Goal: Information Seeking & Learning: Check status

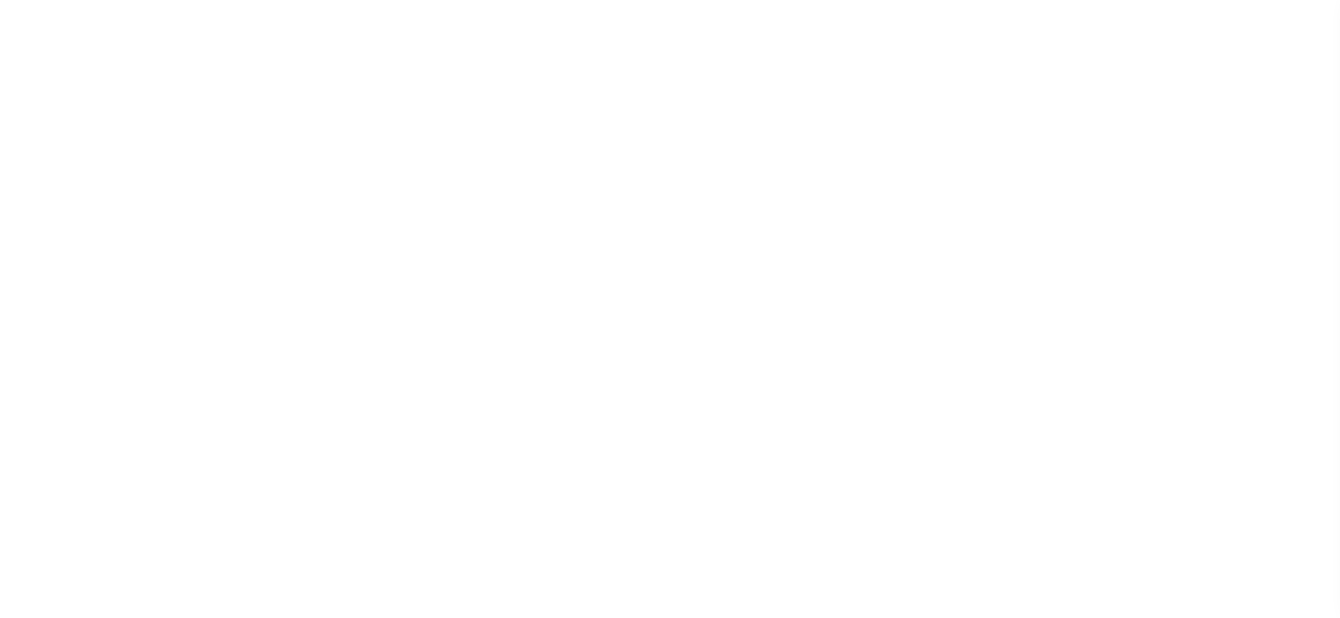
select select "PYD"
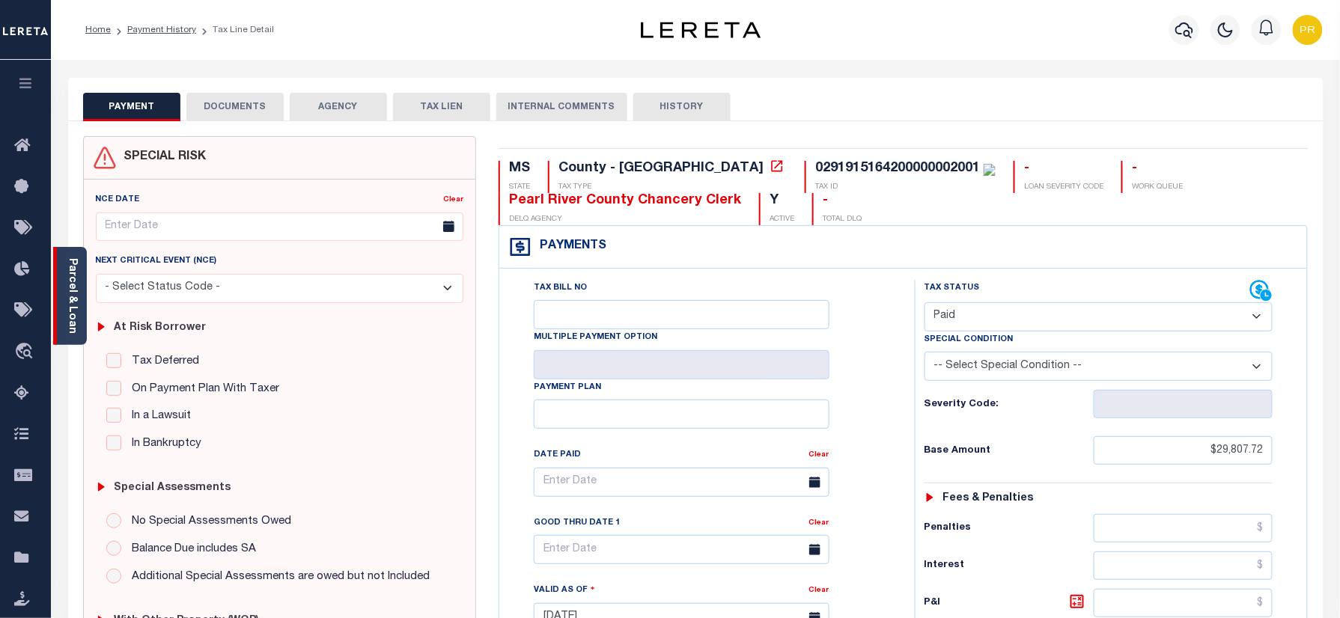
click at [75, 287] on link "Parcel & Loan" at bounding box center [72, 296] width 10 height 76
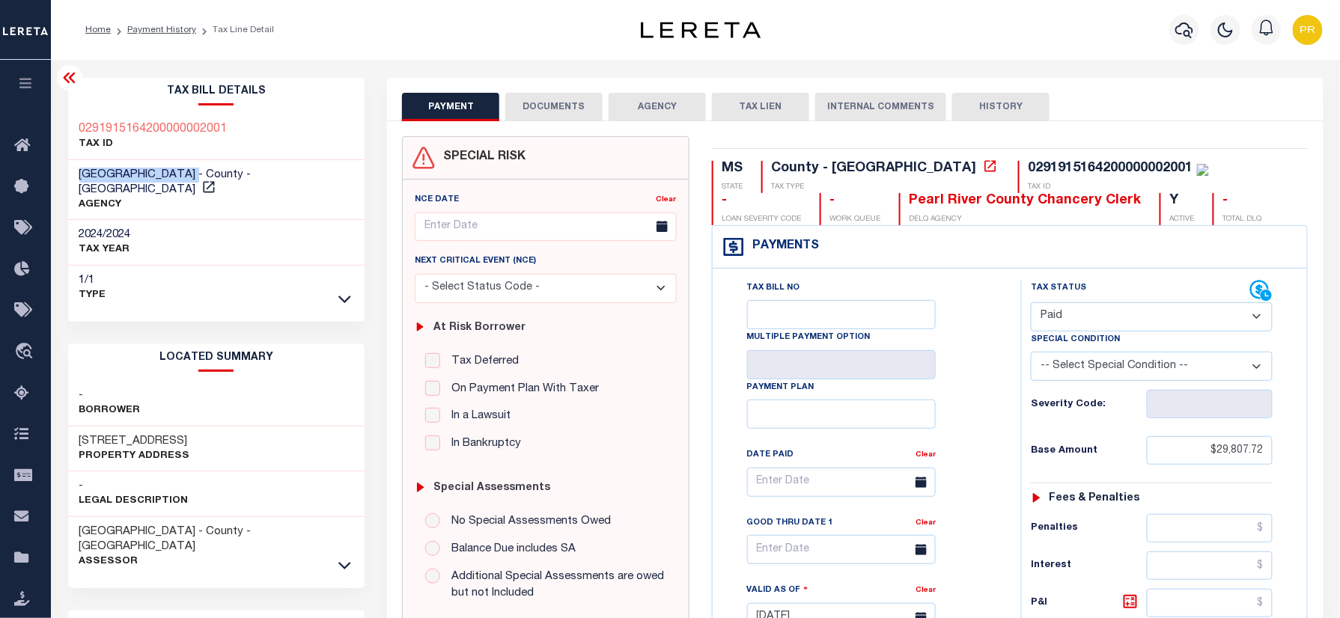
drag, startPoint x: 79, startPoint y: 175, endPoint x: 195, endPoint y: 175, distance: 116.8
click at [195, 175] on span "[GEOGRAPHIC_DATA] - County - [GEOGRAPHIC_DATA]" at bounding box center [165, 182] width 172 height 26
click at [908, 49] on div "Profile Sign out" at bounding box center [1066, 30] width 523 height 52
drag, startPoint x: 947, startPoint y: 171, endPoint x: 899, endPoint y: 171, distance: 47.9
click at [1018, 171] on div "0291915164200000002001 TAX ID" at bounding box center [1113, 177] width 191 height 32
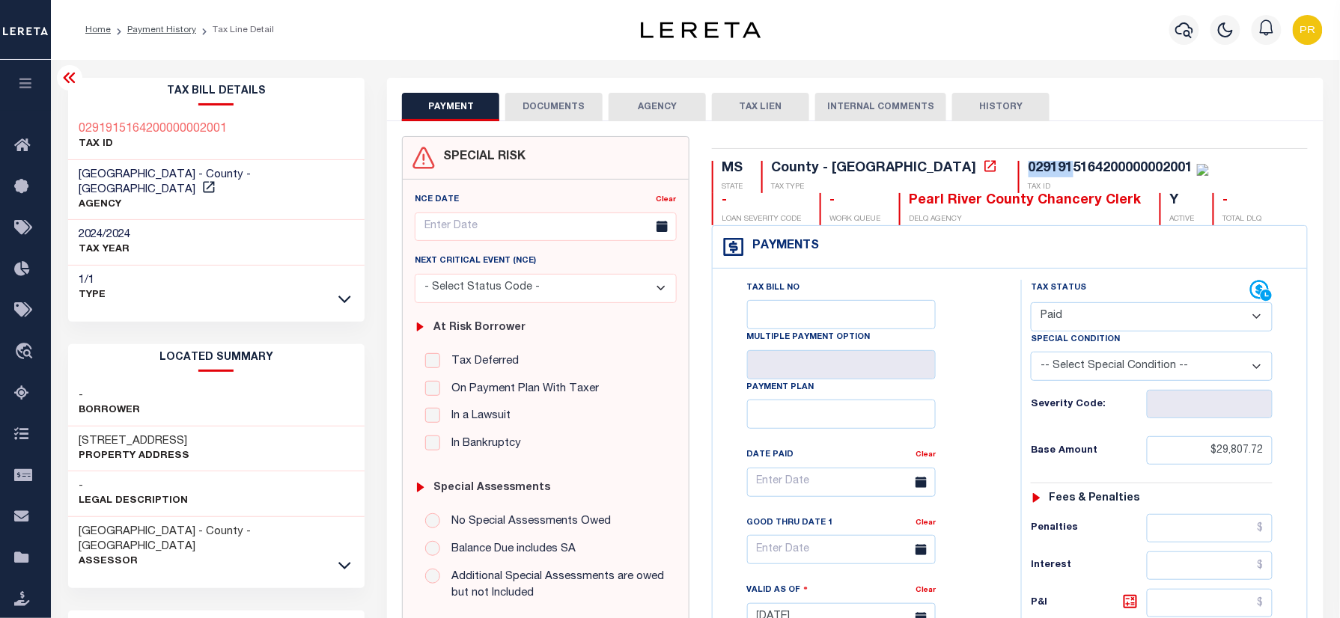
copy div "029191"
click at [1005, 315] on div "Tax Bill No Multiple Payment Option Payment Plan Clear" at bounding box center [862, 610] width 293 height 661
click at [546, 106] on button "DOCUMENTS" at bounding box center [553, 107] width 97 height 28
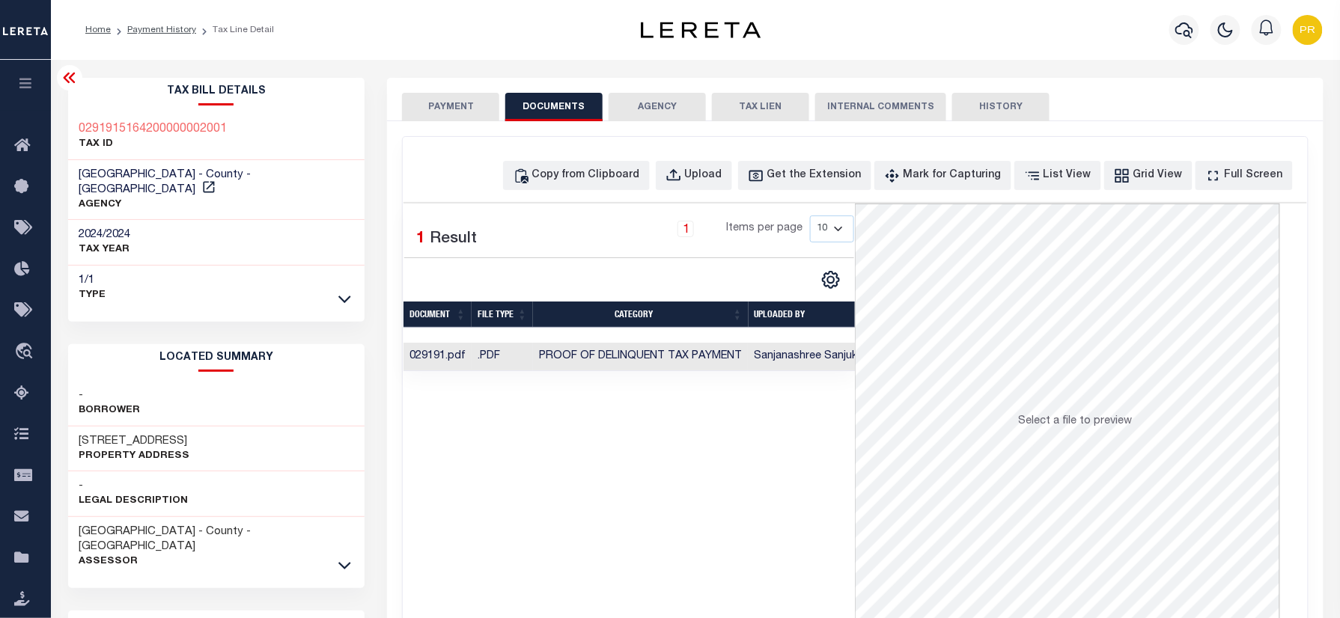
click at [786, 368] on td "Sanjanashree Sanjukumar" at bounding box center [818, 357] width 141 height 29
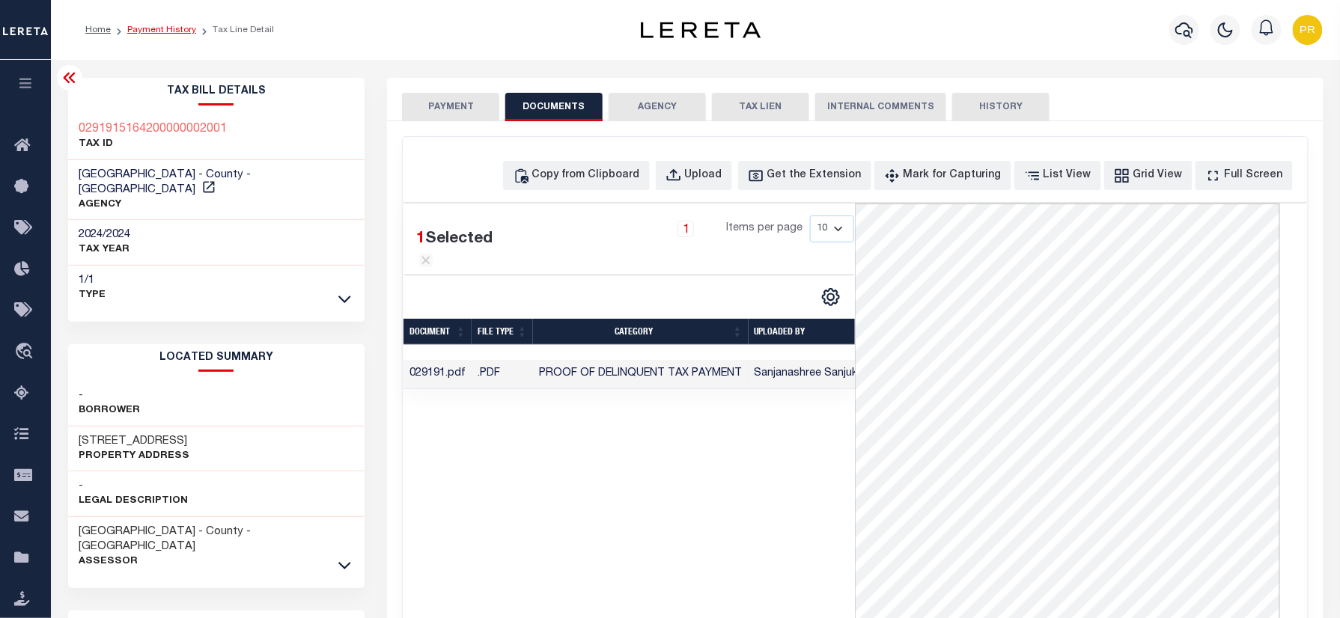
drag, startPoint x: 168, startPoint y: 34, endPoint x: 186, endPoint y: 28, distance: 18.9
click at [168, 33] on link "Payment History" at bounding box center [161, 29] width 69 height 9
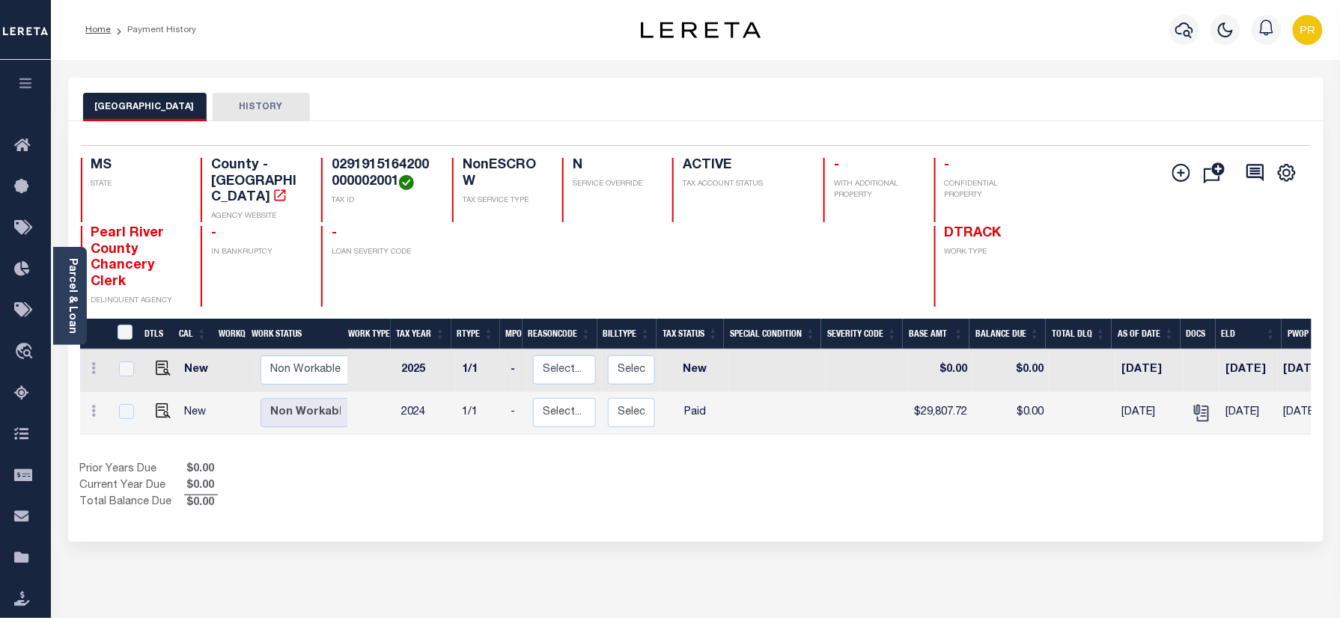
click at [363, 180] on h4 "0291915164200000002001" at bounding box center [383, 174] width 103 height 32
copy h4 "0291915164200000002001"
click at [67, 288] on link "Parcel & Loan" at bounding box center [72, 296] width 10 height 76
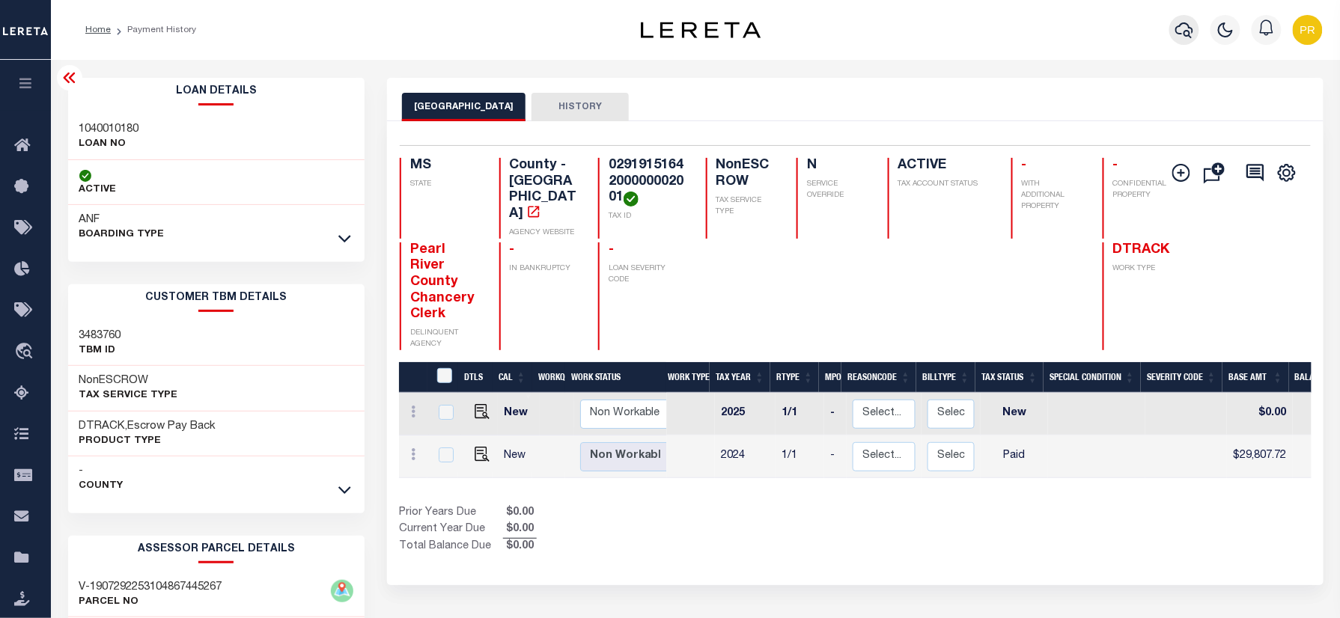
click at [1177, 28] on icon "button" at bounding box center [1184, 30] width 18 height 18
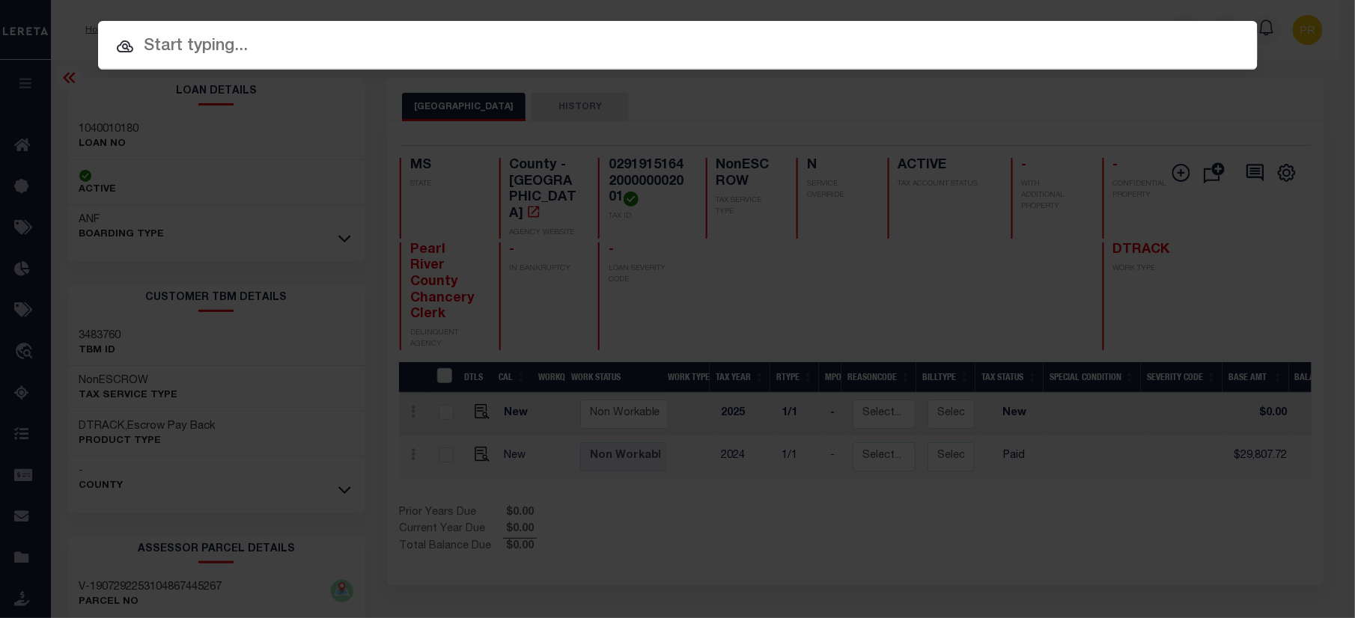
click at [939, 46] on input "text" at bounding box center [678, 47] width 1160 height 26
paste input "9181229"
type input "9181229"
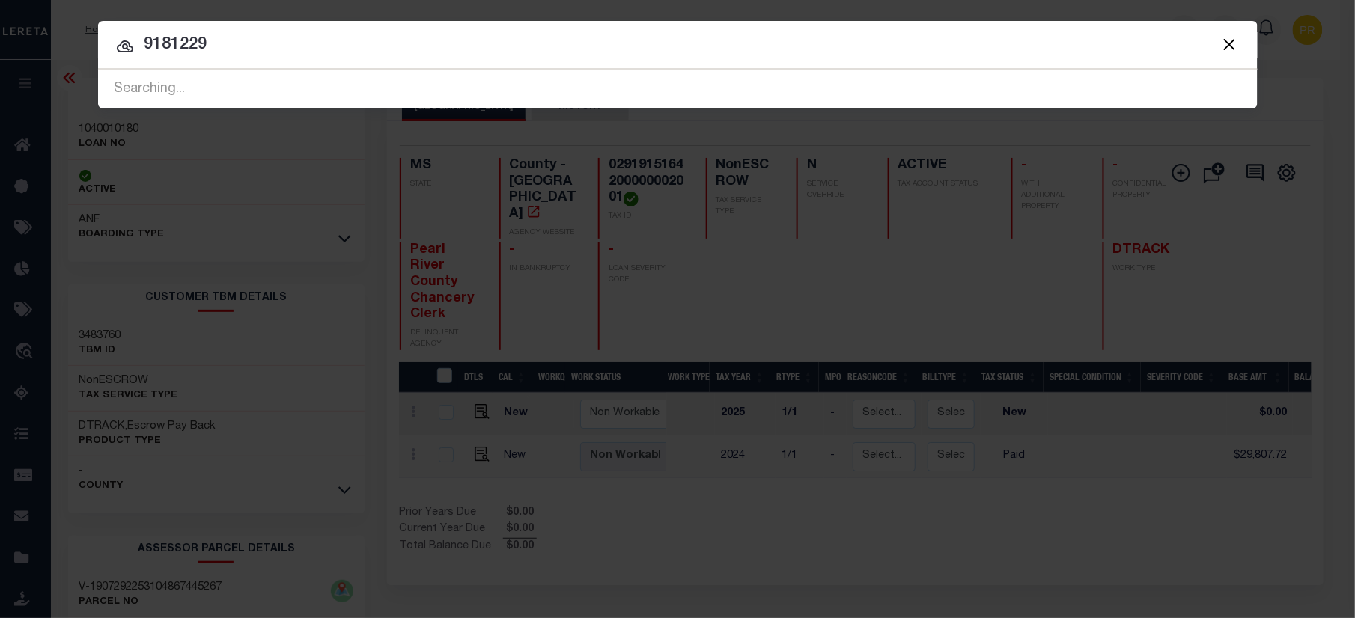
click at [1088, 64] on div at bounding box center [678, 45] width 1160 height 48
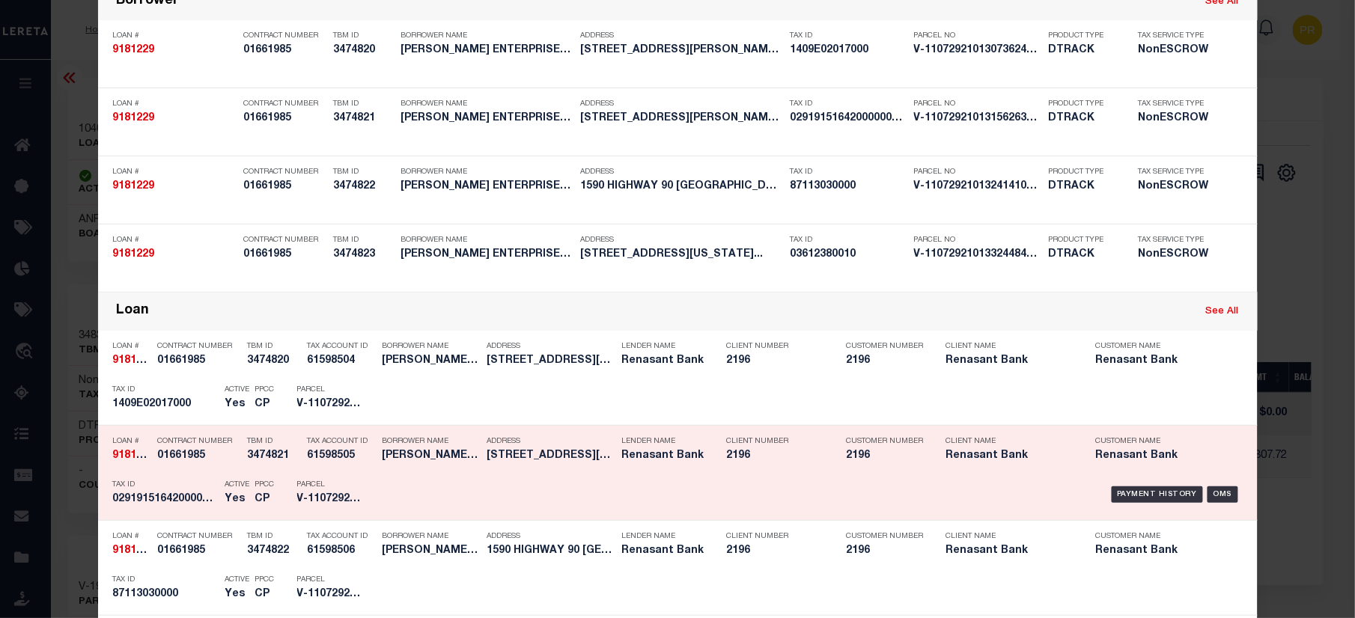
scroll to position [299, 0]
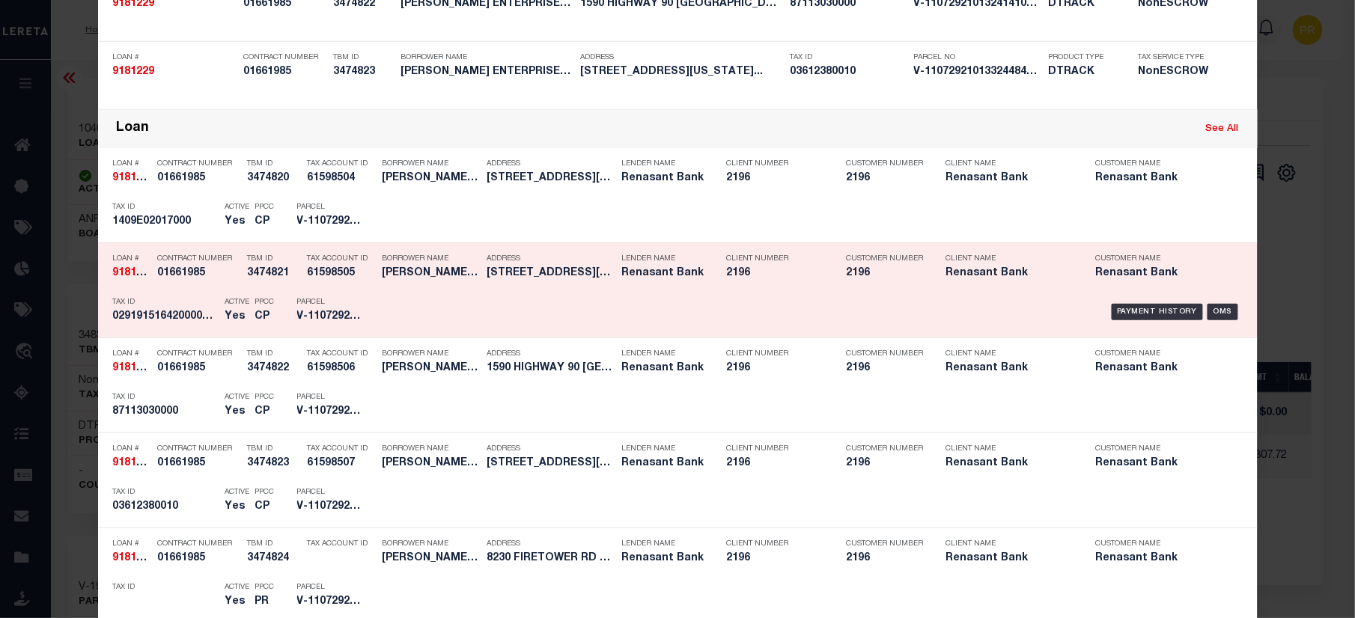
click at [1100, 311] on div "Payment History OMS" at bounding box center [815, 311] width 856 height 43
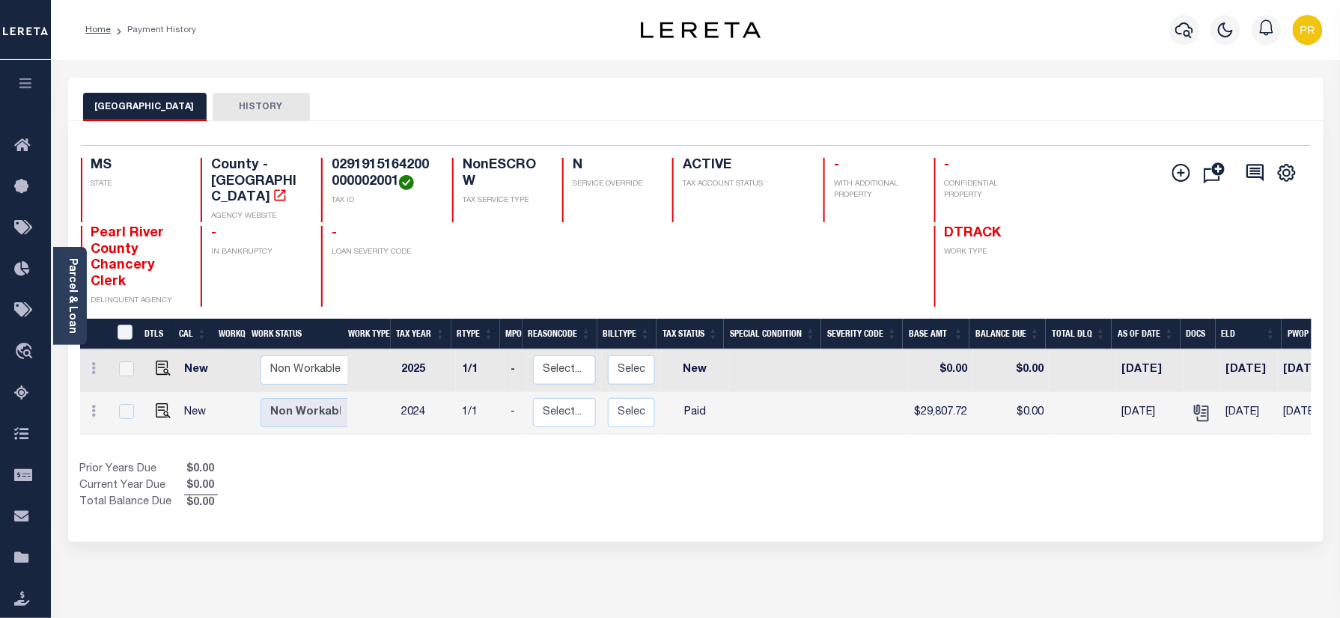
click at [491, 87] on div "PEARL RIVER COUNTY HISTORY" at bounding box center [695, 99] width 1255 height 43
click at [156, 403] on img "" at bounding box center [163, 410] width 15 height 15
checkbox input "true"
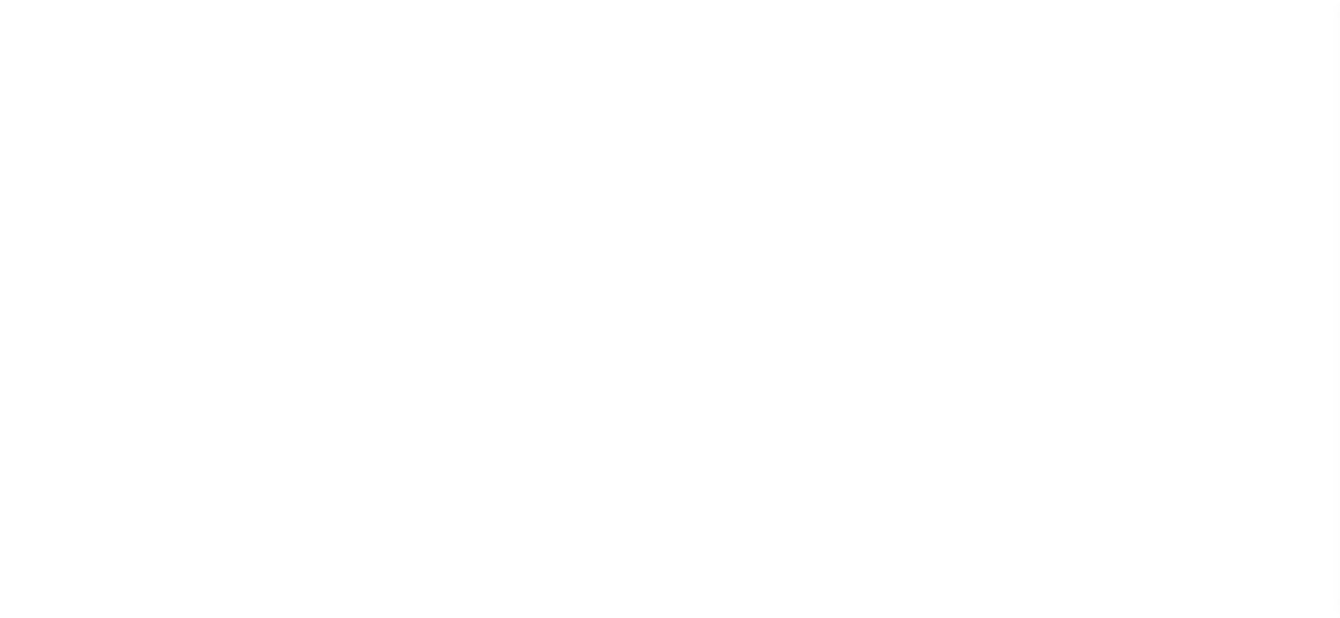
select select "PYD"
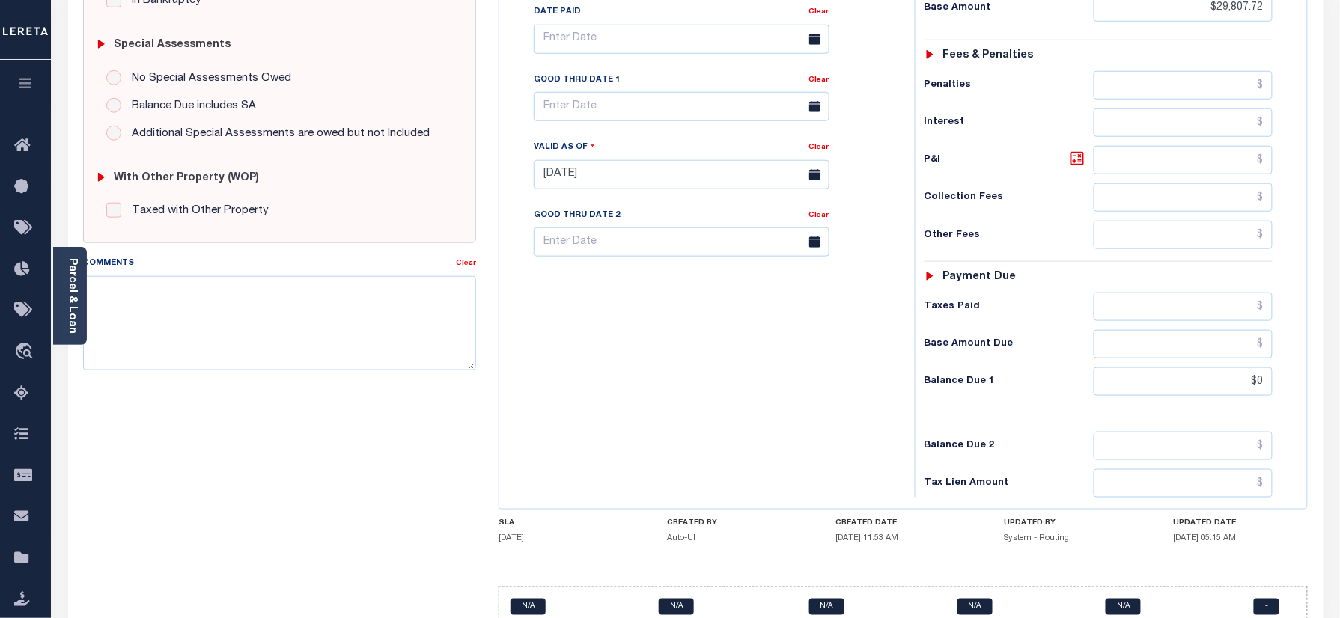
scroll to position [100, 0]
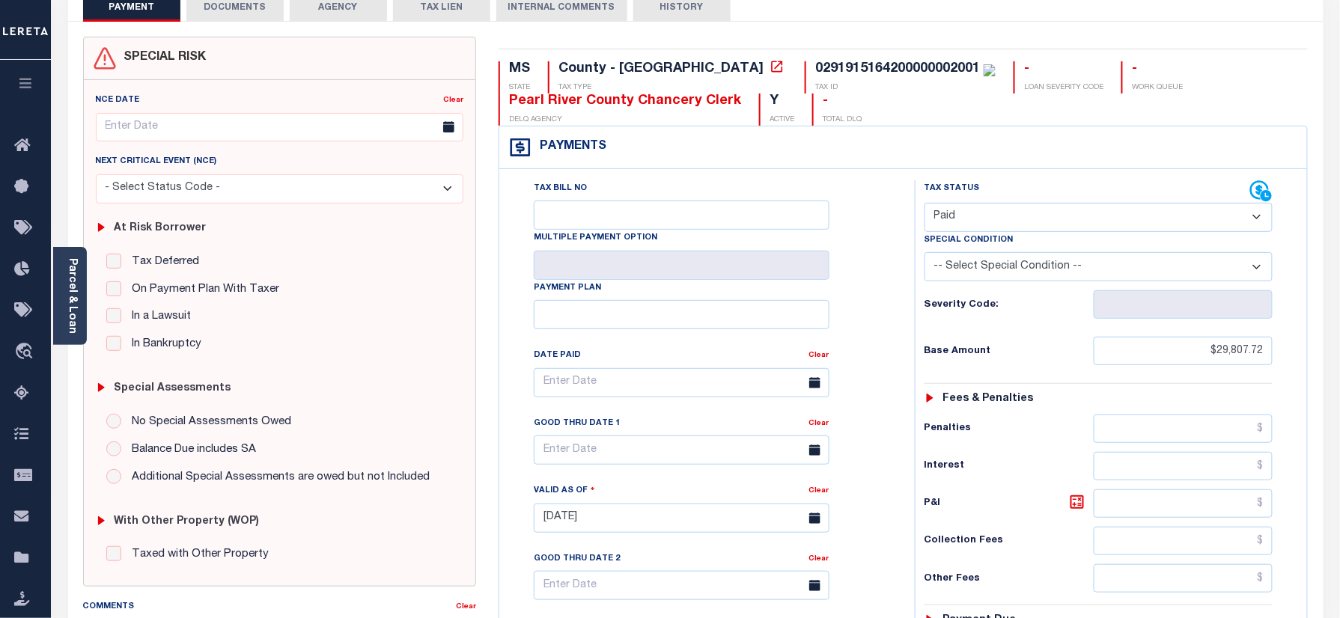
click at [244, 10] on button "DOCUMENTS" at bounding box center [234, 7] width 97 height 28
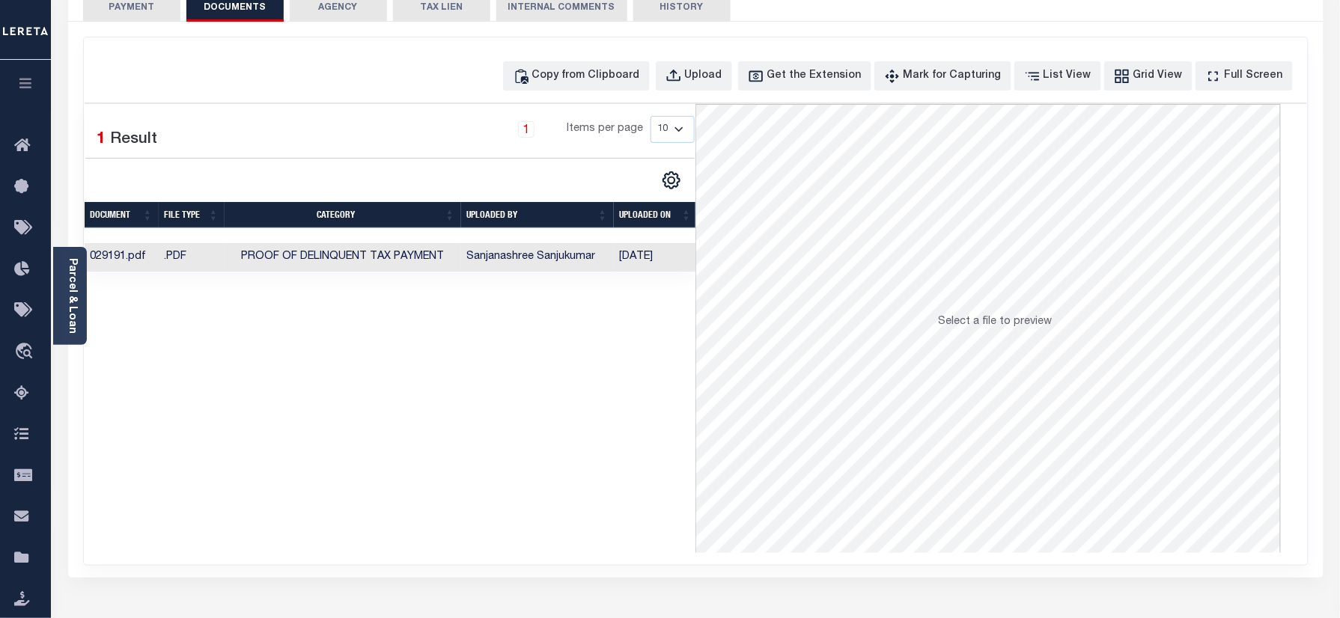
click at [614, 258] on td "[DATE]" at bounding box center [656, 257] width 84 height 29
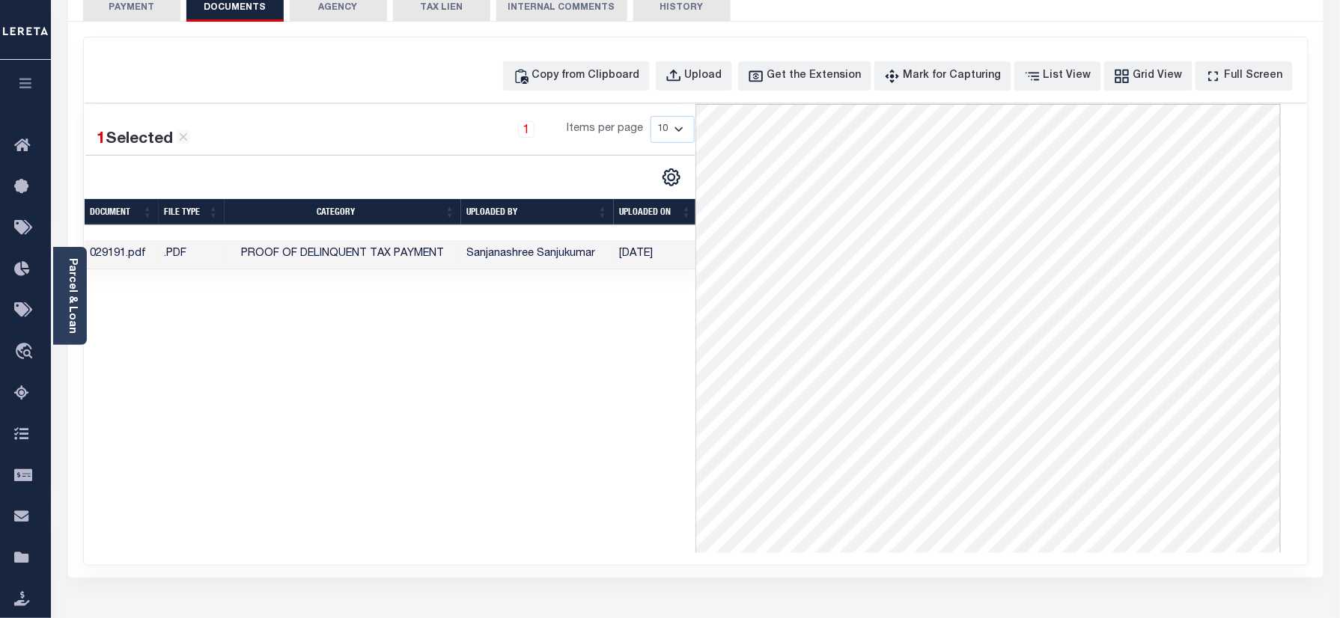
scroll to position [0, 0]
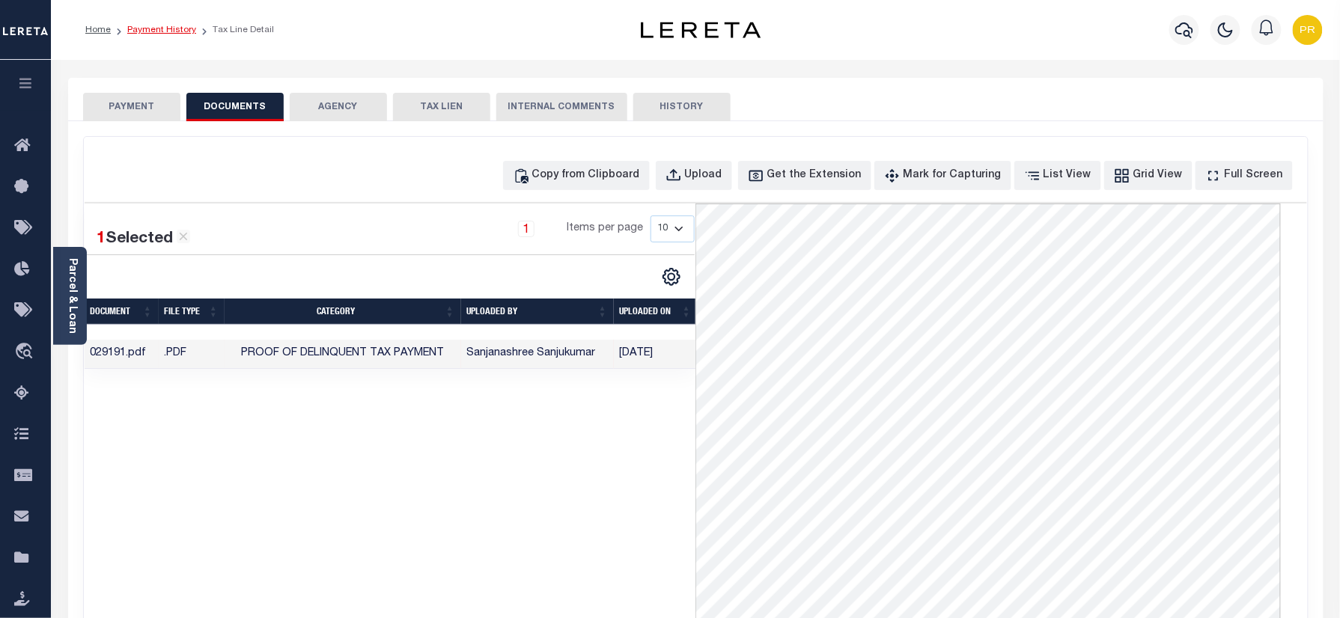
click at [159, 30] on link "Payment History" at bounding box center [161, 29] width 69 height 9
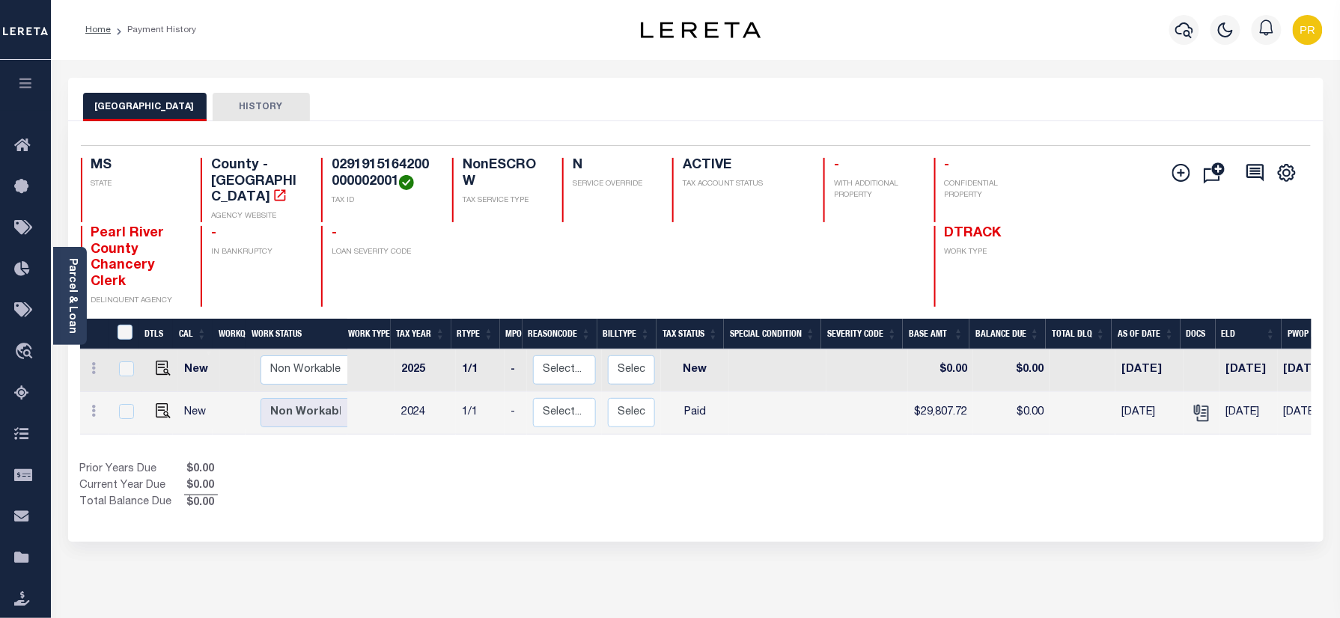
click at [1166, 30] on div at bounding box center [1184, 30] width 41 height 52
click at [1183, 30] on icon "button" at bounding box center [1184, 30] width 18 height 18
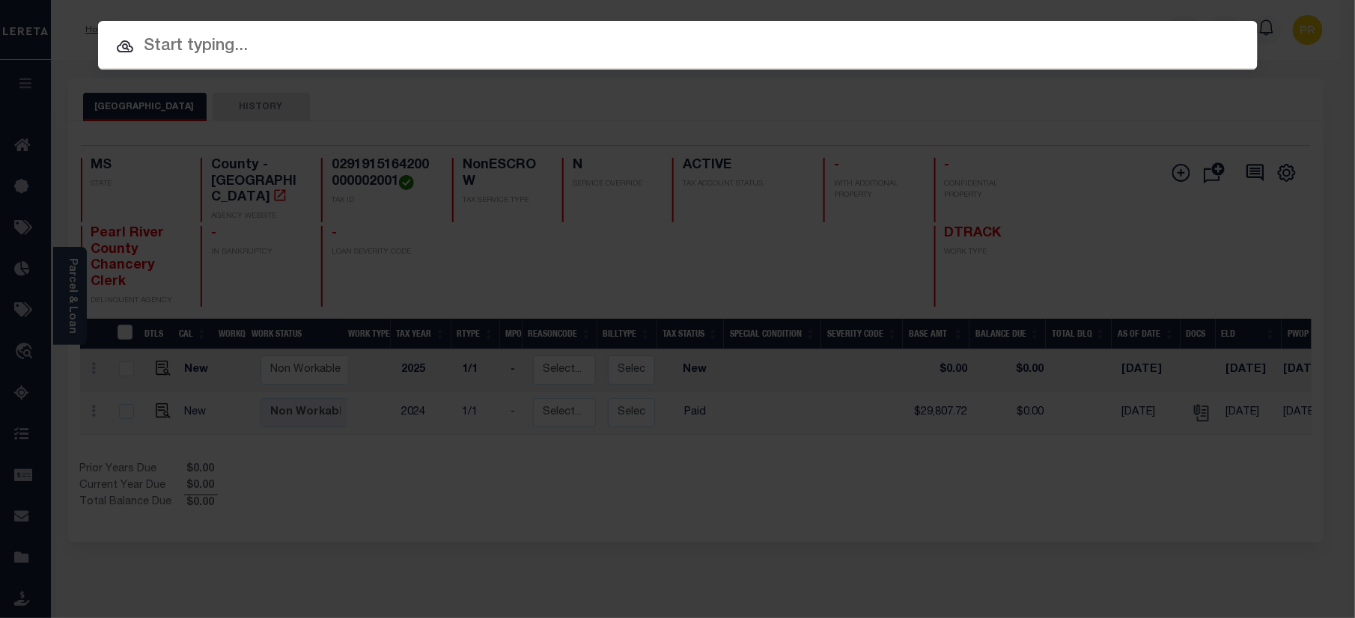
paste input "1040007635"
click at [936, 46] on input "text" at bounding box center [678, 47] width 1160 height 26
type input "1040007635"
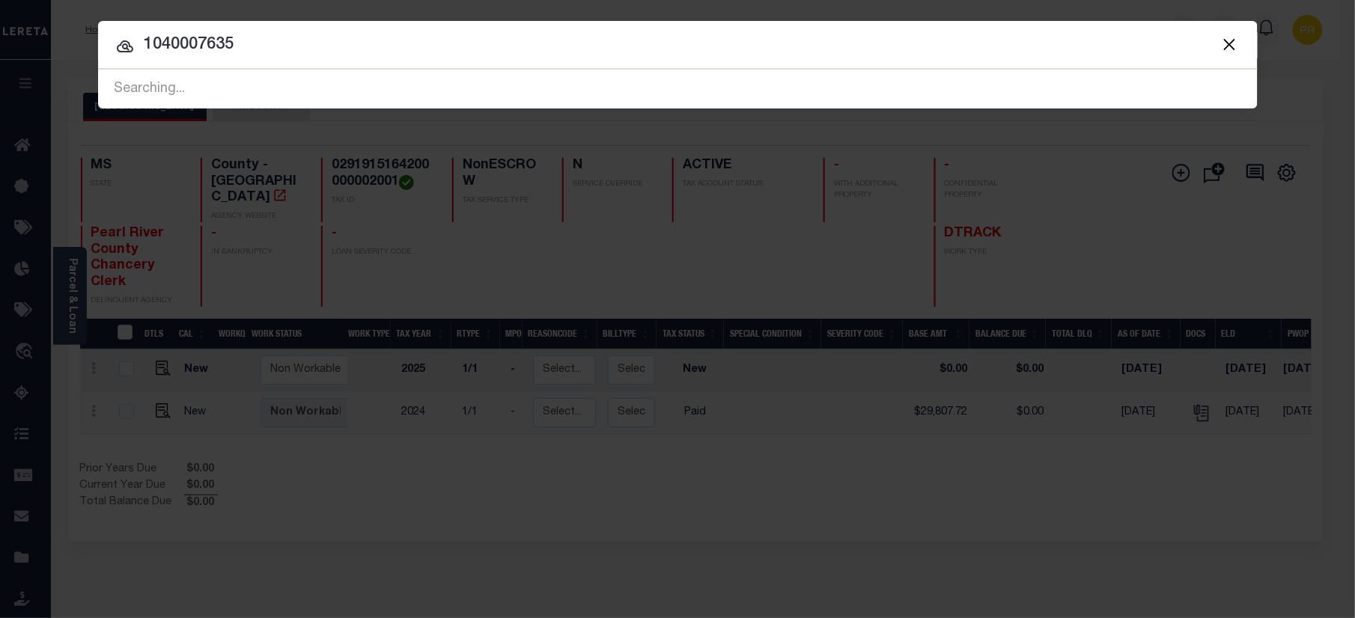
click at [1160, 54] on input "1040007635" at bounding box center [678, 45] width 1160 height 26
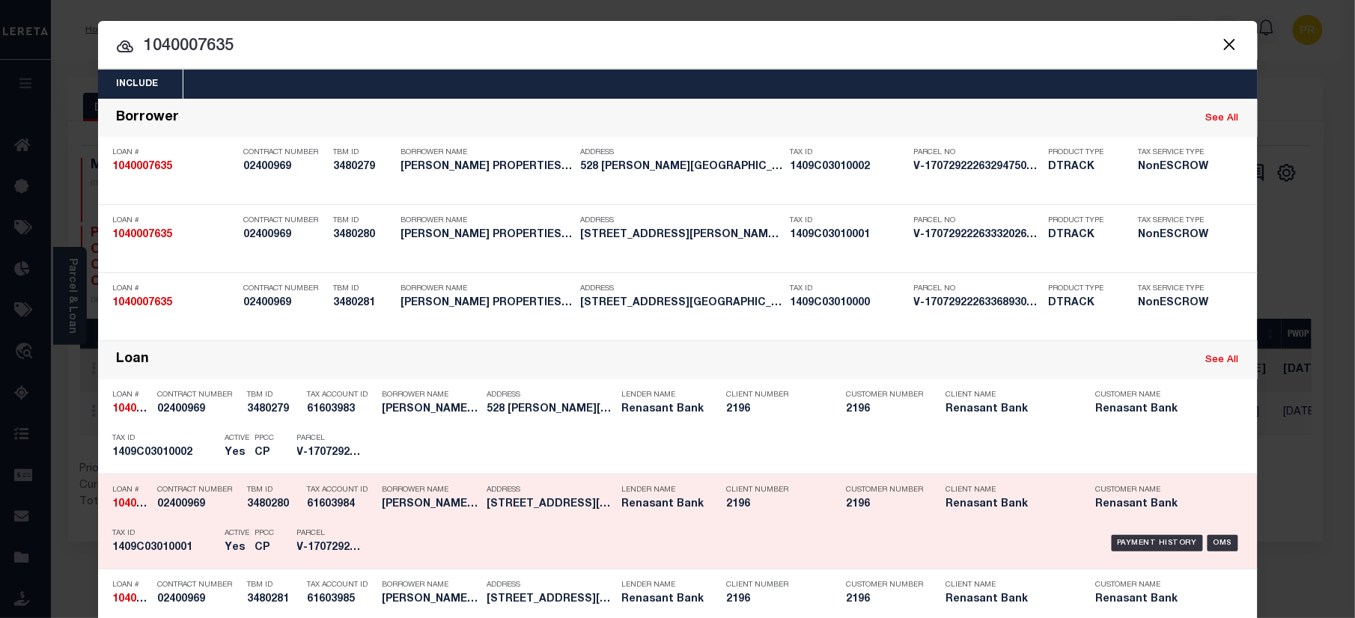
click at [1145, 525] on div "Payment History OMS" at bounding box center [815, 543] width 856 height 43
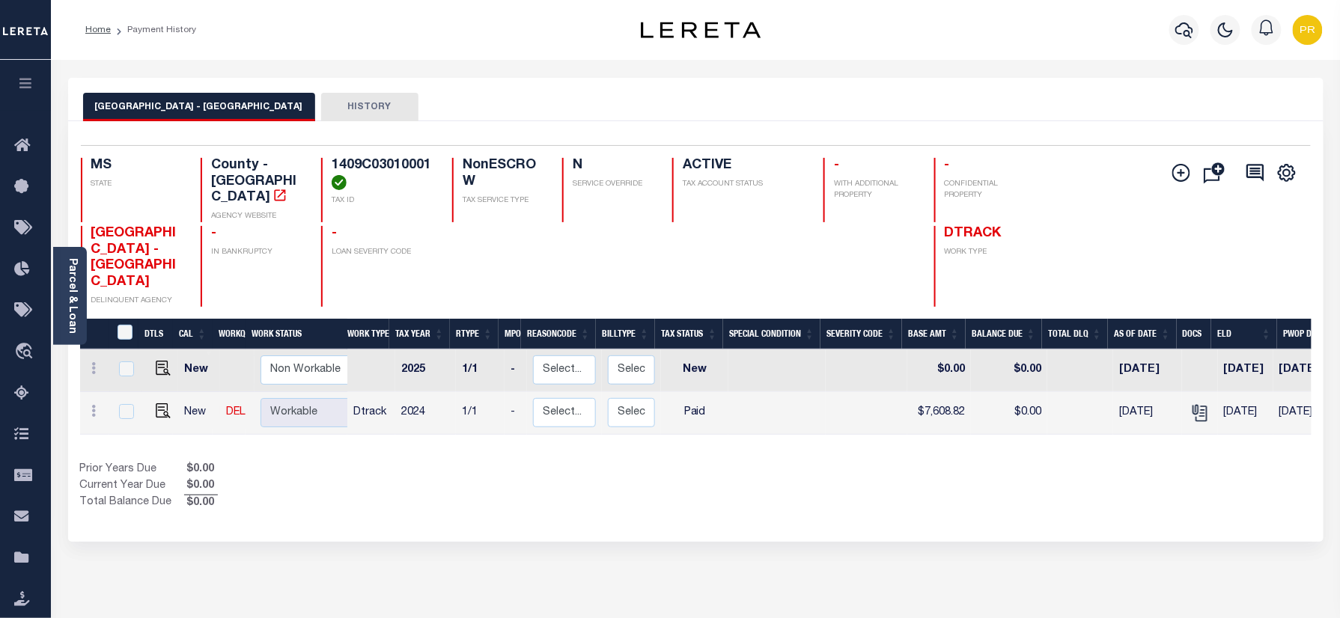
click at [722, 96] on div "HARRISON COUNTY - BILOXI HISTORY" at bounding box center [695, 107] width 1225 height 28
click at [77, 302] on link "Parcel & Loan" at bounding box center [72, 296] width 10 height 76
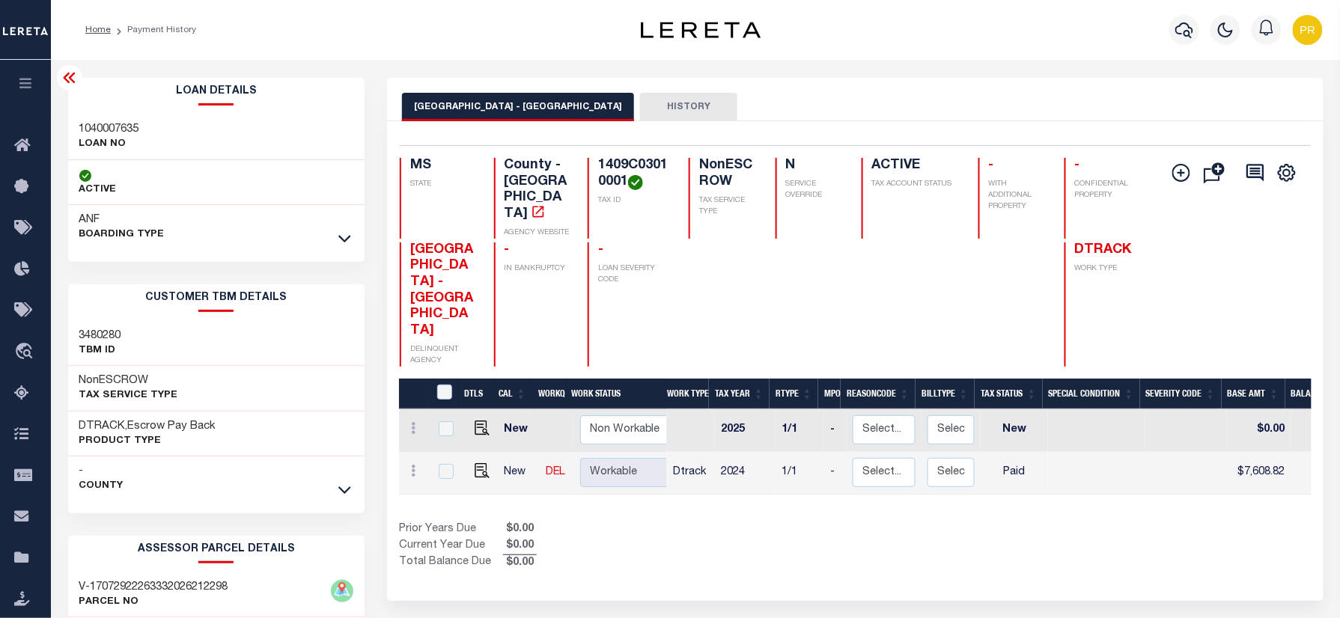
click at [609, 166] on h4 "1409C03010001" at bounding box center [634, 174] width 73 height 32
copy h4 "1409C03010001"
click at [478, 463] on img "" at bounding box center [482, 470] width 15 height 15
checkbox input "true"
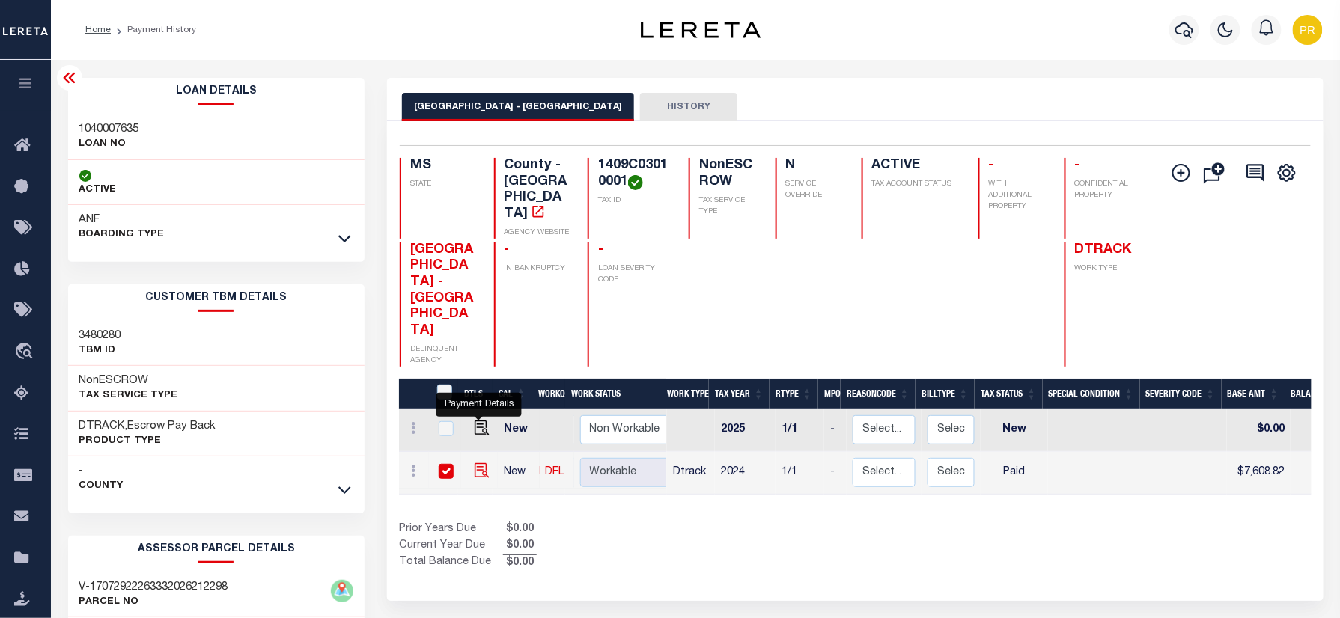
checkbox input "true"
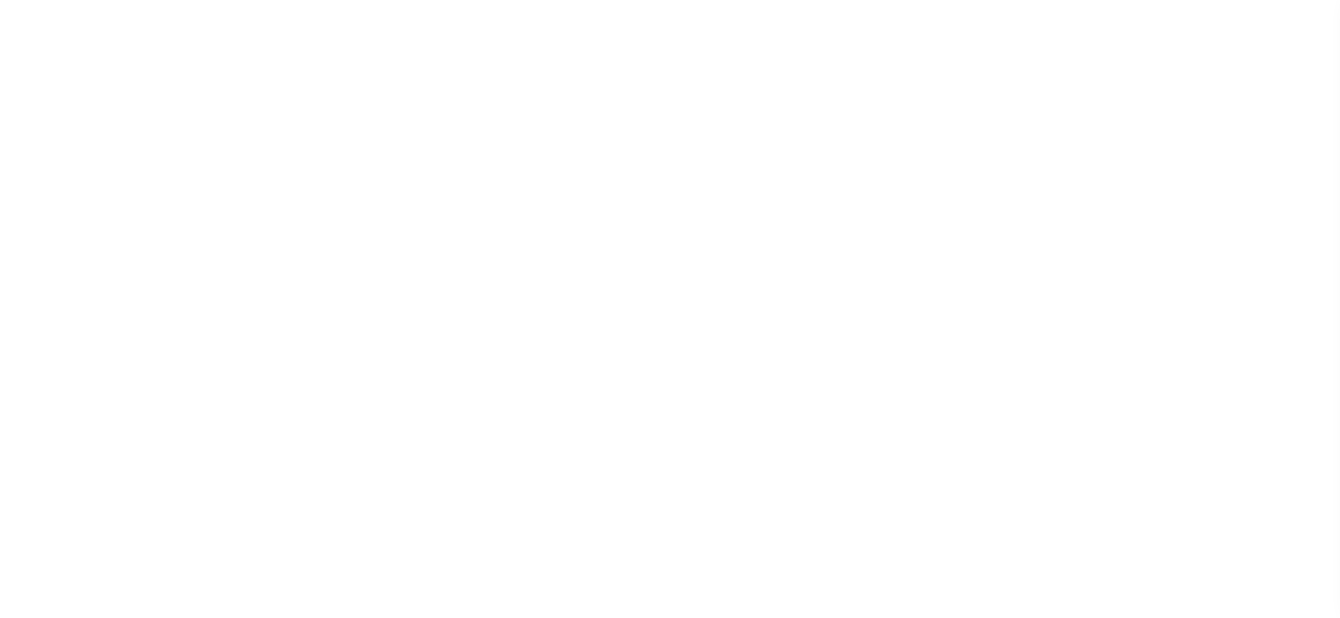
select select "PYD"
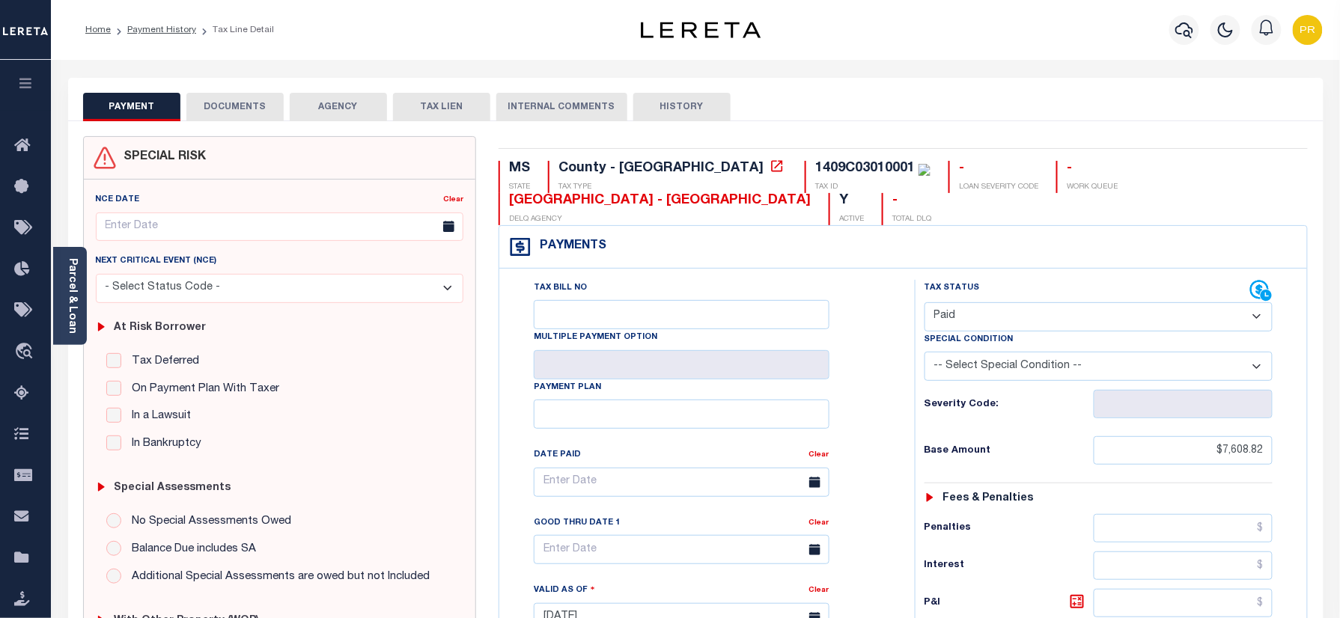
click at [232, 103] on button "DOCUMENTS" at bounding box center [234, 107] width 97 height 28
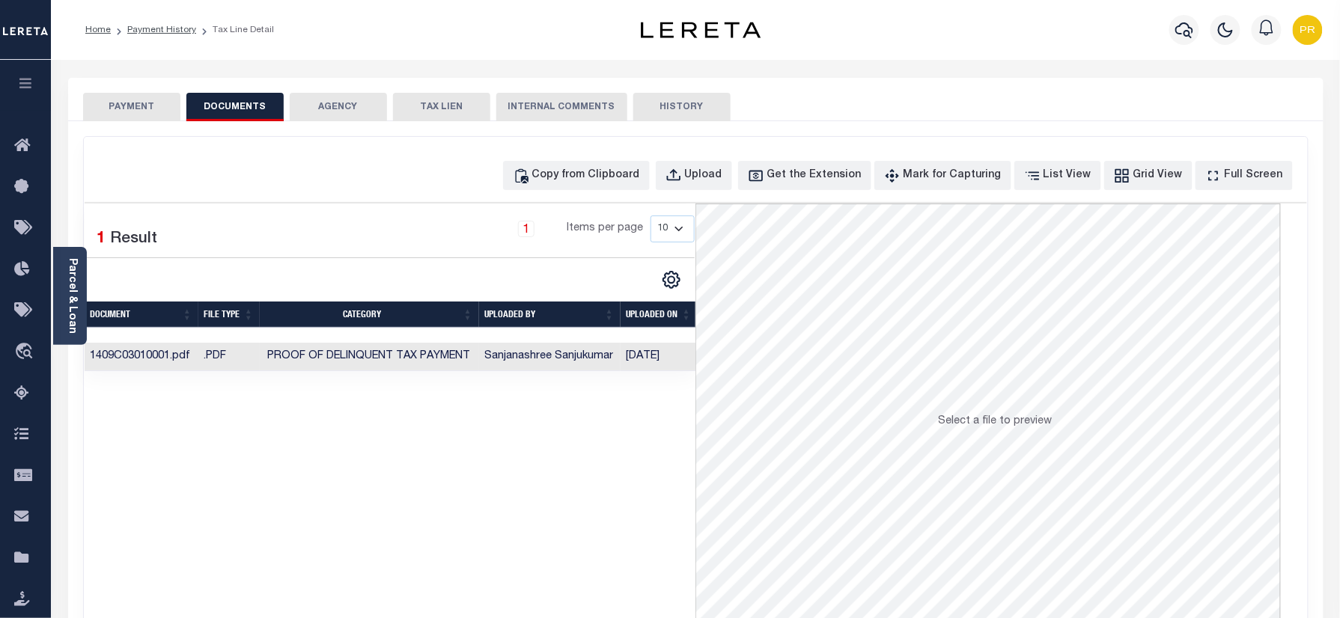
click at [633, 365] on td "[DATE]" at bounding box center [659, 357] width 77 height 29
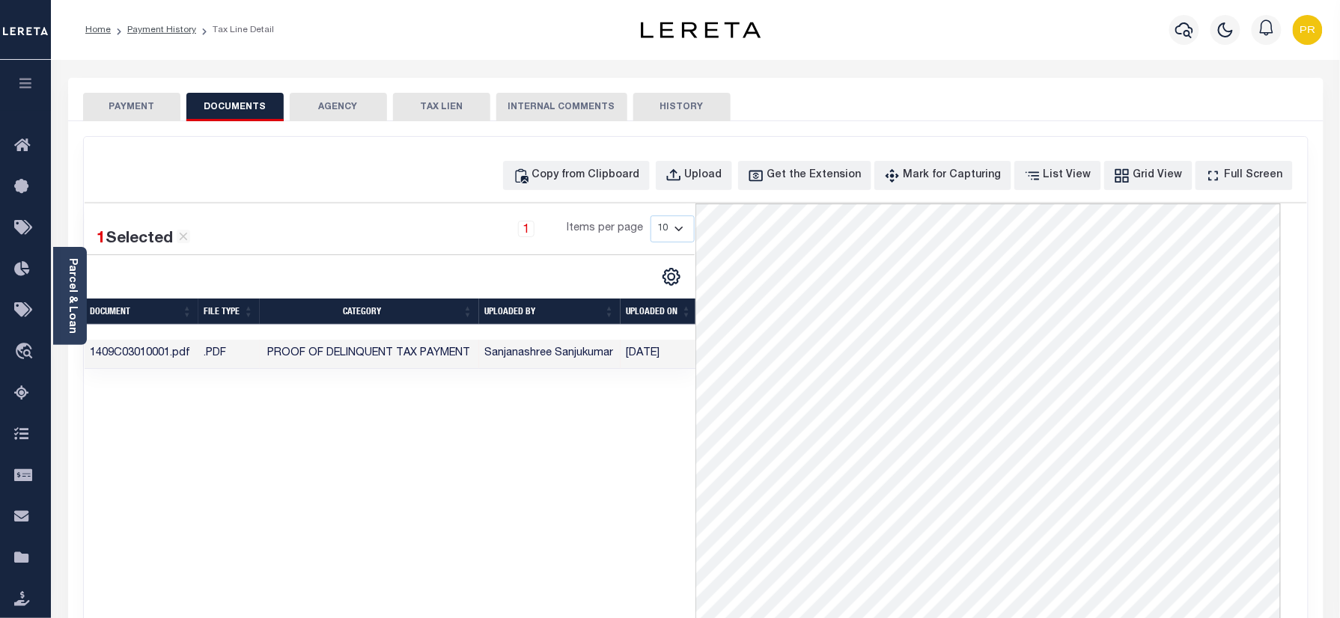
click at [124, 109] on button "PAYMENT" at bounding box center [131, 107] width 97 height 28
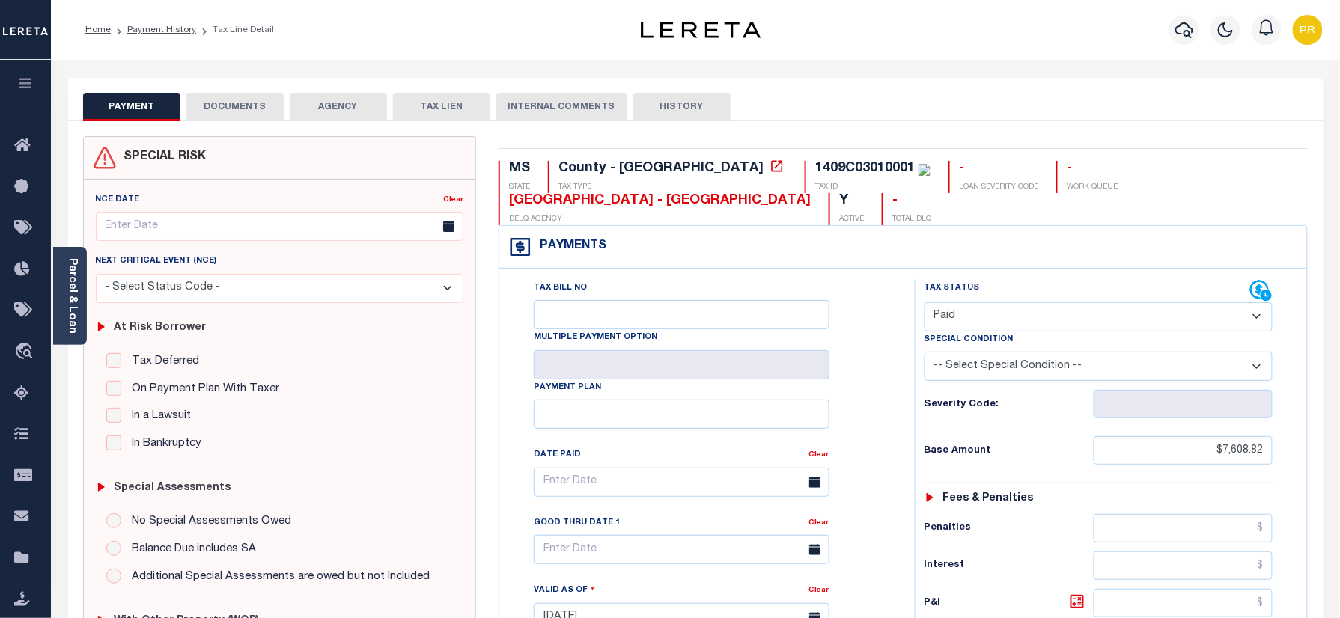
click at [175, 37] on ol "Home Payment History Tax Line Detail" at bounding box center [179, 29] width 213 height 31
click at [175, 28] on link "Payment History" at bounding box center [161, 29] width 69 height 9
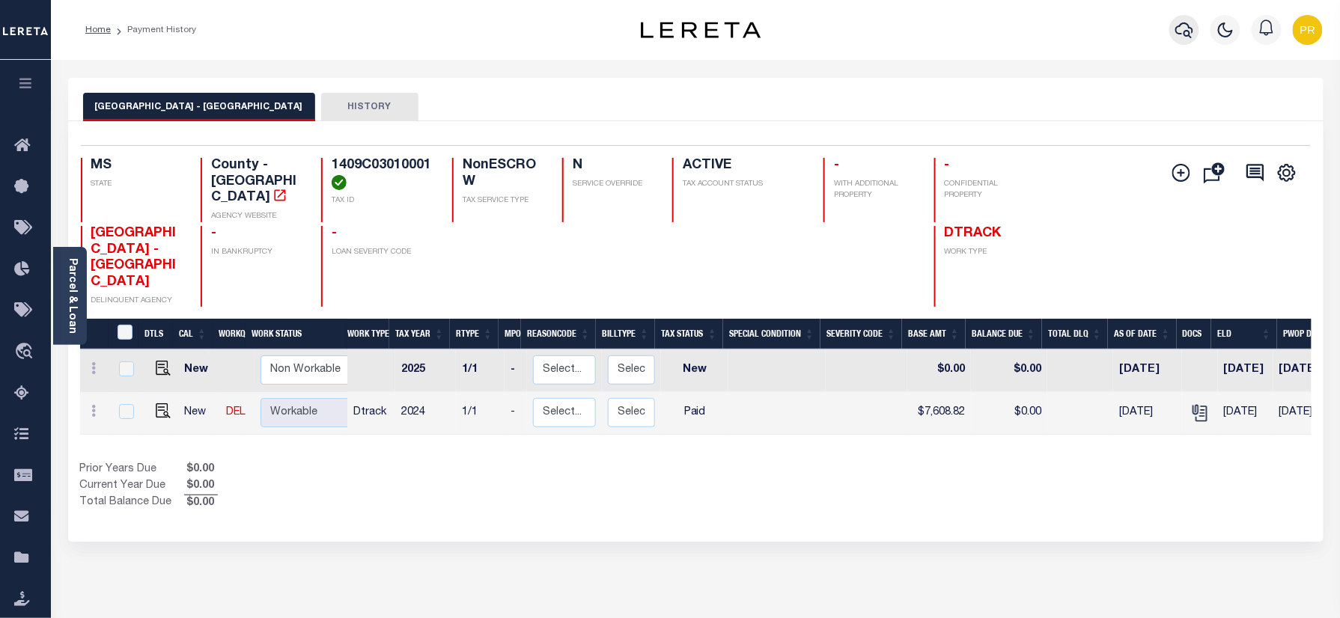
click at [1187, 34] on icon "button" at bounding box center [1184, 30] width 18 height 18
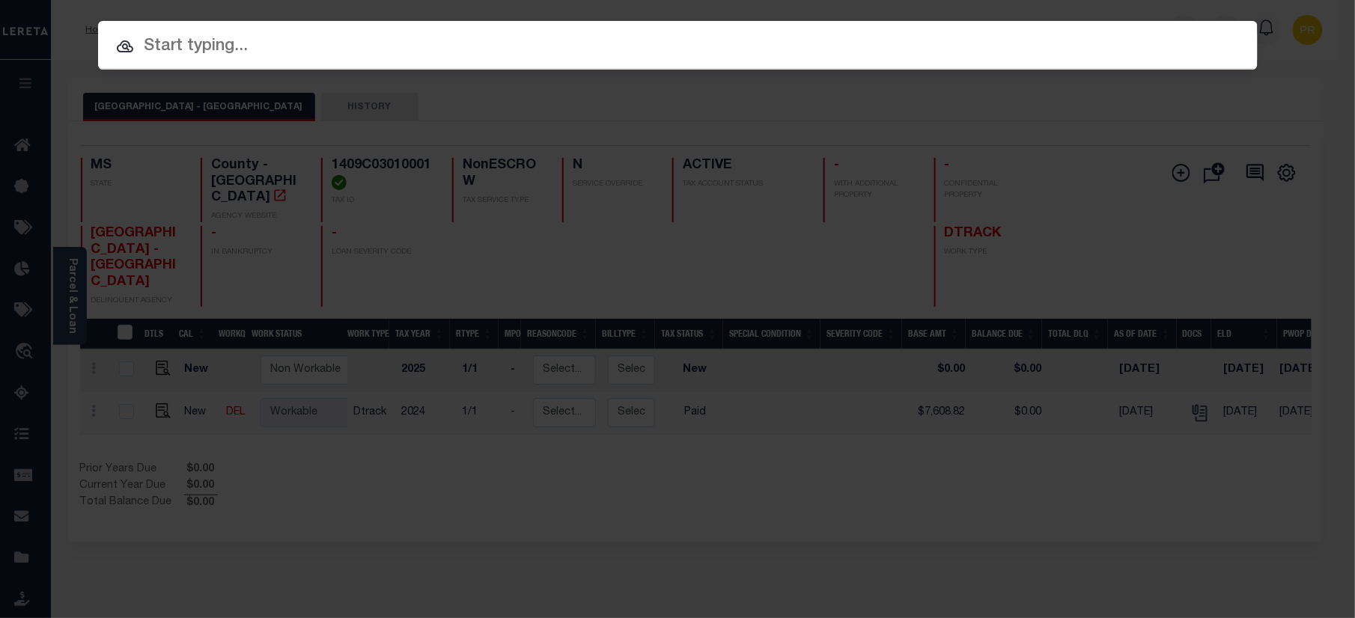
paste input "1110000847"
click at [609, 39] on input "text" at bounding box center [678, 47] width 1160 height 26
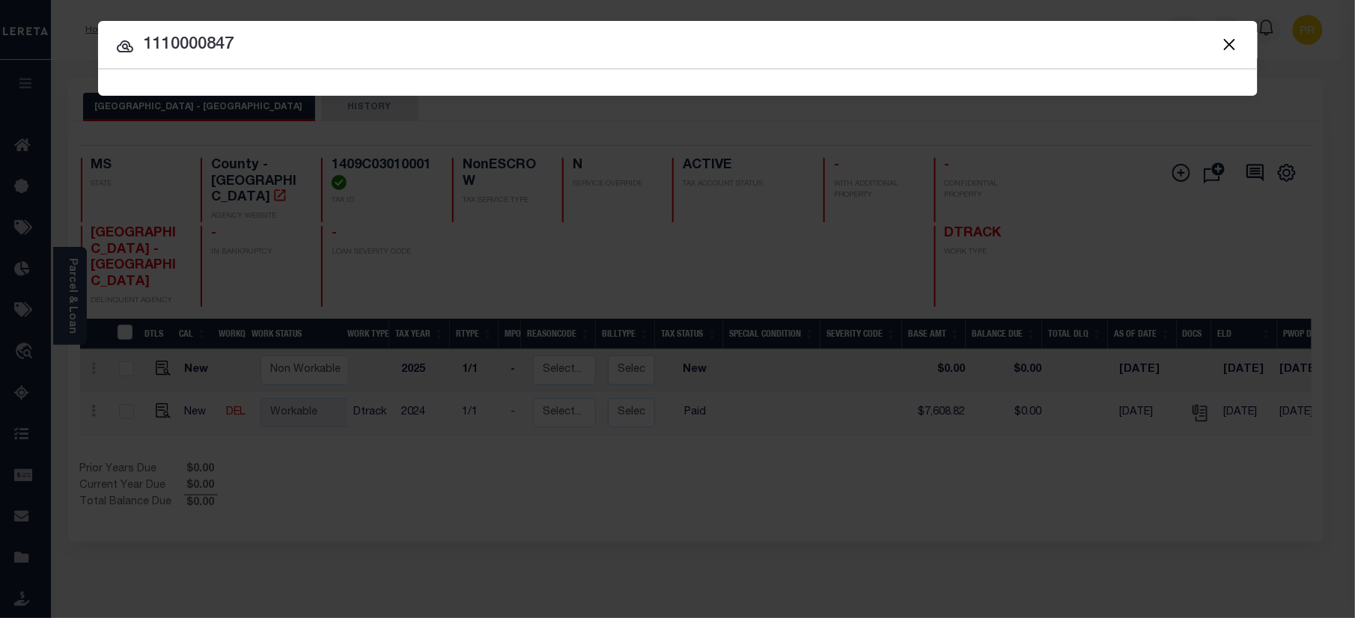
type input "1110000847"
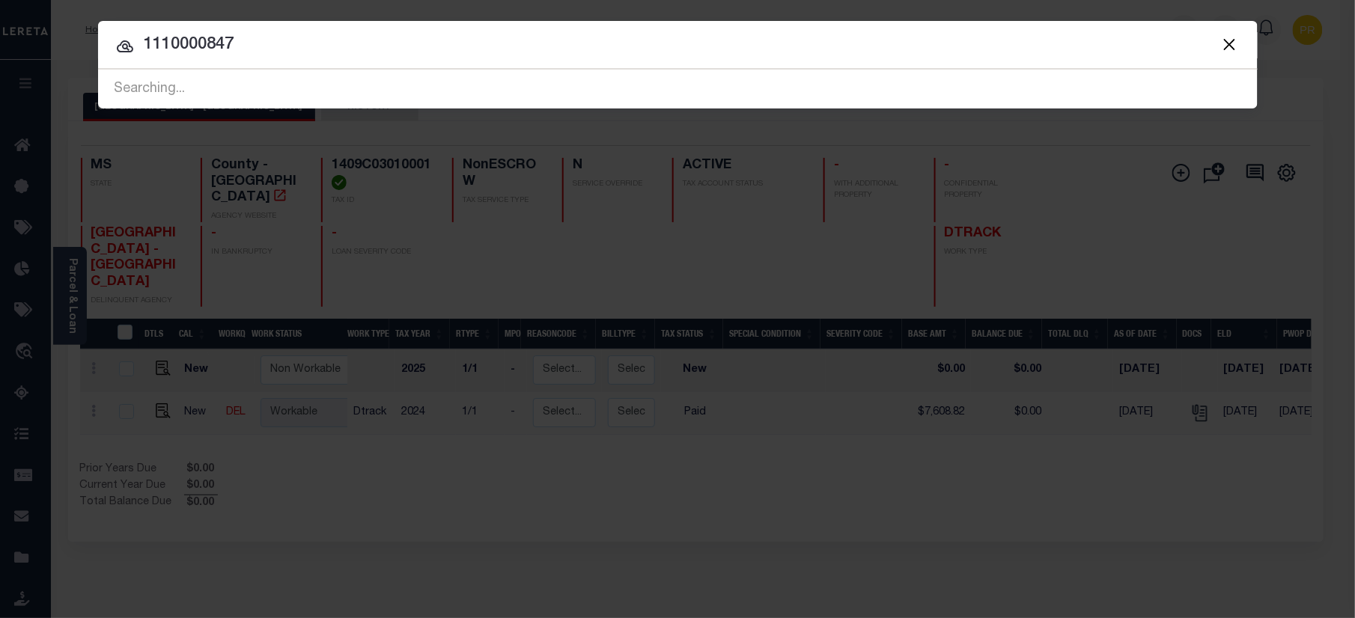
click at [1099, 67] on div at bounding box center [678, 45] width 1160 height 48
click at [1126, 46] on input "1110000847" at bounding box center [678, 45] width 1160 height 26
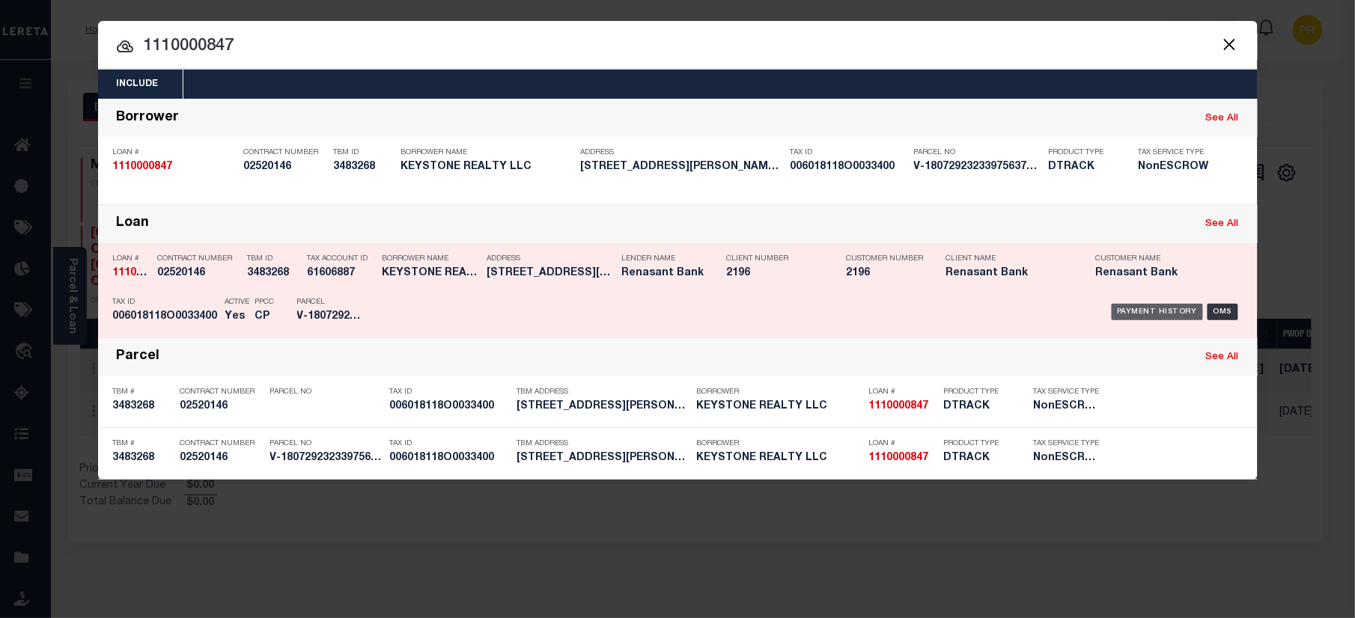
click at [1148, 304] on div "Payment History" at bounding box center [1158, 312] width 92 height 16
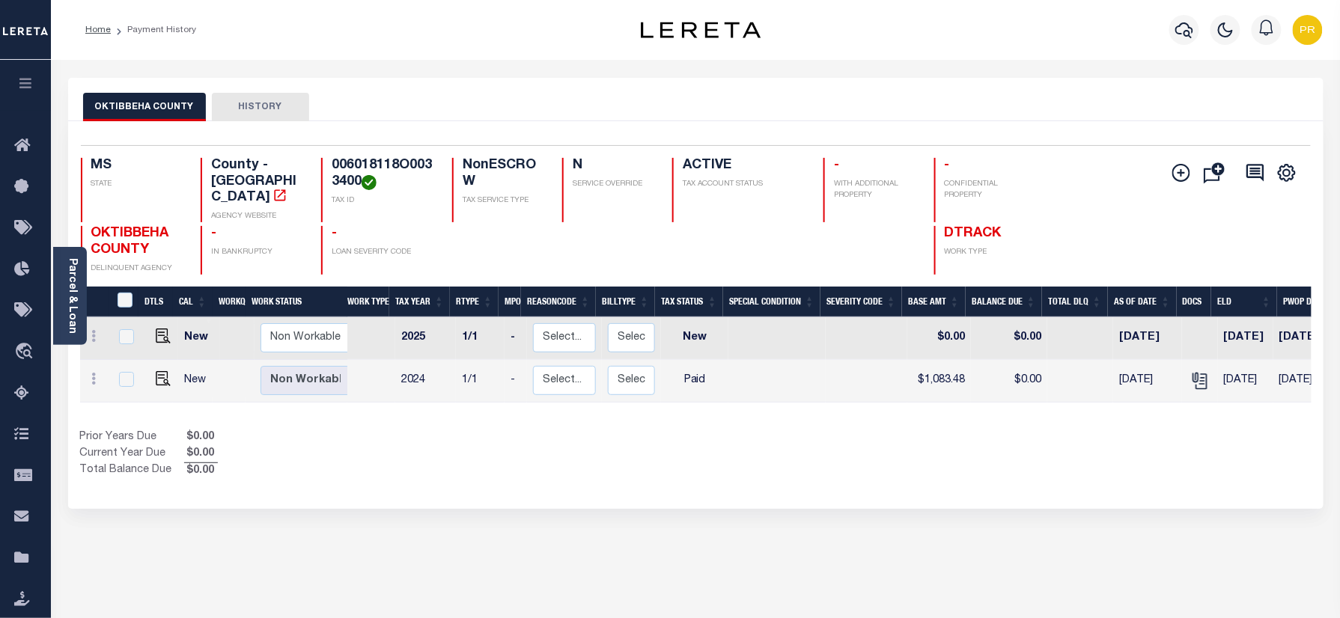
click at [710, 123] on div "Selected 2 Results 1 Items per page 25 50 100 MS STATE TAX ID N" at bounding box center [695, 315] width 1255 height 388
click at [162, 371] on img "" at bounding box center [163, 378] width 15 height 15
checkbox input "true"
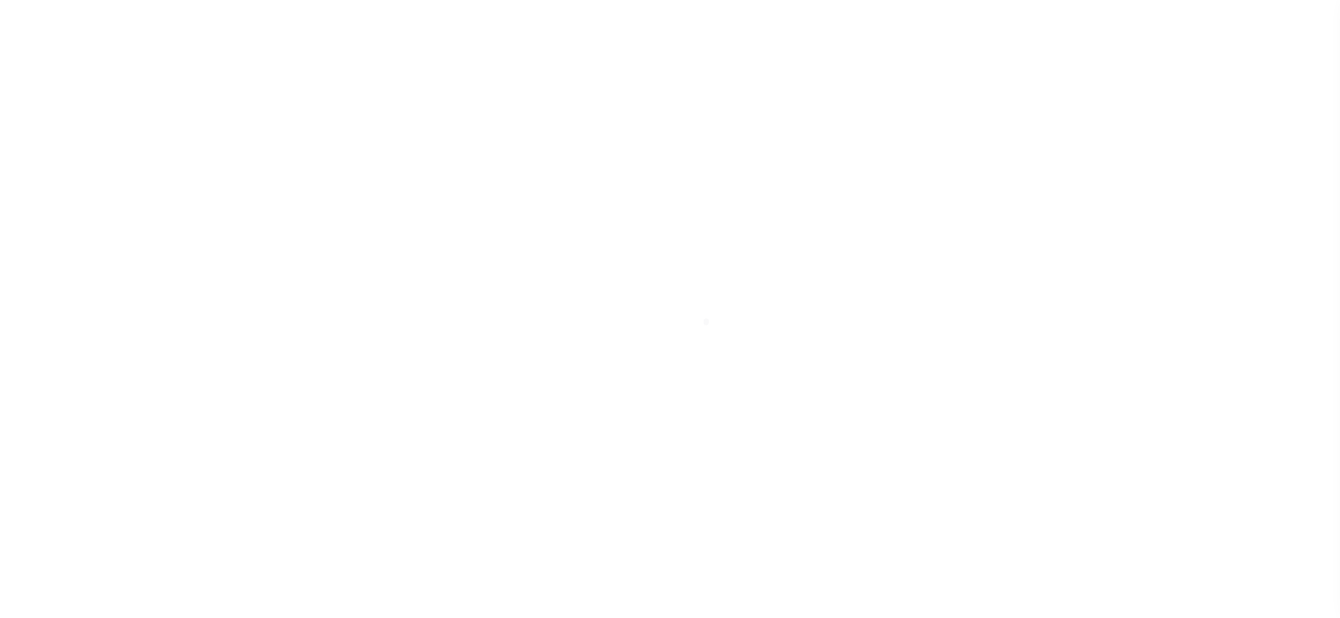
select select "PYD"
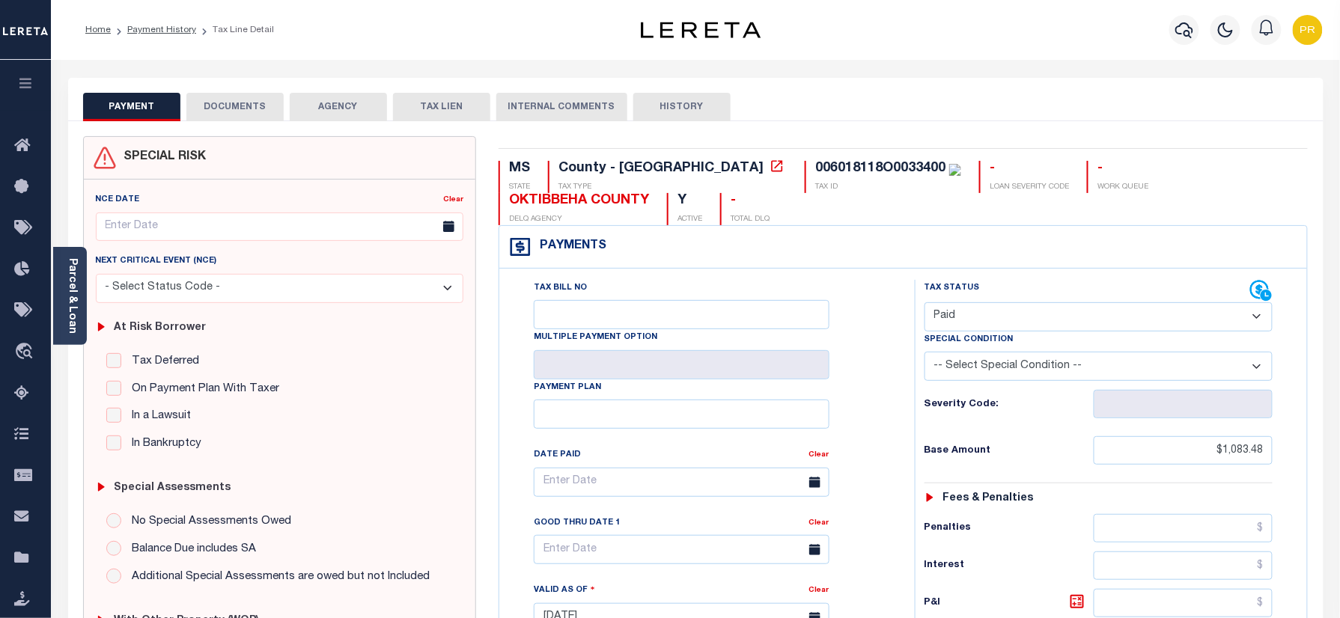
click at [932, 73] on div "Parcel & Loan Tax Bill Details 006018118O0033400 TAX ID AGENCY 2024/2024 2025" at bounding box center [696, 596] width 1278 height 1072
click at [1005, 40] on div "Profile Sign out" at bounding box center [1066, 30] width 523 height 52
drag, startPoint x: 735, startPoint y: 163, endPoint x: 689, endPoint y: 171, distance: 46.3
click at [815, 171] on div "006018118O0033400" at bounding box center [888, 169] width 146 height 16
copy div "006018"
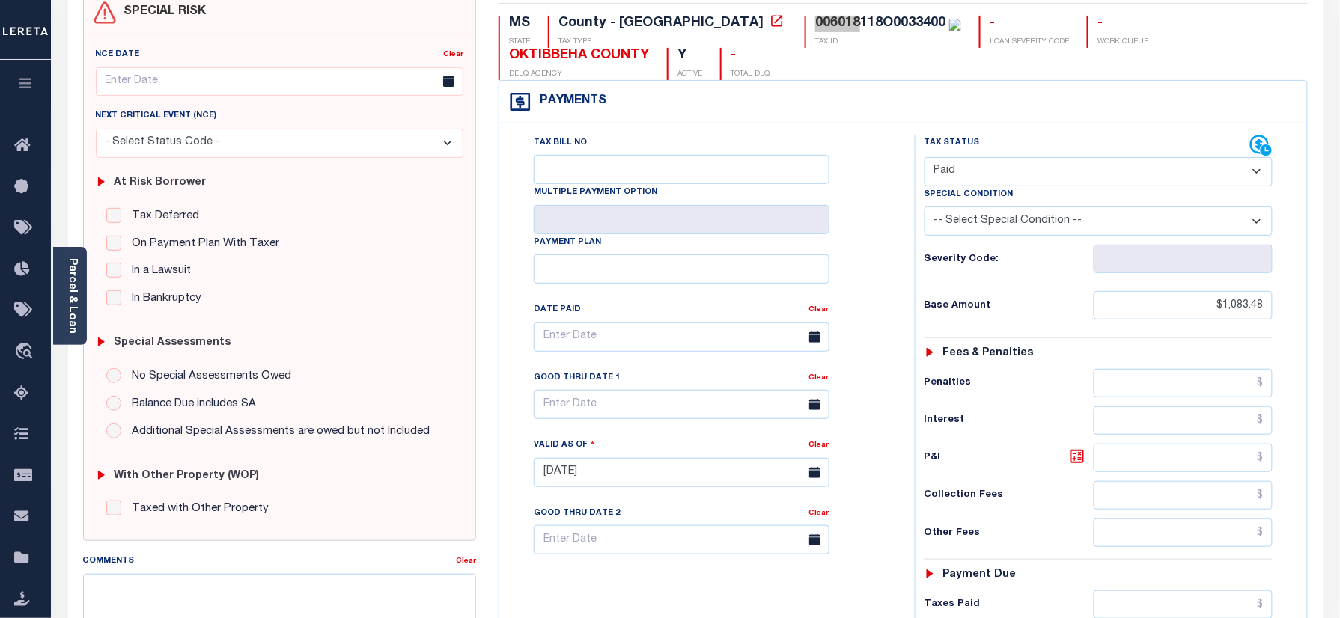
scroll to position [25, 0]
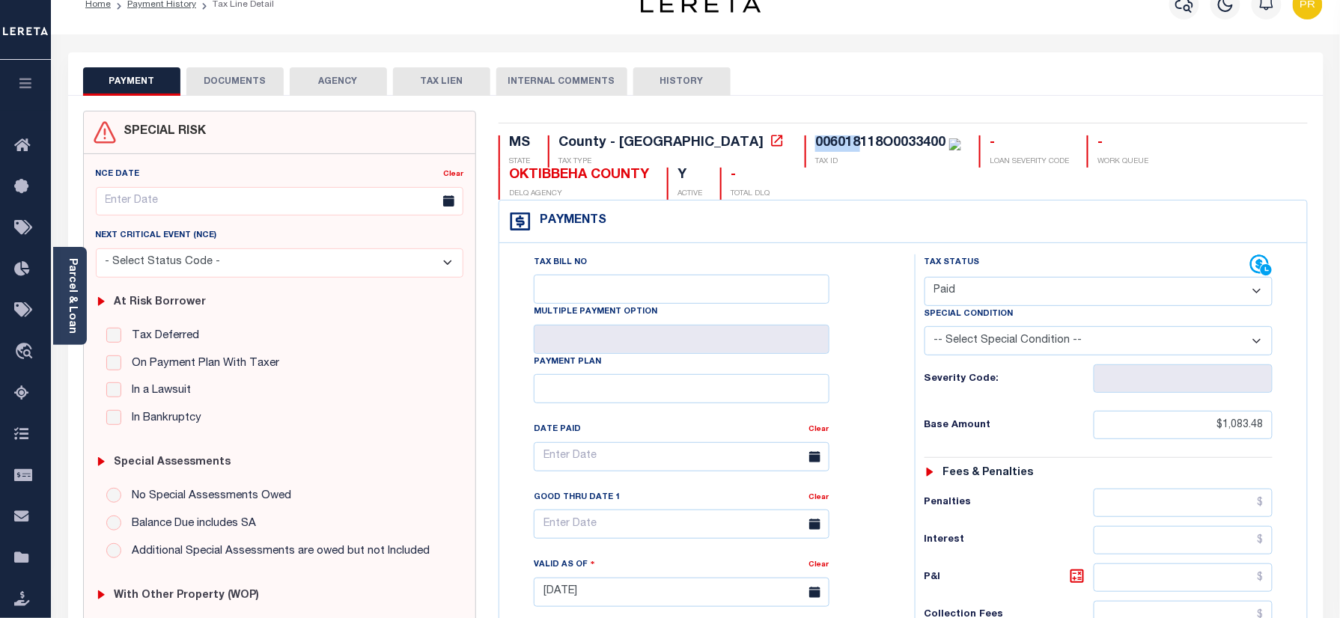
click at [241, 76] on button "DOCUMENTS" at bounding box center [234, 81] width 97 height 28
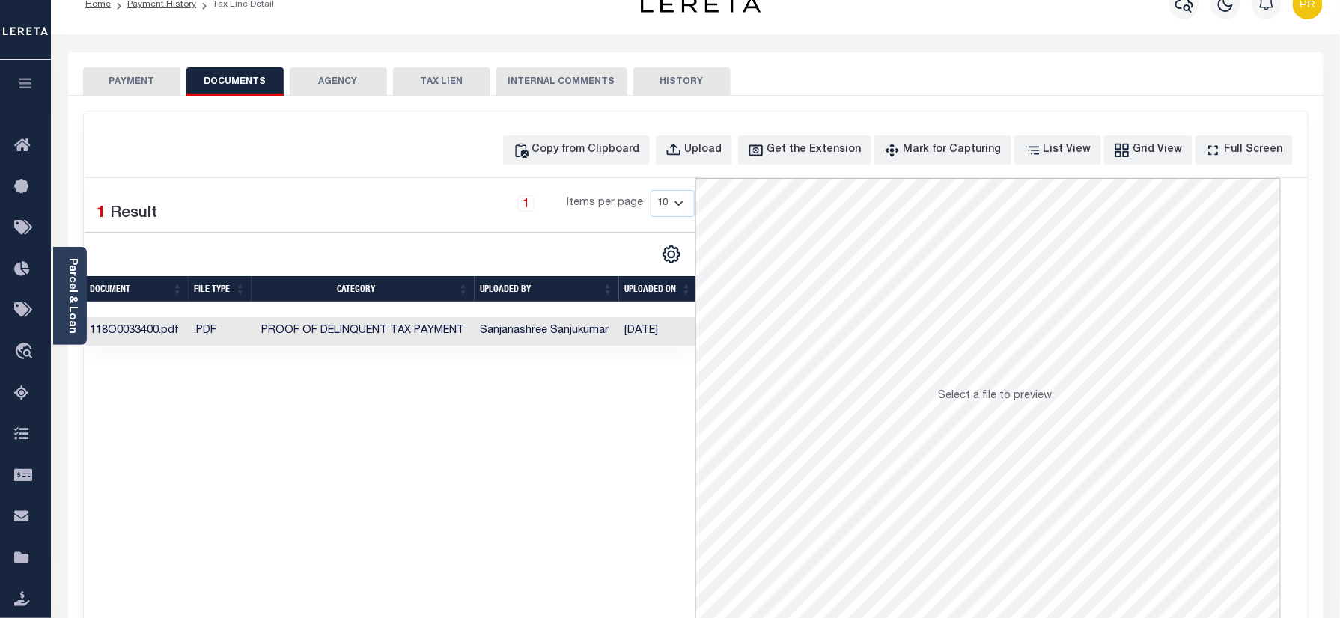
click at [651, 330] on td "[DATE]" at bounding box center [658, 331] width 79 height 29
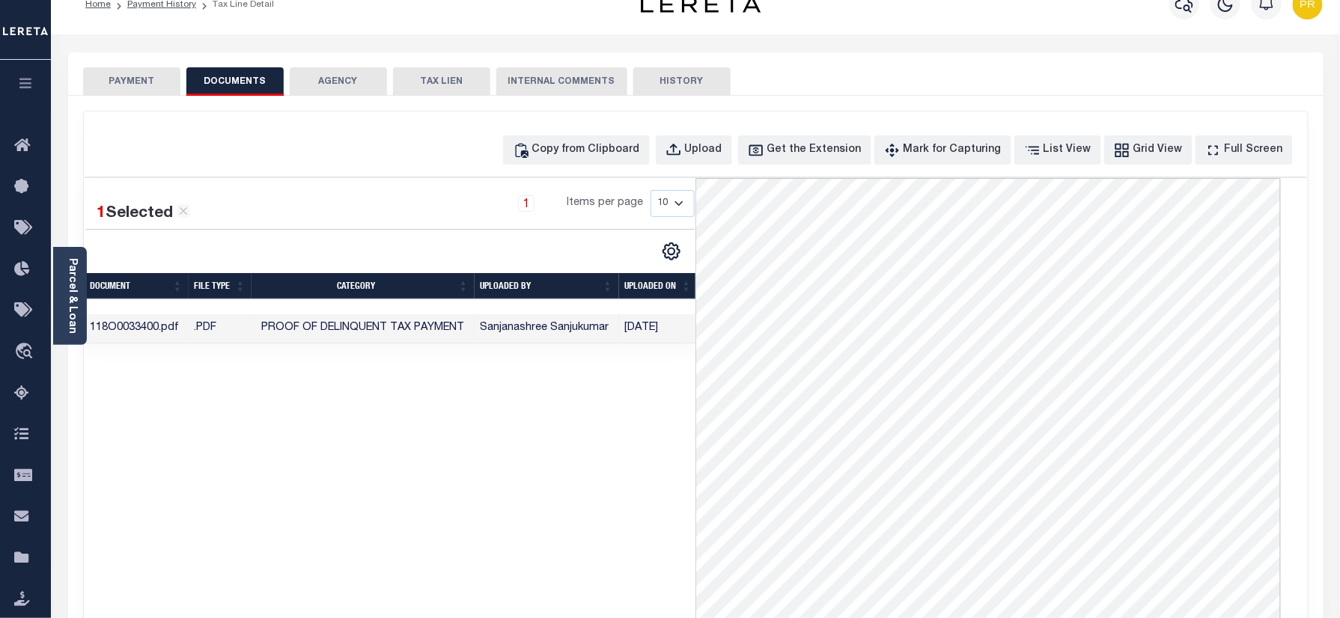
click at [160, 93] on button "PAYMENT" at bounding box center [131, 81] width 97 height 28
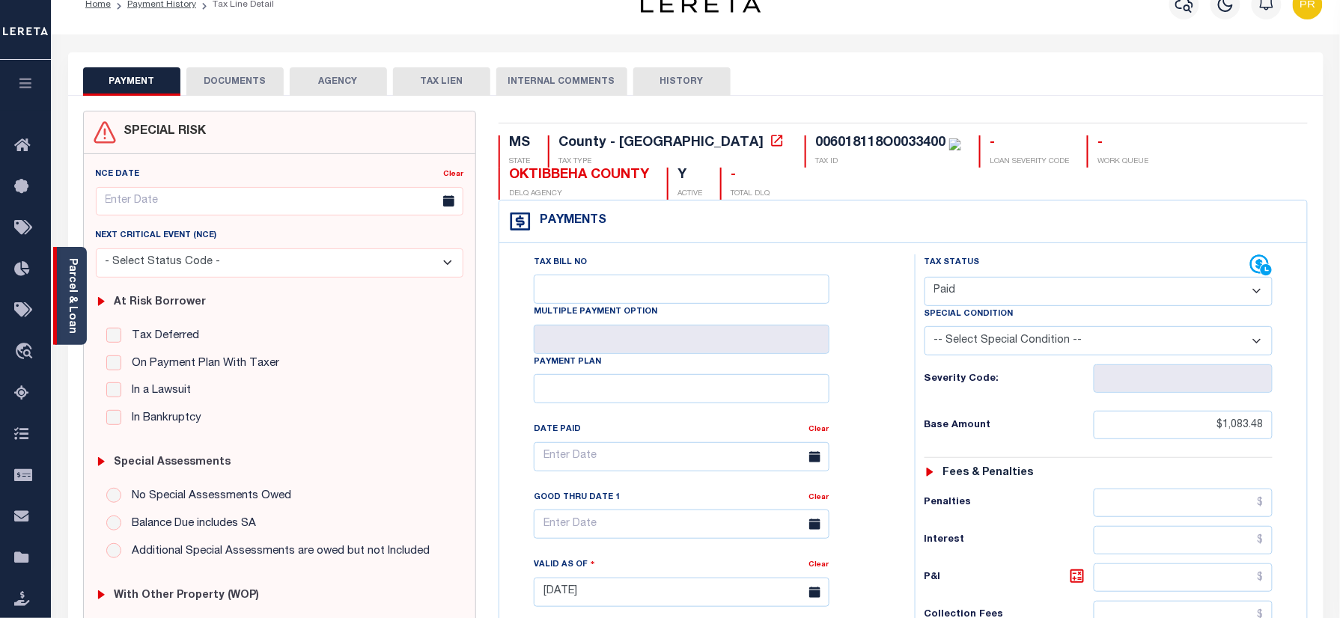
click at [67, 278] on link "Parcel & Loan" at bounding box center [72, 296] width 10 height 76
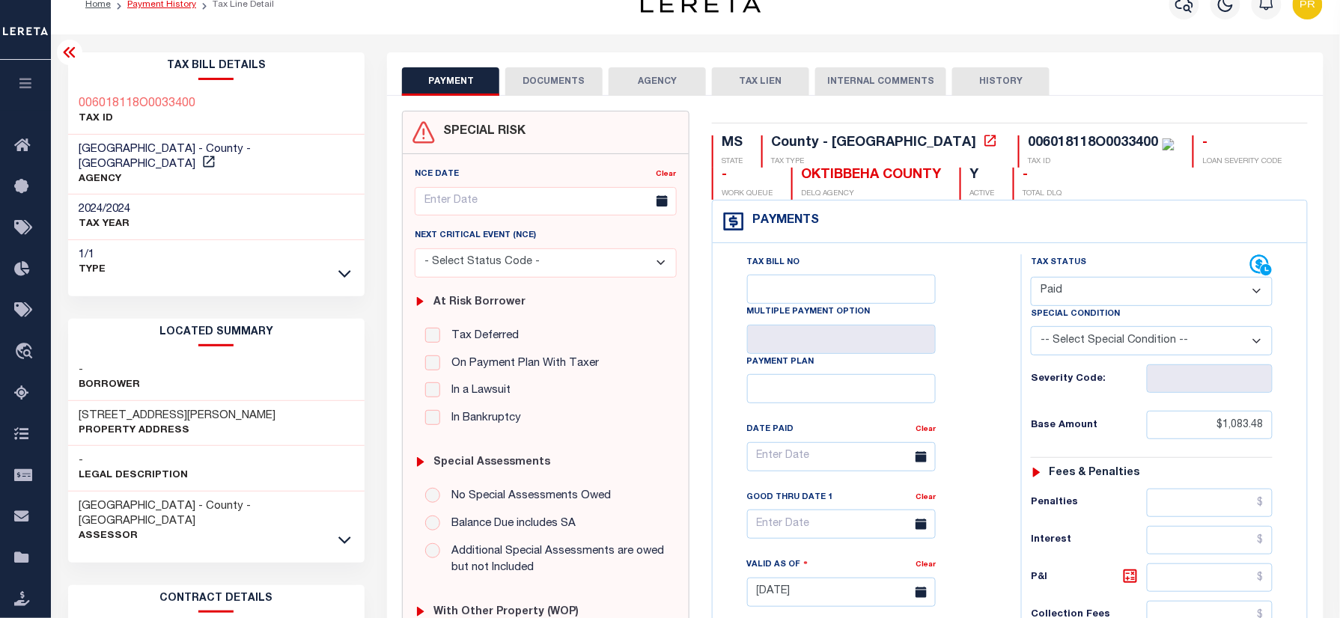
click at [174, 7] on link "Payment History" at bounding box center [161, 4] width 69 height 9
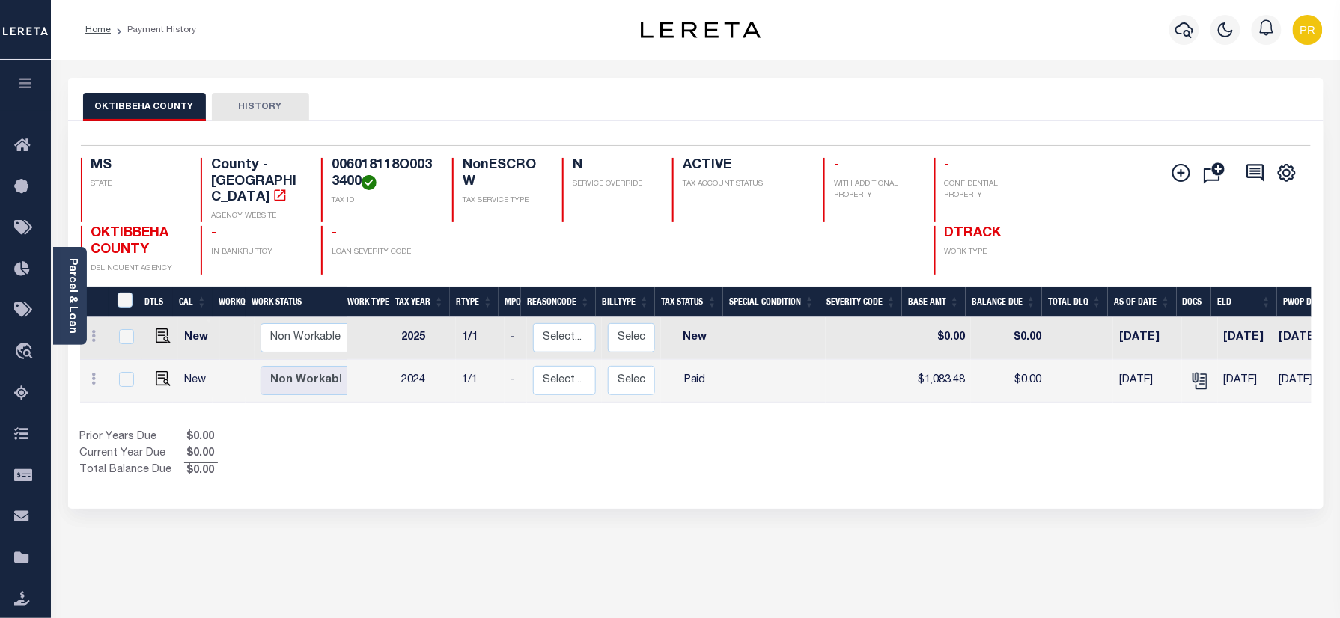
drag, startPoint x: 1166, startPoint y: 30, endPoint x: 1136, endPoint y: 33, distance: 30.1
click at [1166, 30] on div at bounding box center [1184, 30] width 41 height 52
click at [1195, 37] on button "button" at bounding box center [1184, 30] width 30 height 30
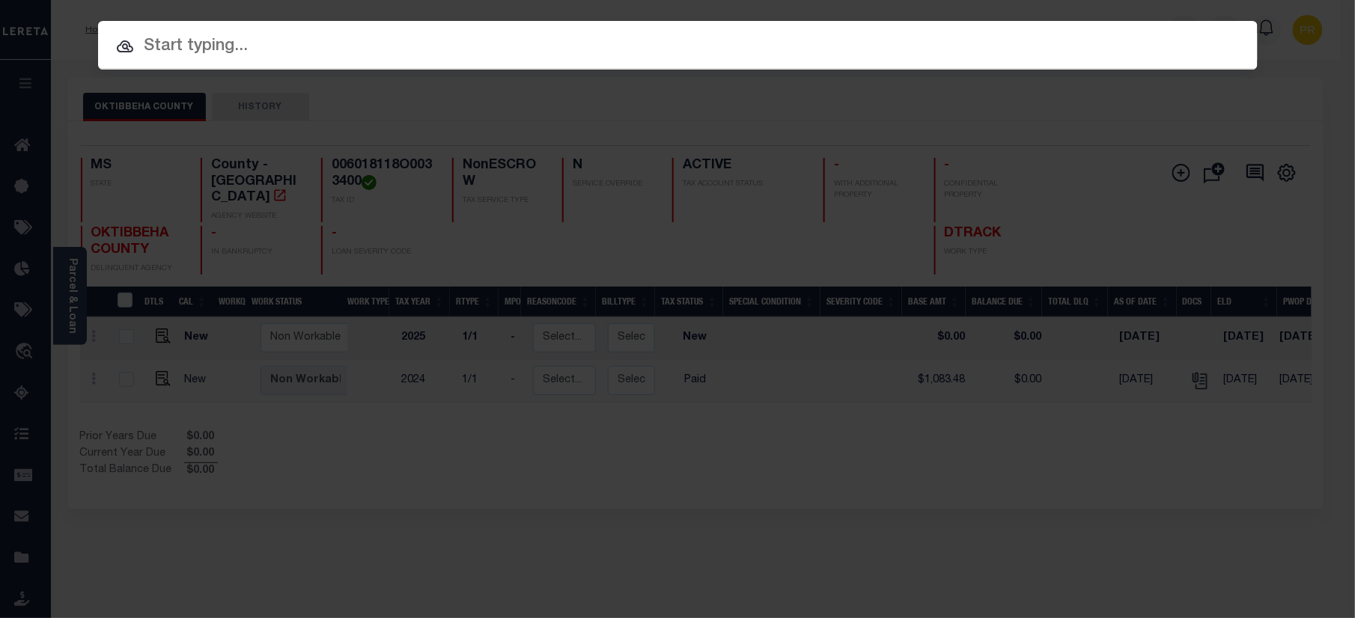
click at [797, 58] on input "text" at bounding box center [678, 47] width 1160 height 26
click at [834, 40] on input "text" at bounding box center [678, 47] width 1160 height 26
paste input "32064696472"
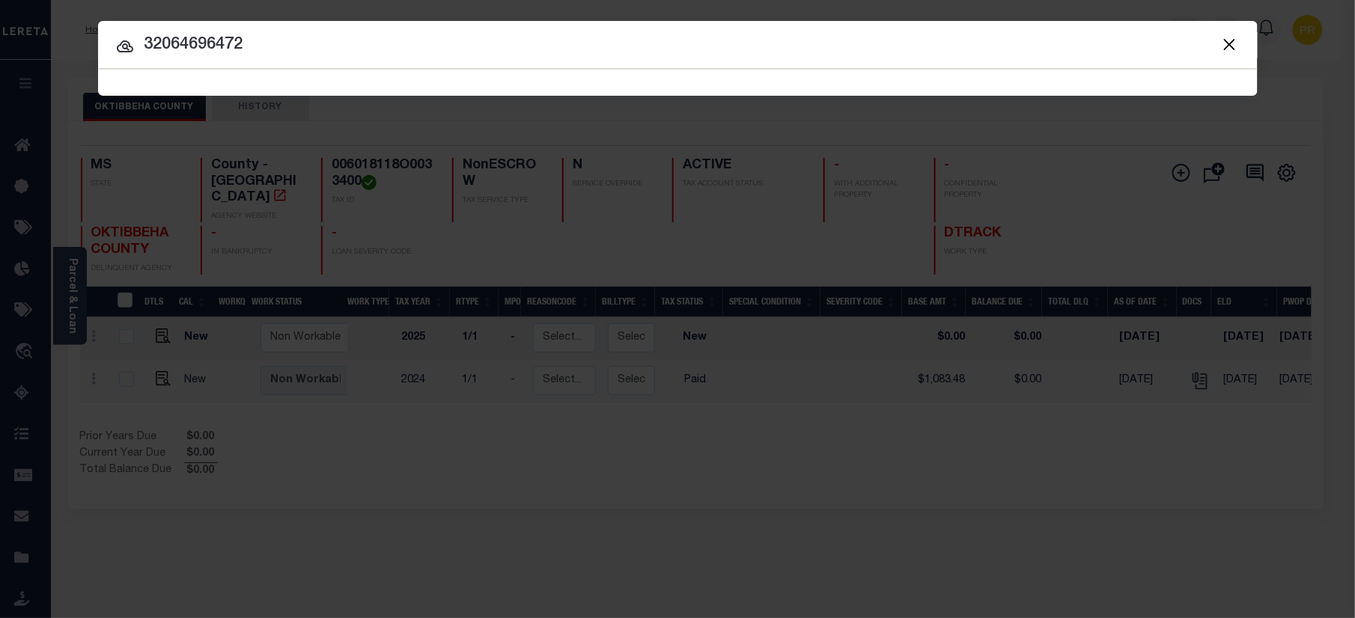
type input "32064696472"
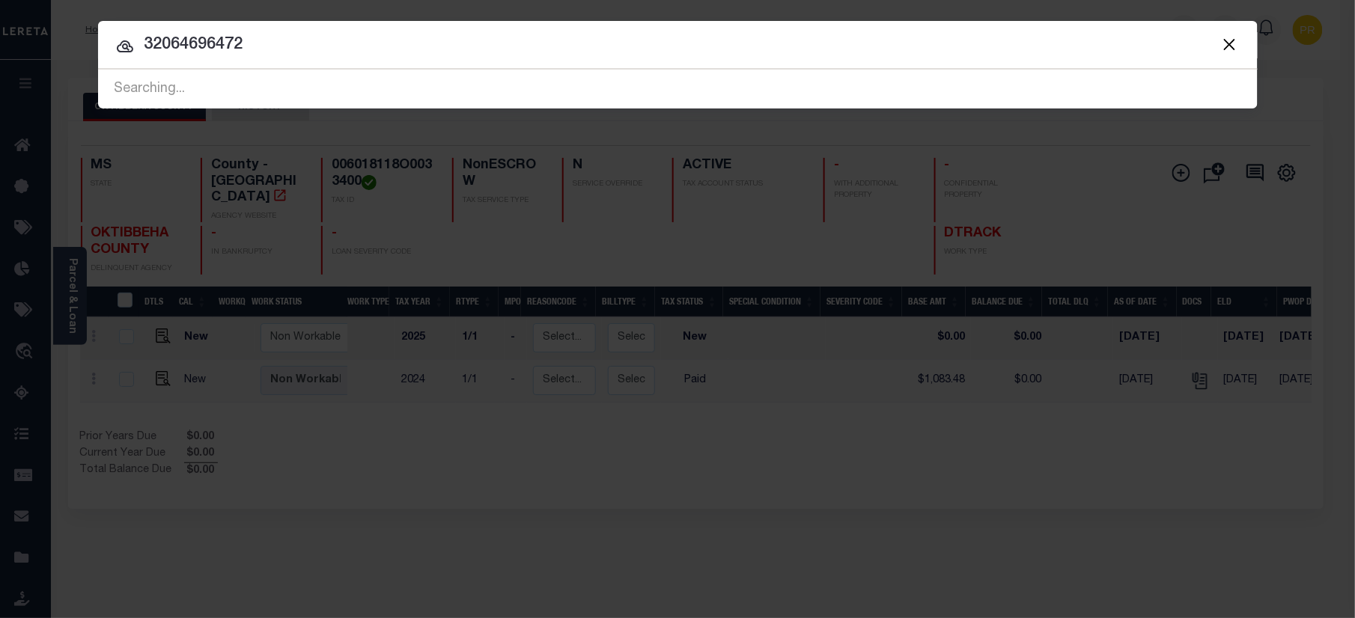
click at [1172, 45] on input "32064696472" at bounding box center [678, 45] width 1160 height 26
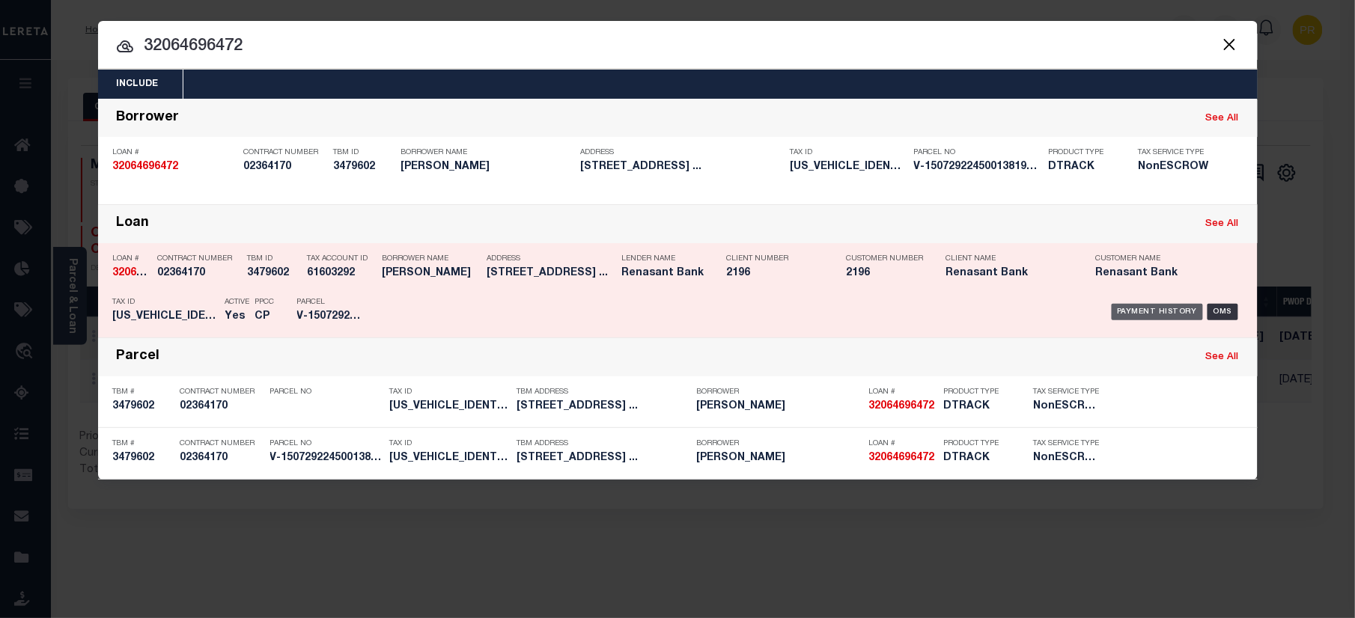
click at [1142, 308] on div "Payment History" at bounding box center [1158, 312] width 92 height 16
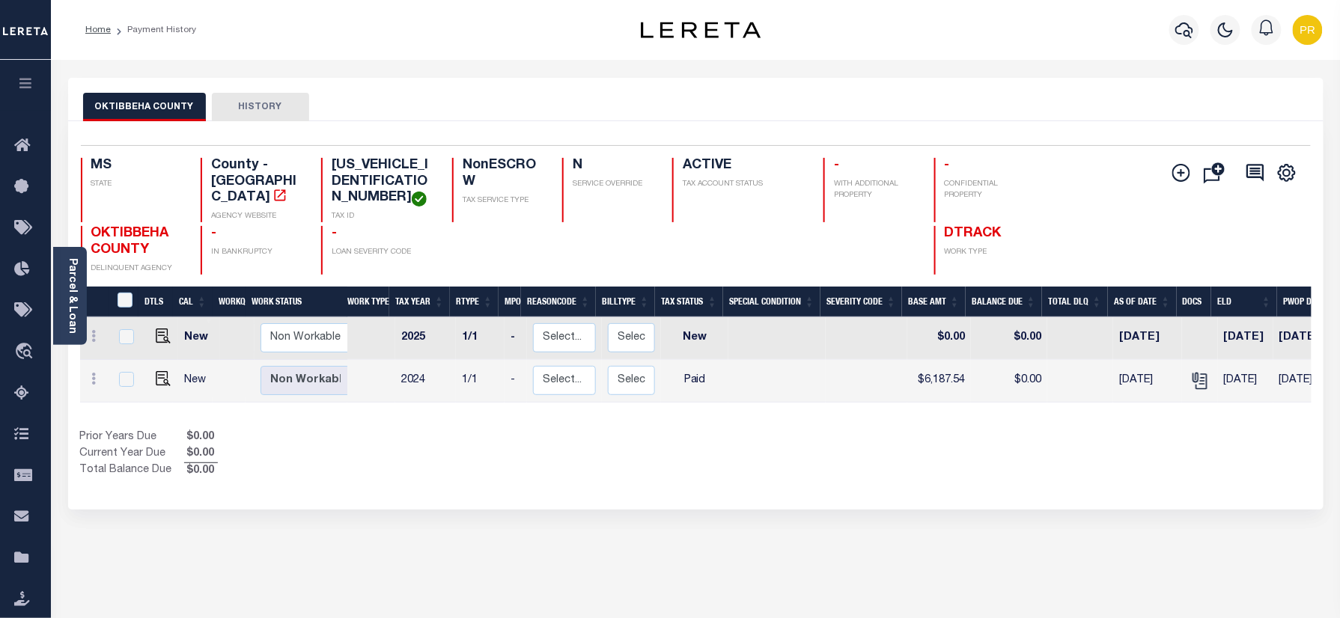
click at [773, 133] on div "Selected 2 Results 1 Items per page 25 50 100 MS STATE TAX ID N" at bounding box center [695, 315] width 1255 height 389
click at [1196, 371] on icon "" at bounding box center [1199, 380] width 19 height 19
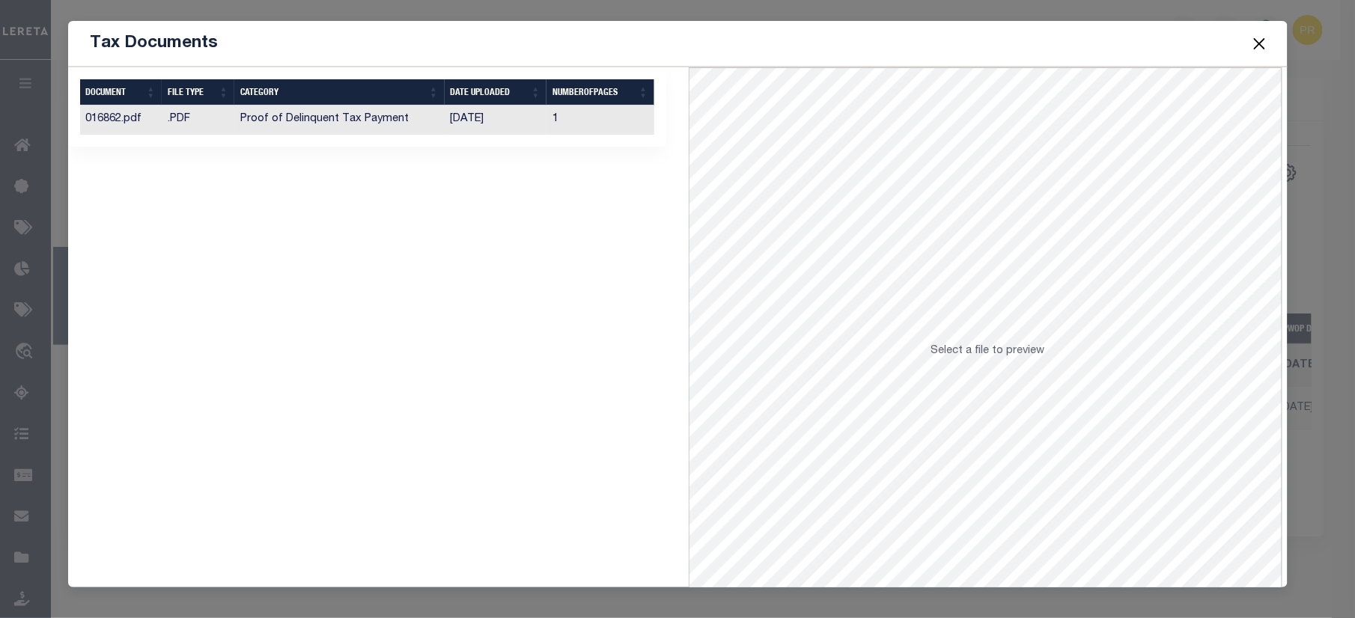
click at [617, 114] on td "1" at bounding box center [600, 120] width 108 height 29
click at [1258, 42] on button "Close" at bounding box center [1258, 43] width 19 height 19
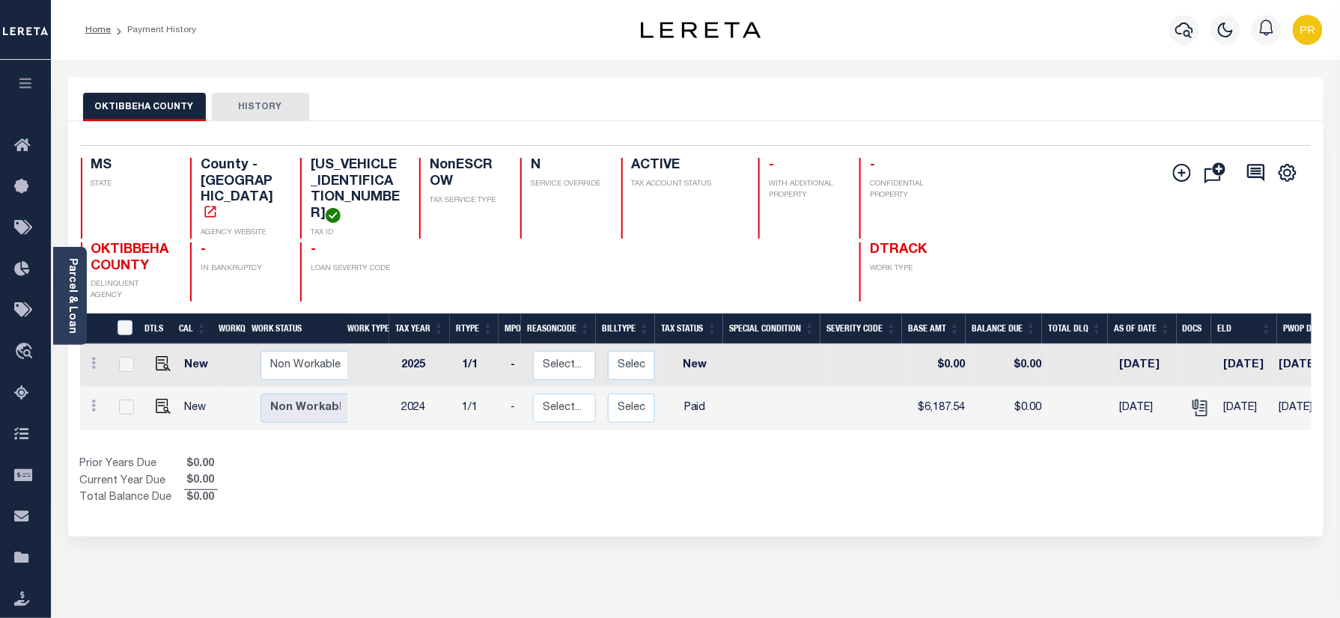
click at [311, 180] on h4 "[US_VEHICLE_IDENTIFICATION_NUMBER]" at bounding box center [356, 190] width 91 height 65
click at [546, 103] on div "OKTIBBEHA COUNTY HISTORY" at bounding box center [695, 107] width 1225 height 28
drag, startPoint x: 308, startPoint y: 165, endPoint x: 261, endPoint y: 174, distance: 48.0
click at [311, 174] on h4 "[US_VEHICLE_IDENTIFICATION_NUMBER]" at bounding box center [356, 190] width 91 height 65
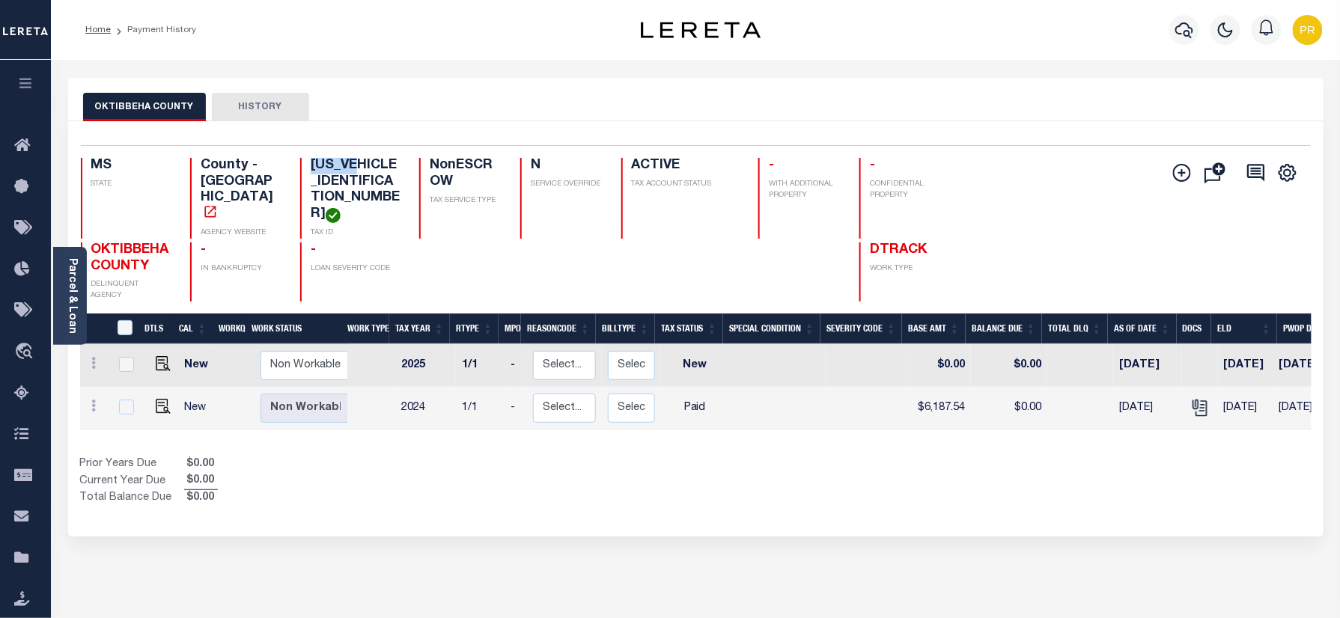
copy h4 "016862"
click at [156, 414] on img "" at bounding box center [163, 406] width 15 height 15
checkbox input "true"
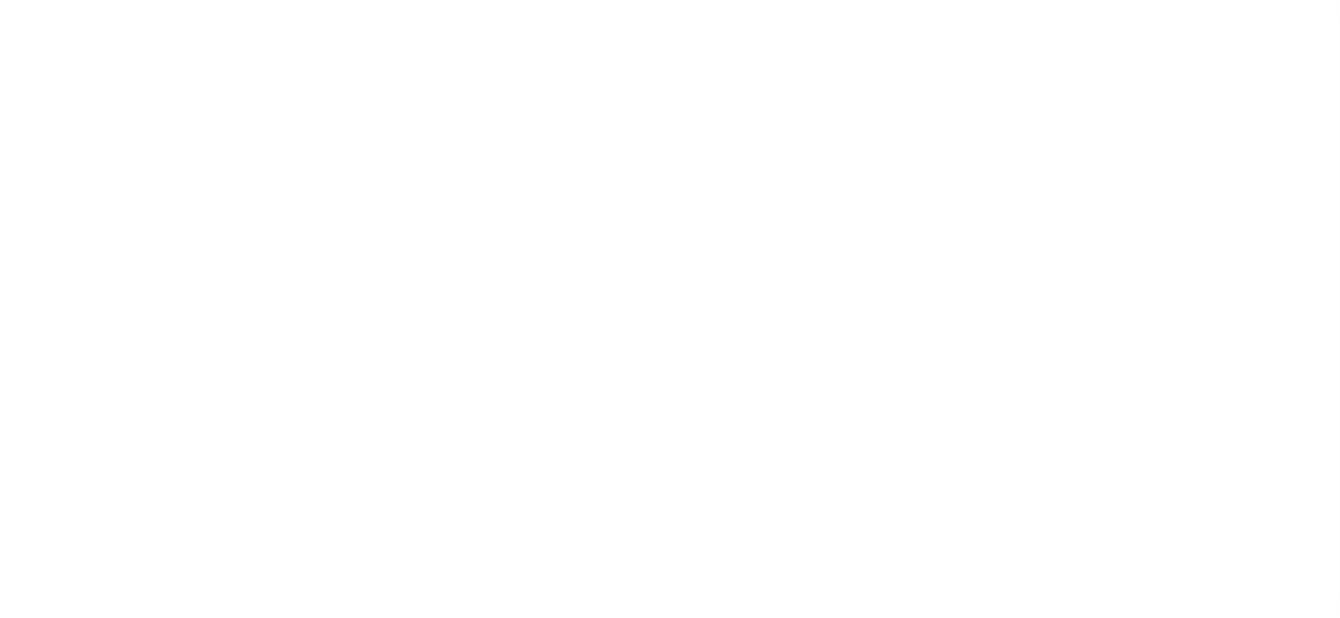
select select "PYD"
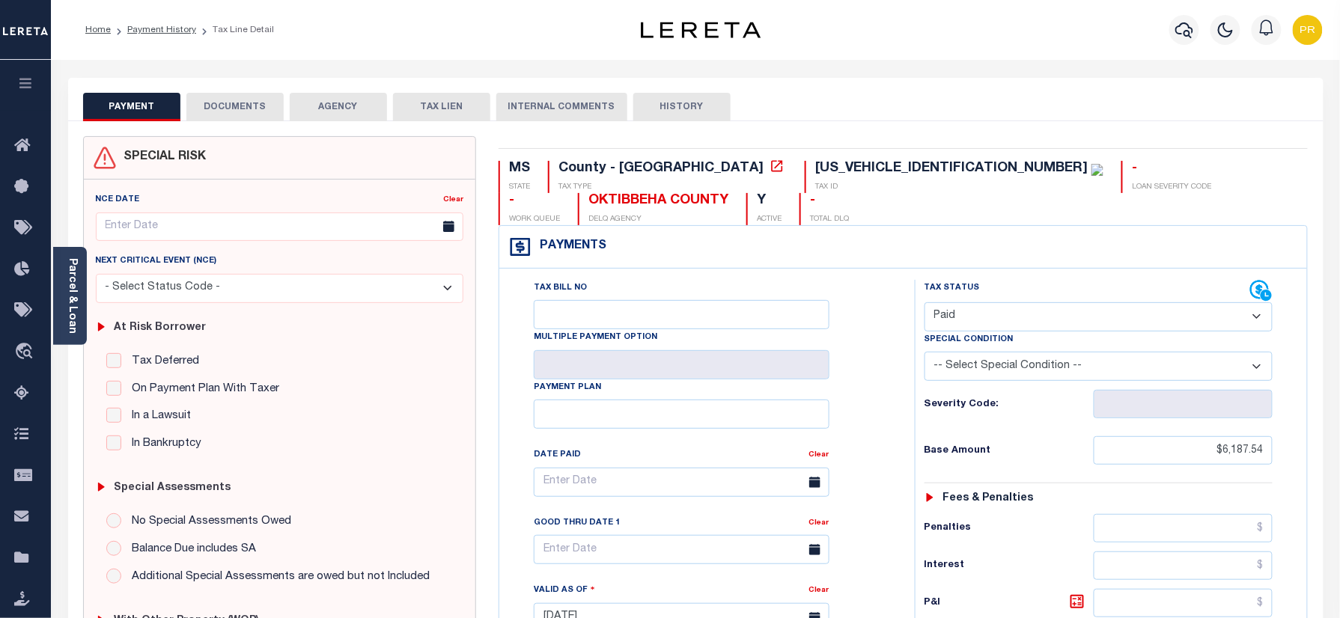
click at [839, 286] on div "Tax Bill No Multiple Payment Option Payment Plan Clear" at bounding box center [703, 490] width 378 height 420
drag, startPoint x: 216, startPoint y: 94, endPoint x: 216, endPoint y: 106, distance: 12.0
click at [216, 97] on button "DOCUMENTS" at bounding box center [234, 107] width 97 height 28
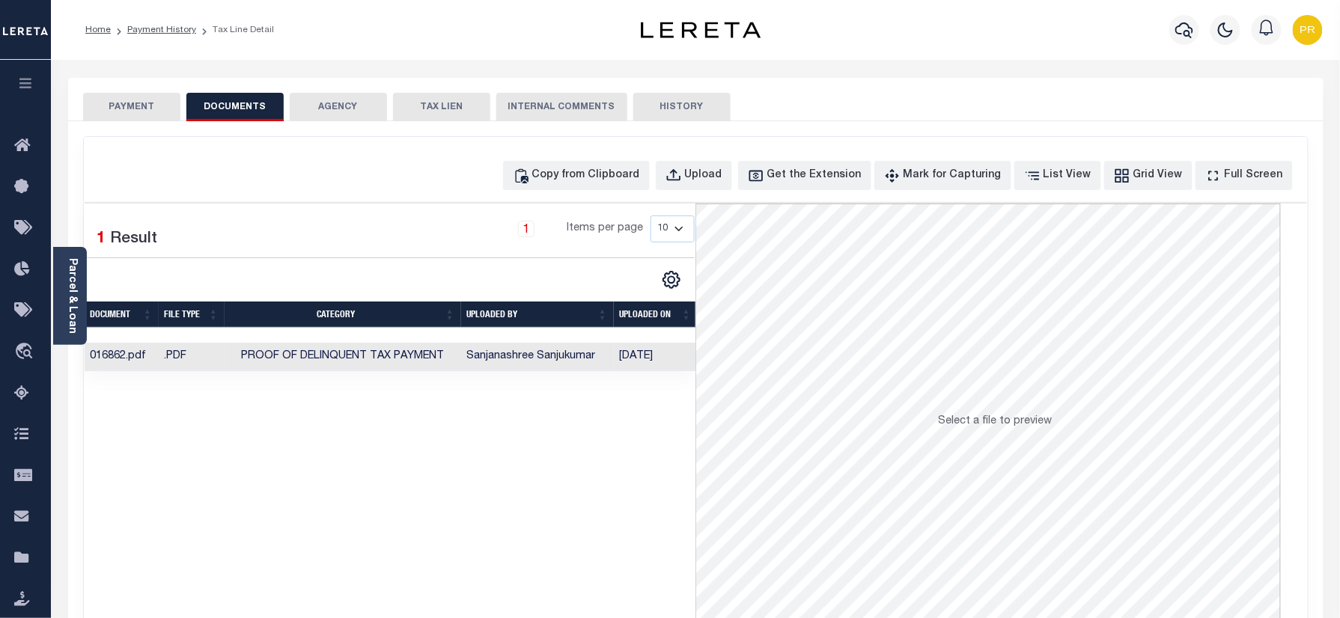
click at [650, 368] on td "[DATE]" at bounding box center [656, 357] width 84 height 29
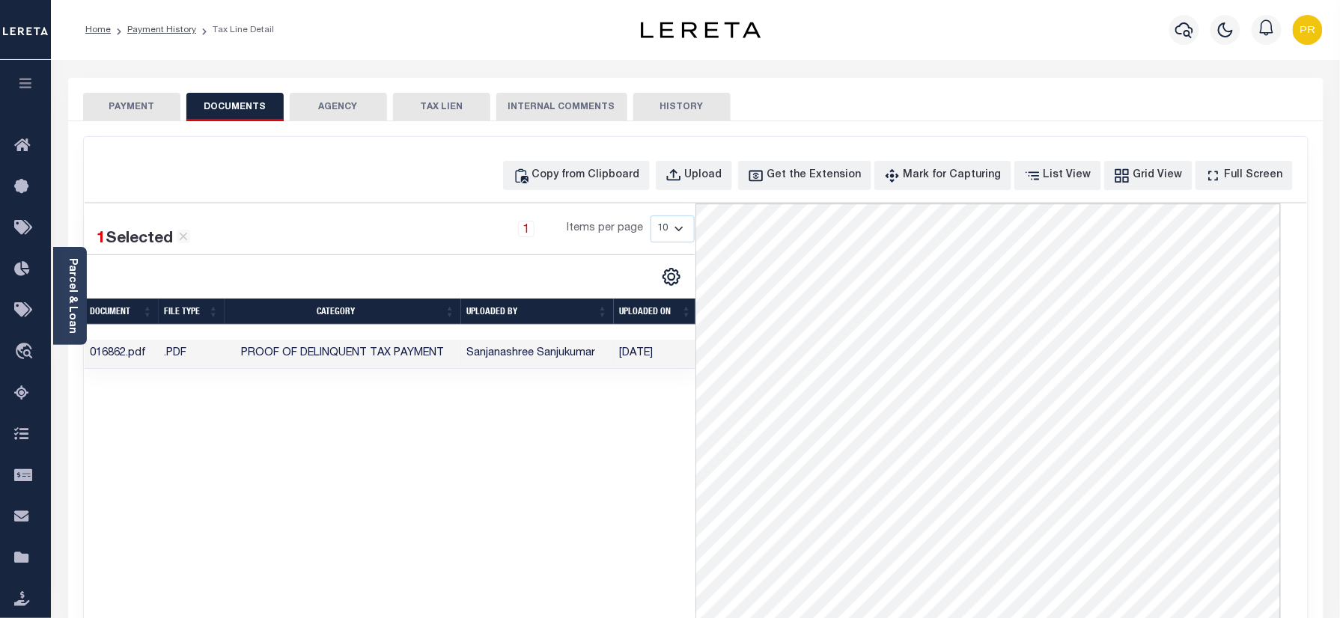
click at [177, 22] on ol "Home Payment History Tax Line Detail" at bounding box center [179, 29] width 213 height 31
click at [165, 28] on link "Payment History" at bounding box center [161, 29] width 69 height 9
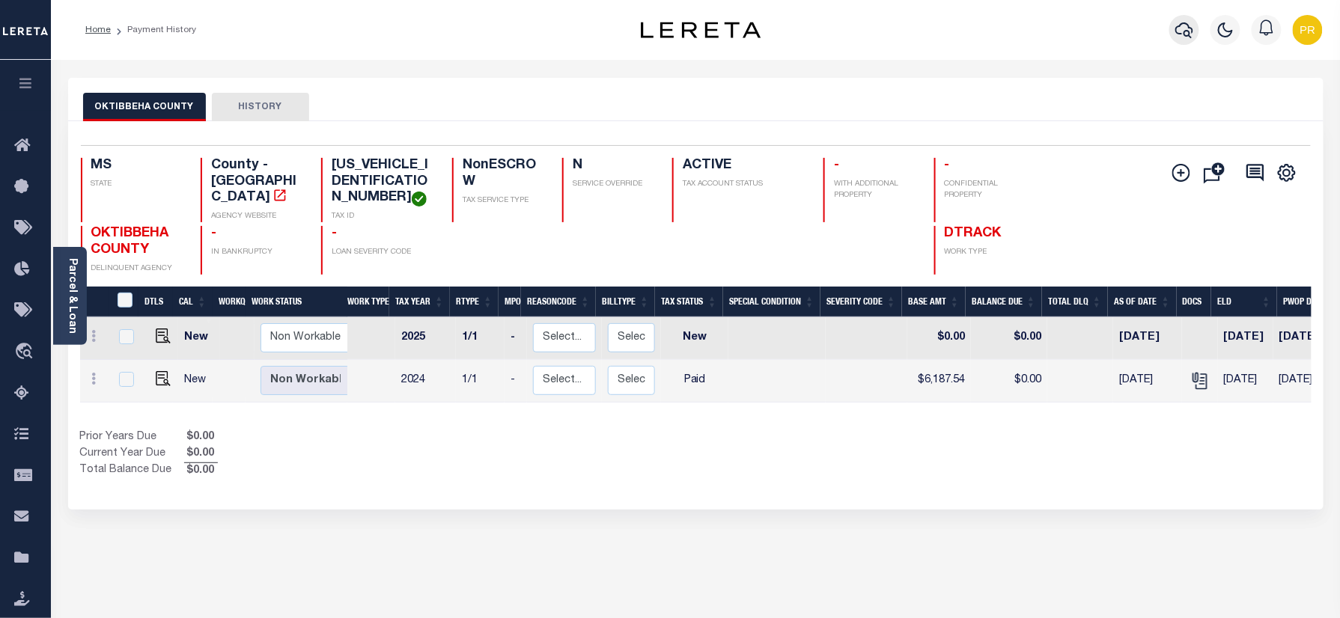
click at [1175, 22] on icon "button" at bounding box center [1184, 30] width 18 height 18
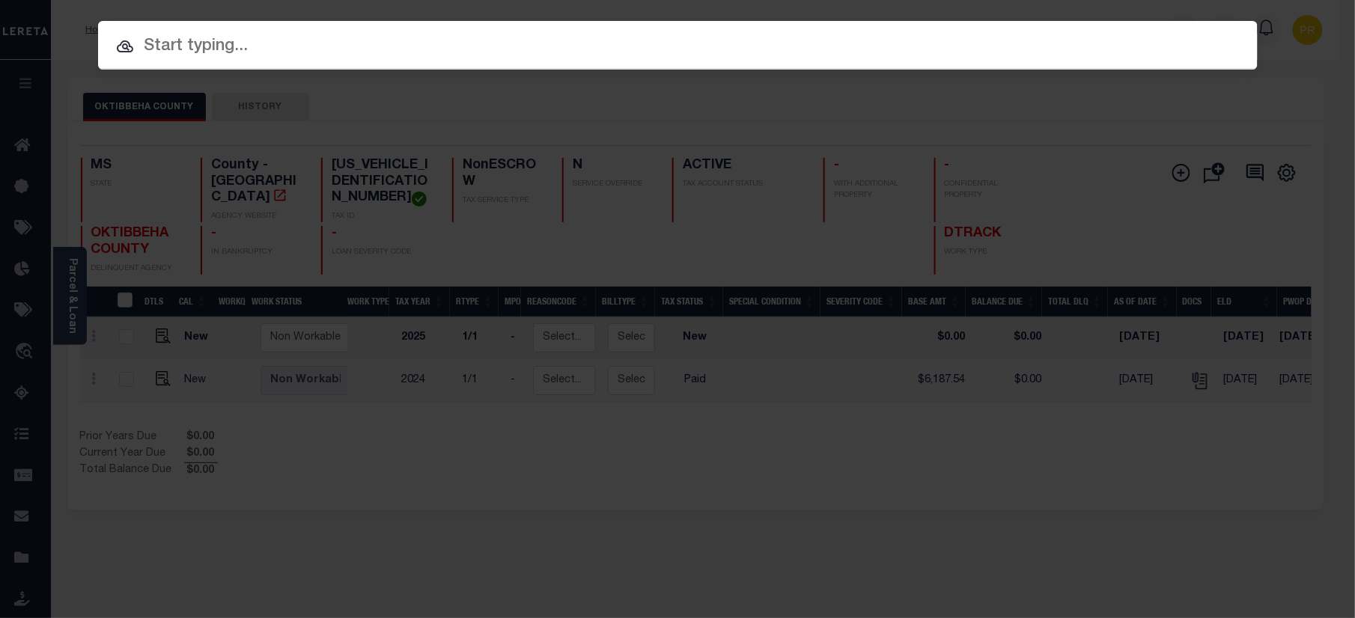
paste input "4140005580"
click at [1071, 43] on input "text" at bounding box center [678, 47] width 1160 height 26
type input "4140005580"
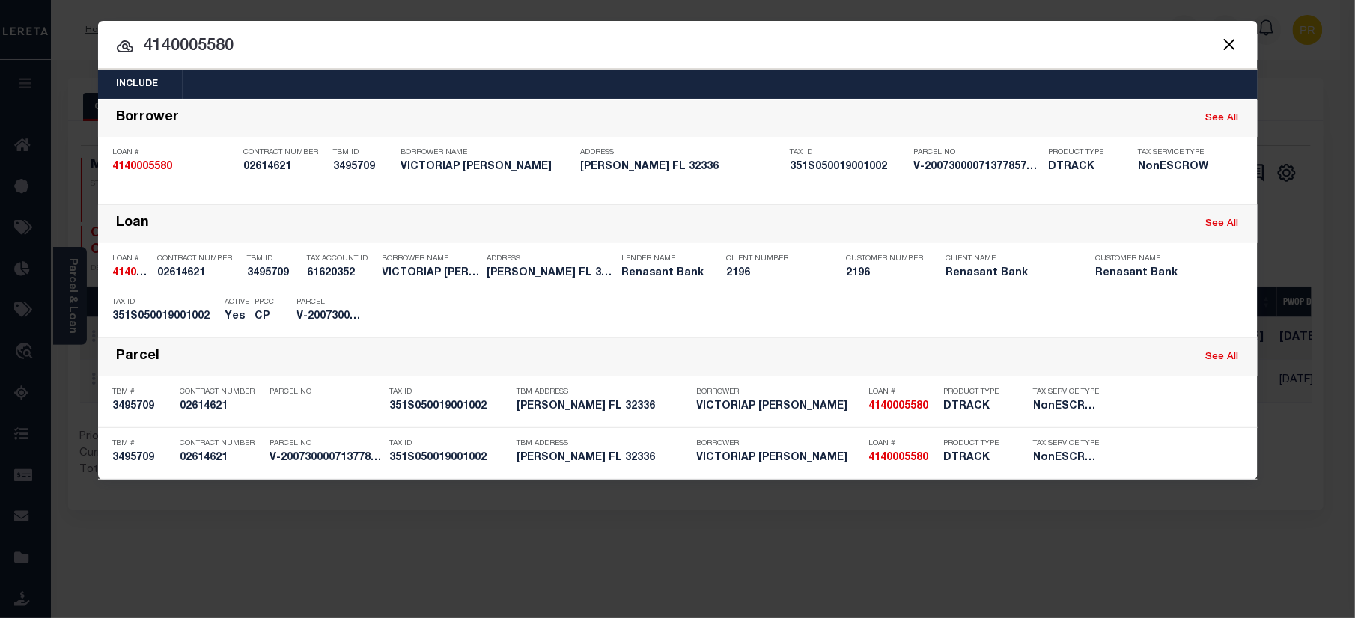
click at [1071, 58] on input "4140005580" at bounding box center [678, 47] width 1160 height 26
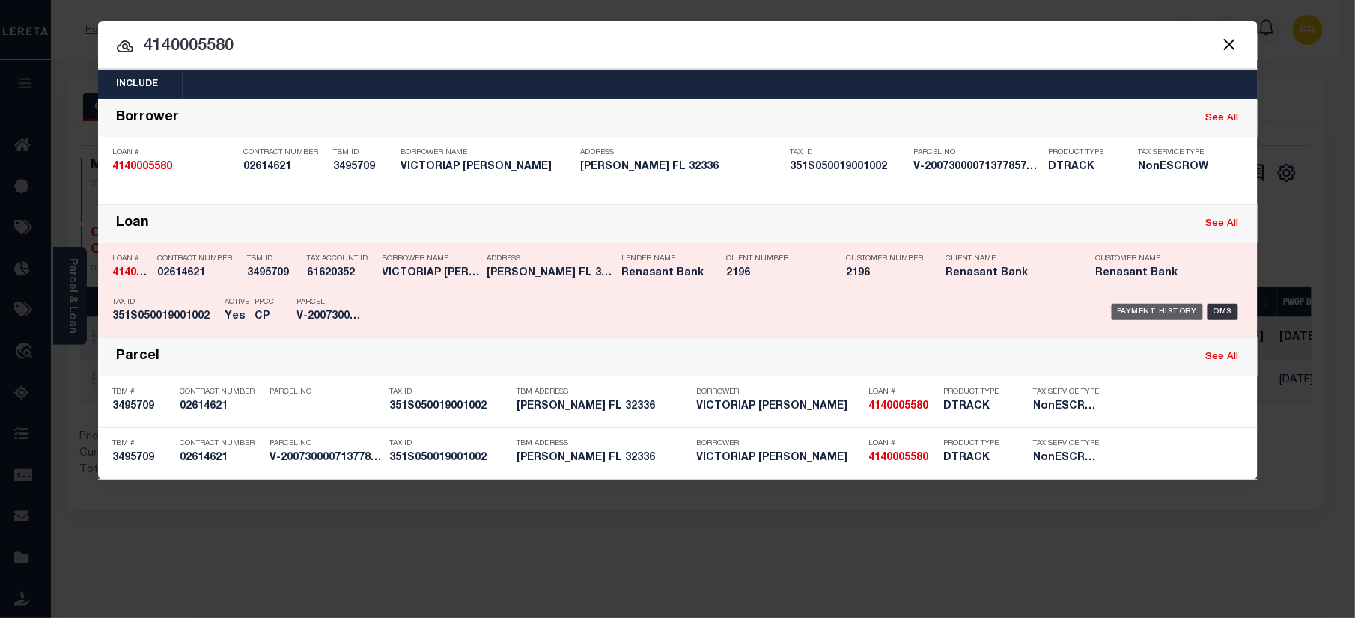
click at [1154, 304] on div "Payment History" at bounding box center [1158, 312] width 92 height 16
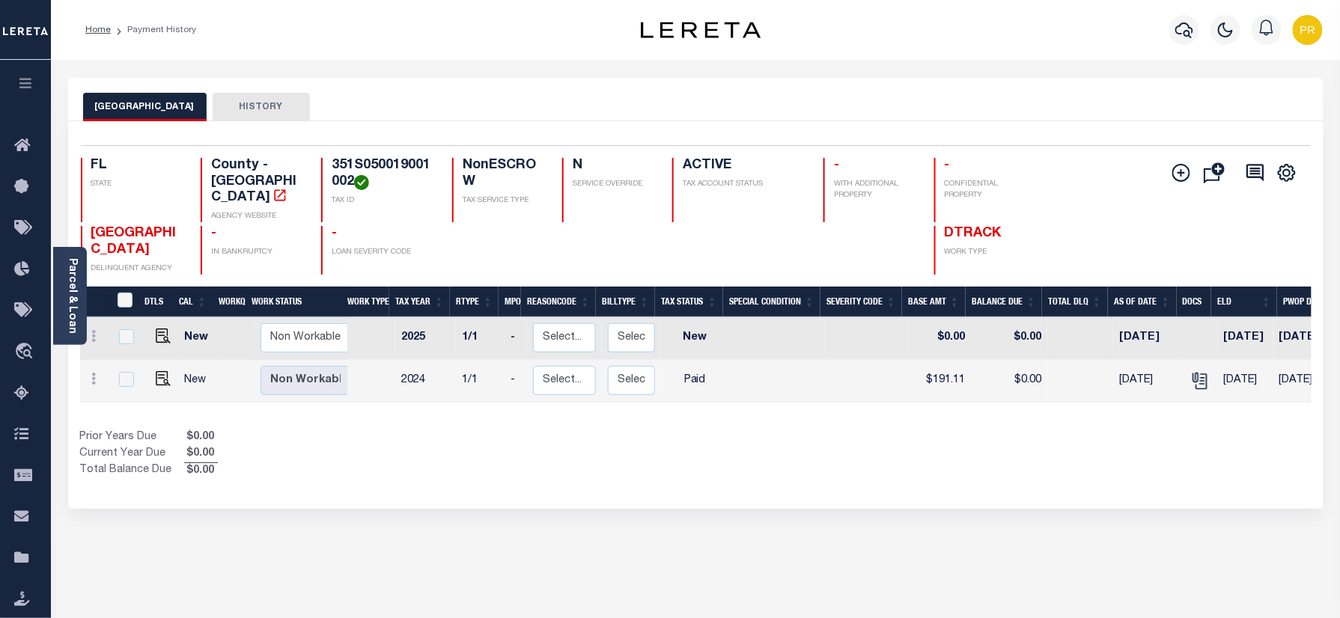
click at [765, 100] on div "MADISON COUNTY HISTORY" at bounding box center [695, 107] width 1225 height 28
click at [1193, 372] on icon "" at bounding box center [1199, 380] width 19 height 19
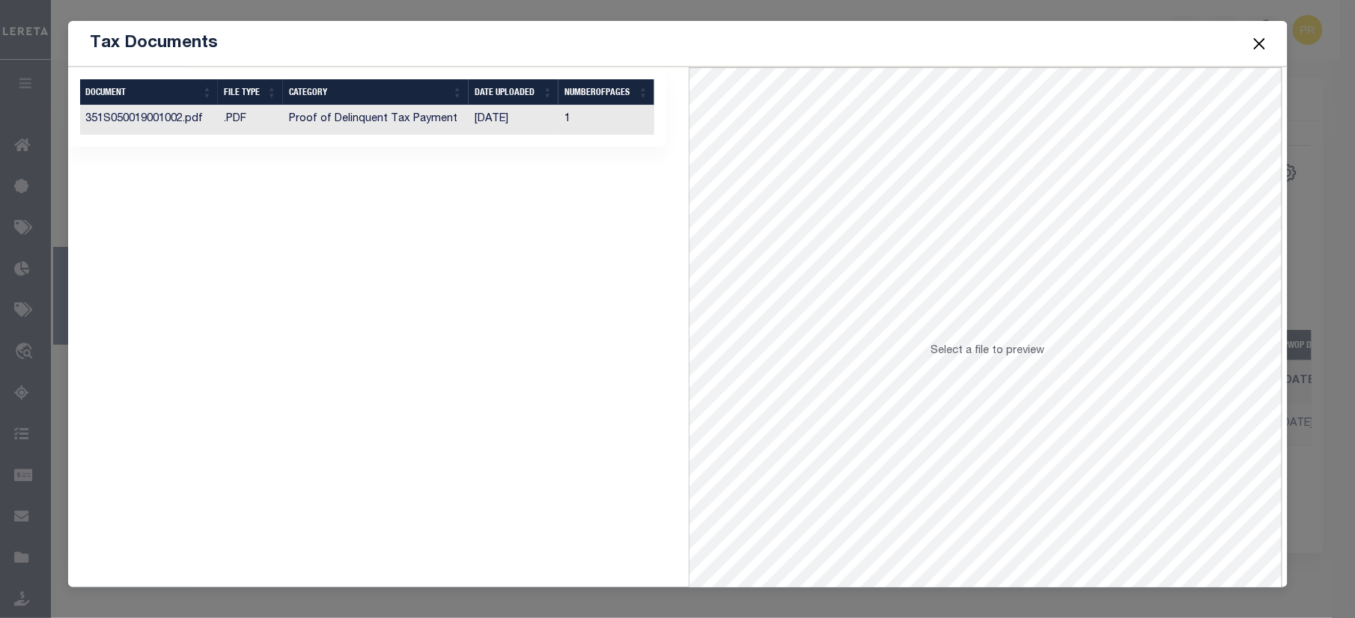
click at [597, 124] on td "1" at bounding box center [606, 120] width 96 height 29
click at [1255, 42] on button "Close" at bounding box center [1258, 43] width 19 height 19
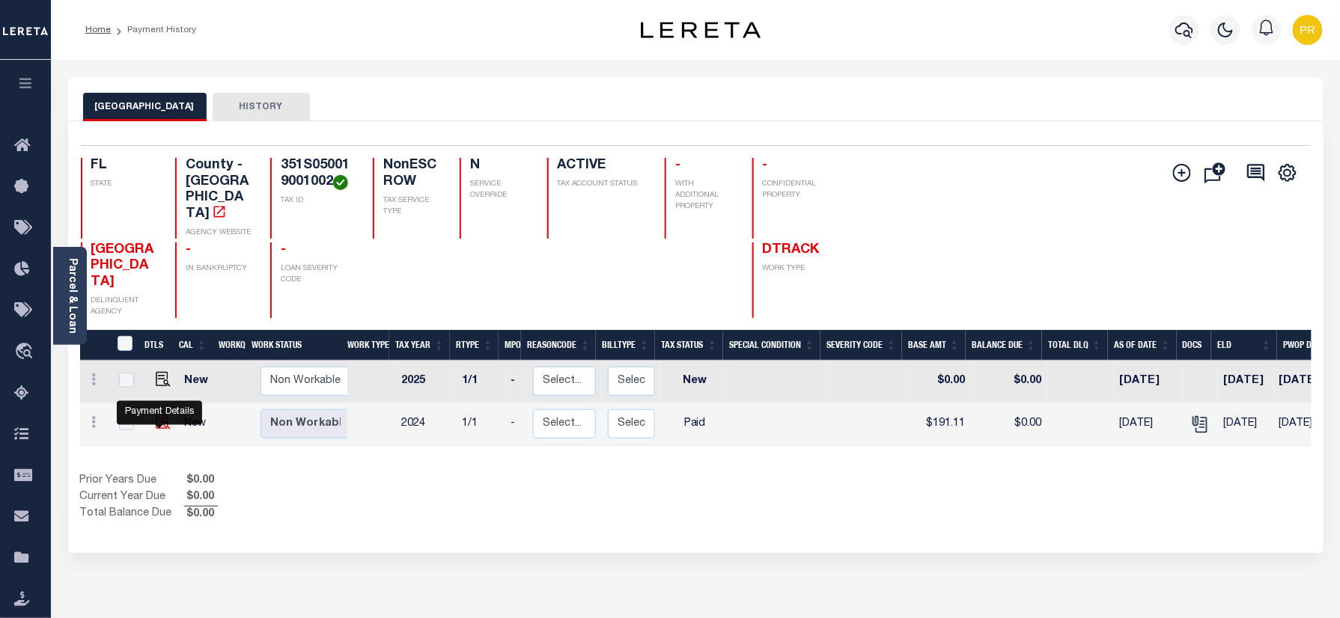
click at [165, 430] on img "" at bounding box center [163, 422] width 15 height 15
checkbox input "true"
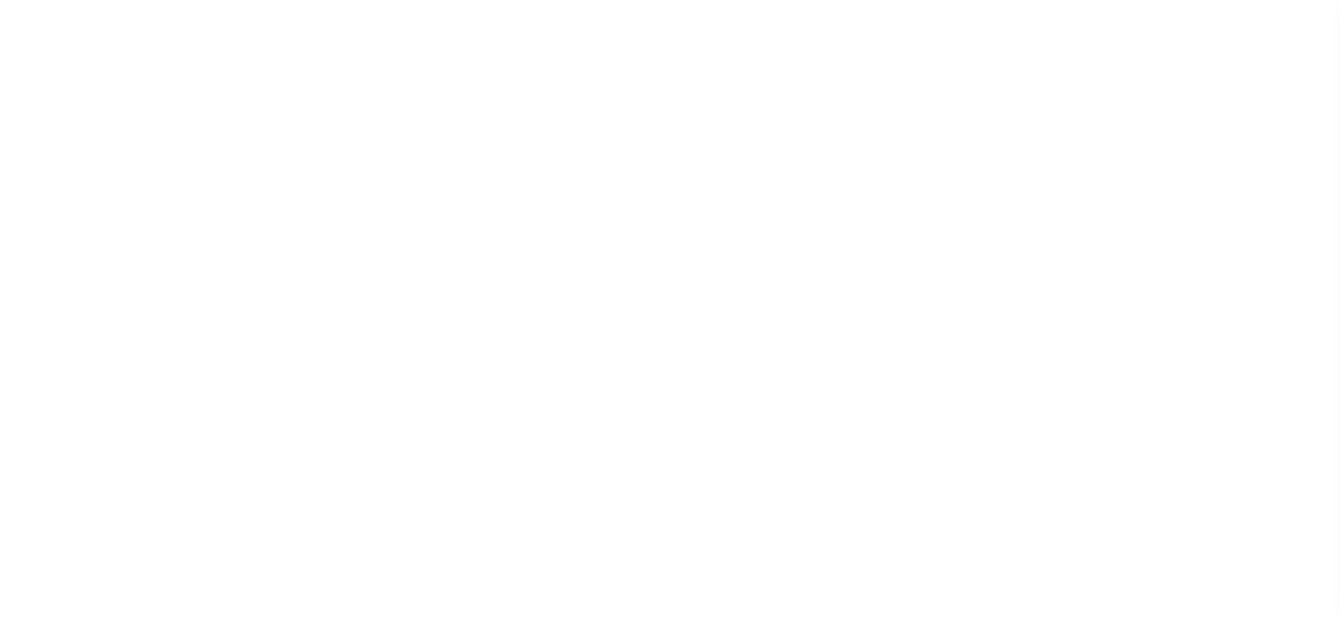
select select "PYD"
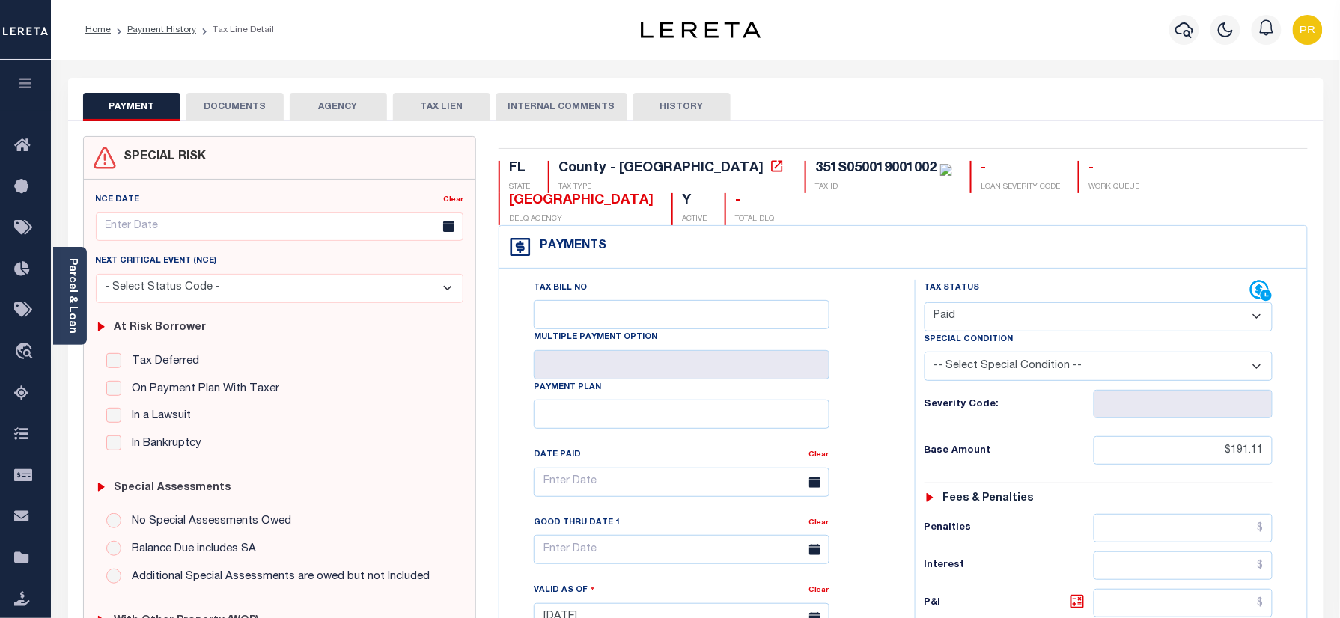
drag, startPoint x: 144, startPoint y: 28, endPoint x: 240, endPoint y: 63, distance: 101.8
click at [144, 28] on link "Payment History" at bounding box center [161, 29] width 69 height 9
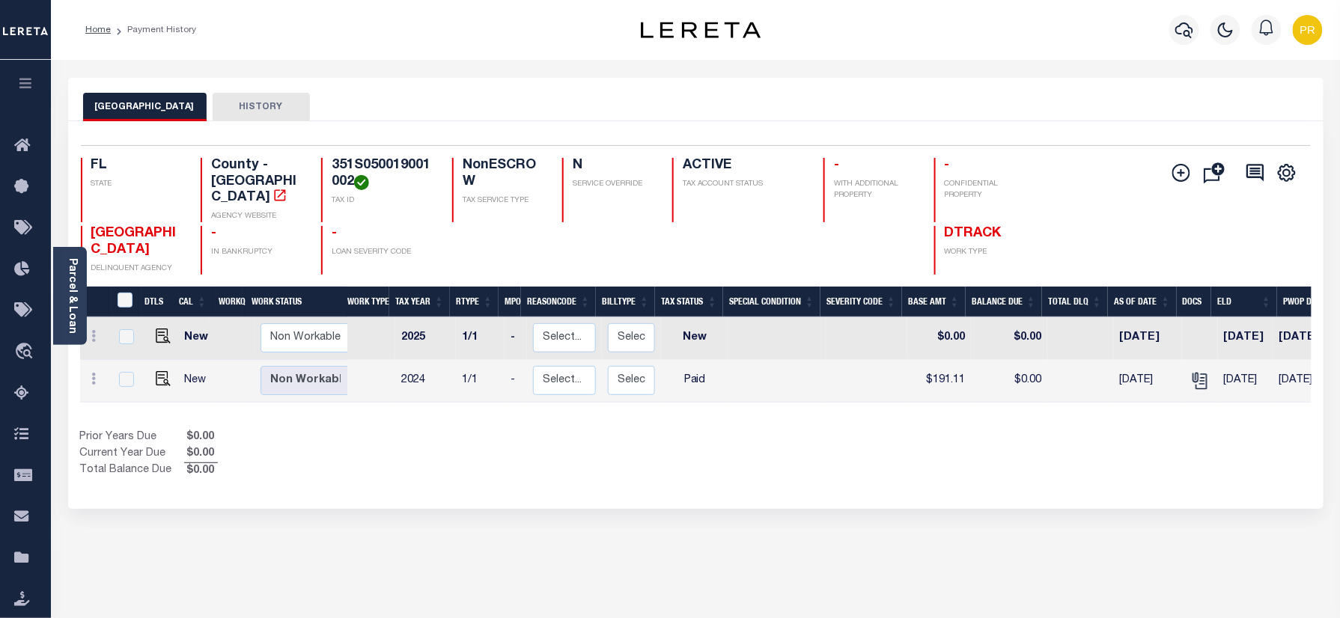
click at [481, 103] on div "MADISON COUNTY HISTORY" at bounding box center [695, 107] width 1225 height 28
click at [67, 301] on link "Parcel & Loan" at bounding box center [72, 296] width 10 height 76
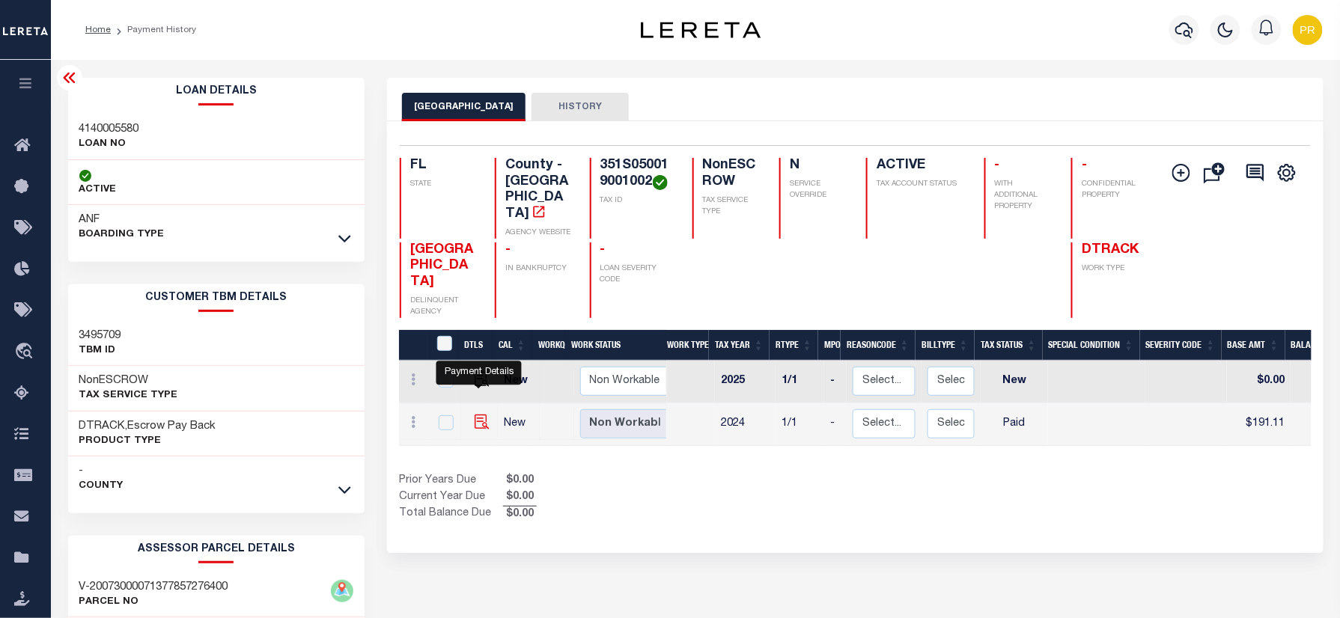
click at [482, 415] on img "" at bounding box center [482, 422] width 15 height 15
checkbox input "true"
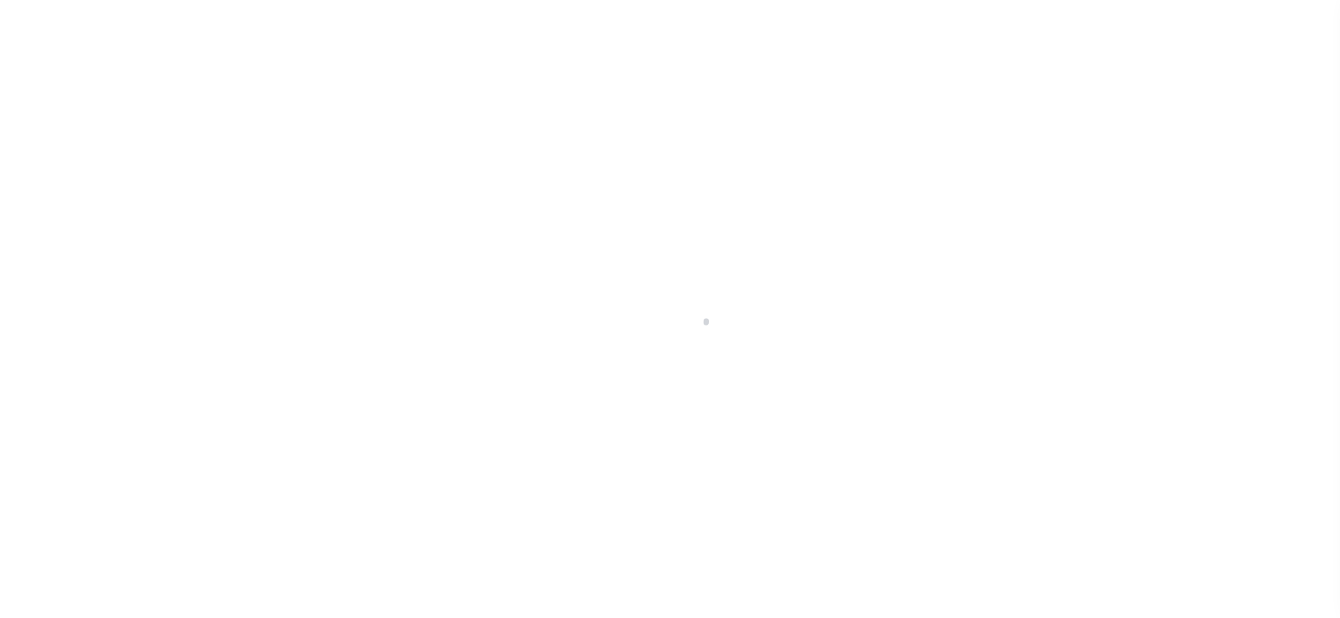
checkbox input "false"
type input "[DATE]"
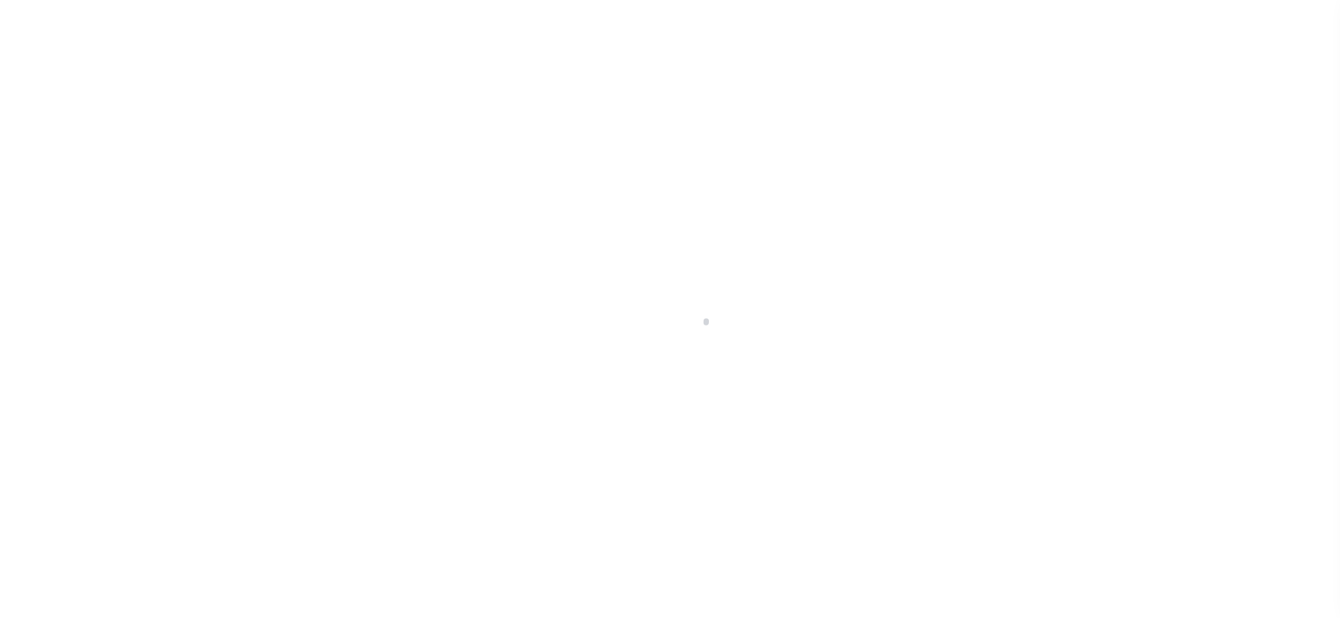
select select "PYD"
type input "$191.11"
type input "$0"
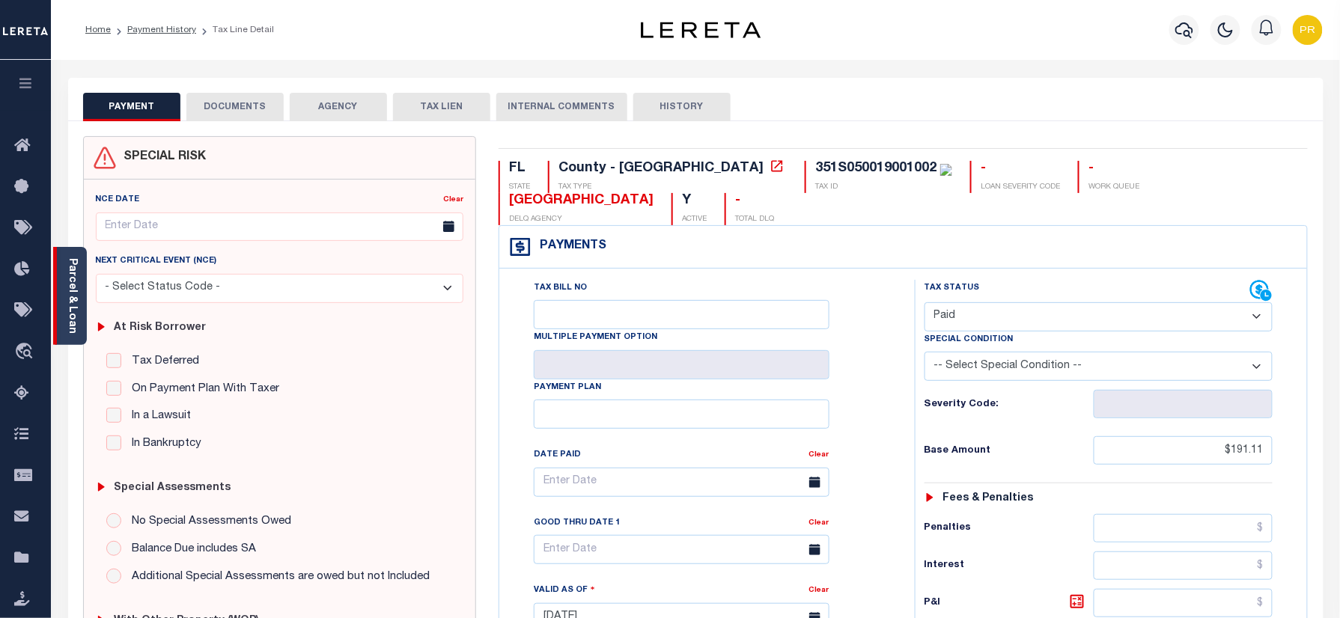
click at [55, 303] on div "Parcel & Loan" at bounding box center [70, 296] width 34 height 98
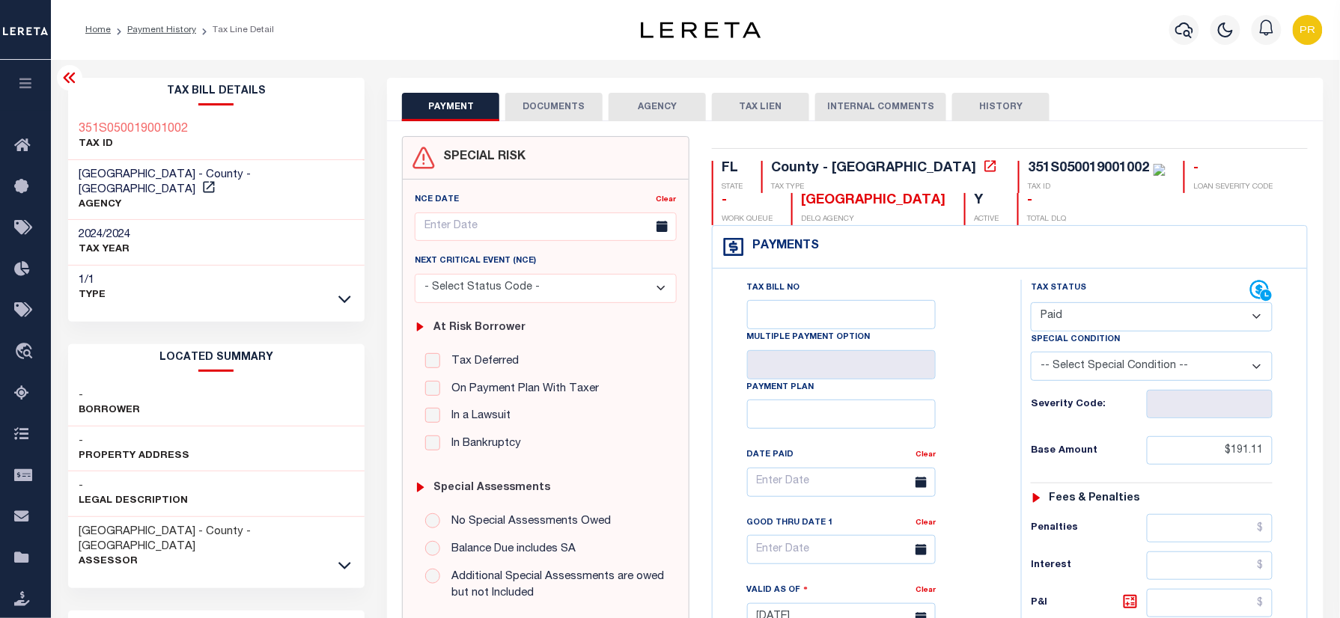
click at [109, 115] on div "351S050019001002 TAX ID" at bounding box center [216, 138] width 297 height 46
copy h3 "351S050019001002"
click at [546, 112] on button "DOCUMENTS" at bounding box center [553, 107] width 97 height 28
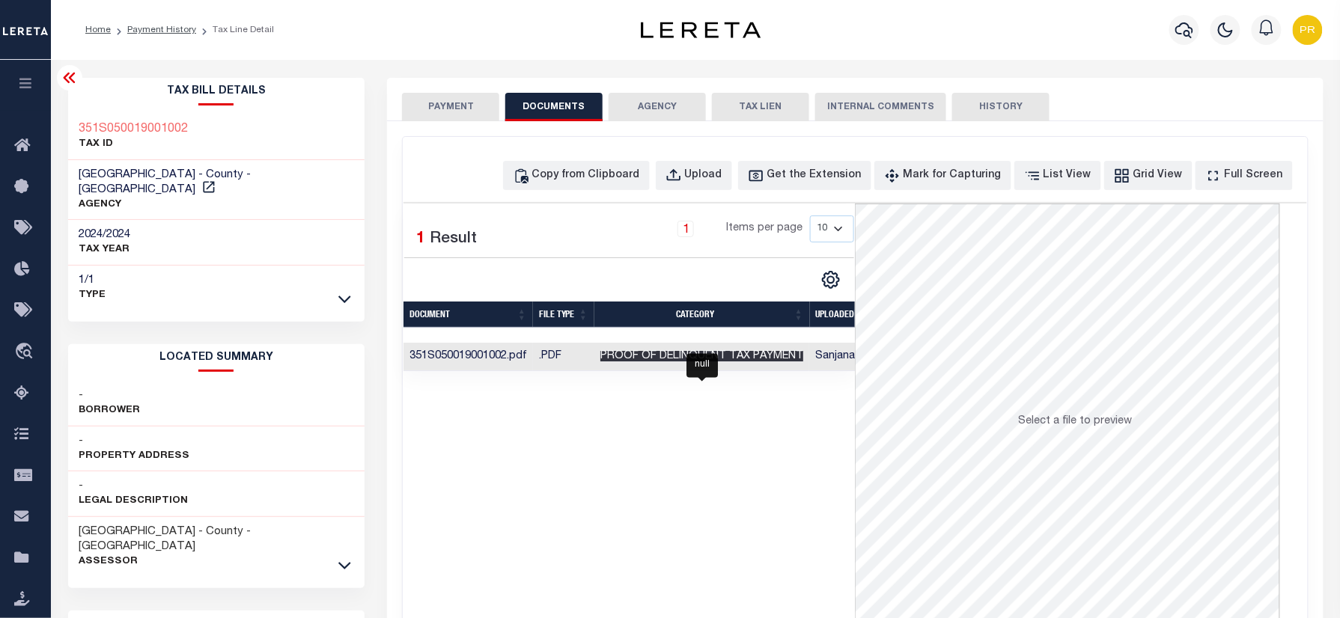
click at [771, 358] on span "Proof of Delinquent Tax Payment" at bounding box center [701, 356] width 203 height 10
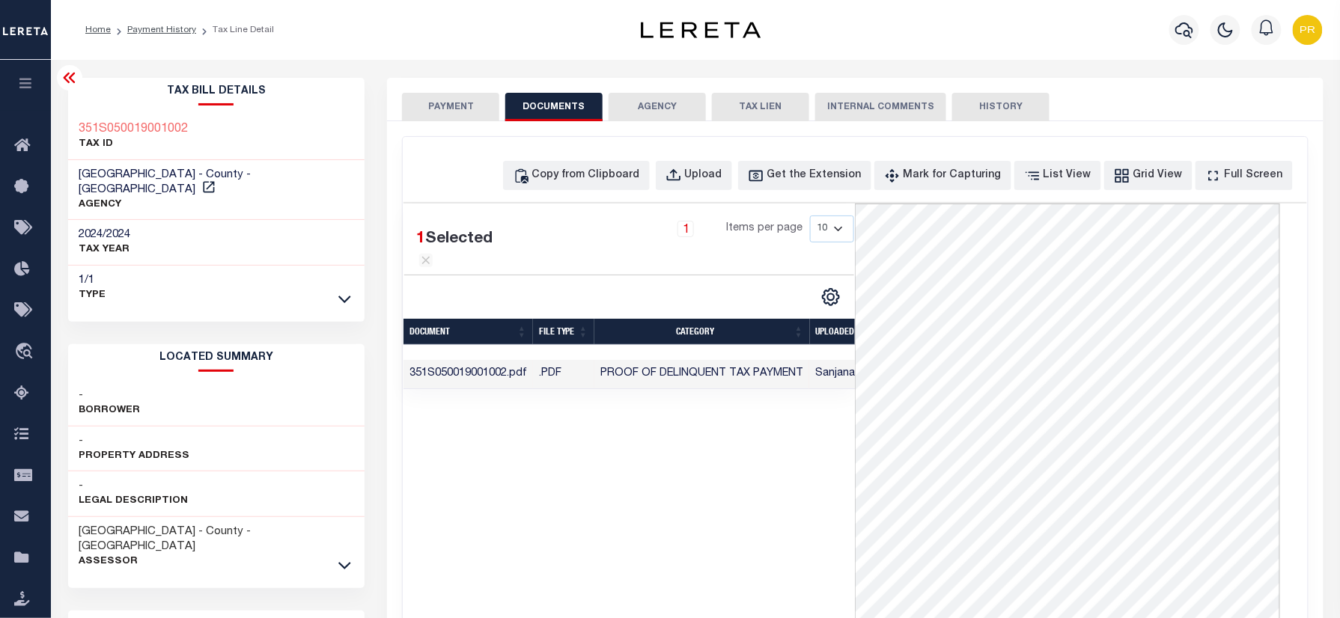
click at [418, 111] on button "PAYMENT" at bounding box center [450, 107] width 97 height 28
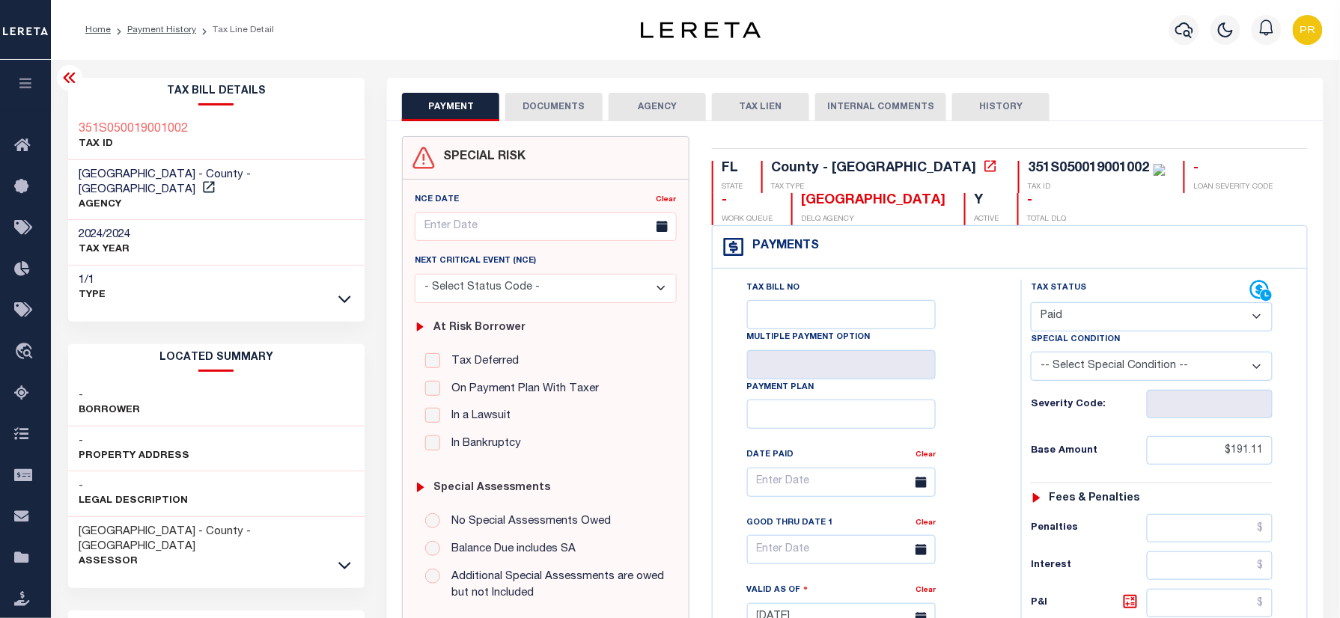
click at [147, 23] on li "Payment History" at bounding box center [153, 29] width 85 height 13
click at [150, 28] on link "Payment History" at bounding box center [161, 29] width 69 height 9
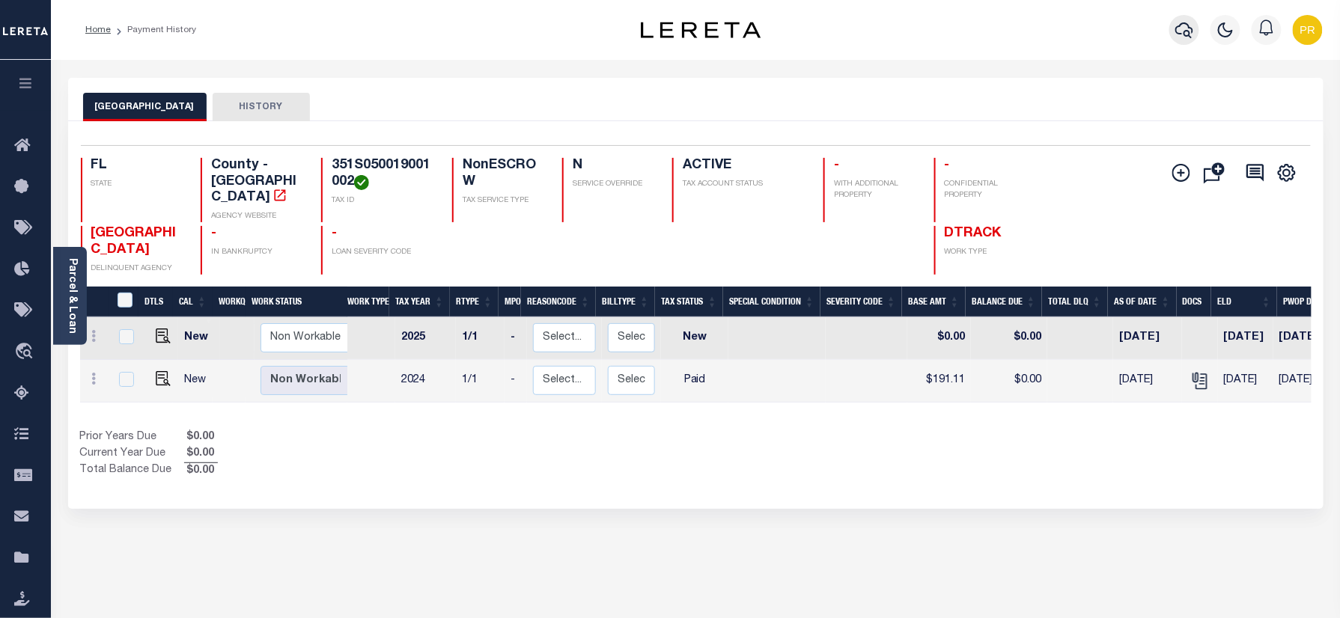
click at [1193, 37] on icon "button" at bounding box center [1184, 30] width 18 height 18
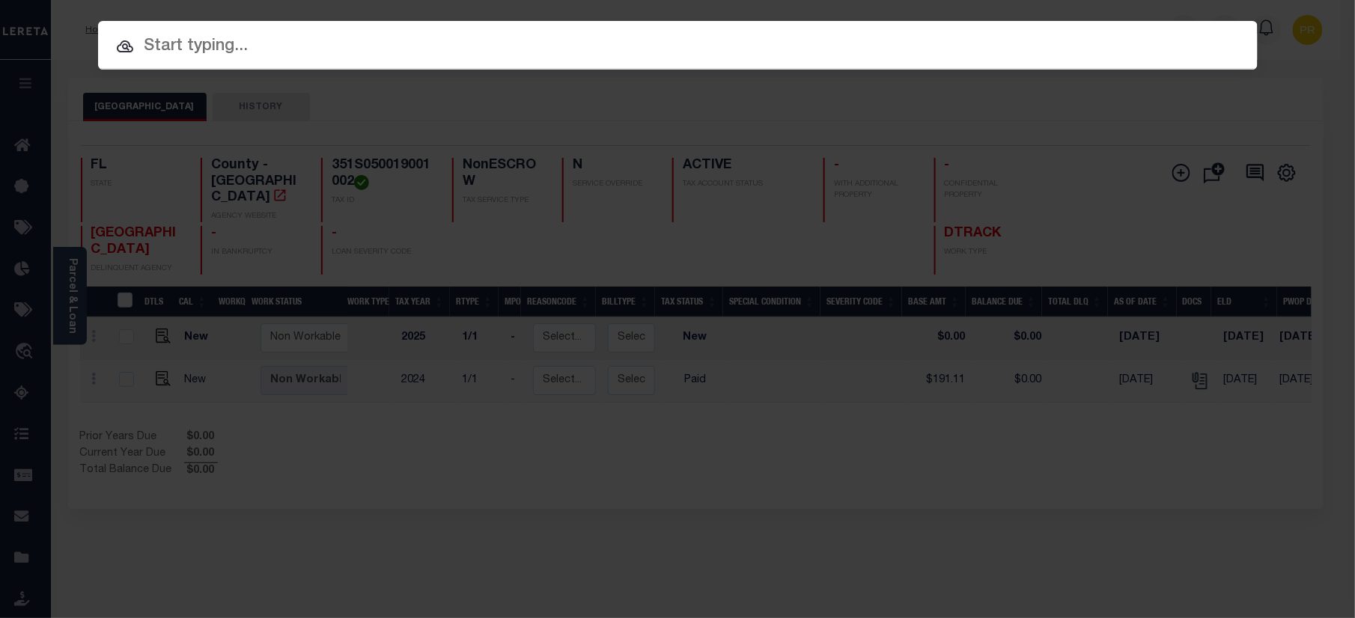
click at [455, 28] on div at bounding box center [678, 45] width 1160 height 48
click at [430, 43] on input "text" at bounding box center [678, 47] width 1160 height 26
paste input "4835625"
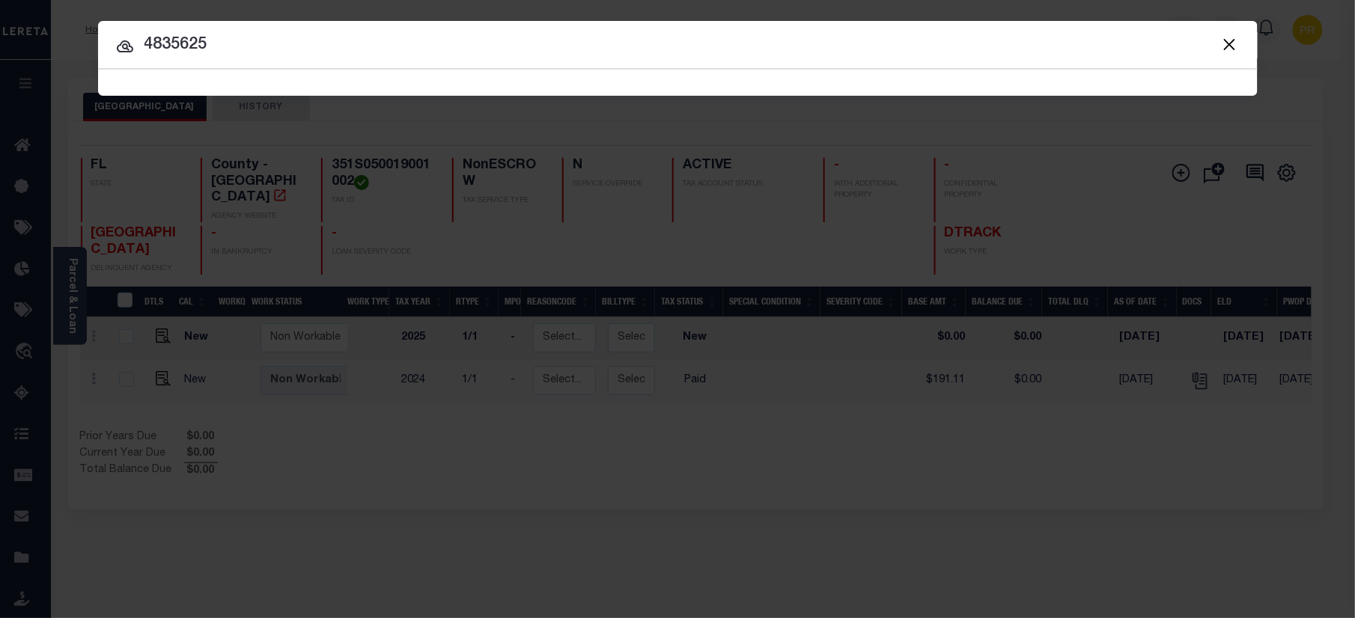
type input "4835625"
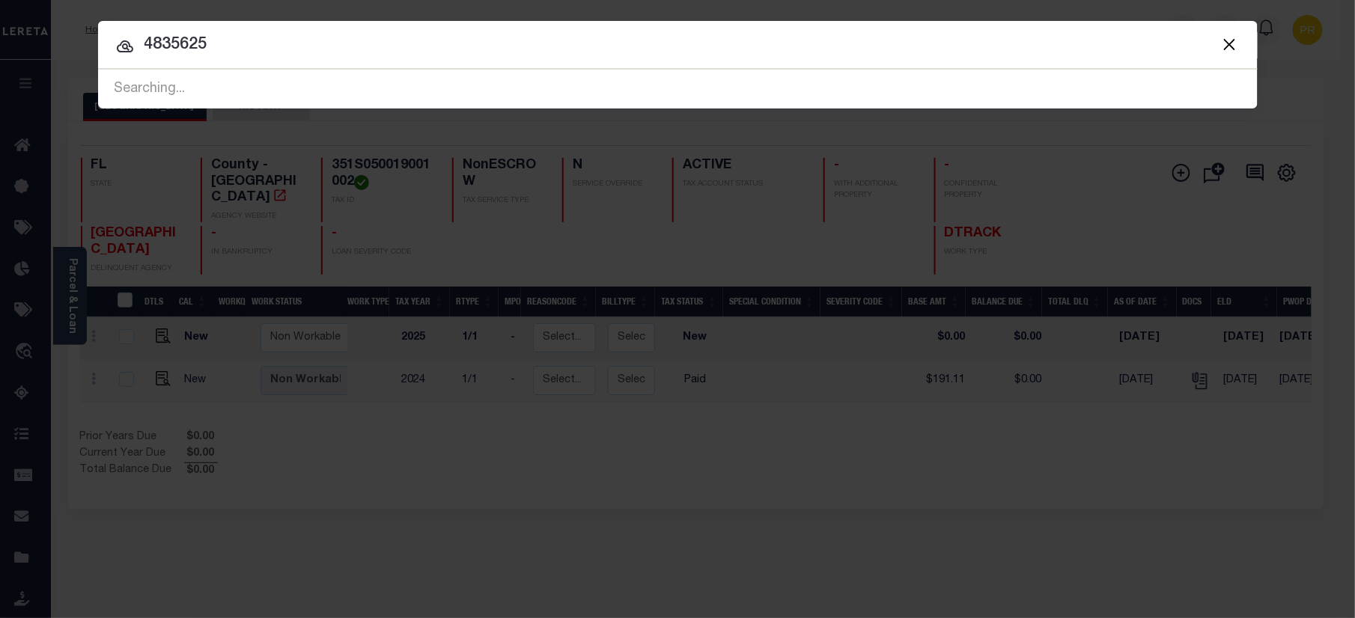
click at [1160, 45] on input "4835625" at bounding box center [678, 45] width 1160 height 26
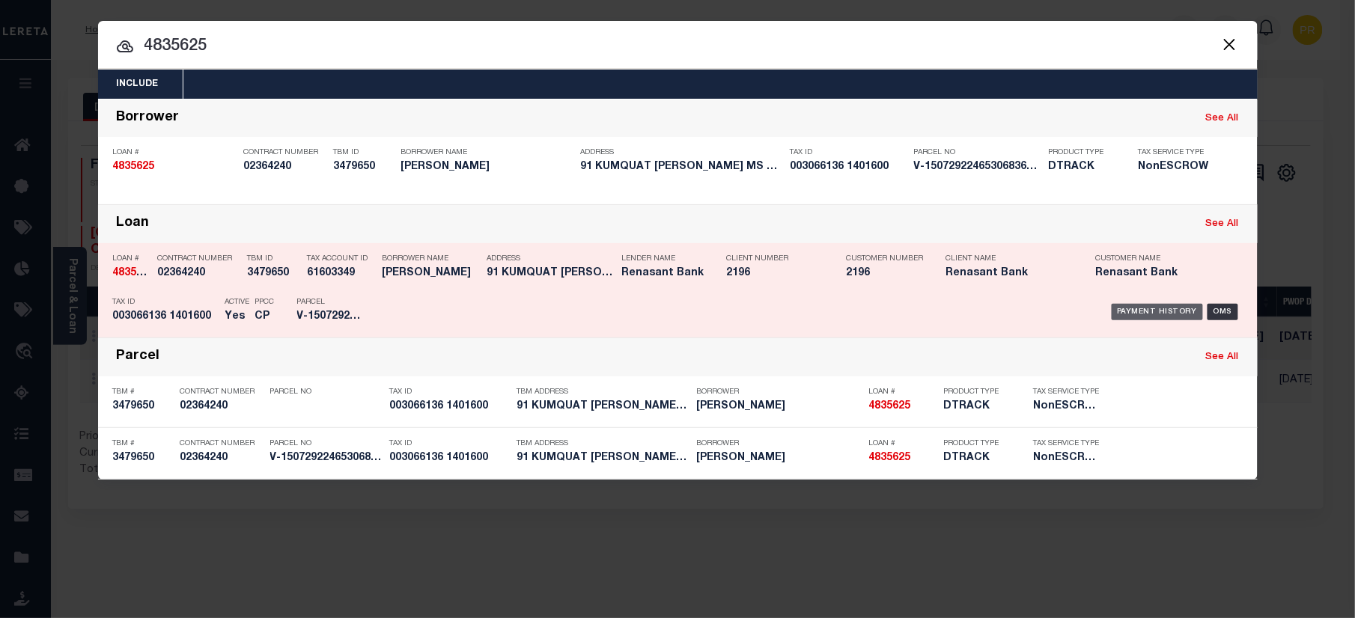
click at [1150, 305] on div "Payment History" at bounding box center [1158, 312] width 92 height 16
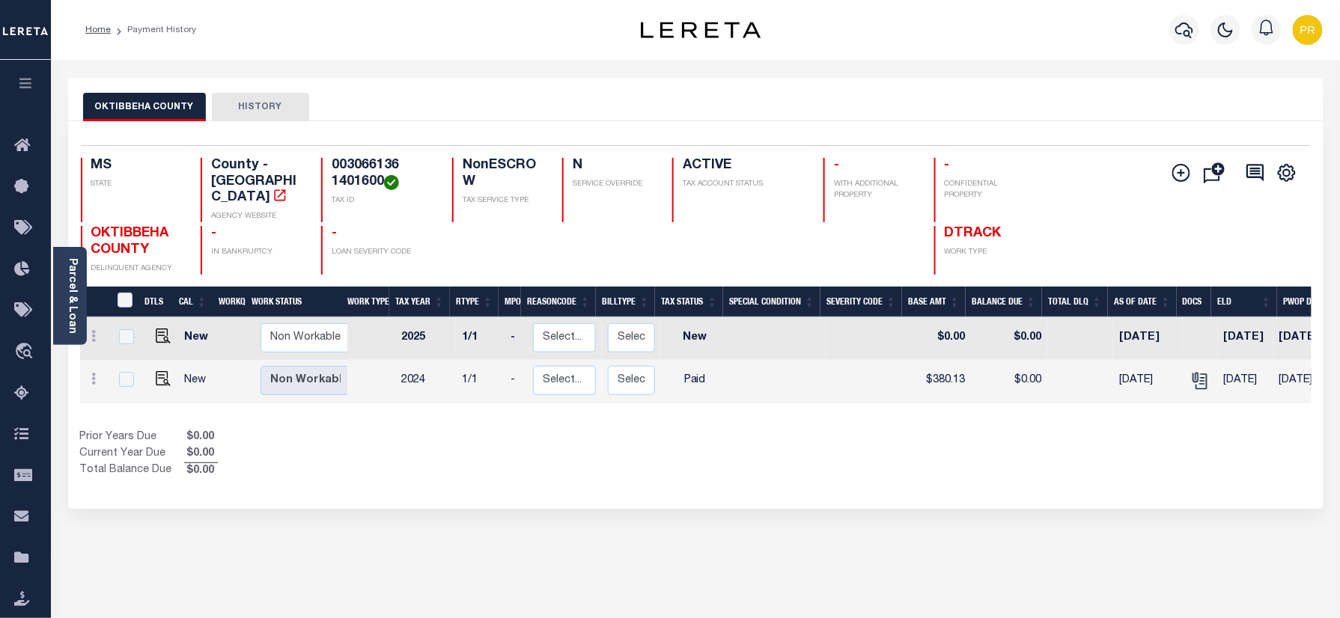
click at [834, 105] on div "OKTIBBEHA COUNTY HISTORY" at bounding box center [695, 107] width 1225 height 28
click at [159, 371] on img "" at bounding box center [163, 378] width 15 height 15
checkbox input "true"
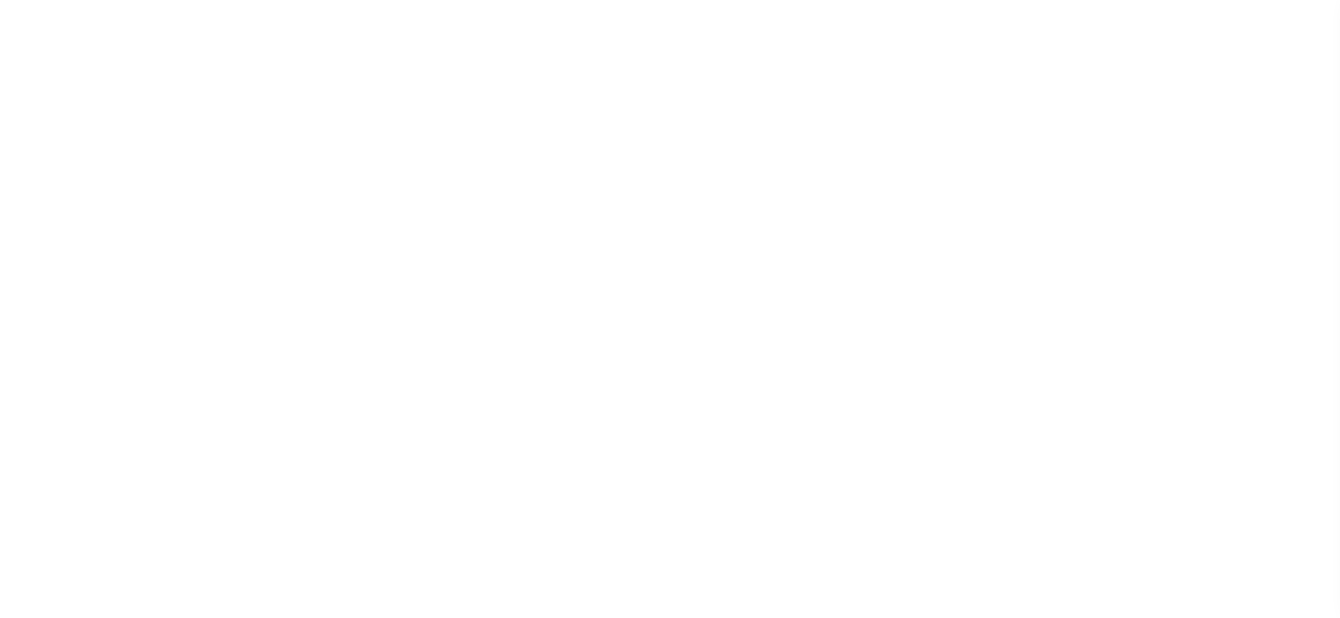
select select "PYD"
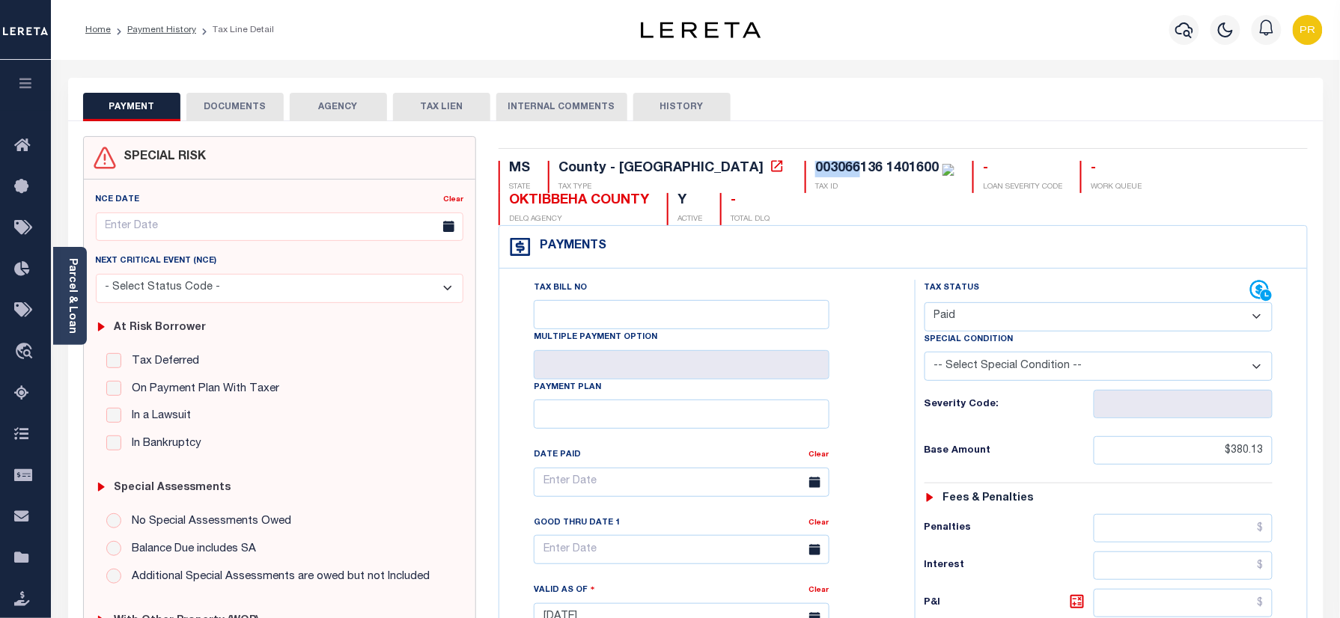
drag, startPoint x: 734, startPoint y: 168, endPoint x: 693, endPoint y: 171, distance: 40.5
click at [815, 171] on div "003066136 1401600" at bounding box center [877, 168] width 124 height 13
copy div "003066"
drag, startPoint x: 76, startPoint y: 285, endPoint x: 85, endPoint y: 285, distance: 8.2
click at [76, 285] on link "Parcel & Loan" at bounding box center [72, 296] width 10 height 76
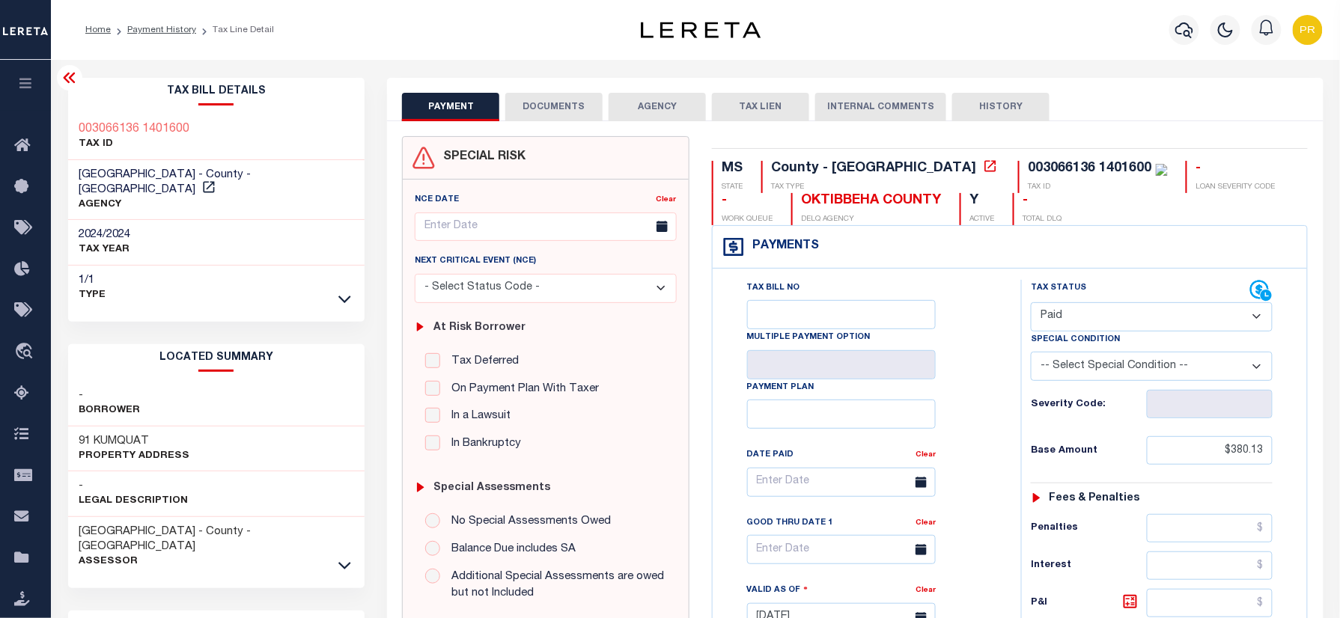
click at [977, 289] on div "Tax Bill No Multiple Payment Option Payment Plan Clear" at bounding box center [863, 490] width 271 height 420
click at [548, 108] on button "DOCUMENTS" at bounding box center [553, 107] width 97 height 28
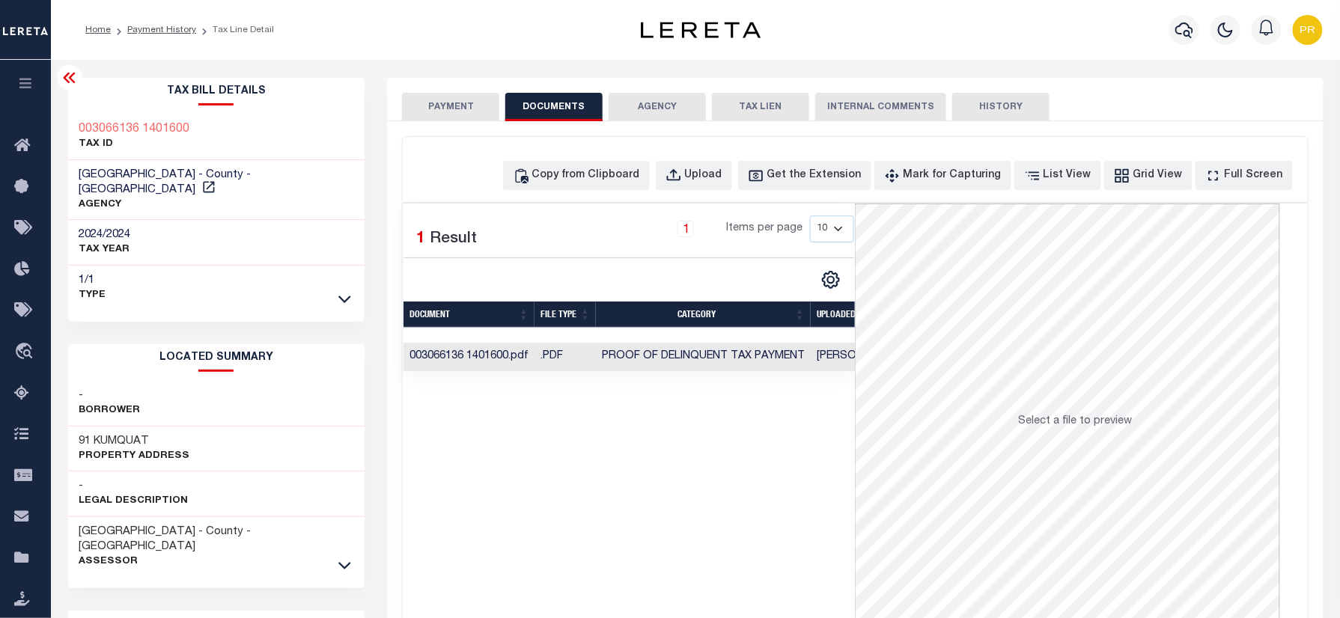
click at [746, 348] on td "Proof of Delinquent Tax Payment" at bounding box center [703, 357] width 215 height 29
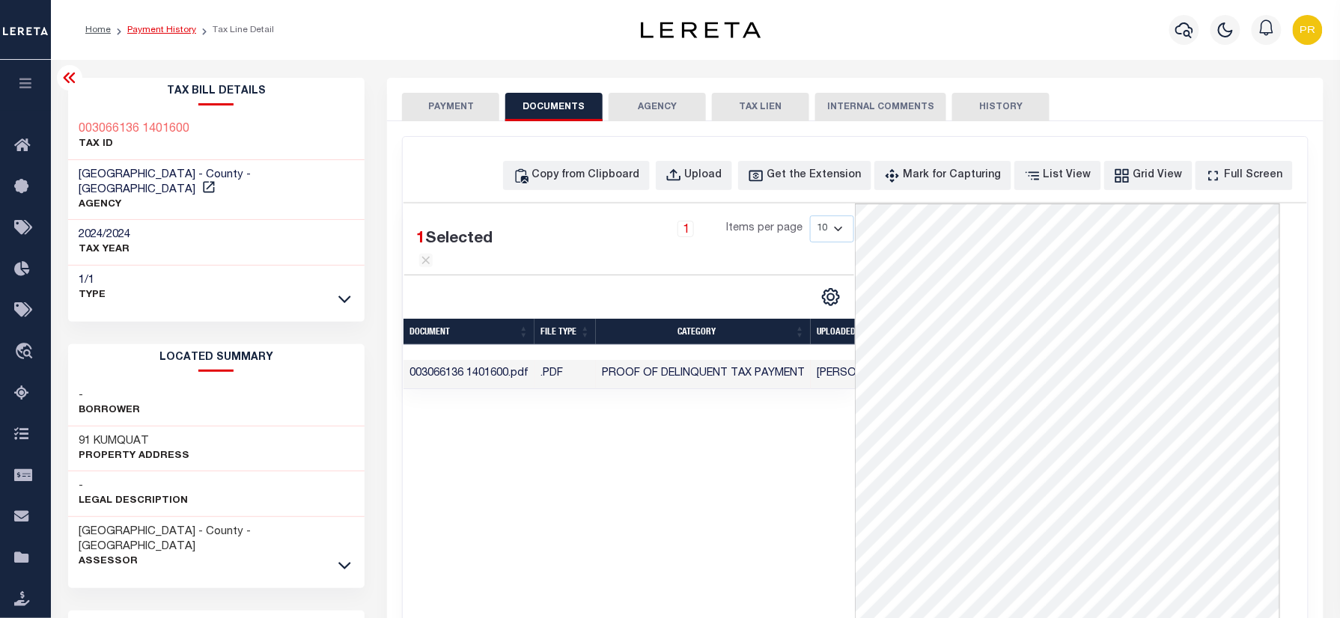
click at [159, 30] on link "Payment History" at bounding box center [161, 29] width 69 height 9
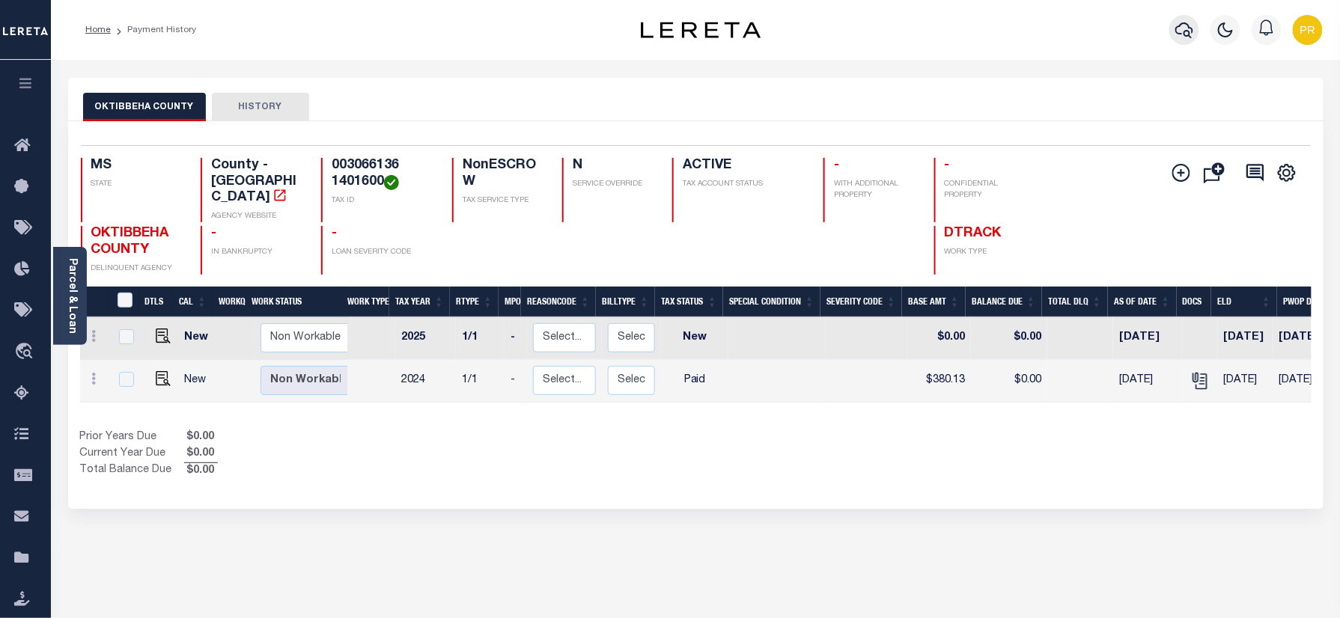
click at [1181, 28] on icon "button" at bounding box center [1184, 30] width 18 height 18
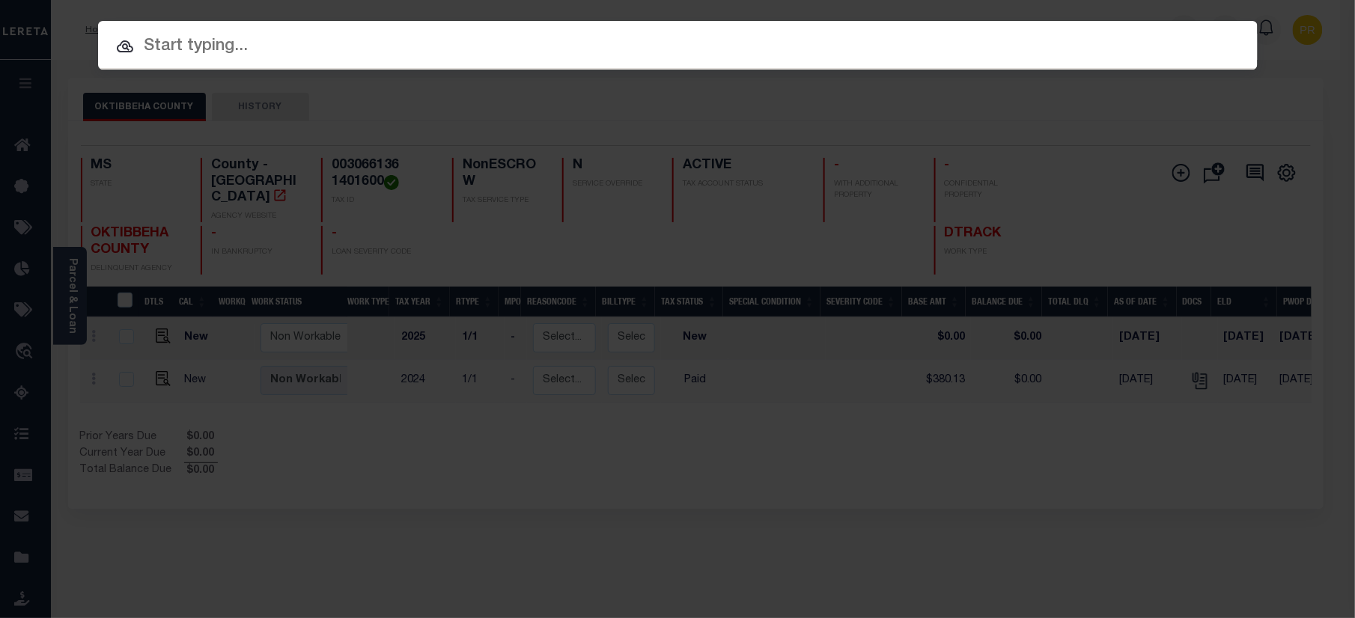
click at [897, 43] on input "text" at bounding box center [678, 47] width 1160 height 26
paste input "4820734"
type input "4820734"
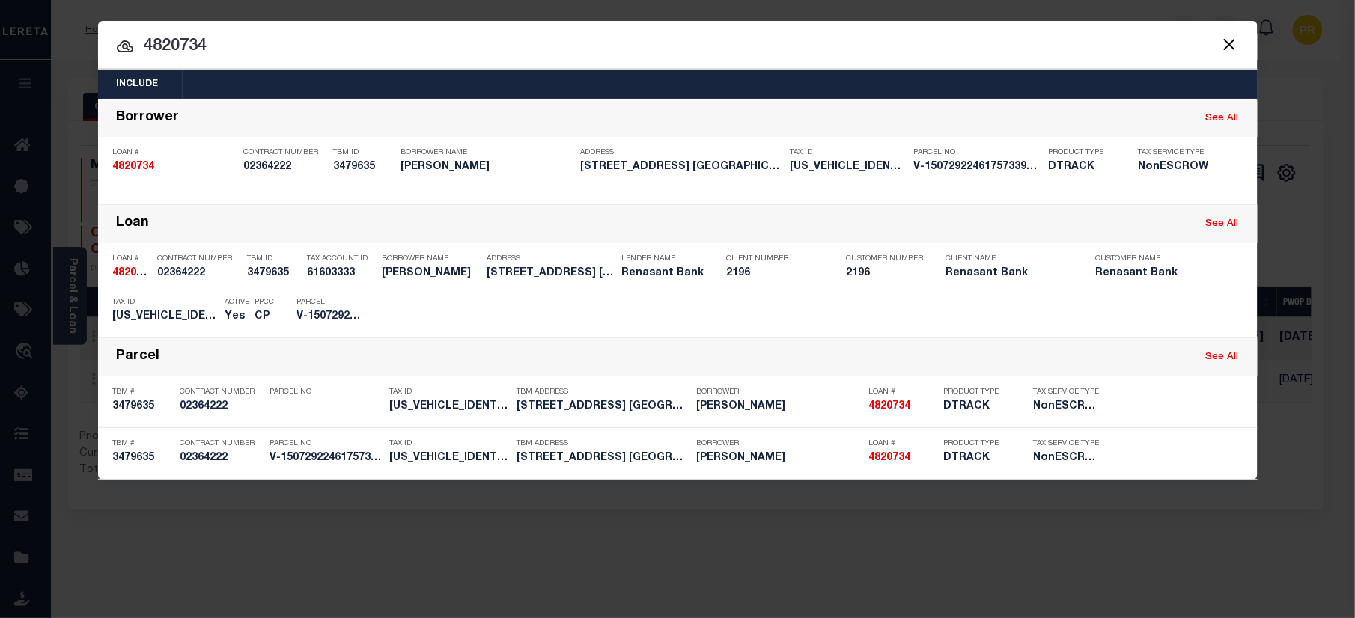
click at [1030, 63] on div at bounding box center [678, 45] width 1160 height 48
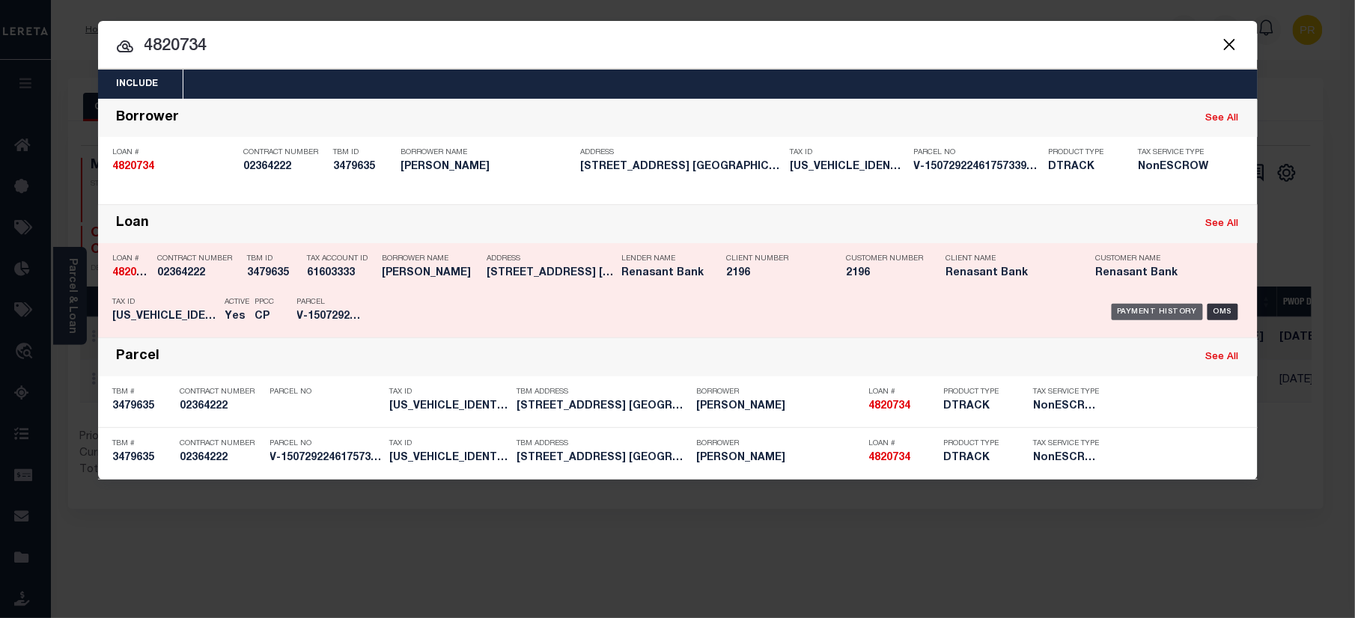
drag, startPoint x: 1127, startPoint y: 303, endPoint x: 1160, endPoint y: 297, distance: 34.2
click at [1129, 302] on div "Payment History OMS" at bounding box center [815, 311] width 856 height 43
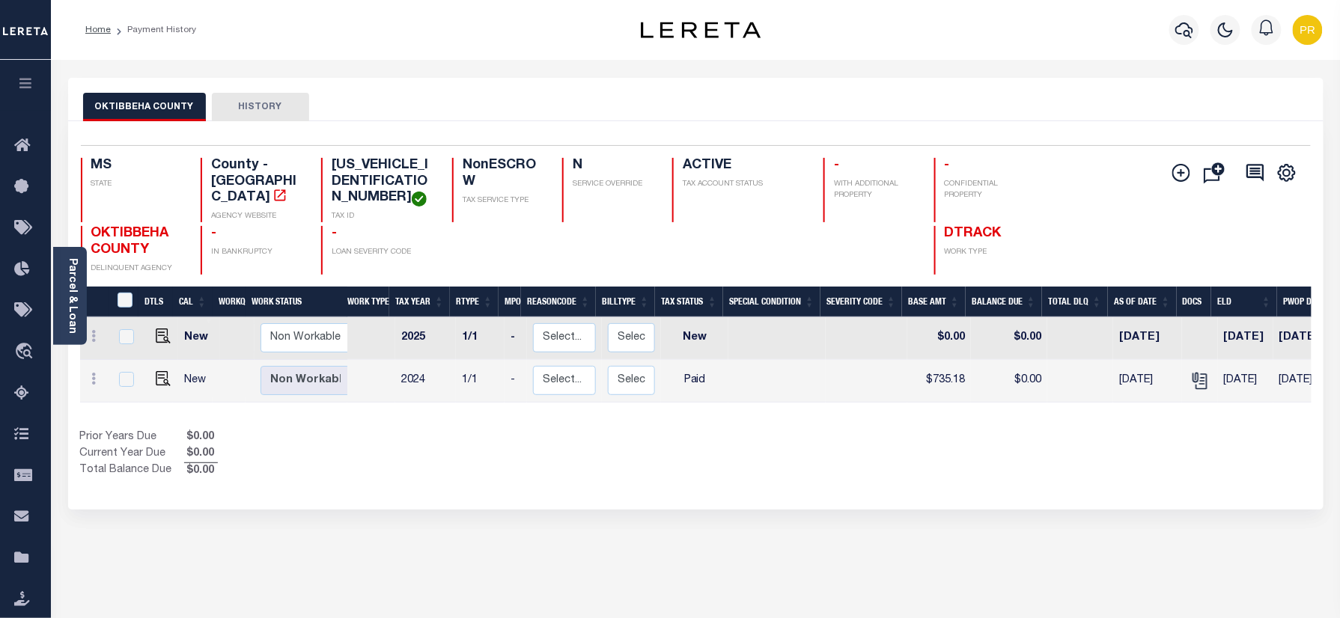
click at [768, 160] on h4 "ACTIVE" at bounding box center [744, 166] width 123 height 16
click at [969, 55] on div "Profile Sign out" at bounding box center [1066, 30] width 523 height 52
drag, startPoint x: 374, startPoint y: 168, endPoint x: 325, endPoint y: 174, distance: 49.8
click at [325, 174] on div "009410118B0013700 TAX ID" at bounding box center [377, 190] width 113 height 64
copy h4 "009410"
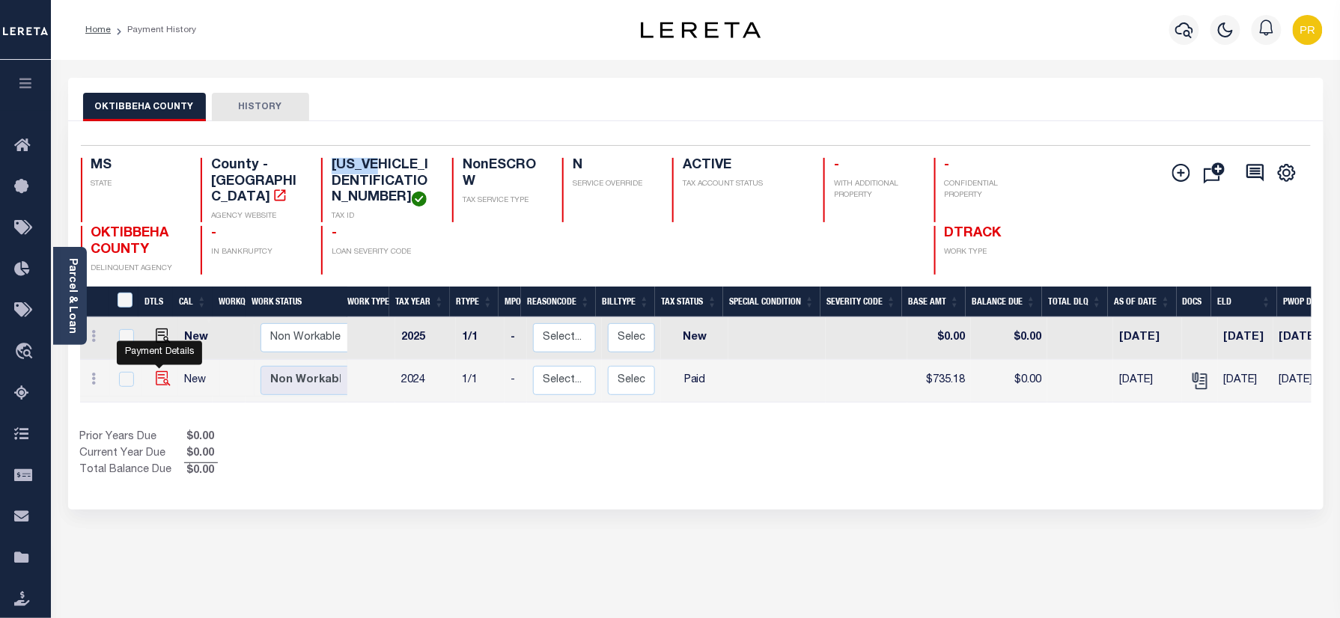
click at [156, 371] on img "" at bounding box center [163, 378] width 15 height 15
checkbox input "true"
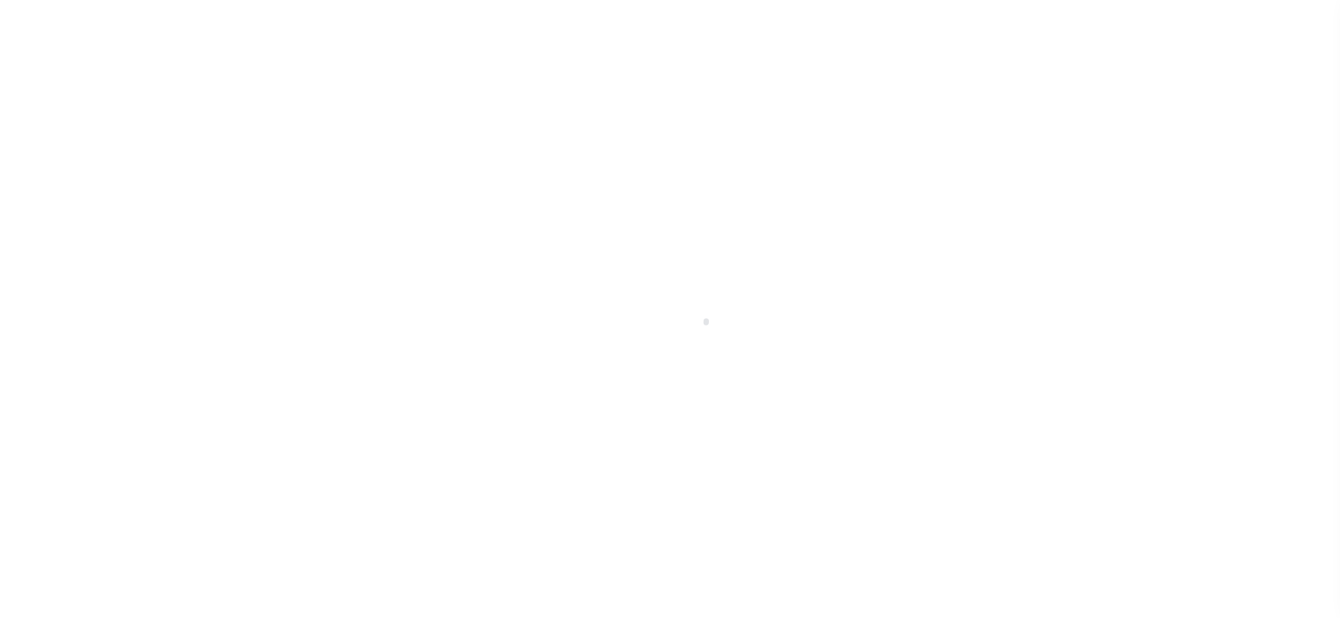
select select "PYD"
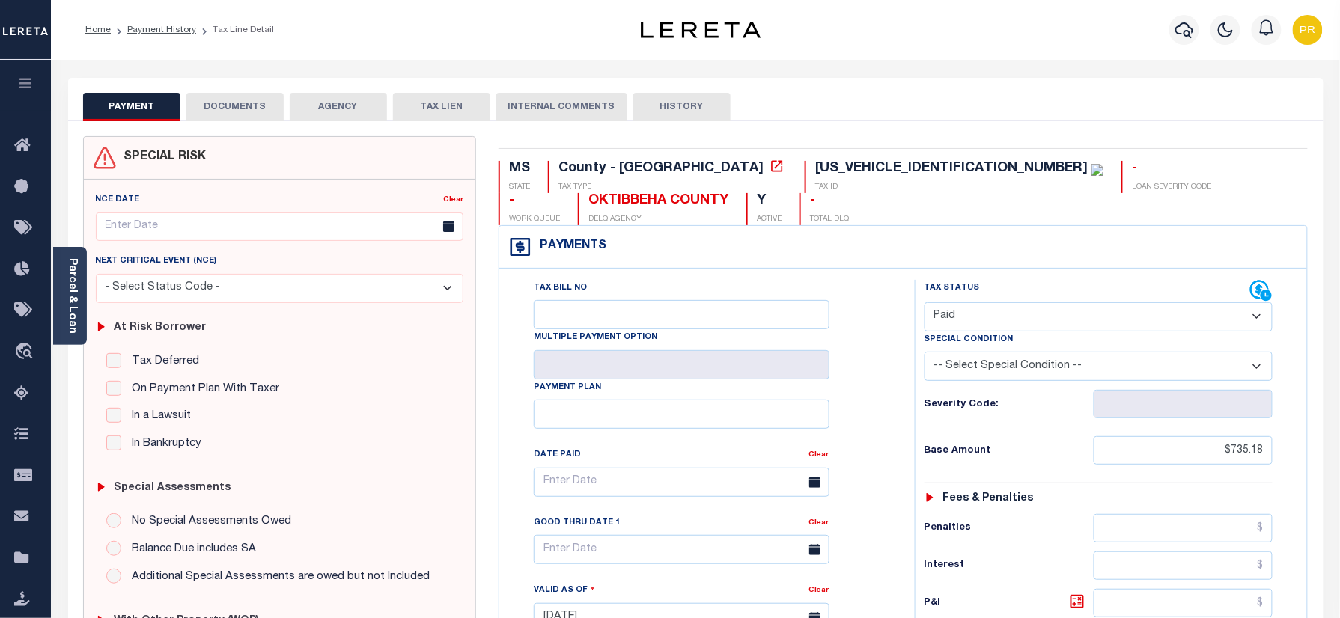
click at [848, 280] on div "Tax Bill No Multiple Payment Option Payment Plan" at bounding box center [903, 610] width 808 height 683
click at [261, 115] on button "DOCUMENTS" at bounding box center [234, 107] width 97 height 28
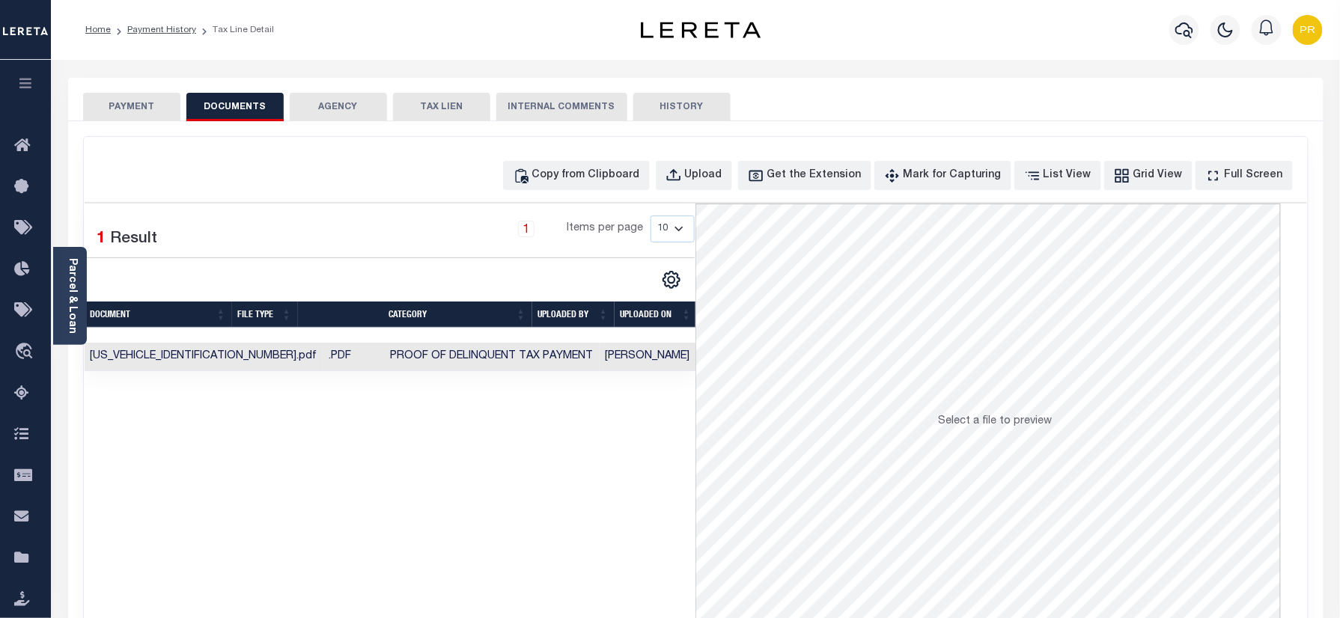
click at [603, 367] on td "Shobha Rani" at bounding box center [648, 357] width 97 height 29
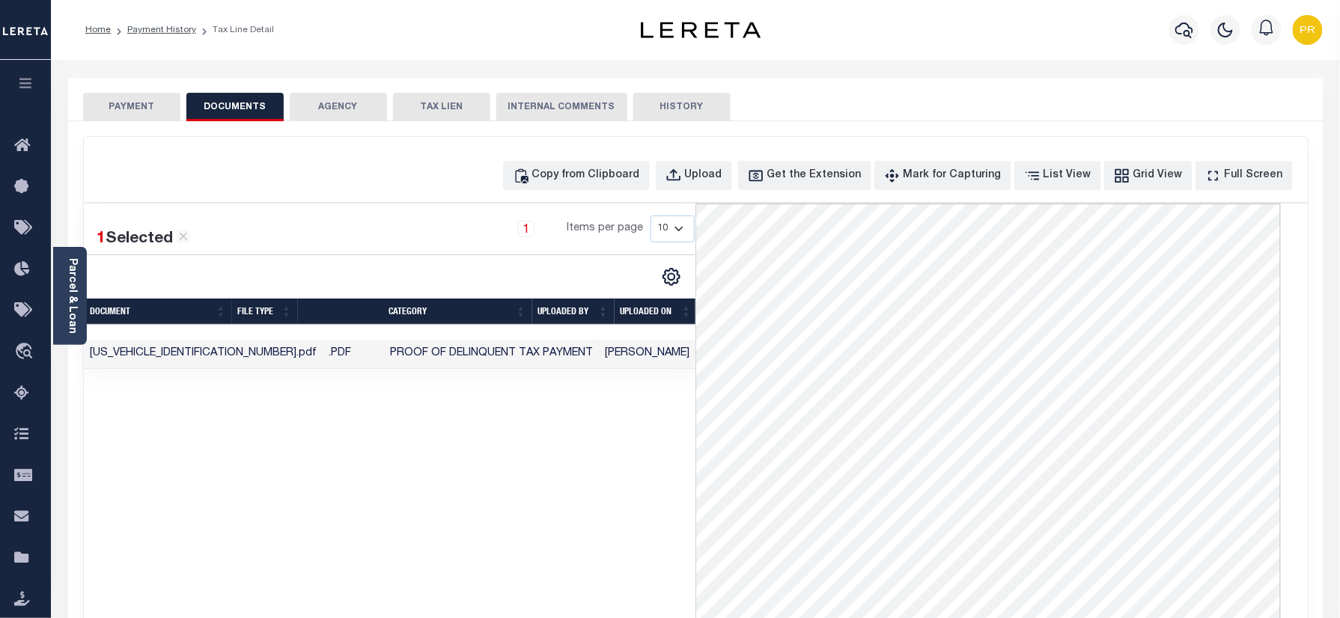
click at [181, 103] on div "PAYMENT DOCUMENTS AGENCY DELINQUENT PAYEE TAX LIEN HISTORY" at bounding box center [695, 107] width 1225 height 28
click at [178, 126] on div "SPECIAL RISK NCE Date Clear" at bounding box center [695, 399] width 1255 height 556
click at [136, 109] on button "PAYMENT" at bounding box center [131, 107] width 97 height 28
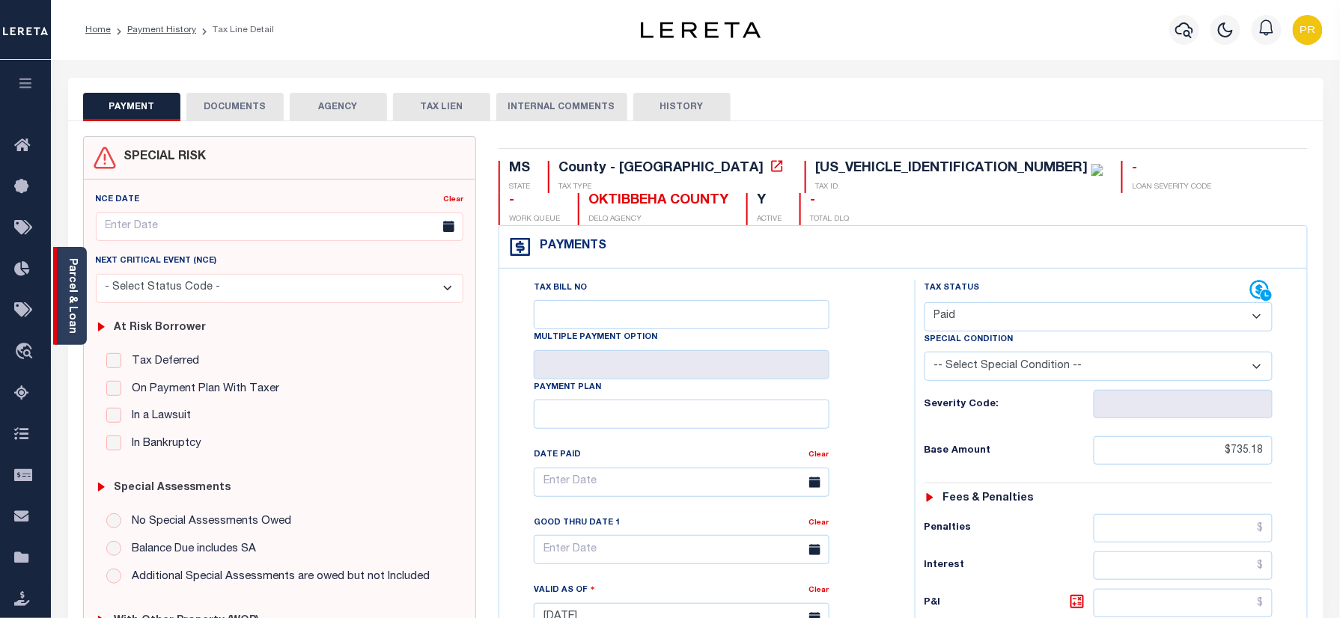
click at [79, 308] on div "Parcel & Loan" at bounding box center [70, 296] width 34 height 98
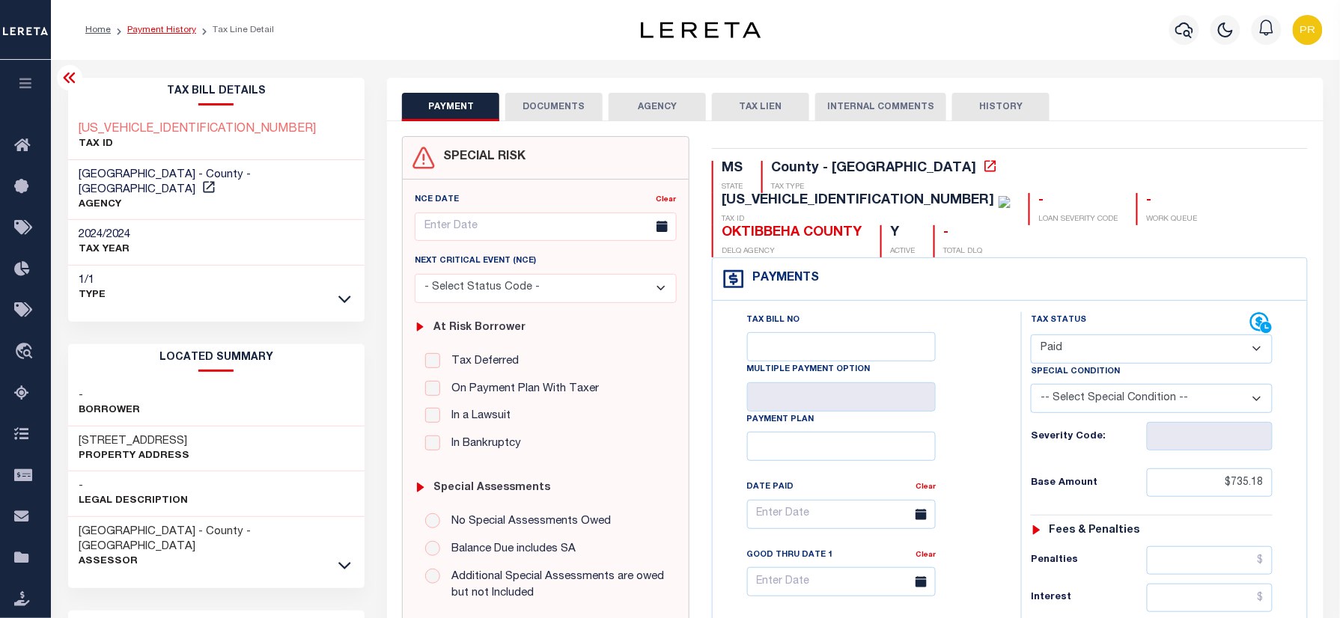
click at [150, 30] on link "Payment History" at bounding box center [161, 29] width 69 height 9
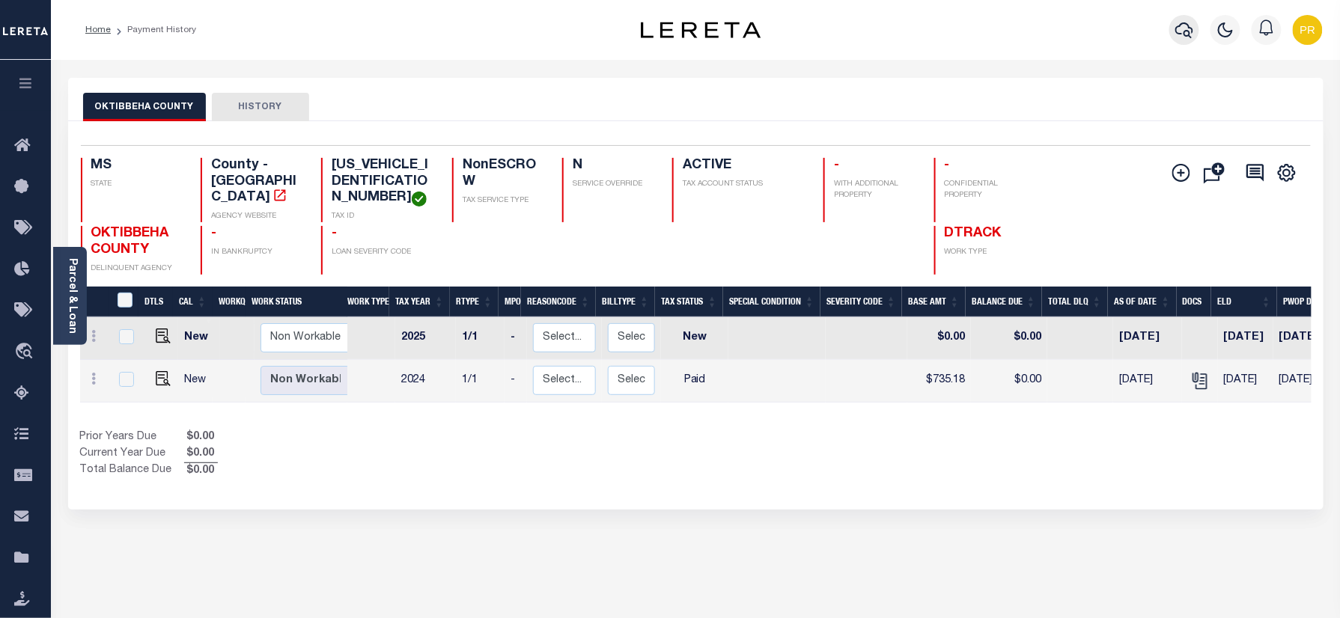
click at [1175, 22] on button "button" at bounding box center [1184, 30] width 30 height 30
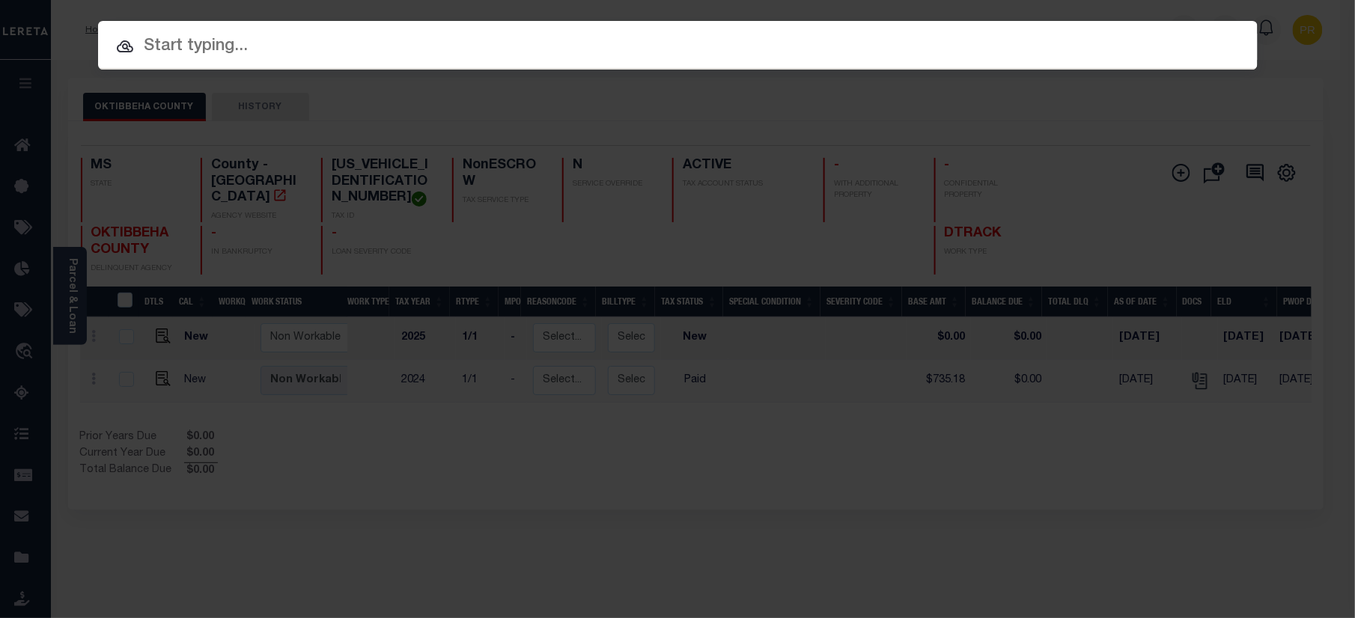
click at [1029, 36] on input "text" at bounding box center [678, 47] width 1160 height 26
paste input "22217541"
type input "22217541"
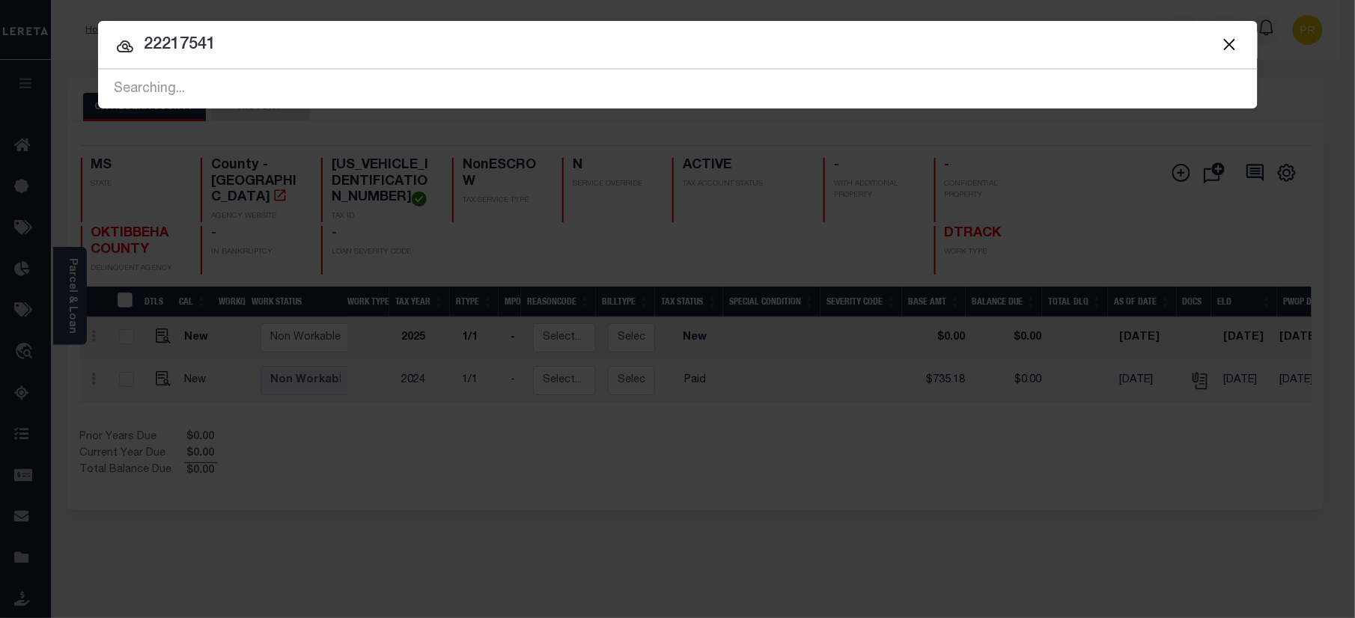
click at [1081, 61] on div at bounding box center [678, 45] width 1160 height 48
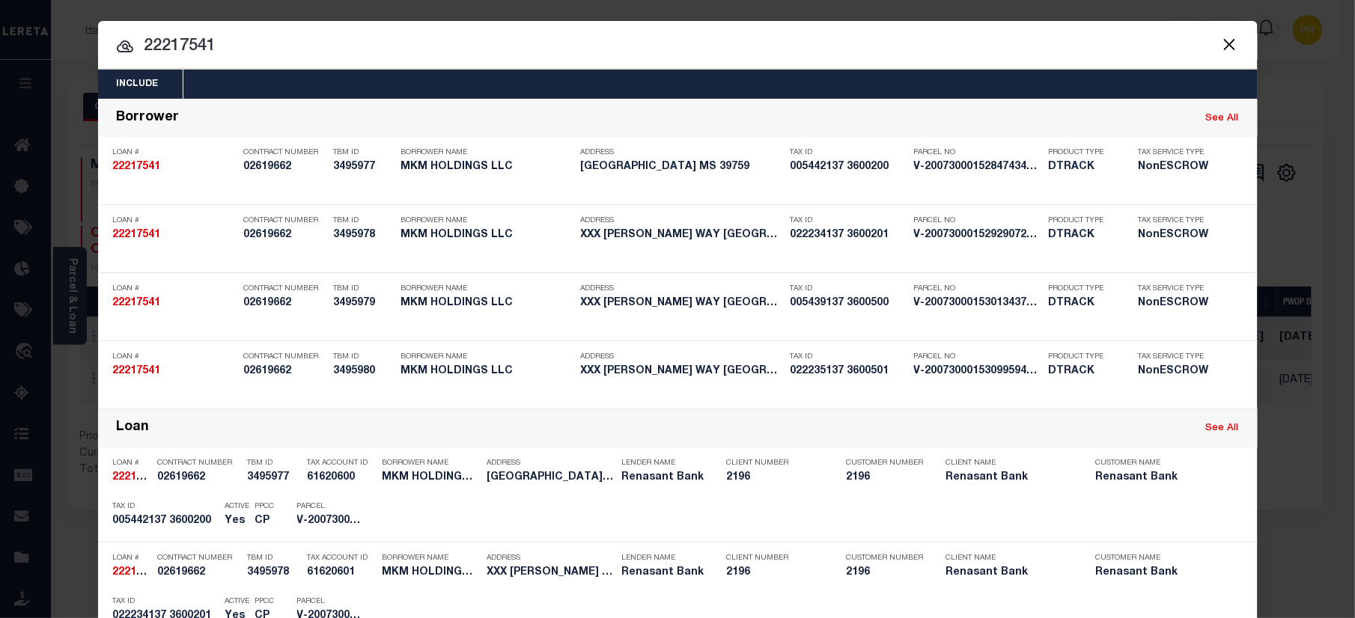
scroll to position [403, 0]
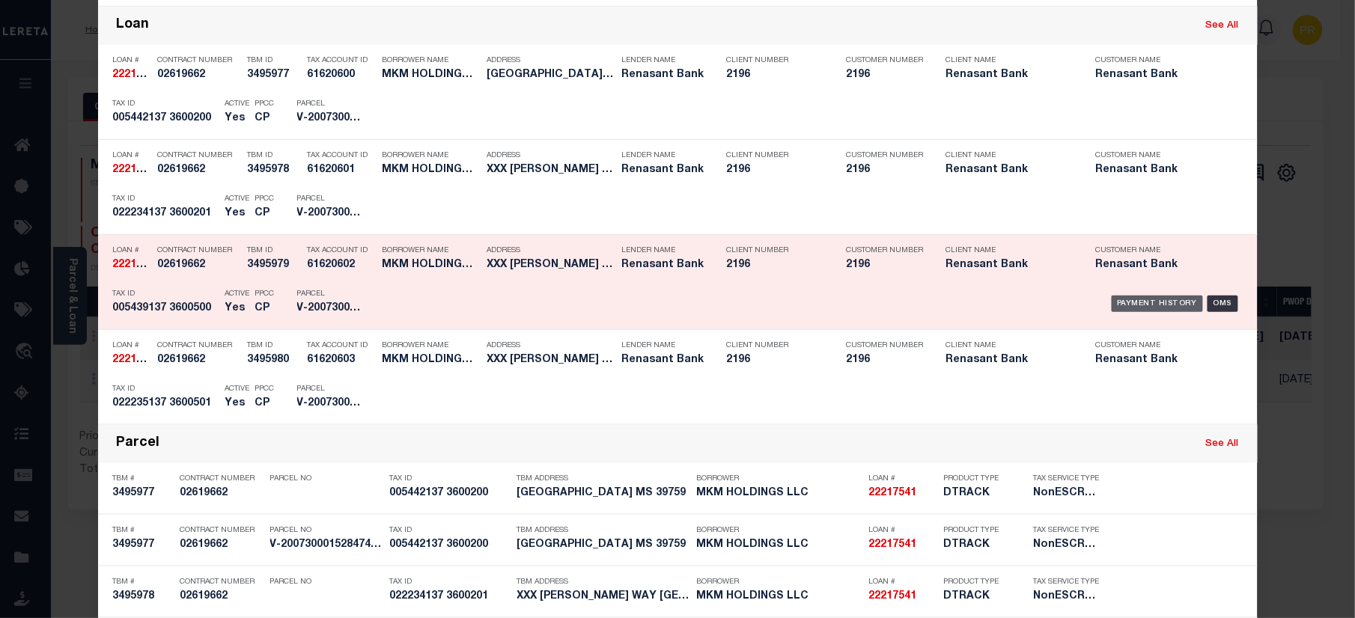
click at [1133, 305] on div "Payment History" at bounding box center [1158, 304] width 92 height 16
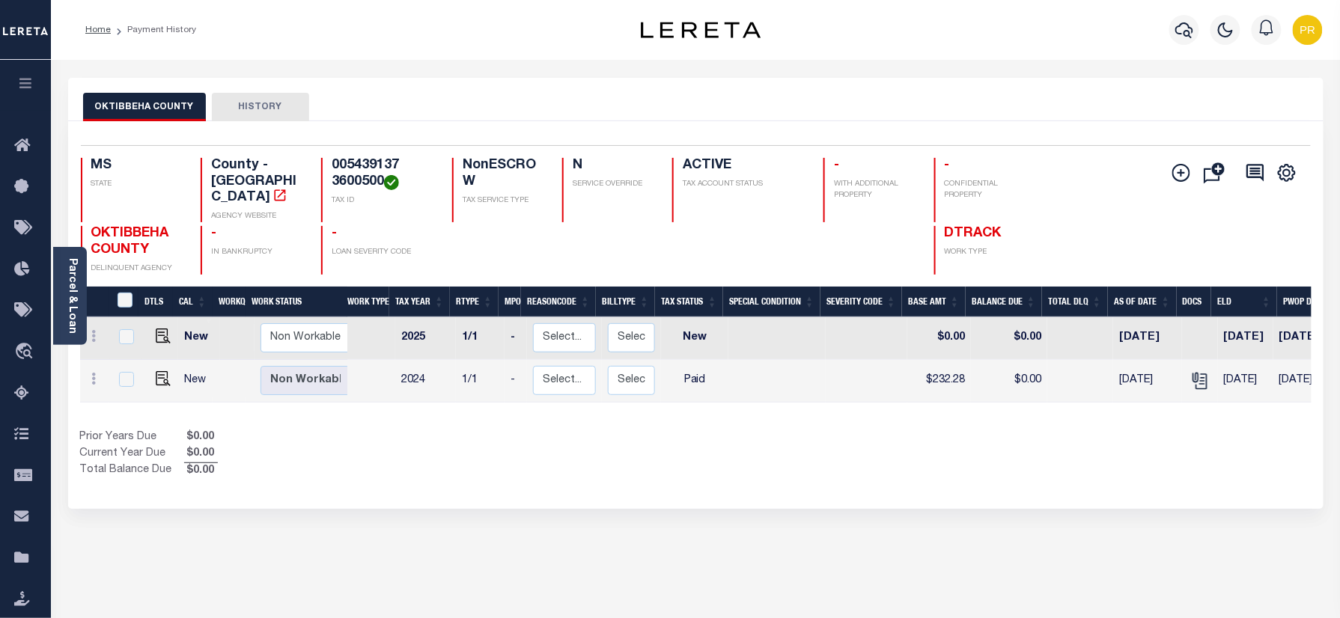
click at [636, 91] on div "OKTIBBEHA COUNTY HISTORY" at bounding box center [695, 99] width 1255 height 43
click at [156, 371] on img "" at bounding box center [163, 378] width 15 height 15
checkbox input "true"
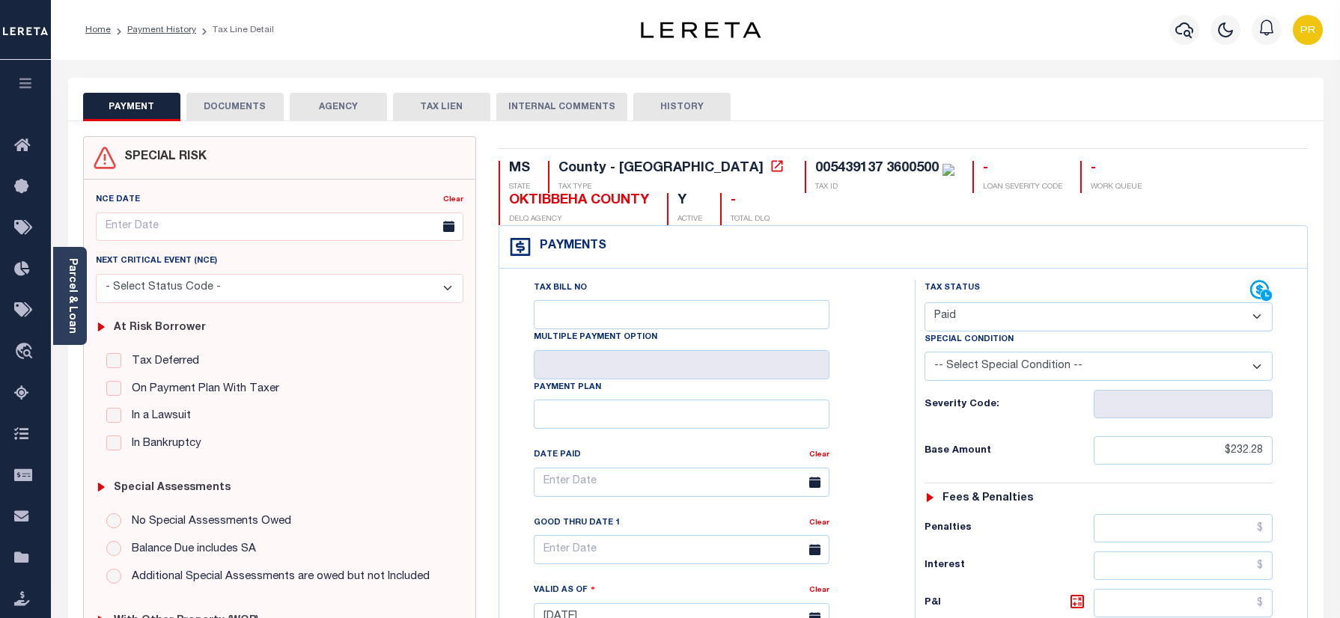
select select "PYD"
click at [881, 329] on div "Tax Bill No Multiple Payment Option Payment Plan Clear" at bounding box center [703, 490] width 378 height 420
click at [243, 105] on button "DOCUMENTS" at bounding box center [234, 107] width 97 height 28
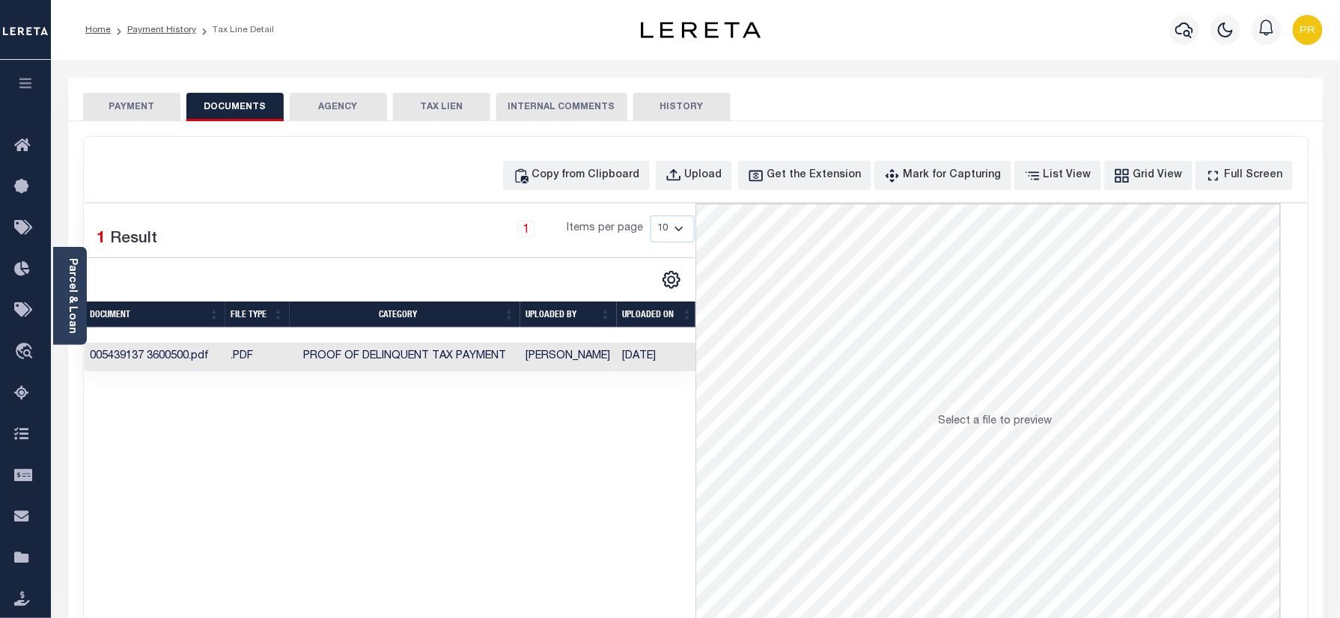
click at [567, 354] on td "[PERSON_NAME]" at bounding box center [568, 357] width 97 height 29
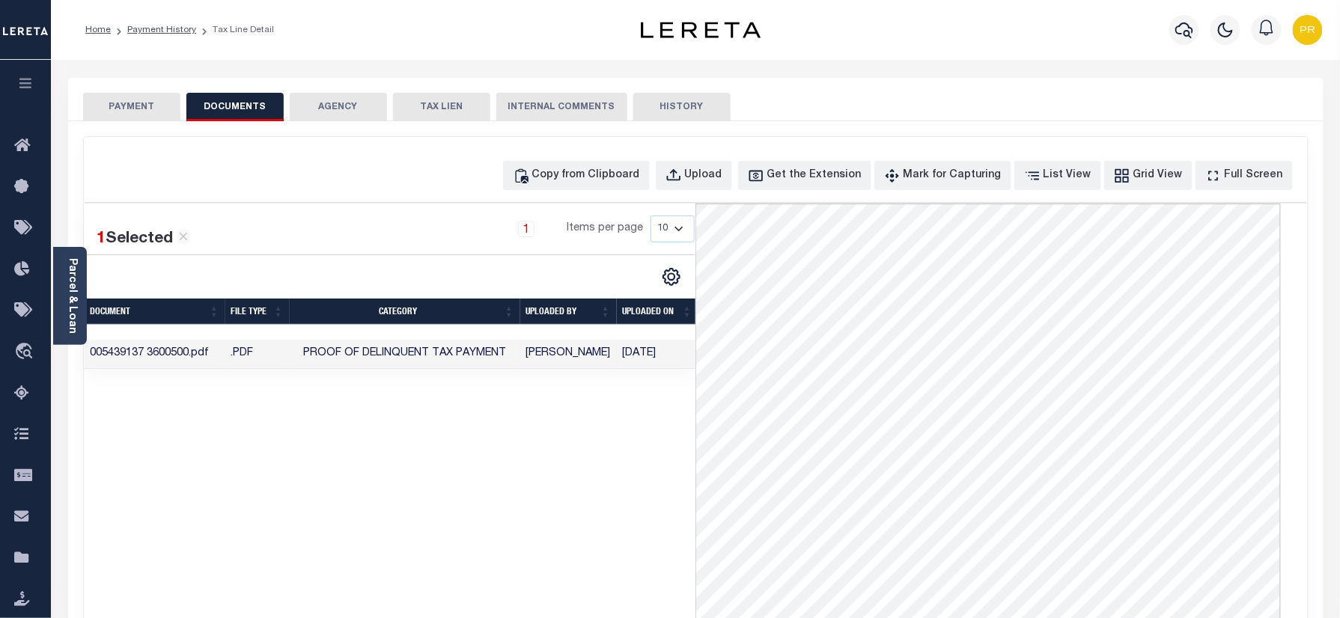
drag, startPoint x: 141, startPoint y: 97, endPoint x: 136, endPoint y: 258, distance: 160.3
click at [141, 102] on button "PAYMENT" at bounding box center [131, 107] width 97 height 28
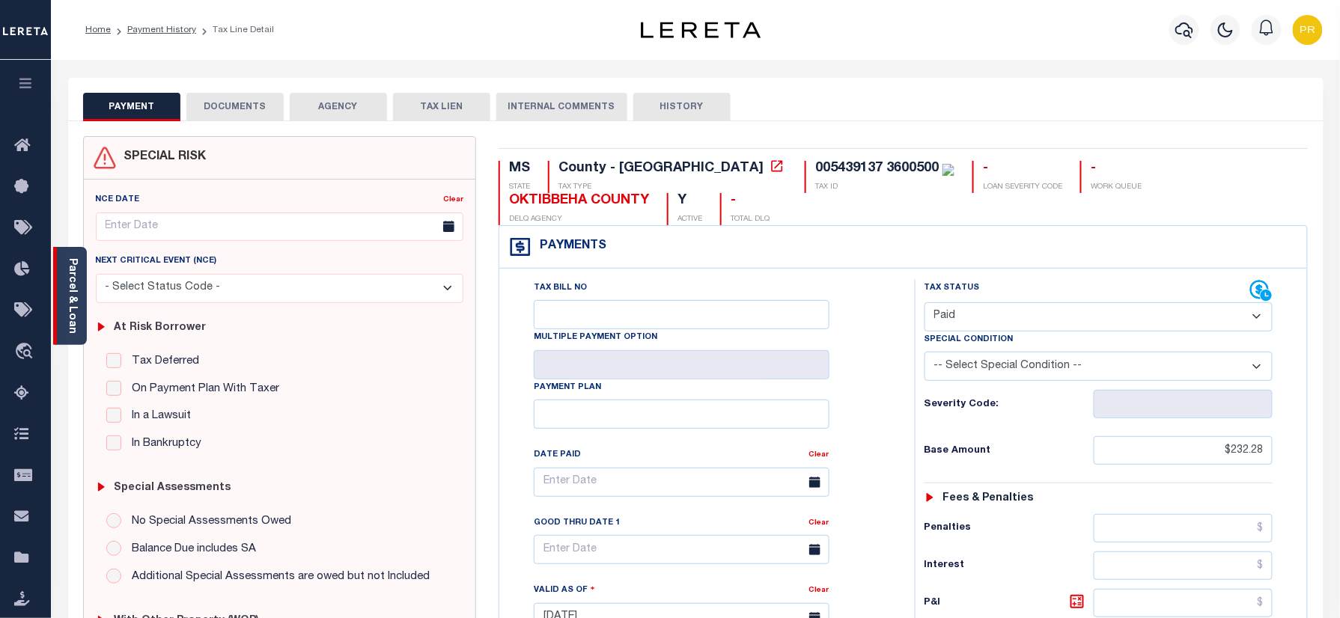
click at [69, 283] on link "Parcel & Loan" at bounding box center [72, 296] width 10 height 76
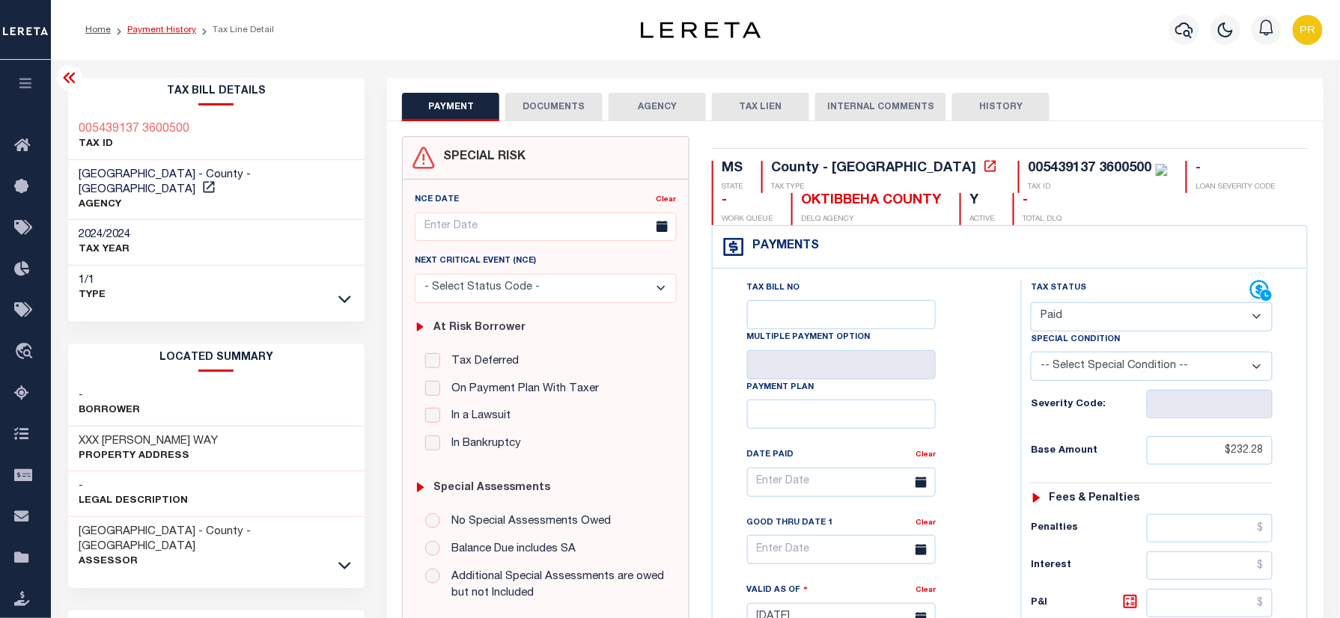
click at [141, 30] on link "Payment History" at bounding box center [161, 29] width 69 height 9
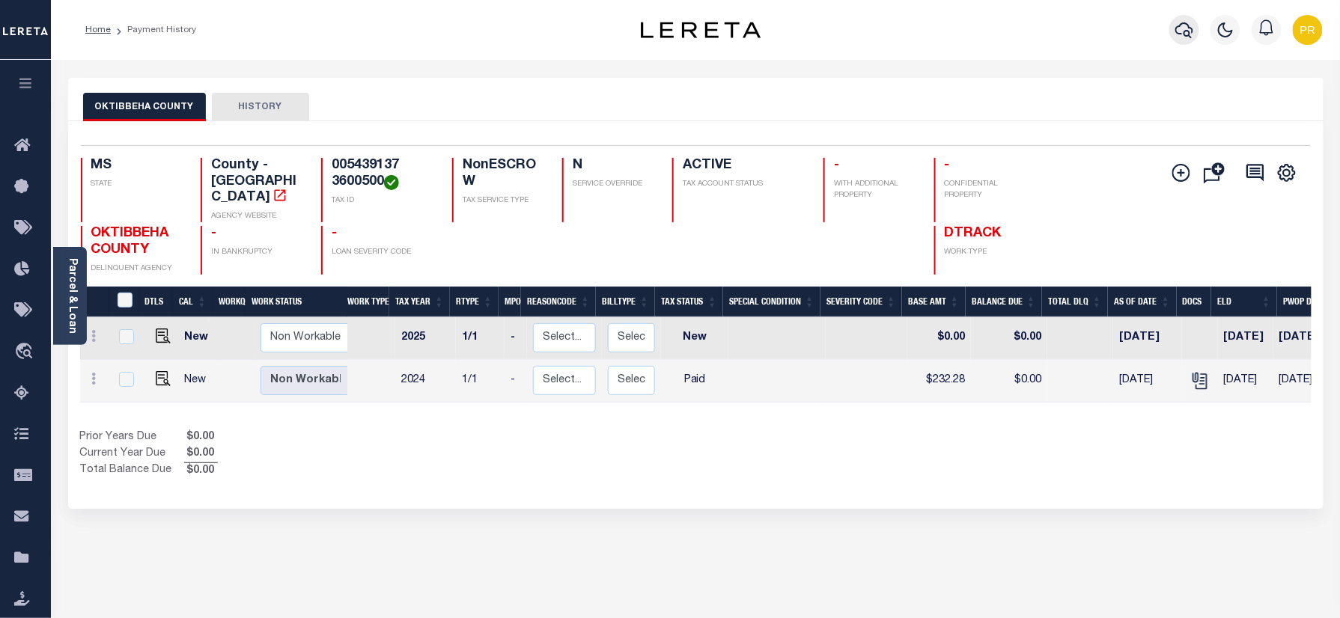
click at [1187, 34] on icon "button" at bounding box center [1184, 30] width 18 height 18
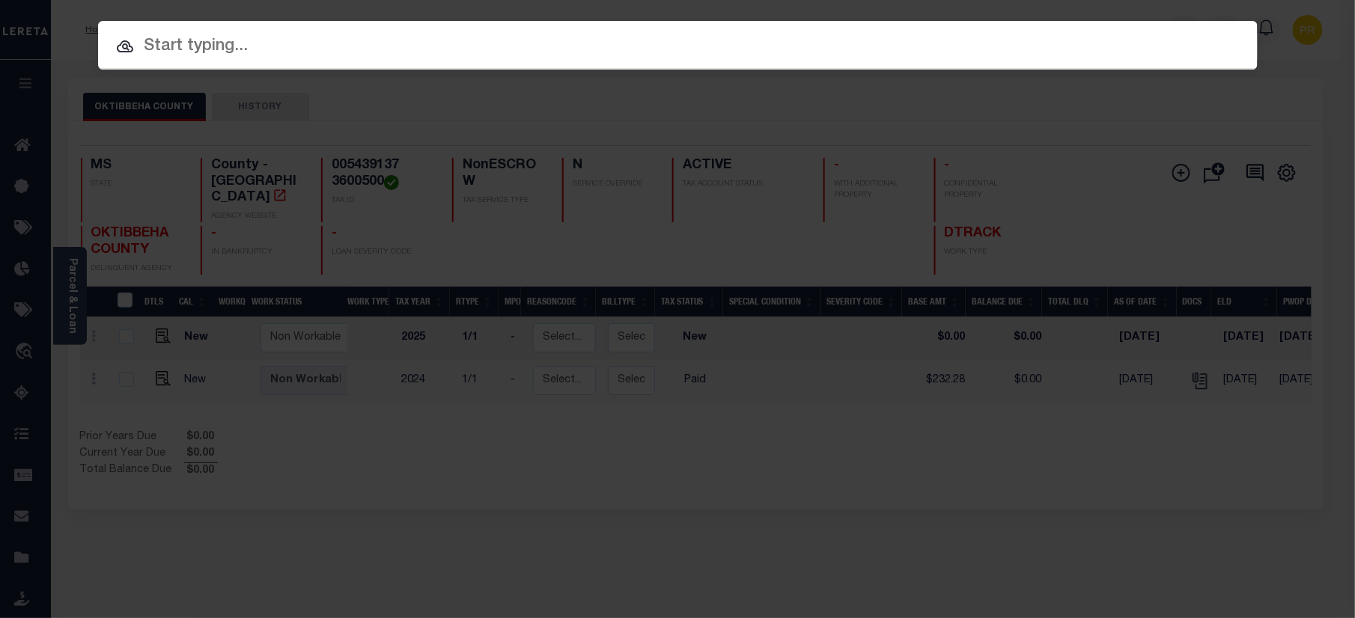
click at [514, 45] on input "text" at bounding box center [678, 47] width 1160 height 26
paste input "22217541"
type input "22217541"
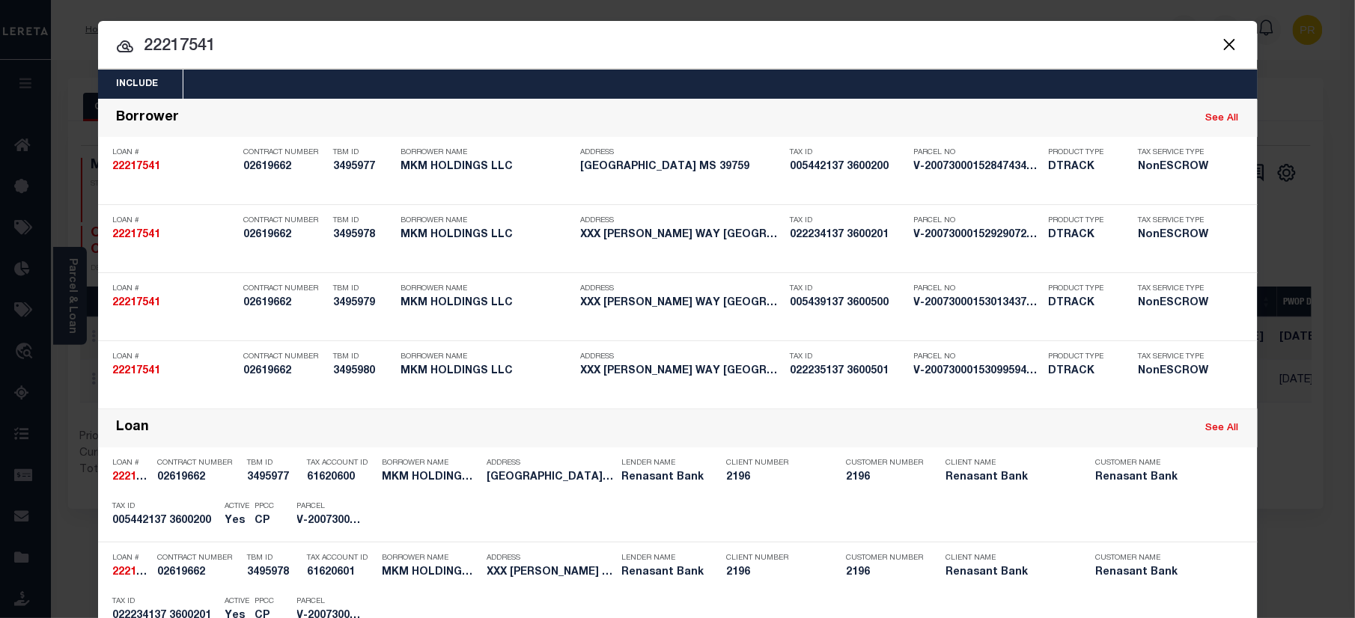
click at [1127, 51] on input "22217541" at bounding box center [678, 47] width 1160 height 26
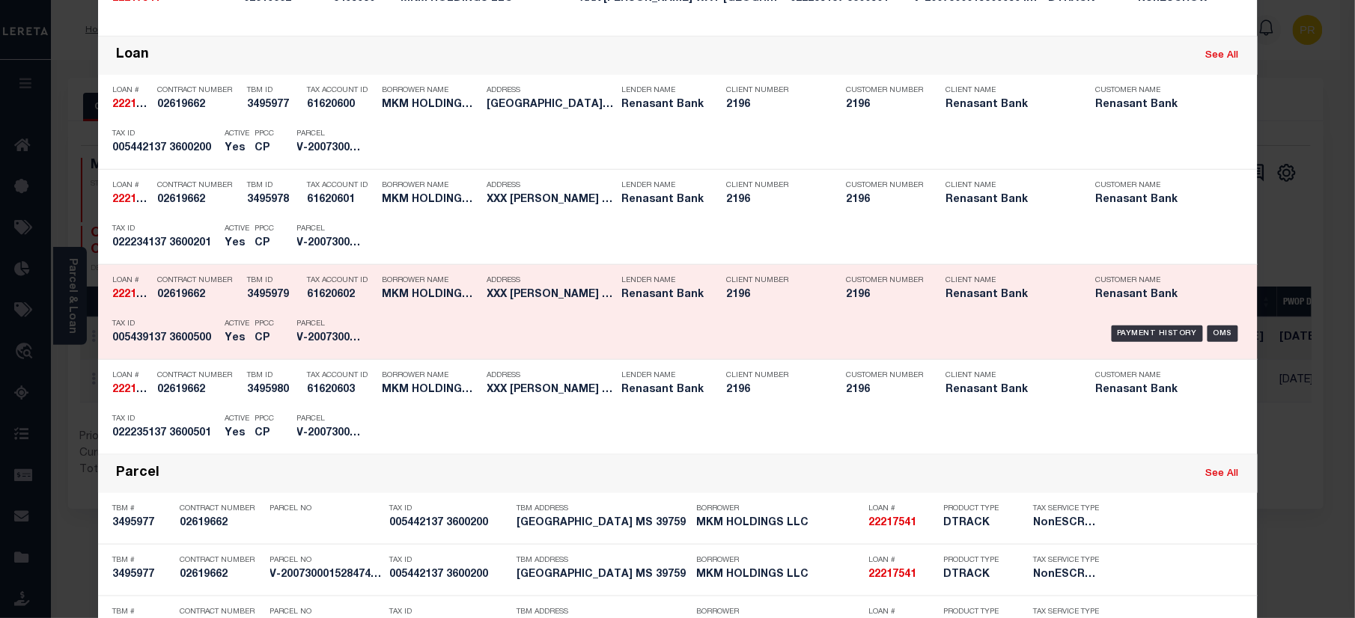
scroll to position [399, 0]
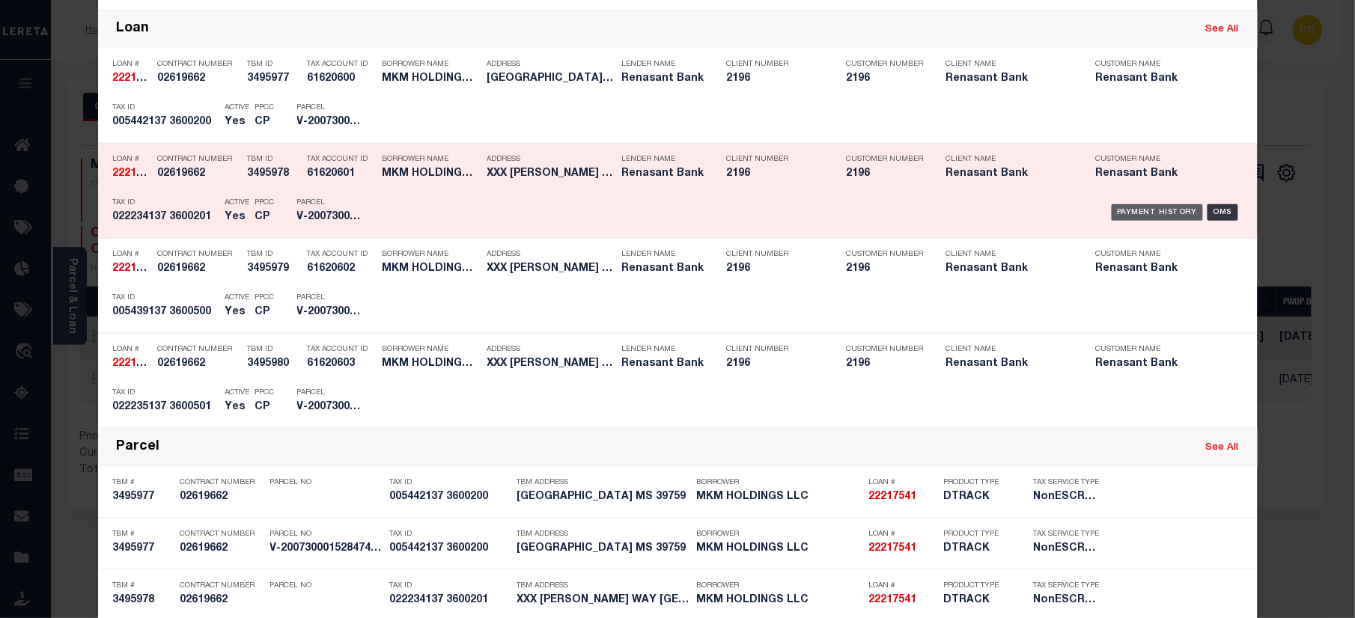
click at [1142, 213] on div "Payment History" at bounding box center [1158, 212] width 92 height 16
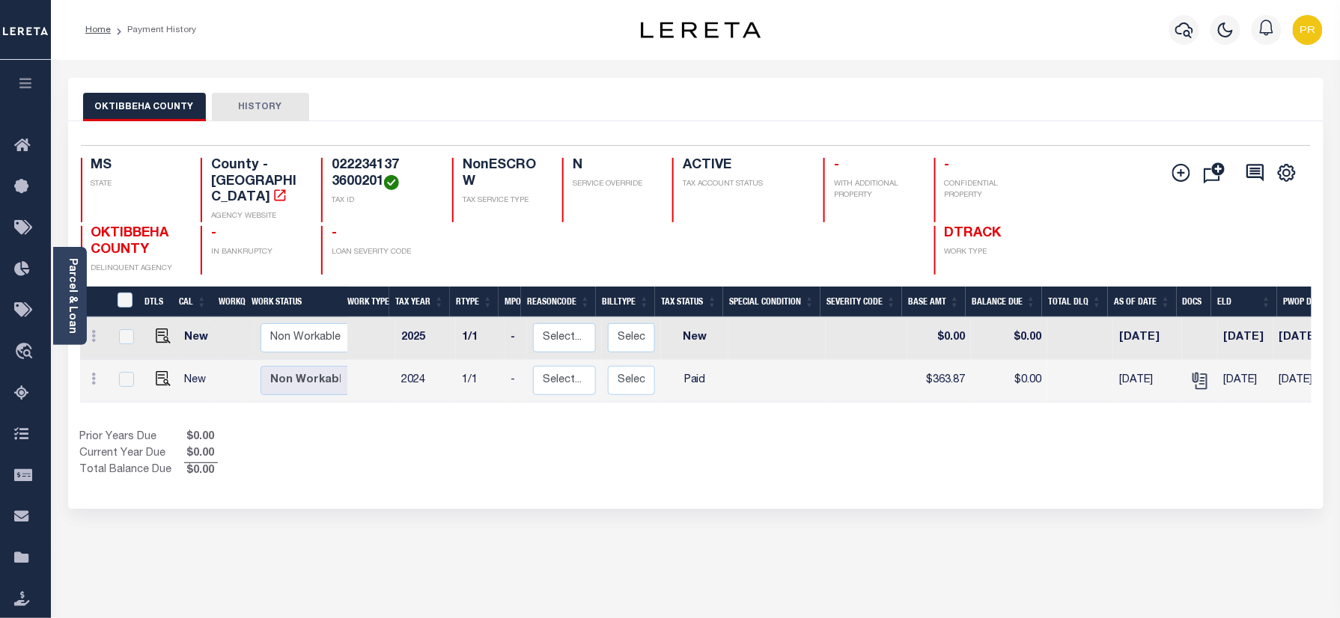
click at [910, 114] on body "Home Payment History Profile Sign out" at bounding box center [670, 469] width 1340 height 938
click at [794, 82] on div "OKTIBBEHA COUNTY HISTORY" at bounding box center [695, 99] width 1255 height 43
drag, startPoint x: 159, startPoint y: 368, endPoint x: 972, endPoint y: 477, distance: 820.2
click at [159, 371] on img "" at bounding box center [163, 378] width 15 height 15
checkbox input "true"
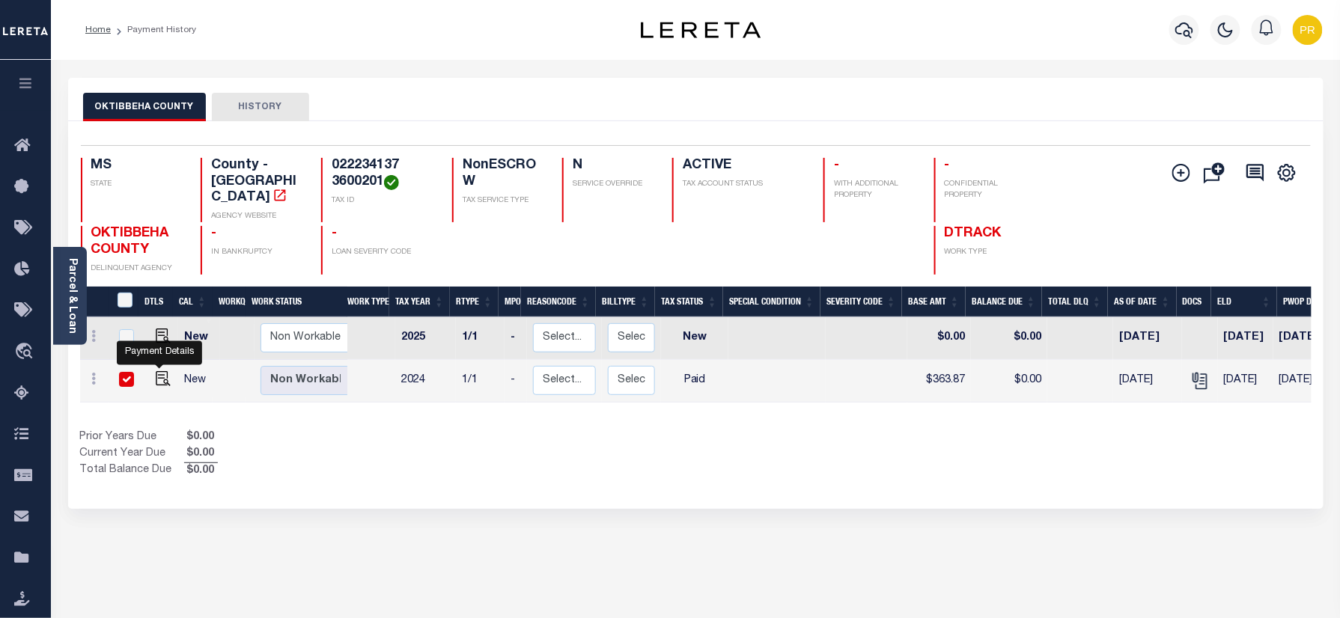
checkbox input "true"
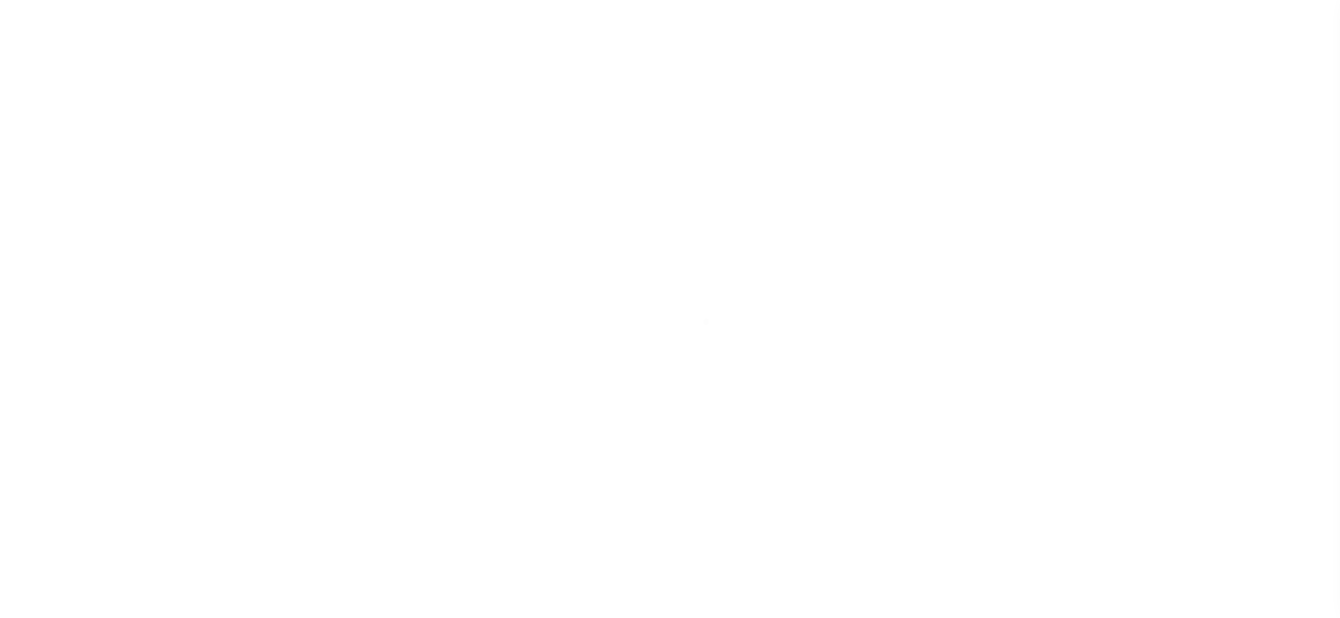
select select "PYD"
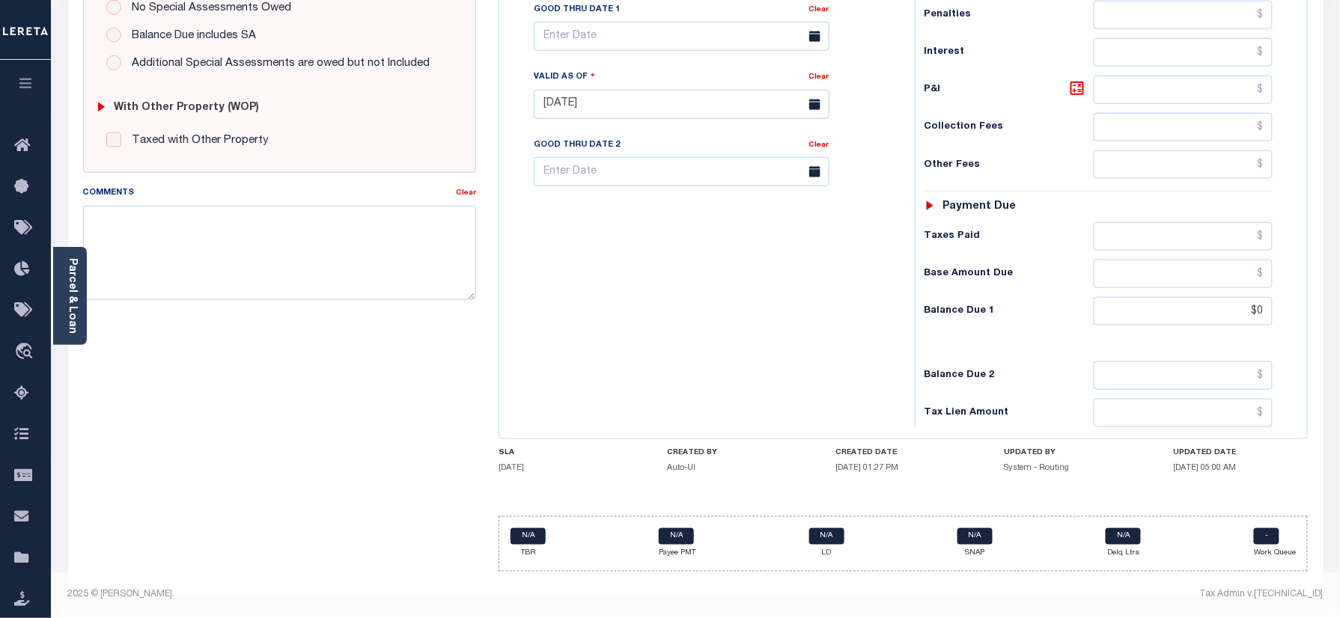
scroll to position [25, 0]
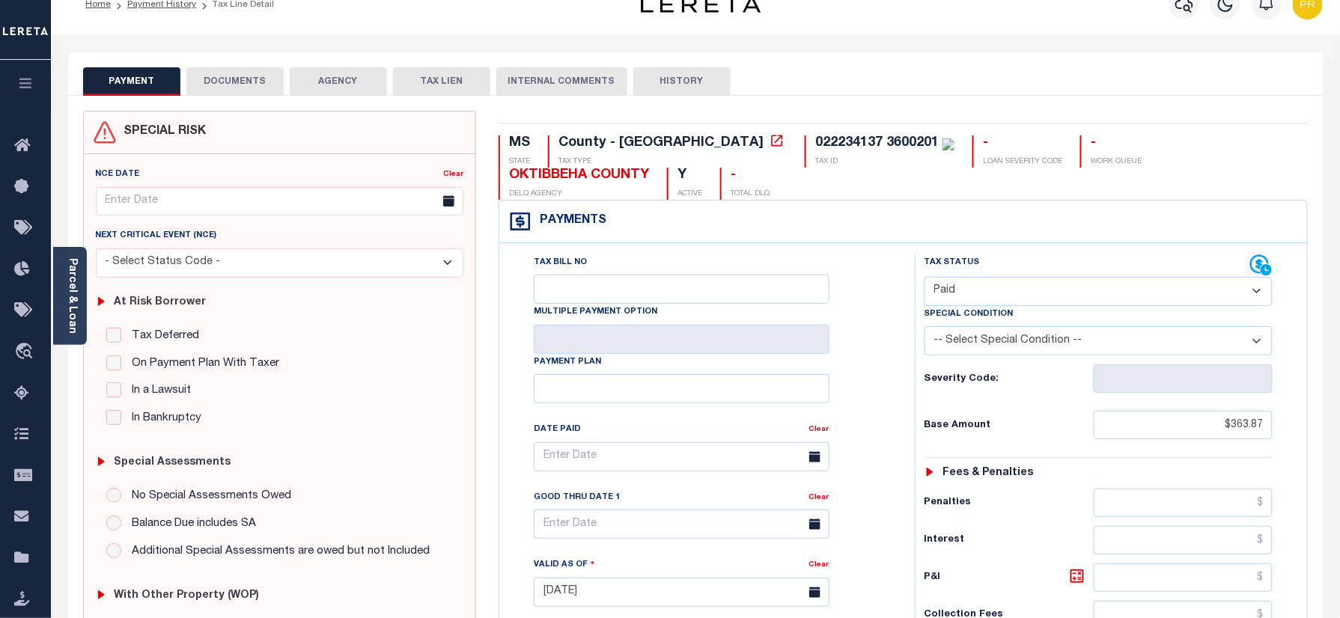
click at [244, 85] on button "DOCUMENTS" at bounding box center [234, 81] width 97 height 28
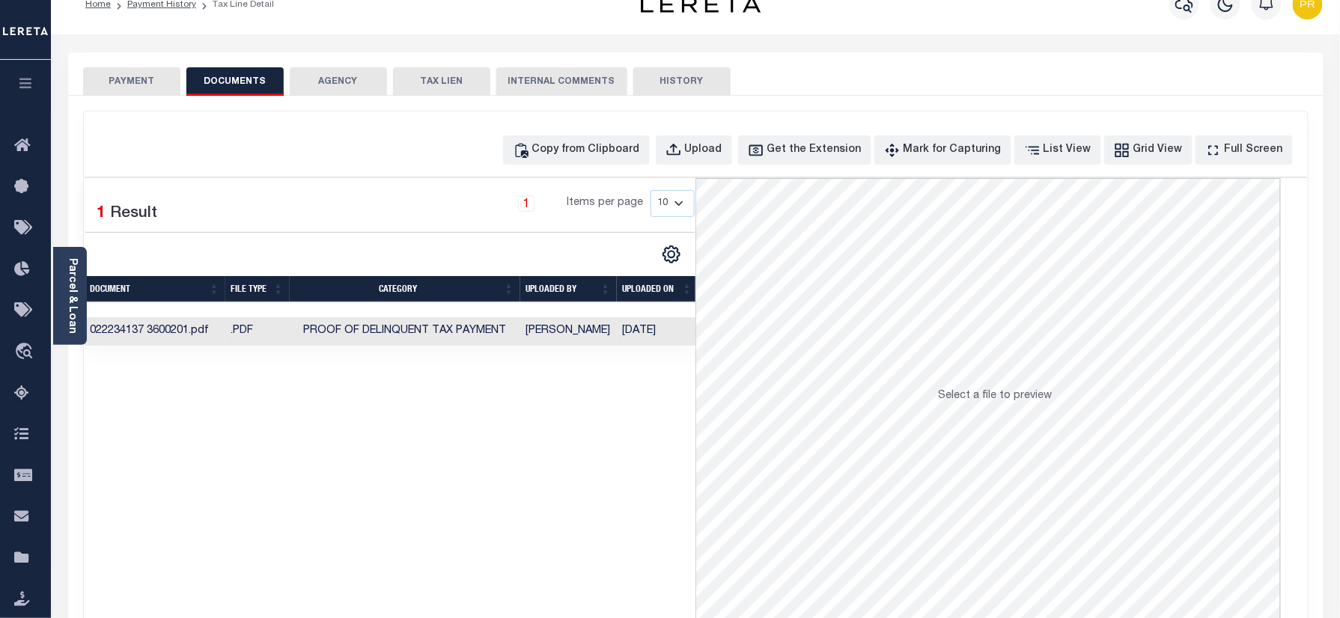
click at [603, 339] on td "[PERSON_NAME]" at bounding box center [568, 331] width 97 height 29
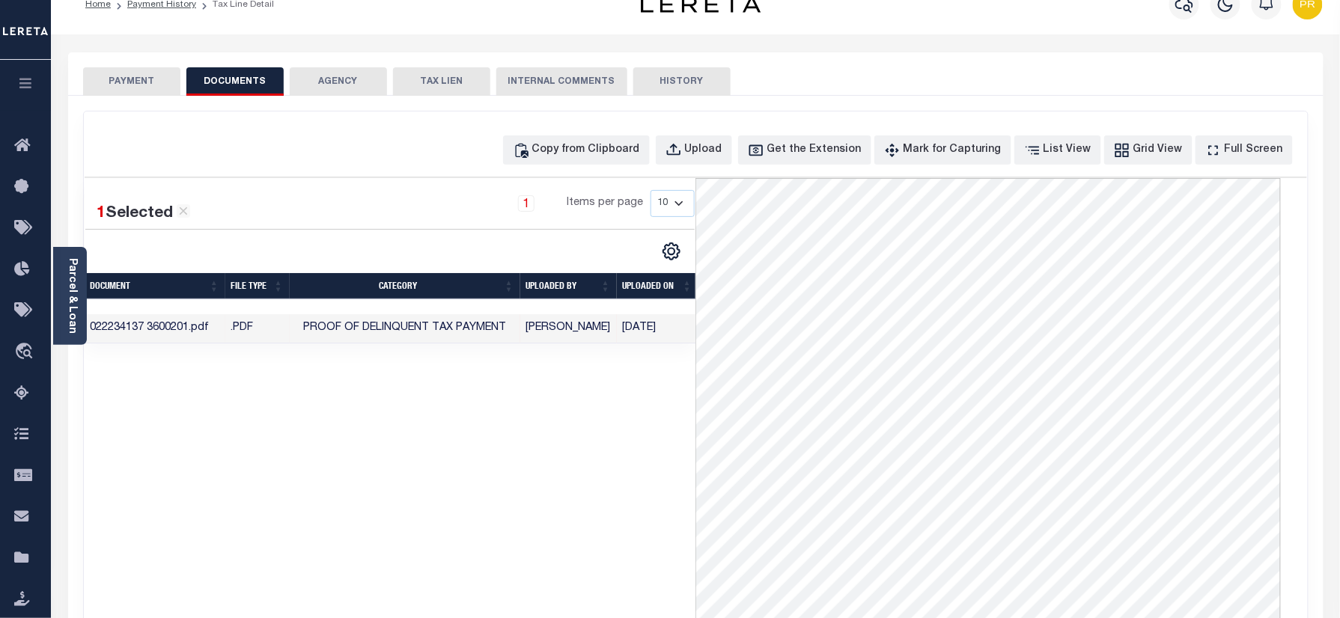
drag, startPoint x: 124, startPoint y: 72, endPoint x: 168, endPoint y: 265, distance: 198.0
click at [124, 84] on button "PAYMENT" at bounding box center [131, 81] width 97 height 28
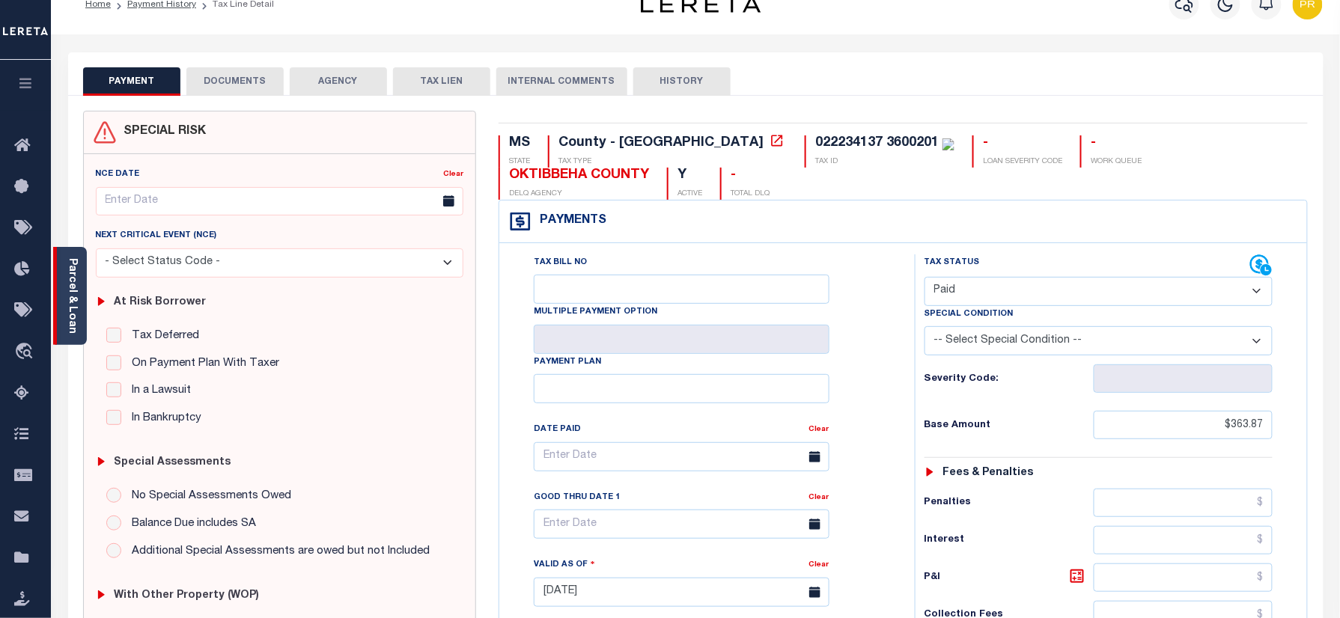
click at [79, 297] on div "Parcel & Loan" at bounding box center [70, 296] width 34 height 98
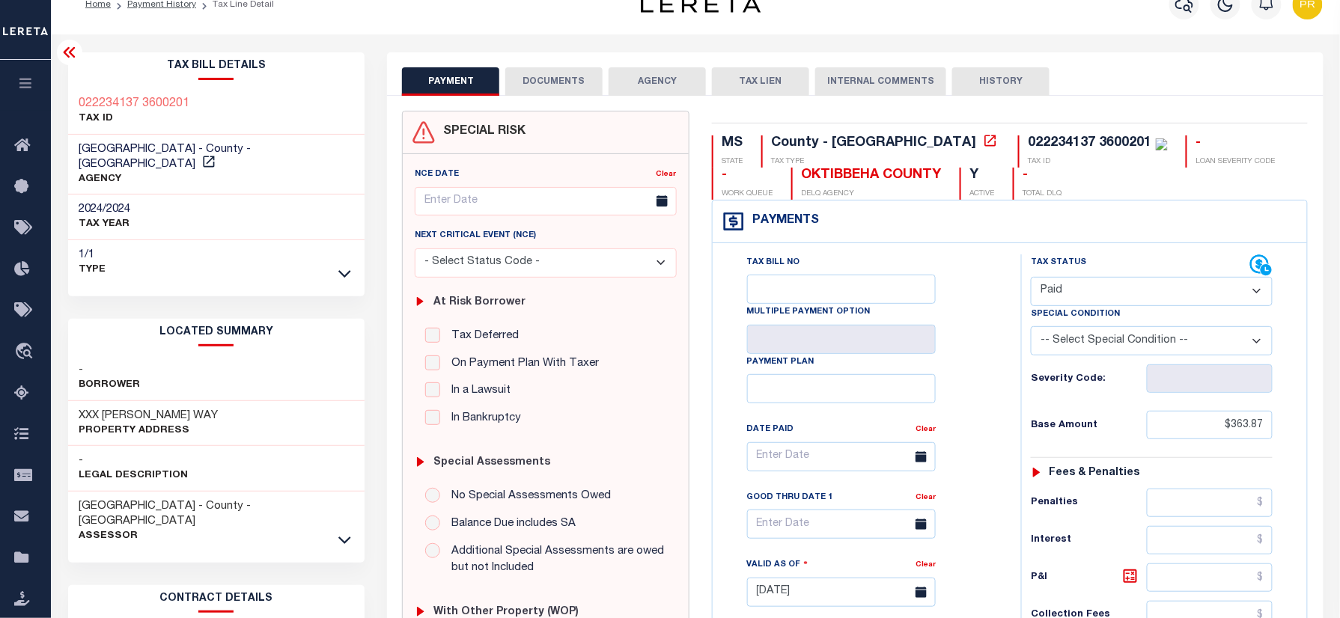
scroll to position [0, 0]
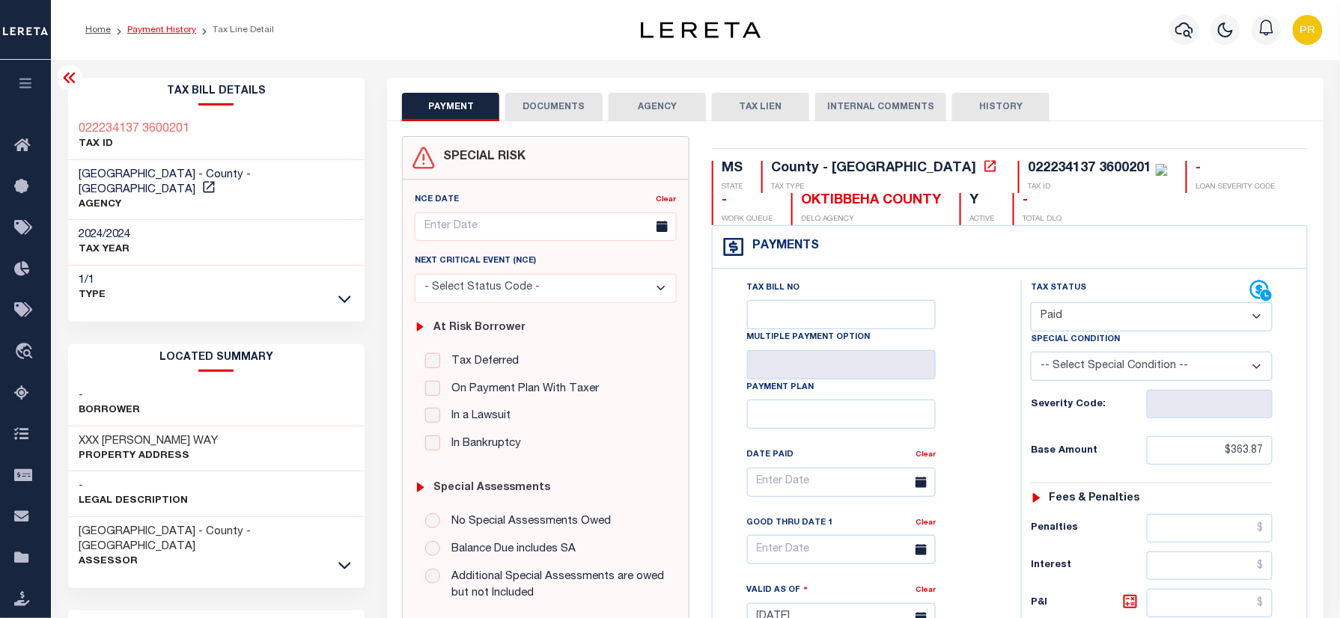
click at [168, 31] on link "Payment History" at bounding box center [161, 29] width 69 height 9
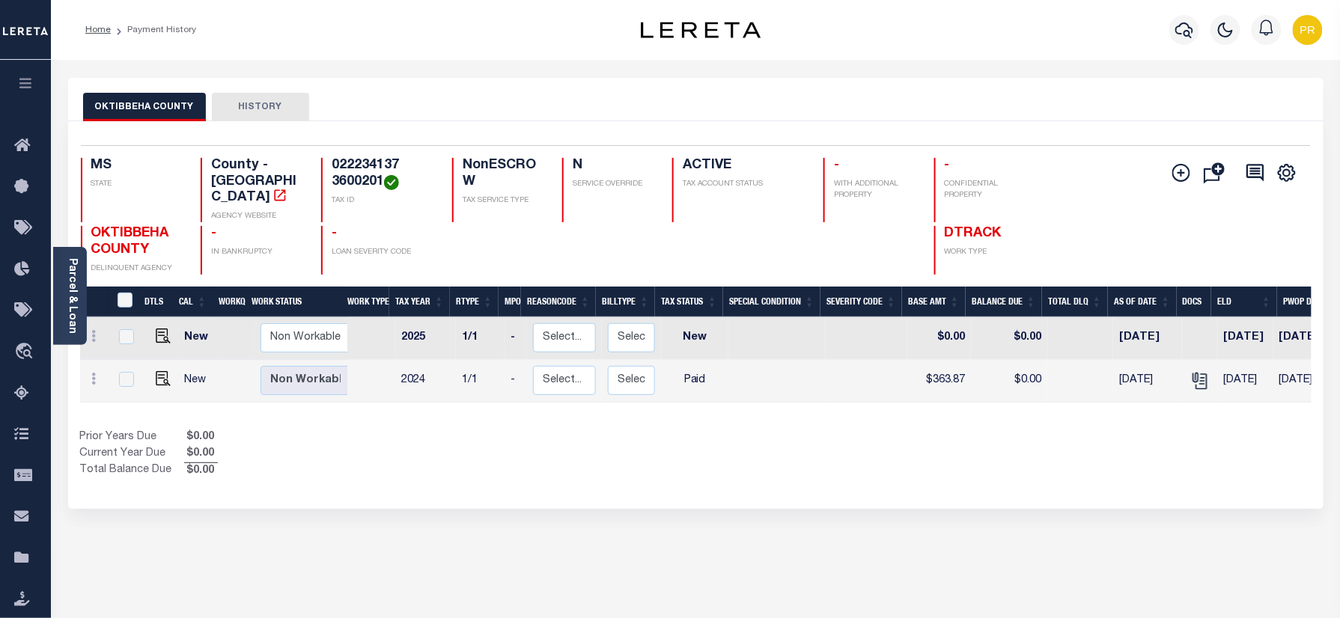
drag, startPoint x: 1171, startPoint y: 24, endPoint x: 1006, endPoint y: 4, distance: 165.9
click at [1169, 22] on div at bounding box center [1184, 30] width 41 height 52
click at [1171, 28] on button "button" at bounding box center [1184, 30] width 30 height 30
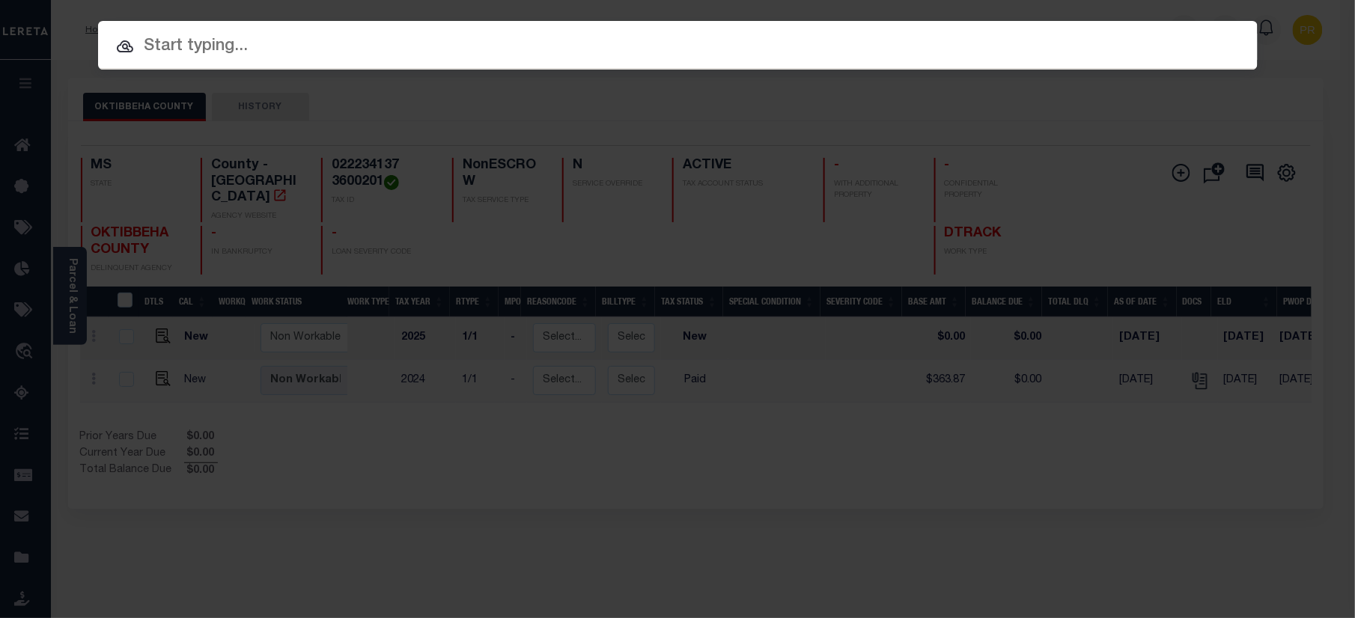
click at [809, 43] on input "text" at bounding box center [678, 47] width 1160 height 26
paste input "1110000219"
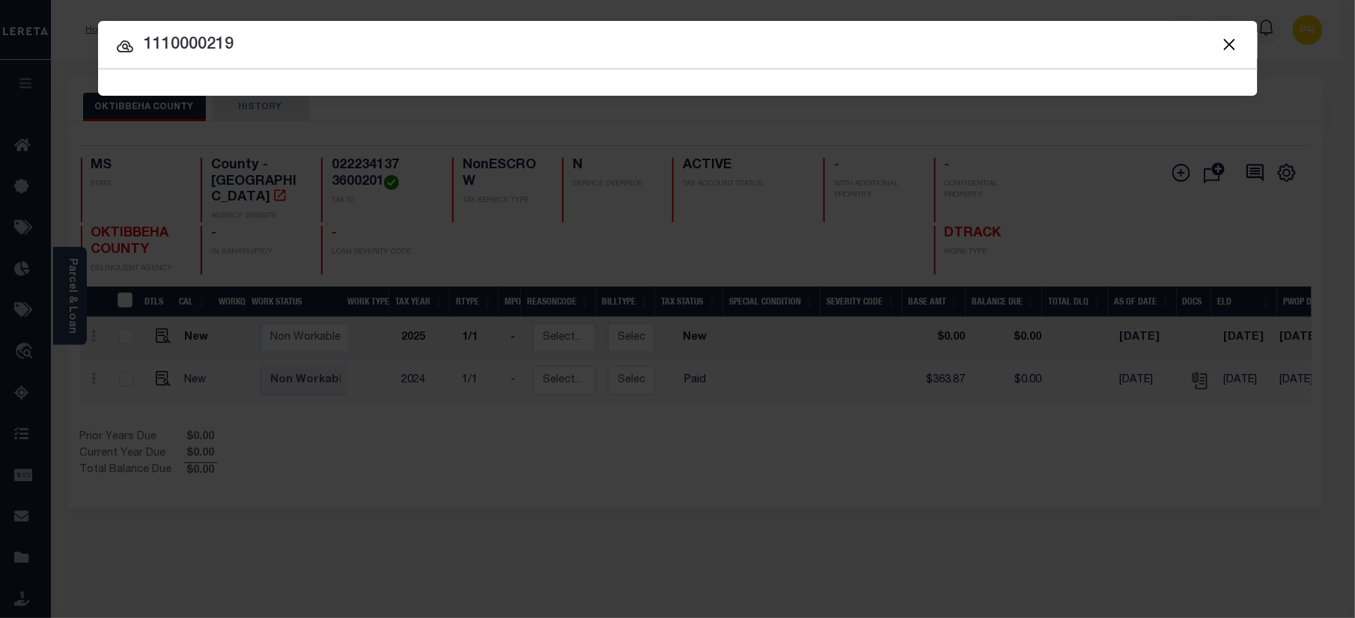
type input "1110000219"
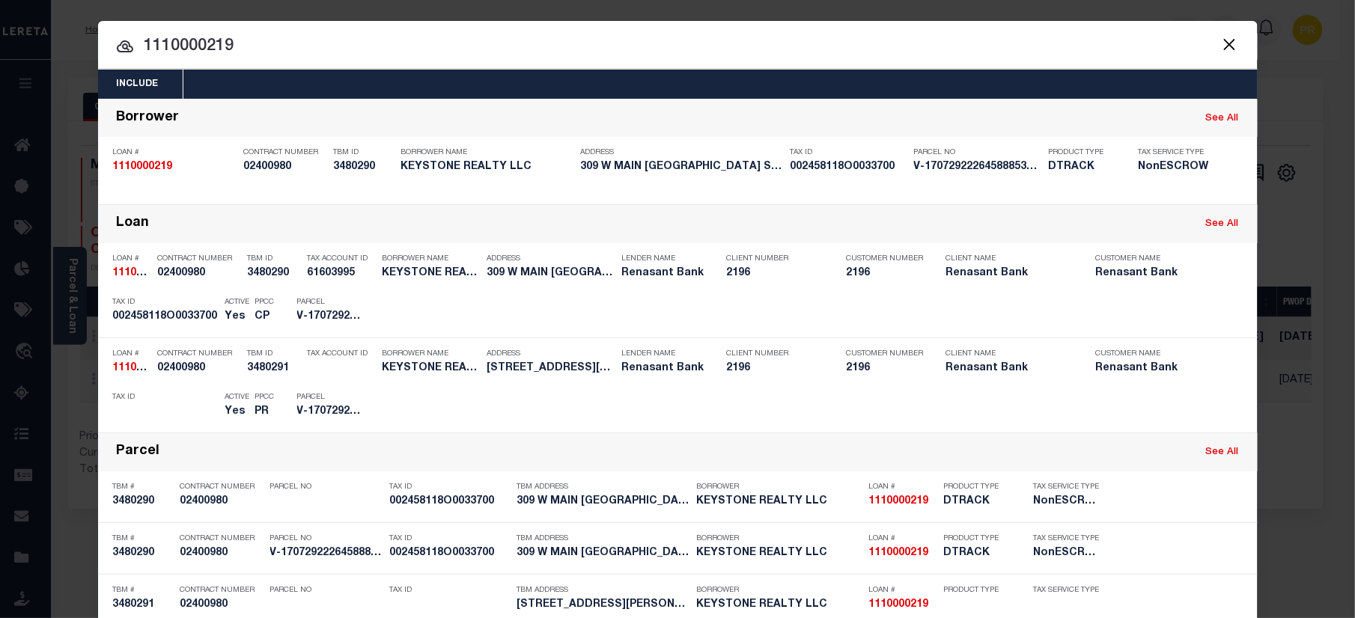
click at [1132, 25] on div at bounding box center [678, 45] width 1160 height 48
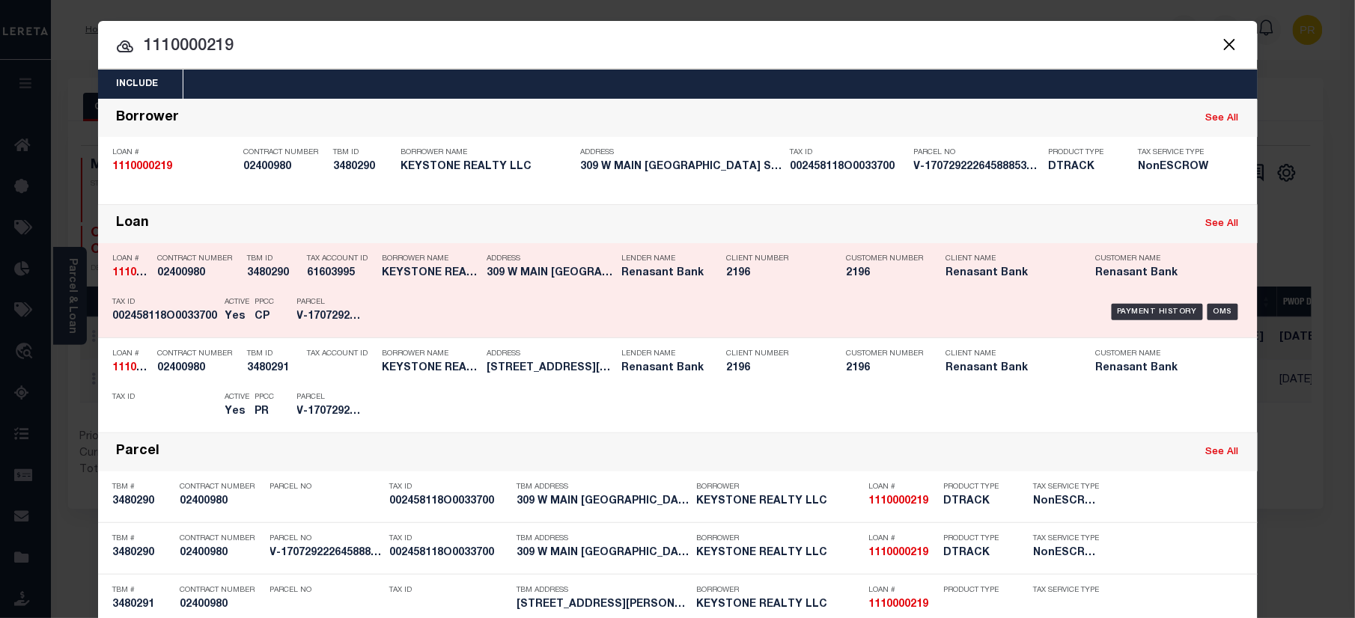
click at [1121, 299] on div "Payment History OMS" at bounding box center [815, 311] width 856 height 43
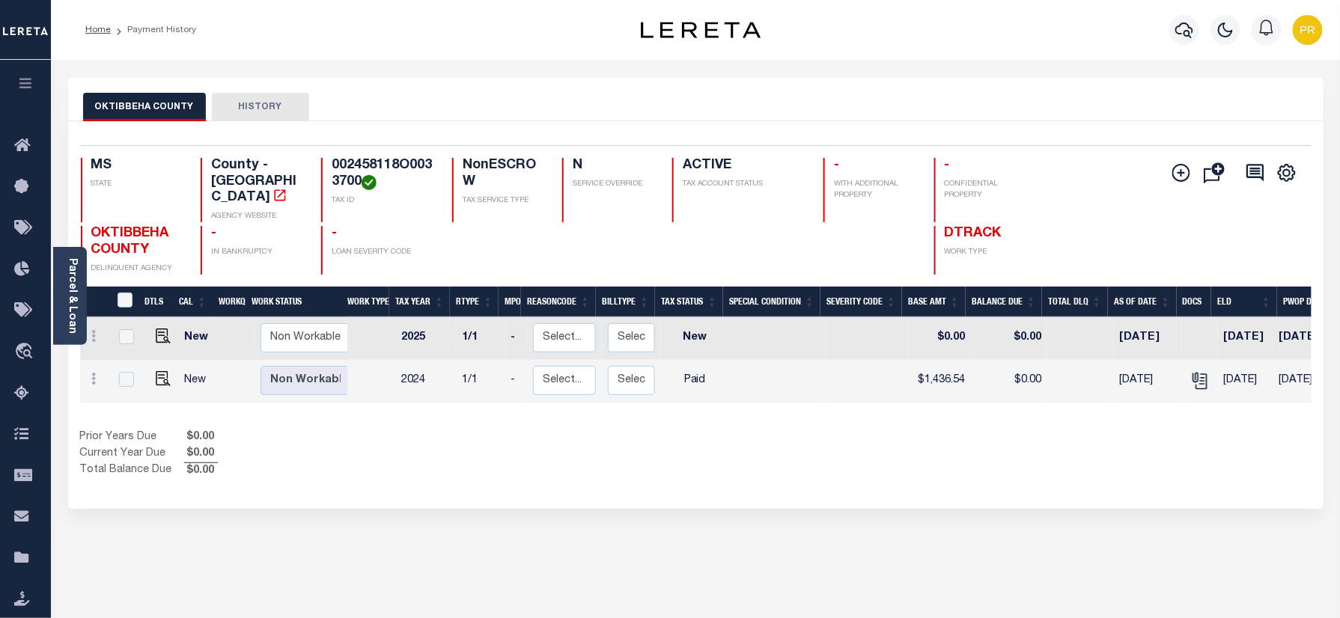
click at [801, 94] on div "OKTIBBEHA COUNTY HISTORY" at bounding box center [695, 107] width 1225 height 28
click at [160, 371] on img "" at bounding box center [163, 378] width 15 height 15
checkbox input "true"
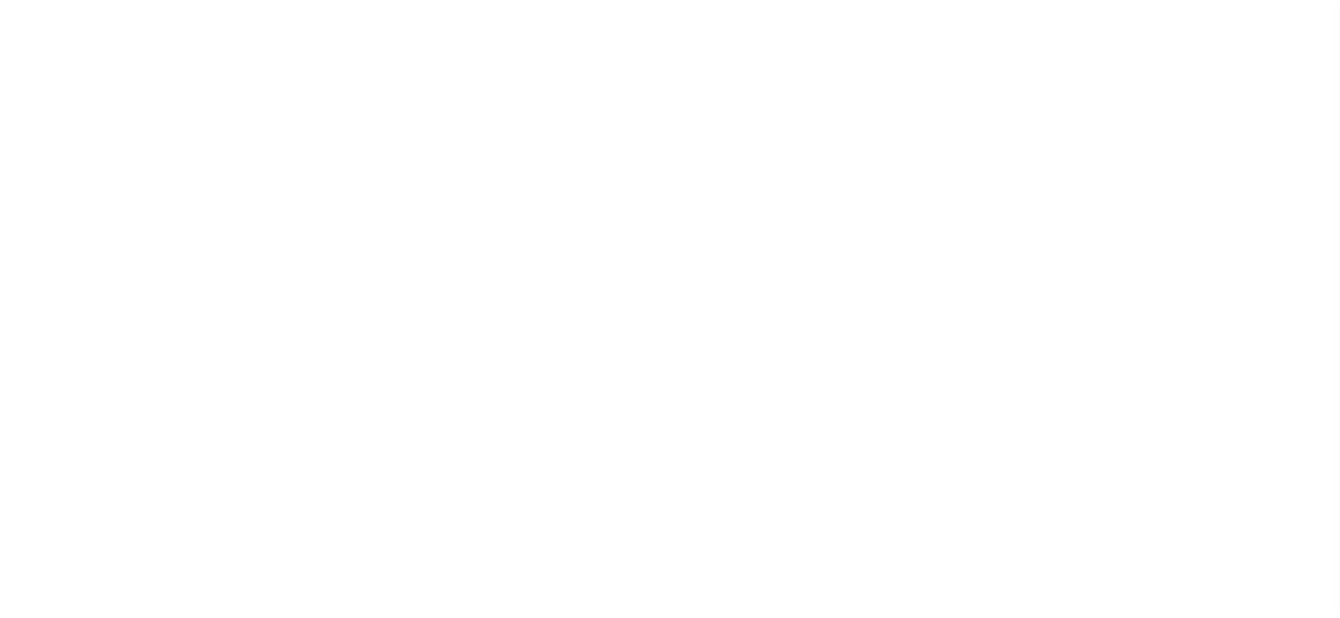
select select "PYD"
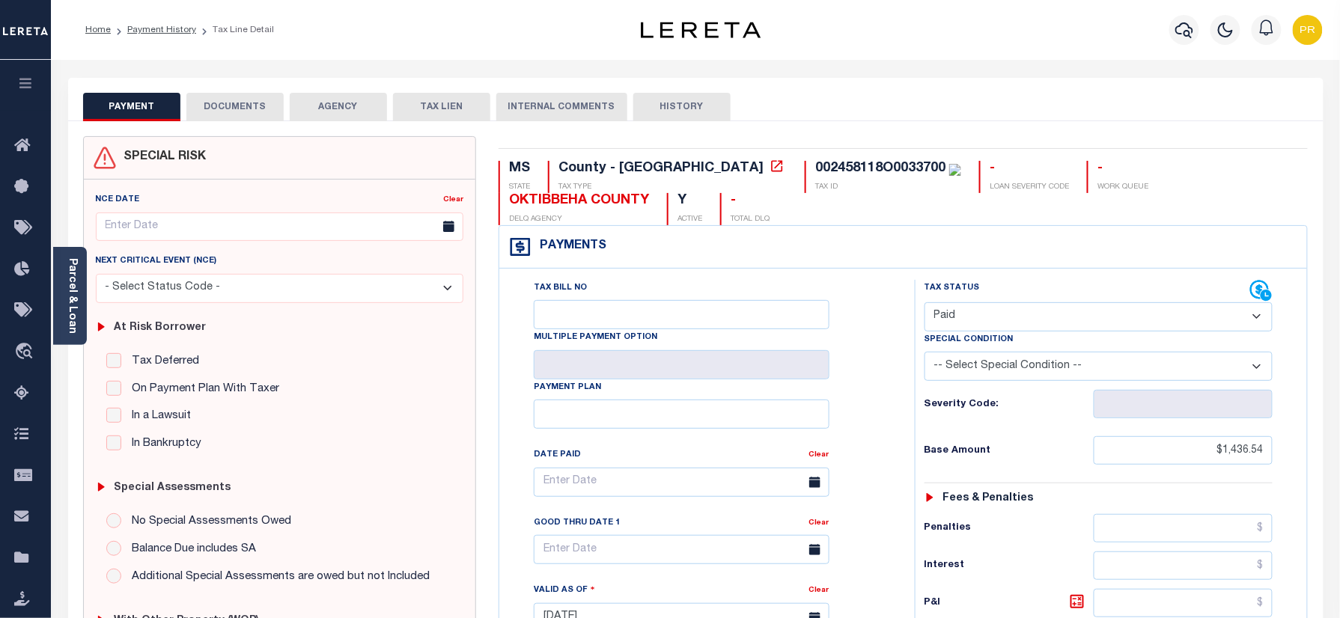
drag, startPoint x: 67, startPoint y: 287, endPoint x: 1297, endPoint y: 394, distance: 1233.8
click at [67, 287] on link "Parcel & Loan" at bounding box center [72, 296] width 10 height 76
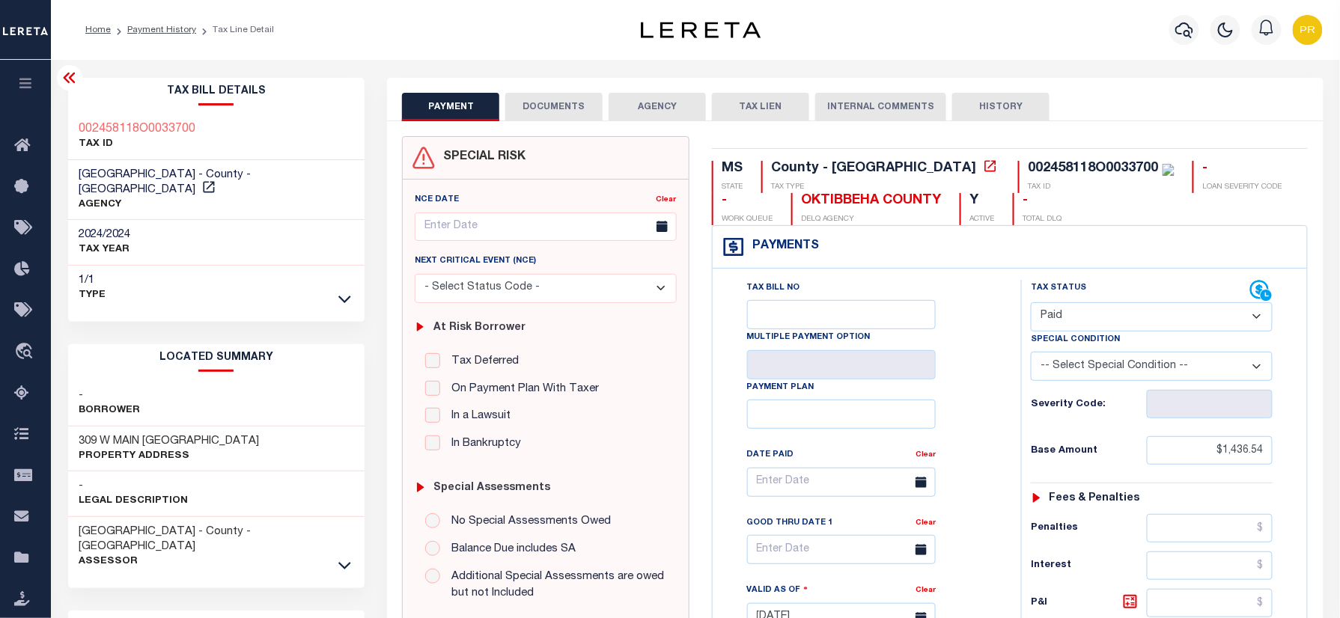
drag, startPoint x: 549, startPoint y: 108, endPoint x: 533, endPoint y: 150, distance: 44.8
click at [546, 109] on button "DOCUMENTS" at bounding box center [553, 107] width 97 height 28
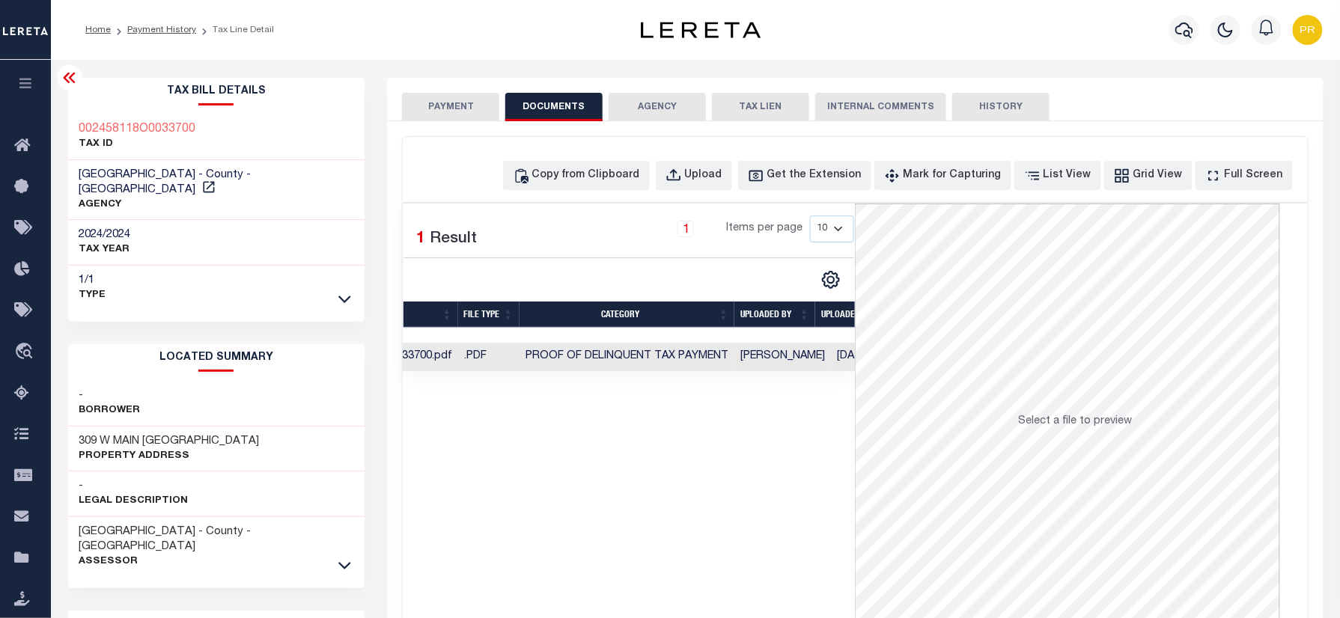
scroll to position [0, 120]
click at [732, 352] on td "Monica Selles" at bounding box center [745, 357] width 97 height 29
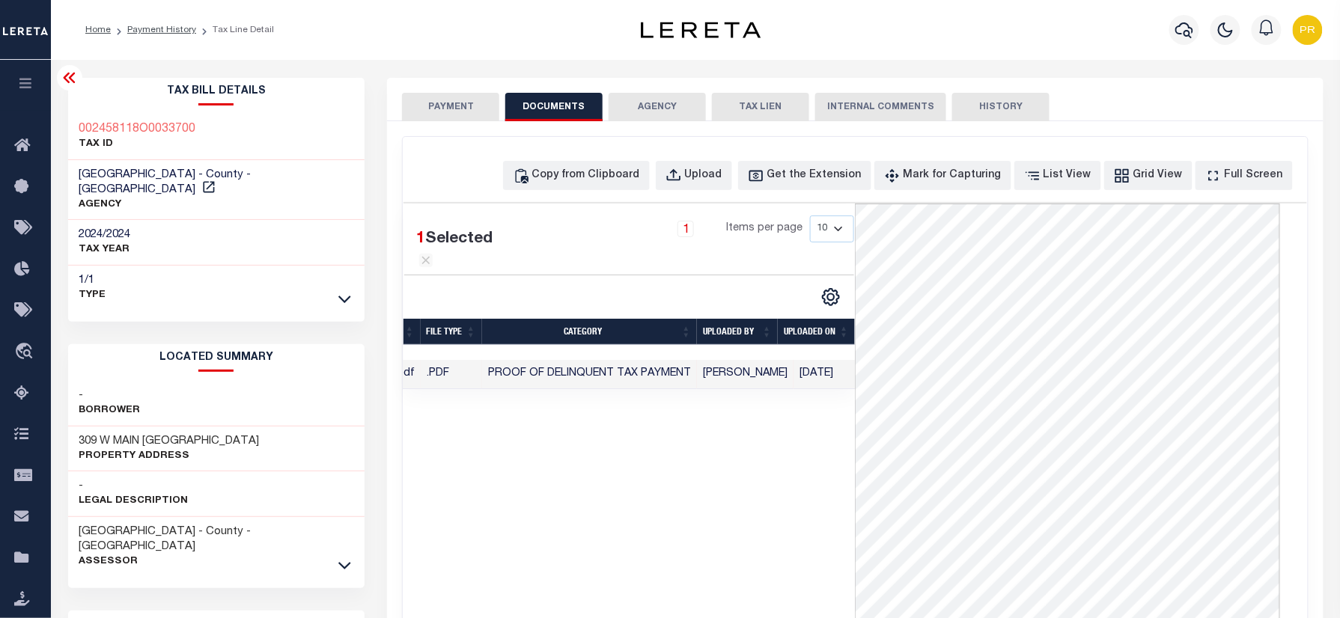
drag, startPoint x: 163, startPoint y: 30, endPoint x: 234, endPoint y: 73, distance: 83.3
click at [163, 30] on link "Payment History" at bounding box center [161, 29] width 69 height 9
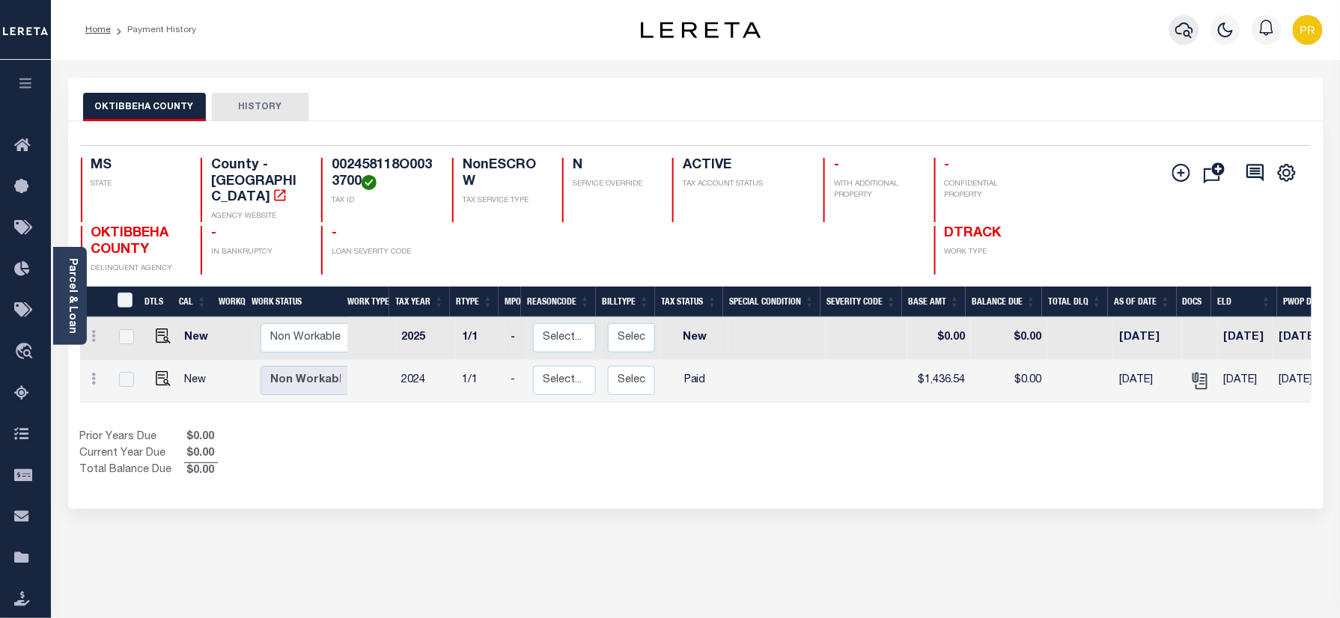
click at [1184, 34] on icon "button" at bounding box center [1184, 30] width 18 height 18
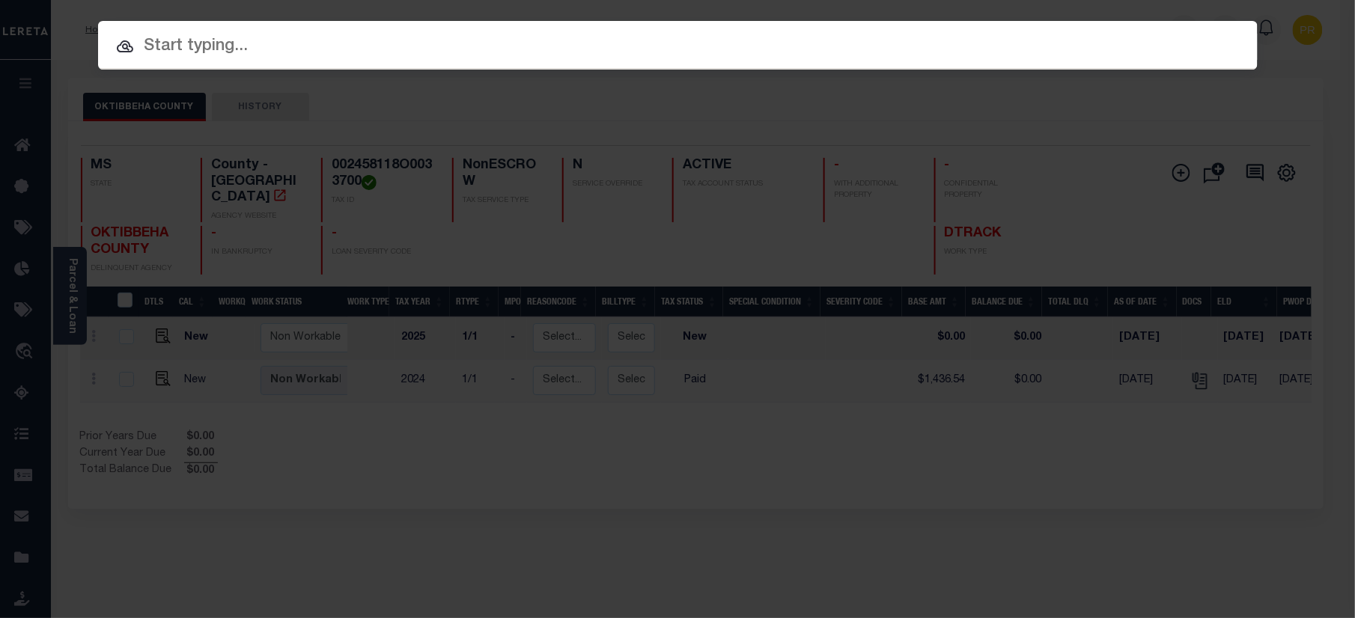
click at [901, 58] on input "text" at bounding box center [678, 47] width 1160 height 26
paste input "1110000510"
type input "1110000510"
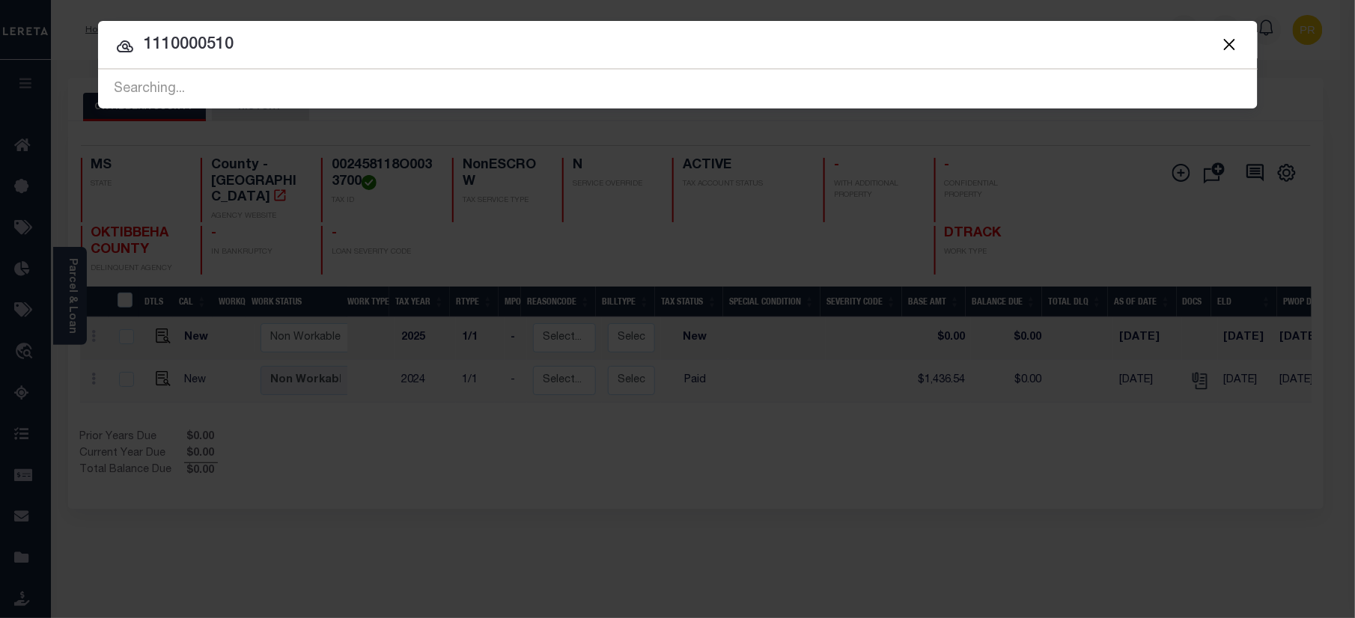
click at [1082, 55] on input "1110000510" at bounding box center [678, 45] width 1160 height 26
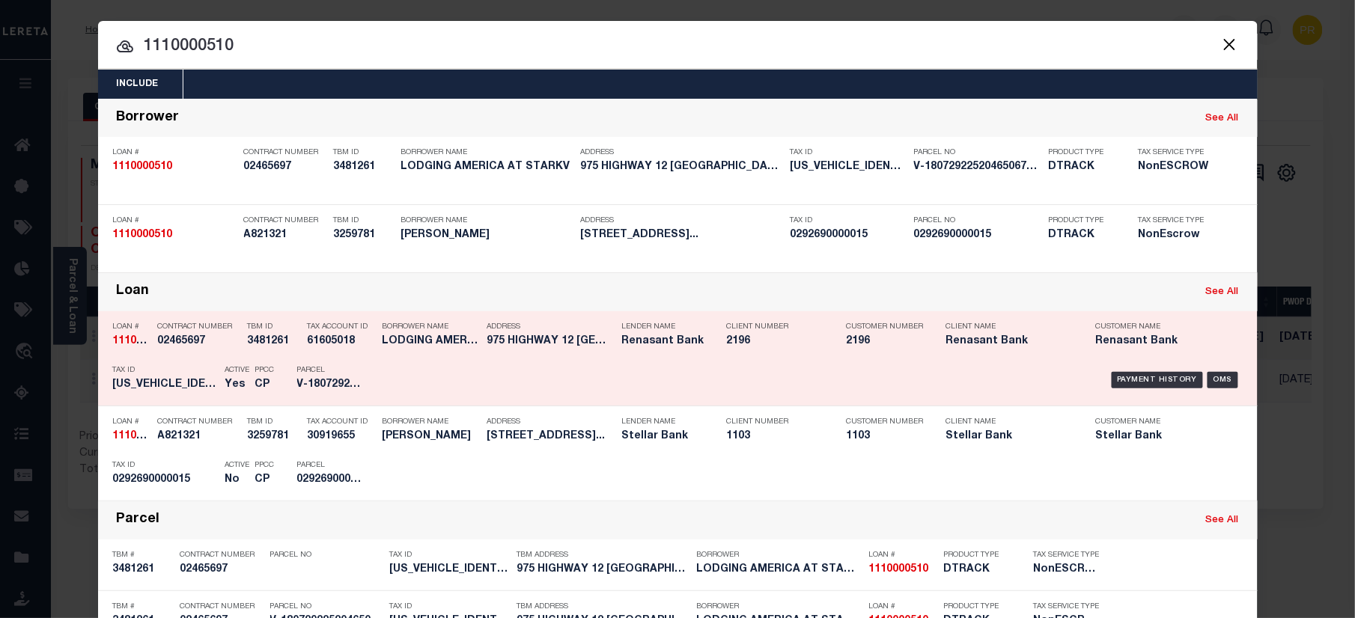
click at [1151, 369] on div "Payment History OMS" at bounding box center [815, 380] width 856 height 43
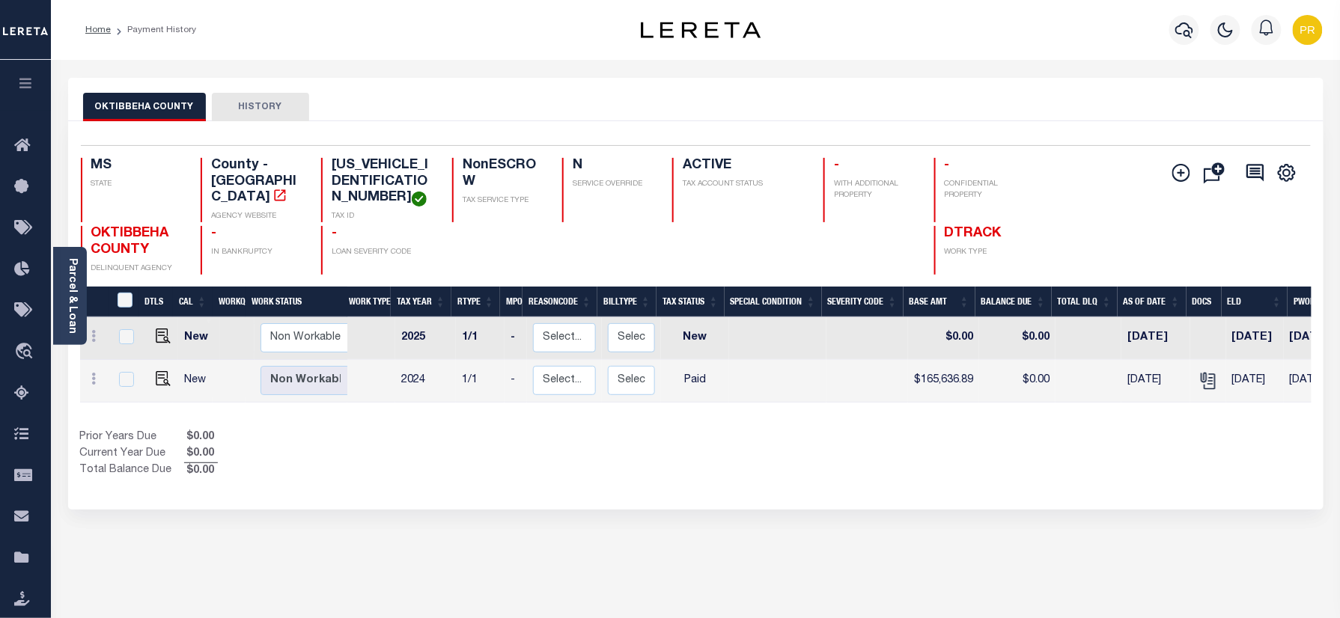
click at [835, 109] on div "OKTIBBEHA COUNTY HISTORY" at bounding box center [695, 107] width 1225 height 28
click at [699, 81] on div "OKTIBBEHA COUNTY HISTORY" at bounding box center [695, 99] width 1255 height 43
drag, startPoint x: 375, startPoint y: 163, endPoint x: 330, endPoint y: 171, distance: 45.5
click at [330, 171] on div "023804117F0000207 TAX ID" at bounding box center [377, 190] width 113 height 64
copy h4 "023804"
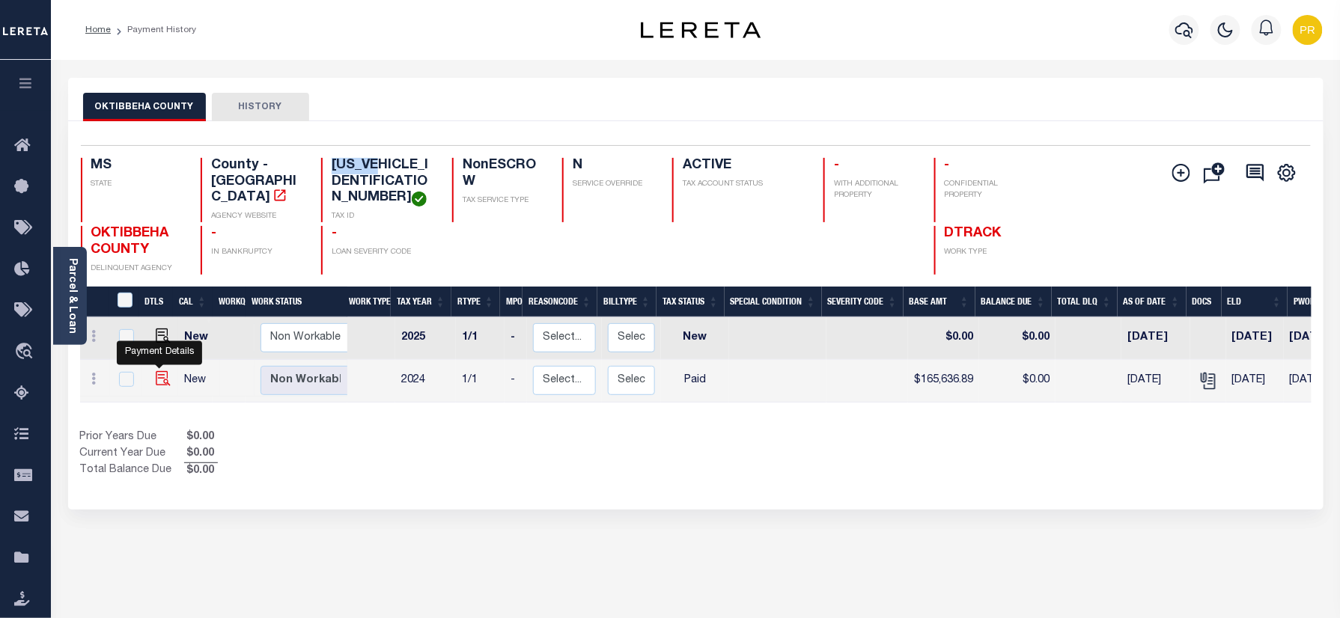
click at [166, 371] on img "" at bounding box center [163, 378] width 15 height 15
checkbox input "true"
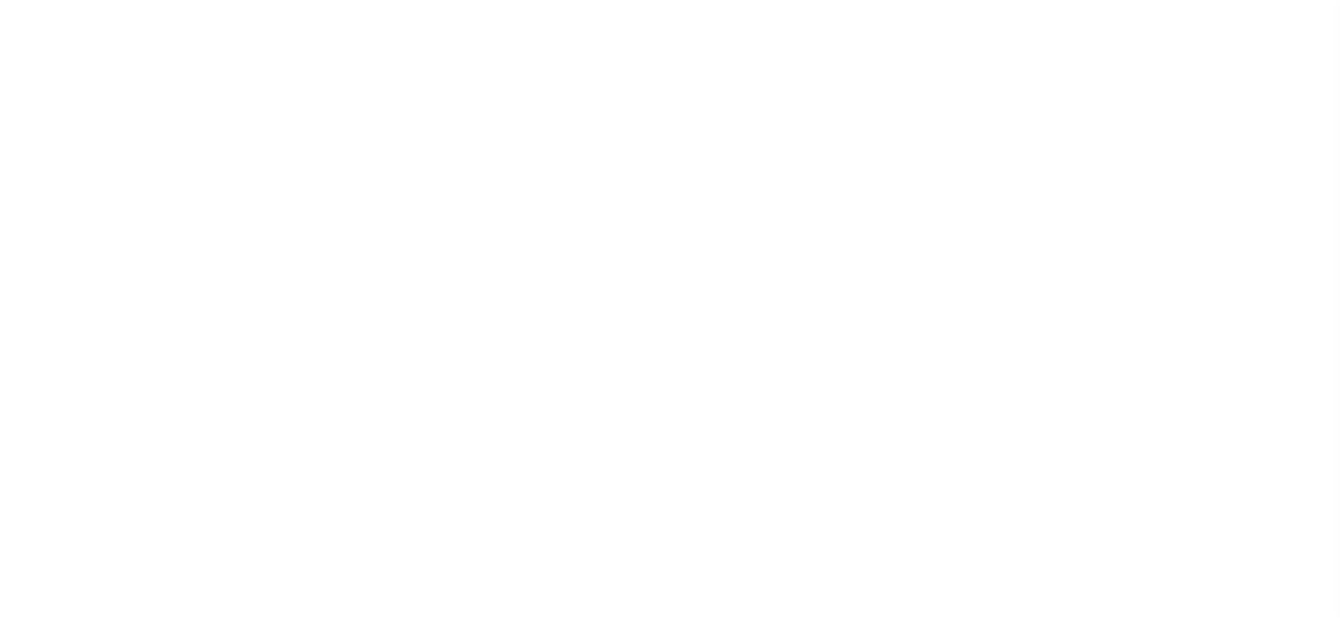
select select "PYD"
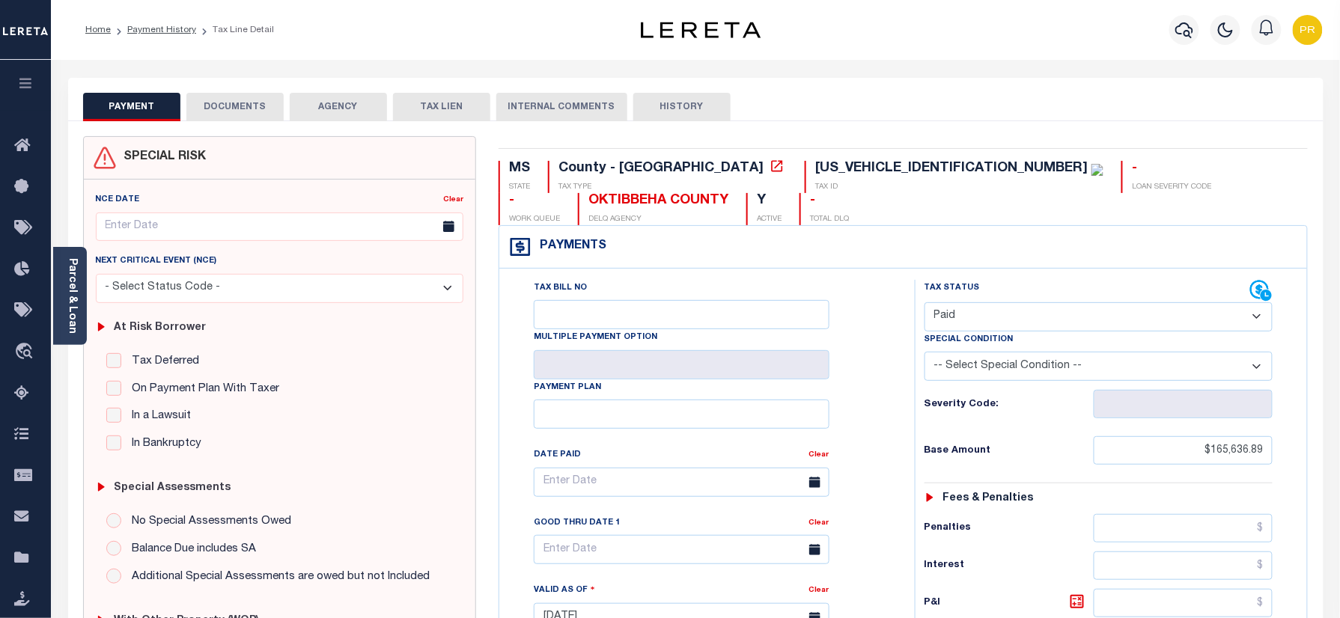
click at [1112, 270] on div "Tax Bill No Multiple Payment Option Payment Plan" at bounding box center [903, 610] width 808 height 683
click at [241, 114] on button "DOCUMENTS" at bounding box center [234, 107] width 97 height 28
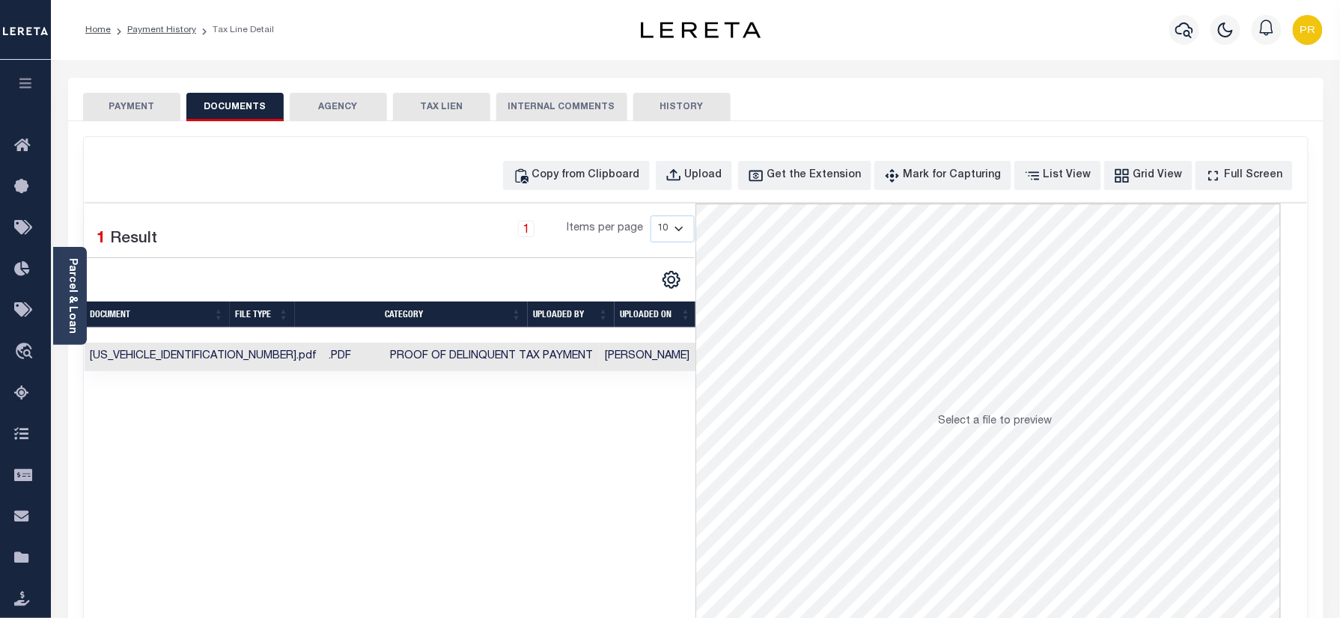
click at [696, 356] on td "[DATE]" at bounding box center [734, 357] width 77 height 29
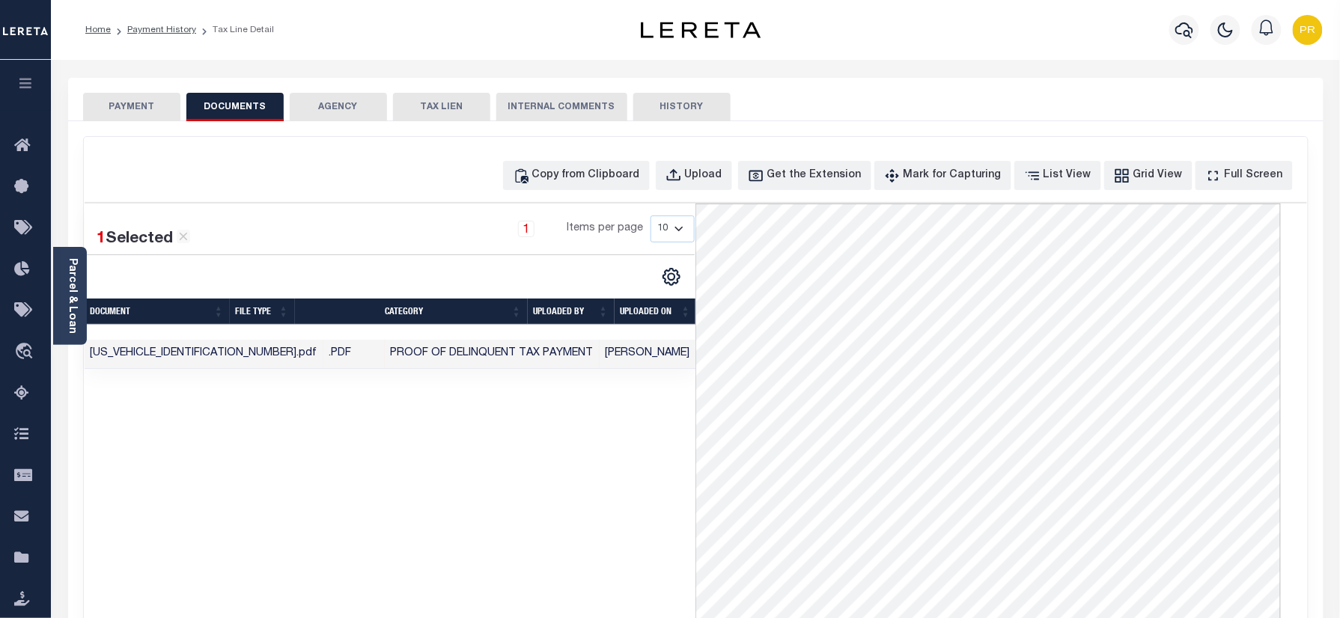
click at [135, 109] on button "PAYMENT" at bounding box center [131, 107] width 97 height 28
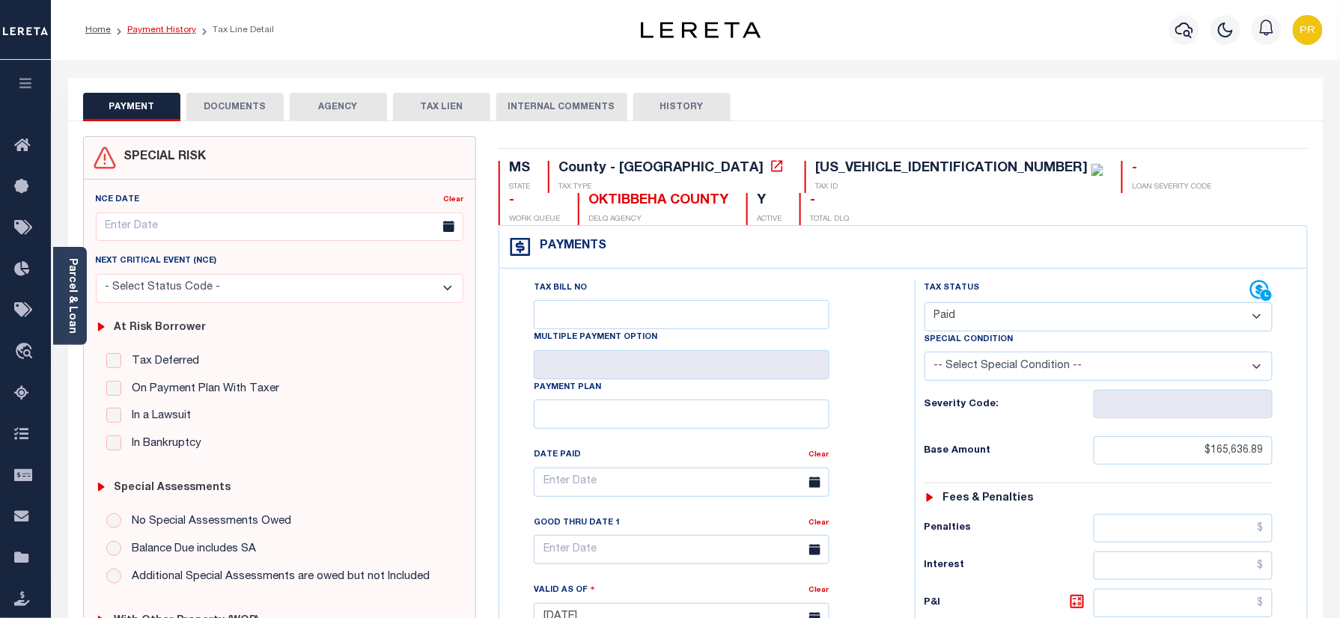
click at [157, 25] on link "Payment History" at bounding box center [161, 29] width 69 height 9
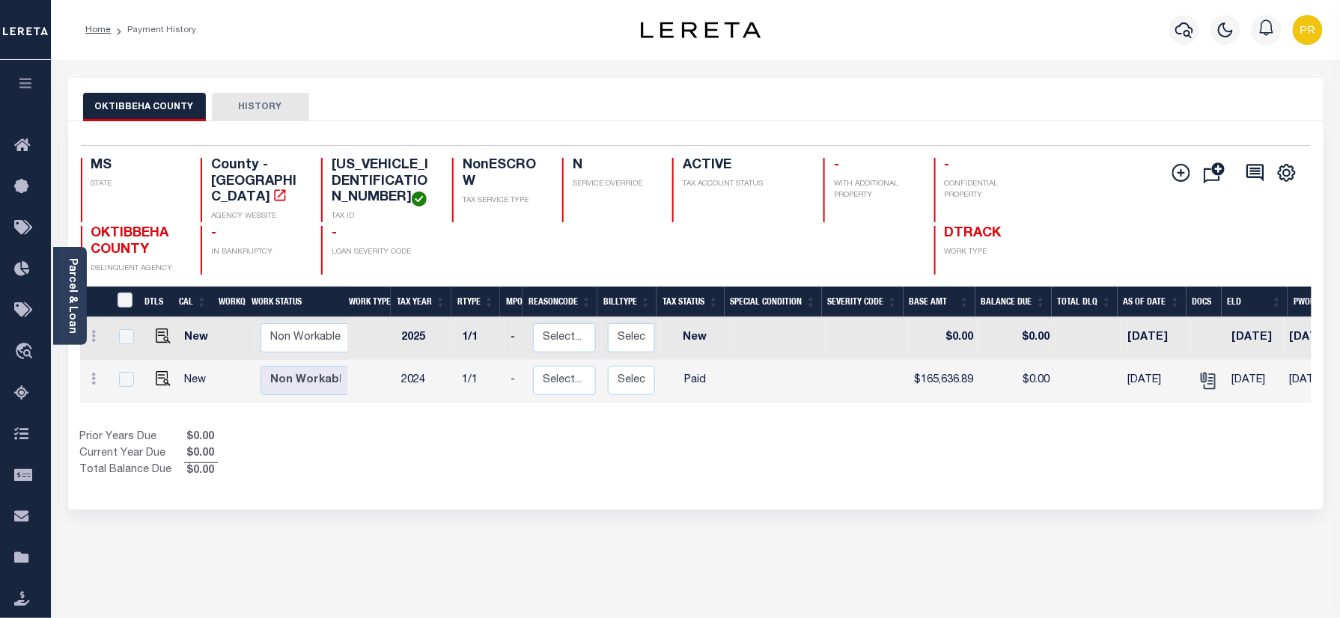
drag, startPoint x: 67, startPoint y: 301, endPoint x: 765, endPoint y: 421, distance: 708.6
click at [67, 301] on link "Parcel & Loan" at bounding box center [72, 296] width 10 height 76
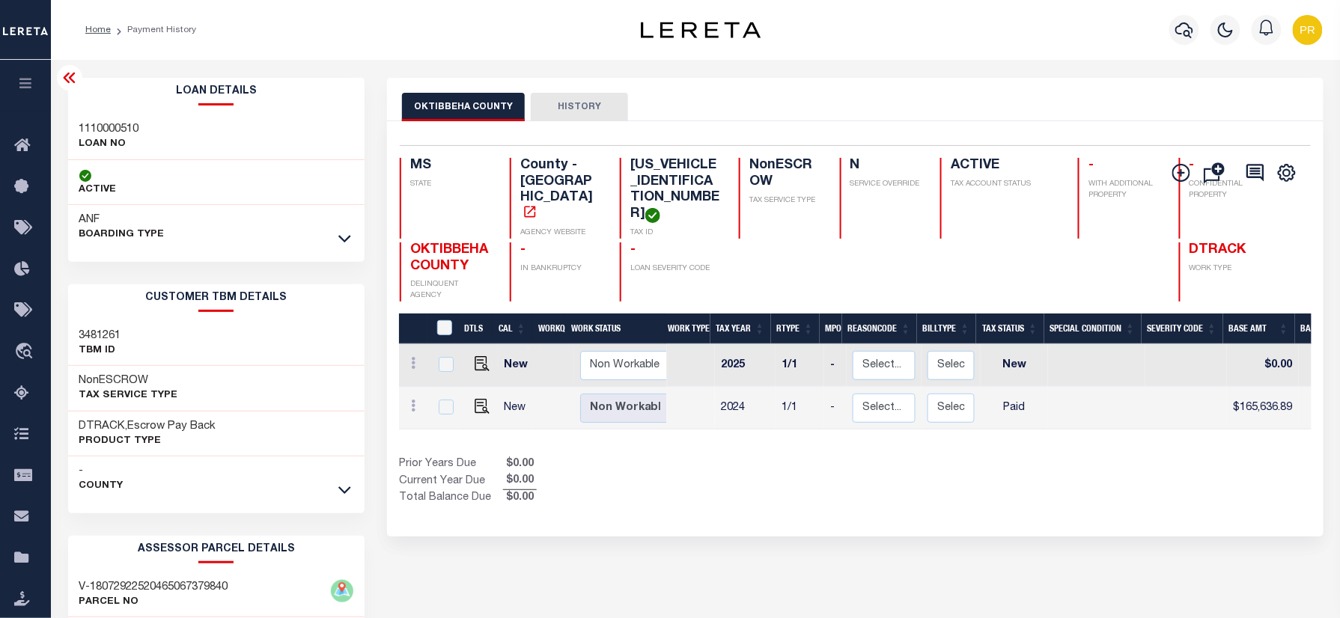
click at [633, 178] on h4 "[US_VEHICLE_IDENTIFICATION_NUMBER]" at bounding box center [675, 190] width 91 height 65
click at [633, 178] on h4 "023804117F0000207" at bounding box center [675, 190] width 91 height 65
copy h4 "023804117F0000207"
click at [1186, 34] on icon "button" at bounding box center [1184, 30] width 18 height 18
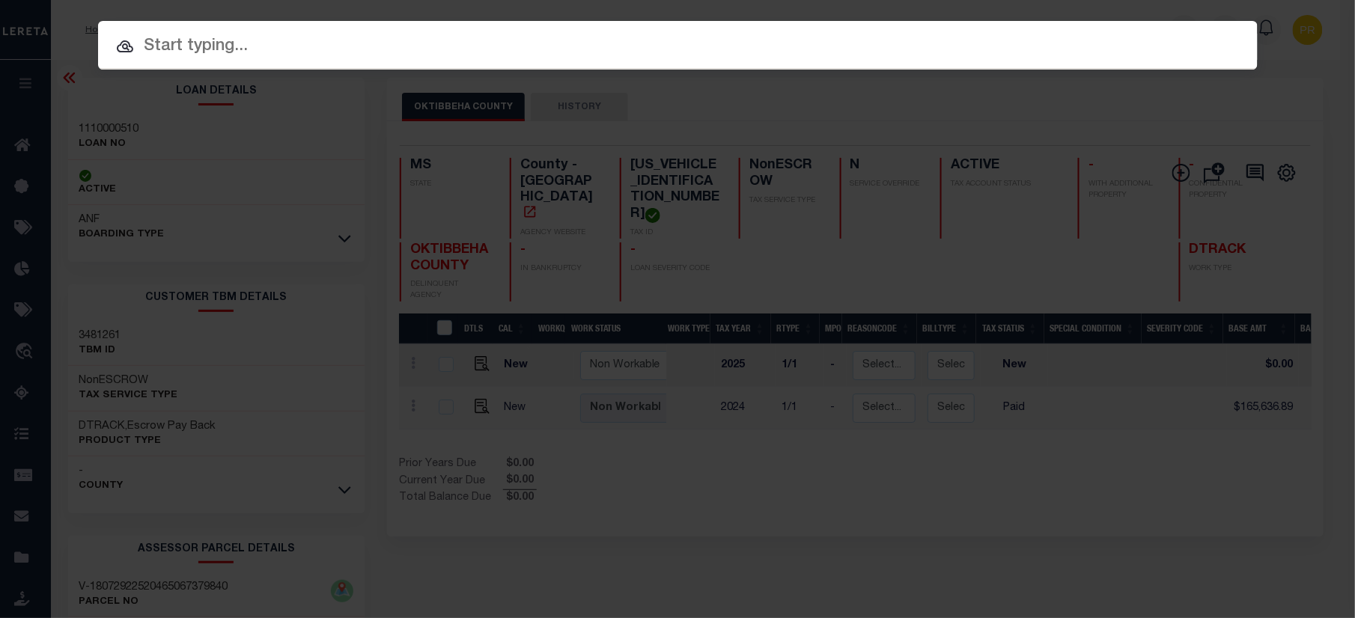
click at [881, 48] on input "text" at bounding box center [678, 47] width 1160 height 26
paste input "1110000359"
type input "1110000359"
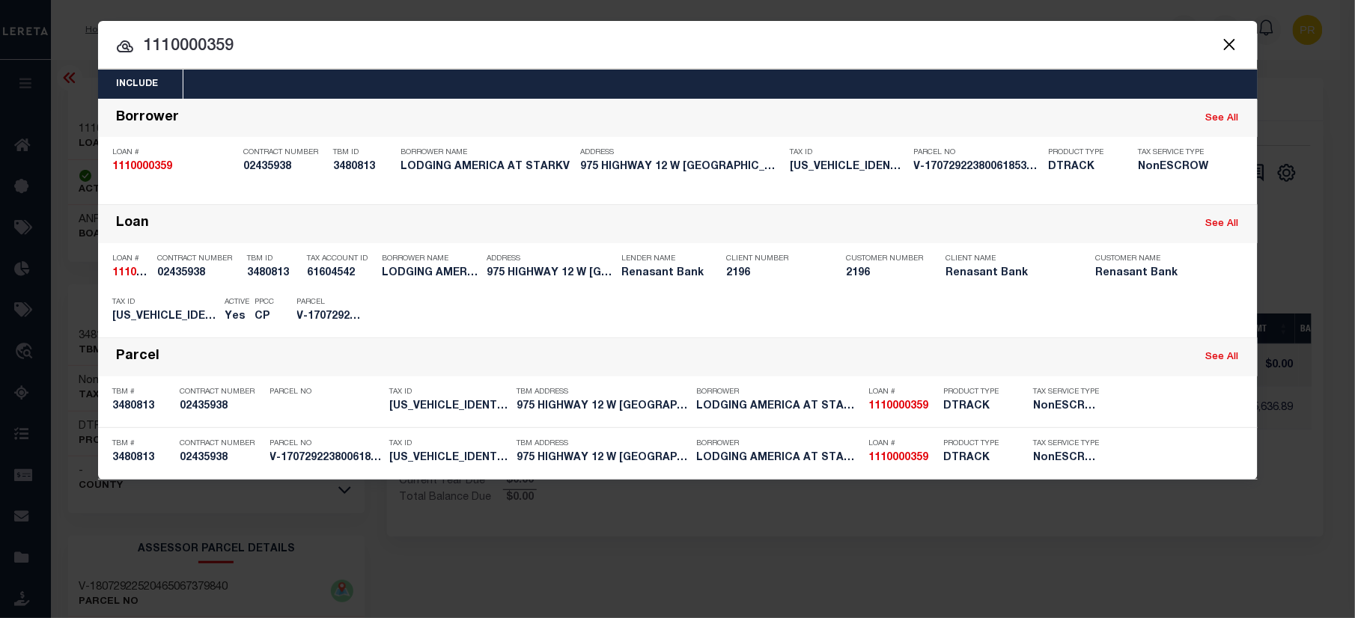
click at [1142, 39] on input "1110000359" at bounding box center [678, 47] width 1160 height 26
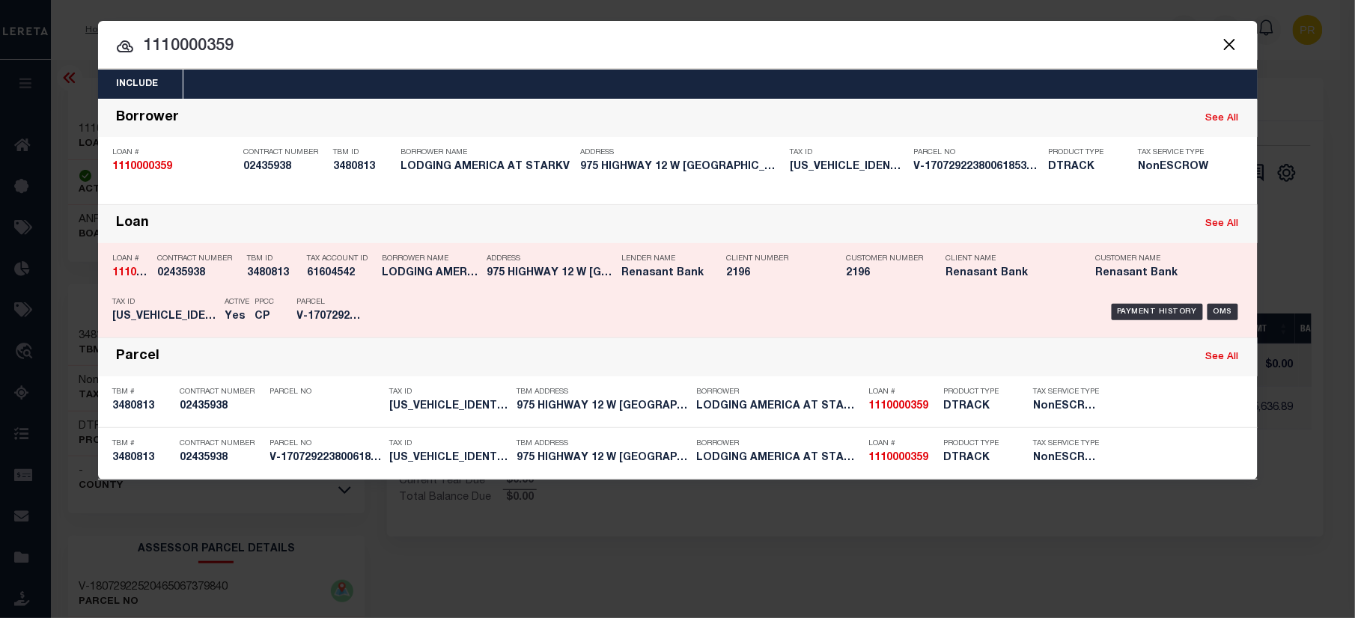
click at [1145, 302] on div "Payment History OMS" at bounding box center [815, 311] width 856 height 43
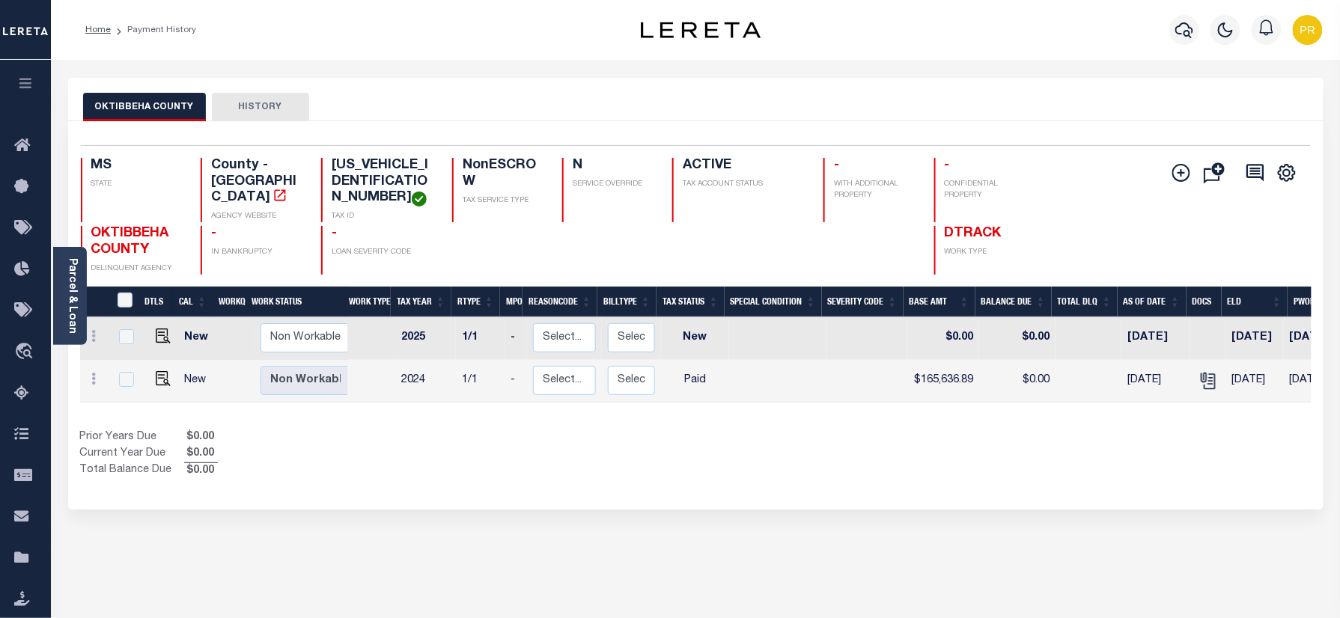
click at [1050, 512] on div "OKTIBBEHA COUNTY HISTORY Selected 2 Results" at bounding box center [696, 508] width 1278 height 860
click at [159, 371] on img "" at bounding box center [163, 378] width 15 height 15
checkbox input "true"
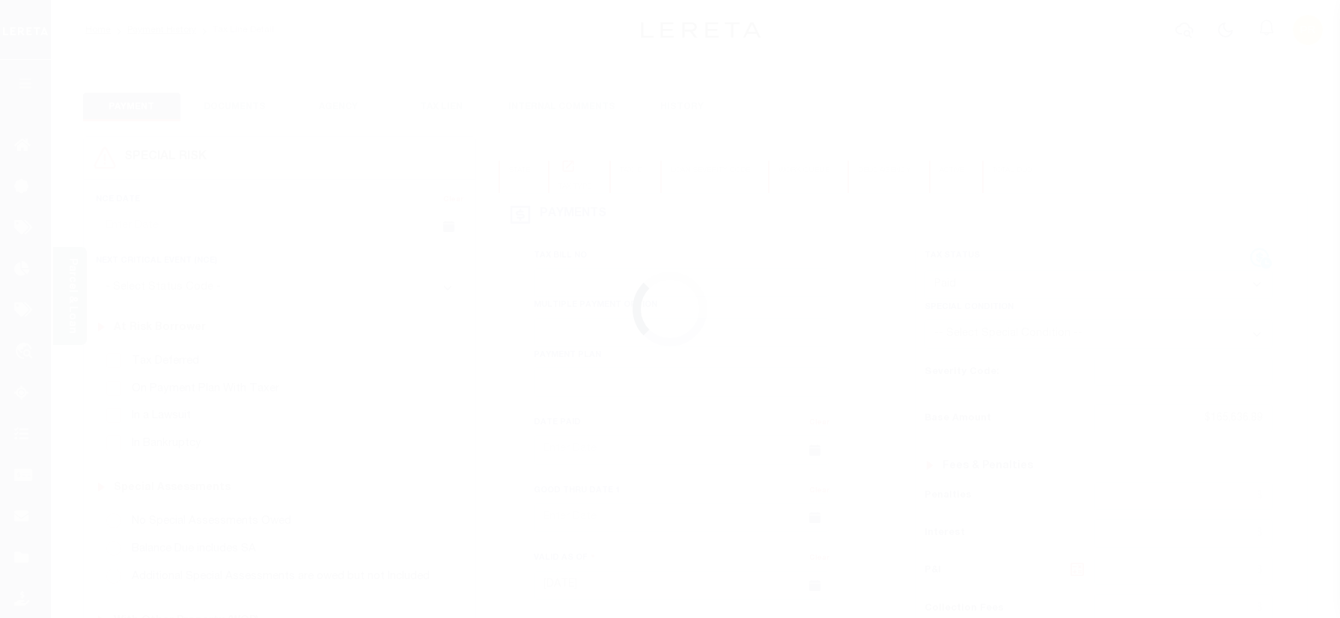
select select "PYD"
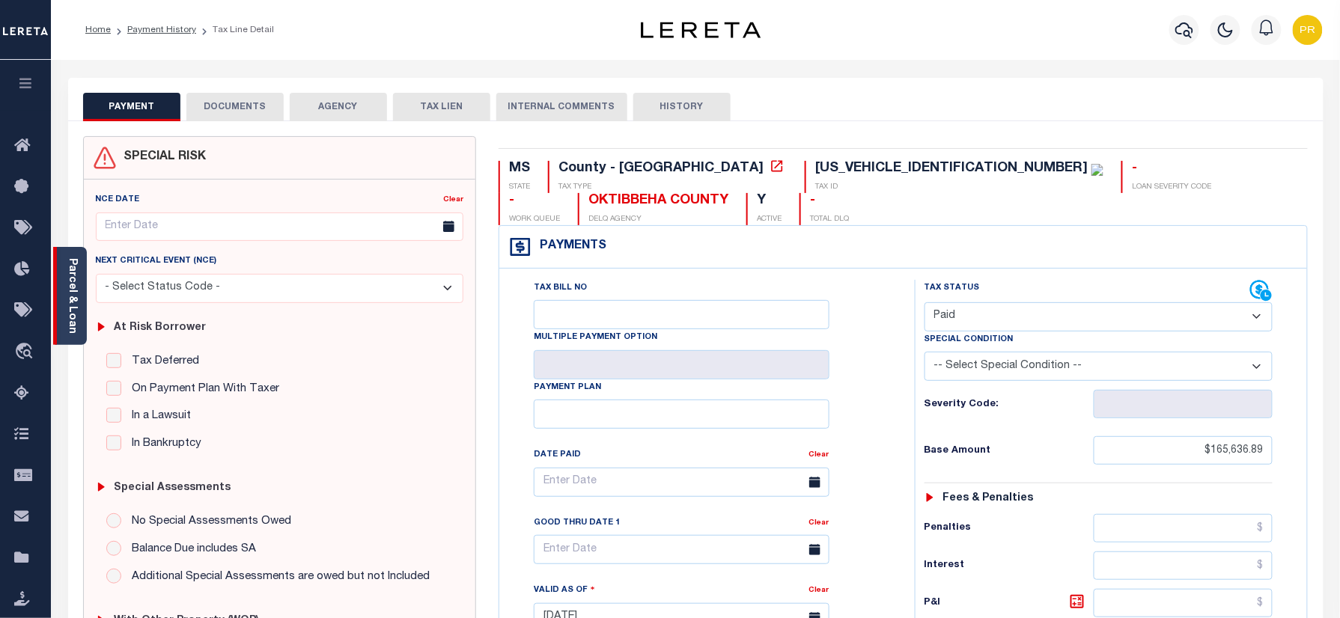
click at [73, 285] on link "Parcel & Loan" at bounding box center [72, 296] width 10 height 76
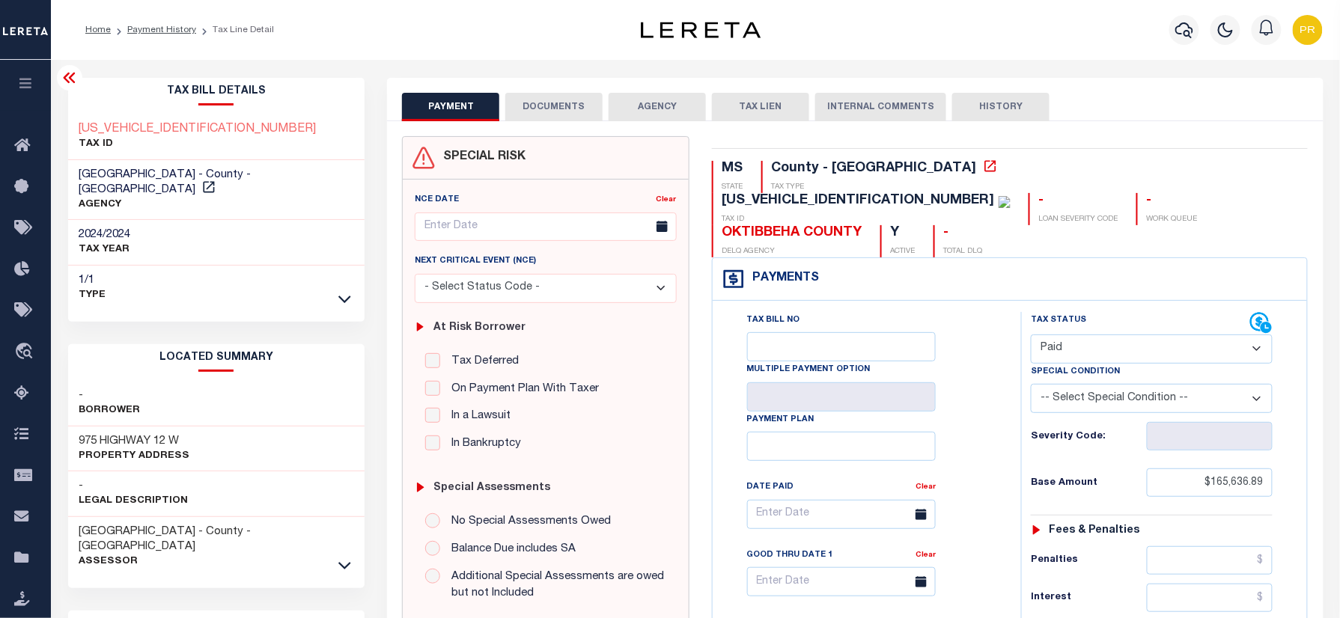
click at [566, 111] on button "DOCUMENTS" at bounding box center [553, 107] width 97 height 28
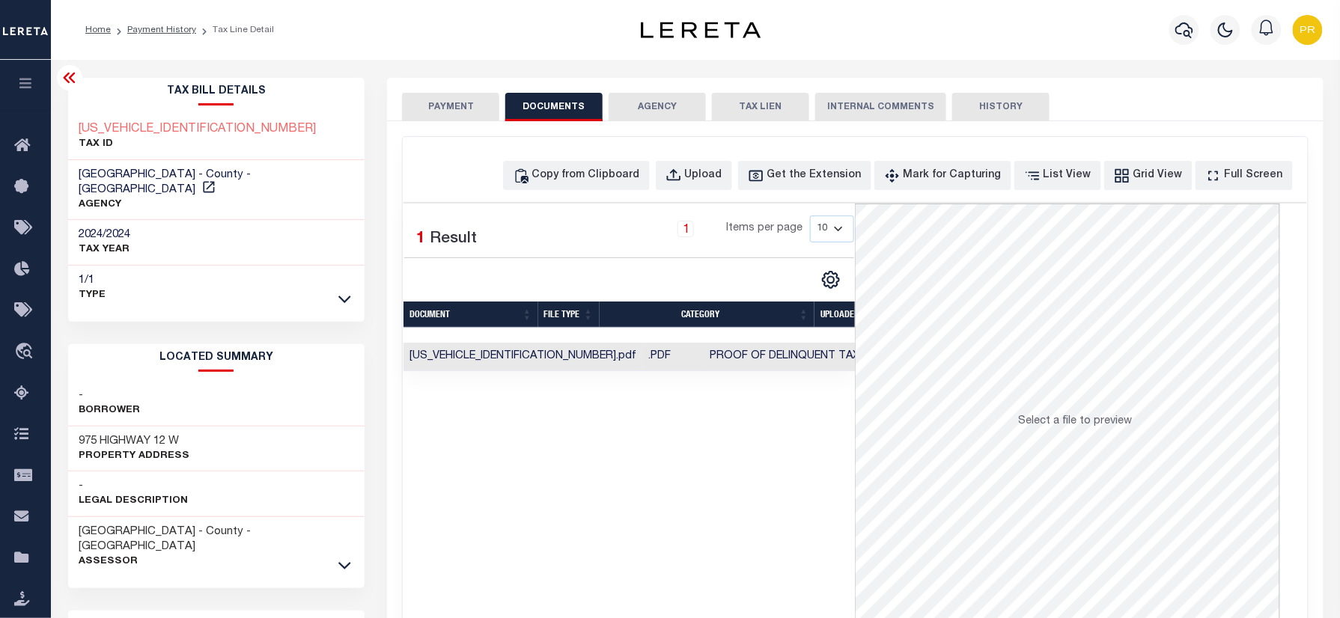
click at [776, 372] on td "Proof of Delinquent Tax Payment" at bounding box center [811, 357] width 215 height 29
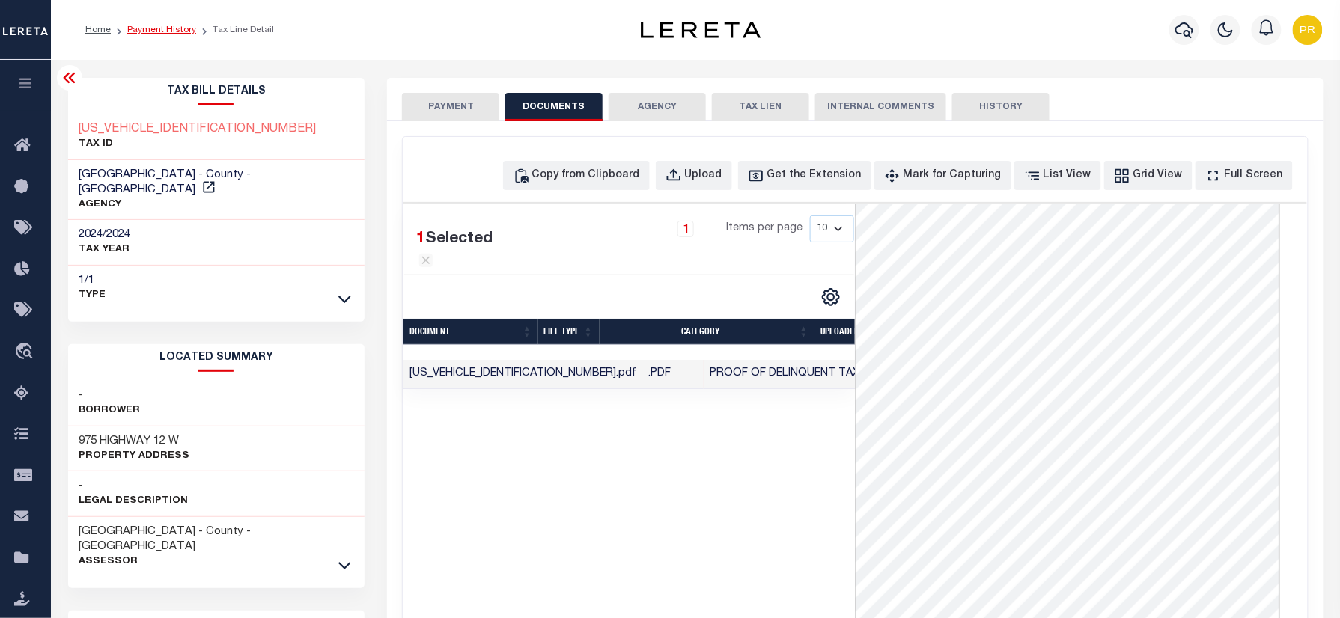
click at [142, 25] on link "Payment History" at bounding box center [161, 29] width 69 height 9
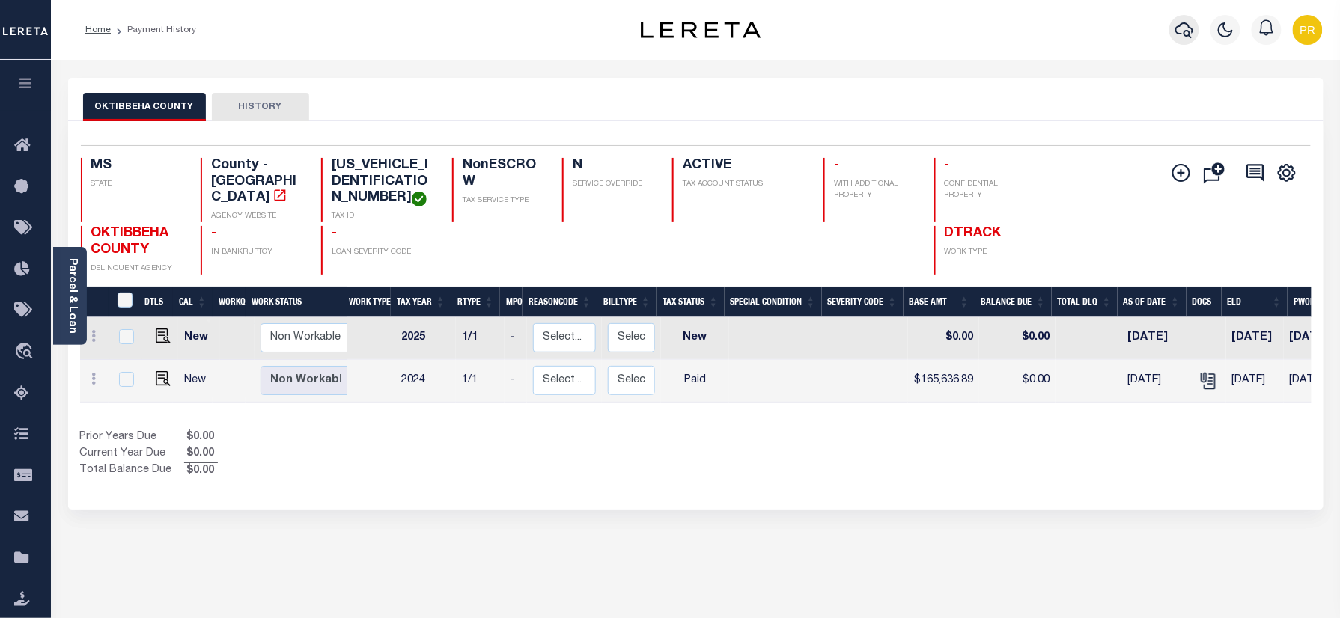
click at [1189, 31] on icon "button" at bounding box center [1184, 30] width 18 height 16
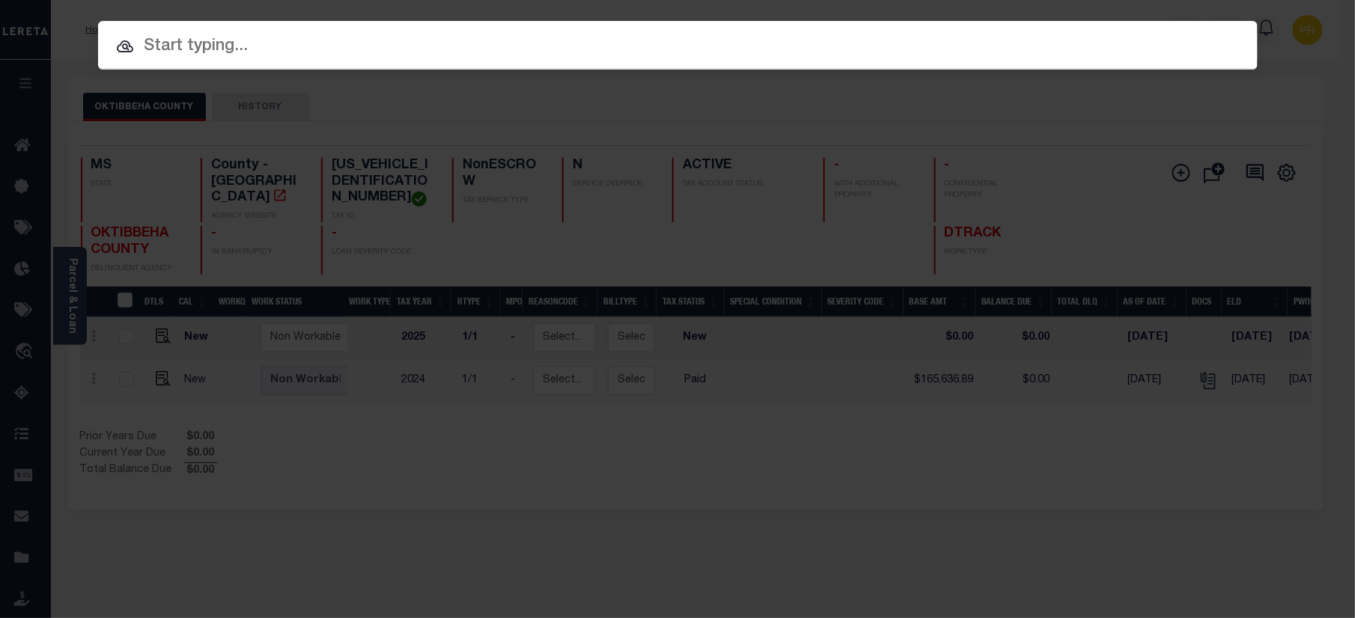
click at [551, 51] on input "text" at bounding box center [678, 47] width 1160 height 26
paste input "4280000522"
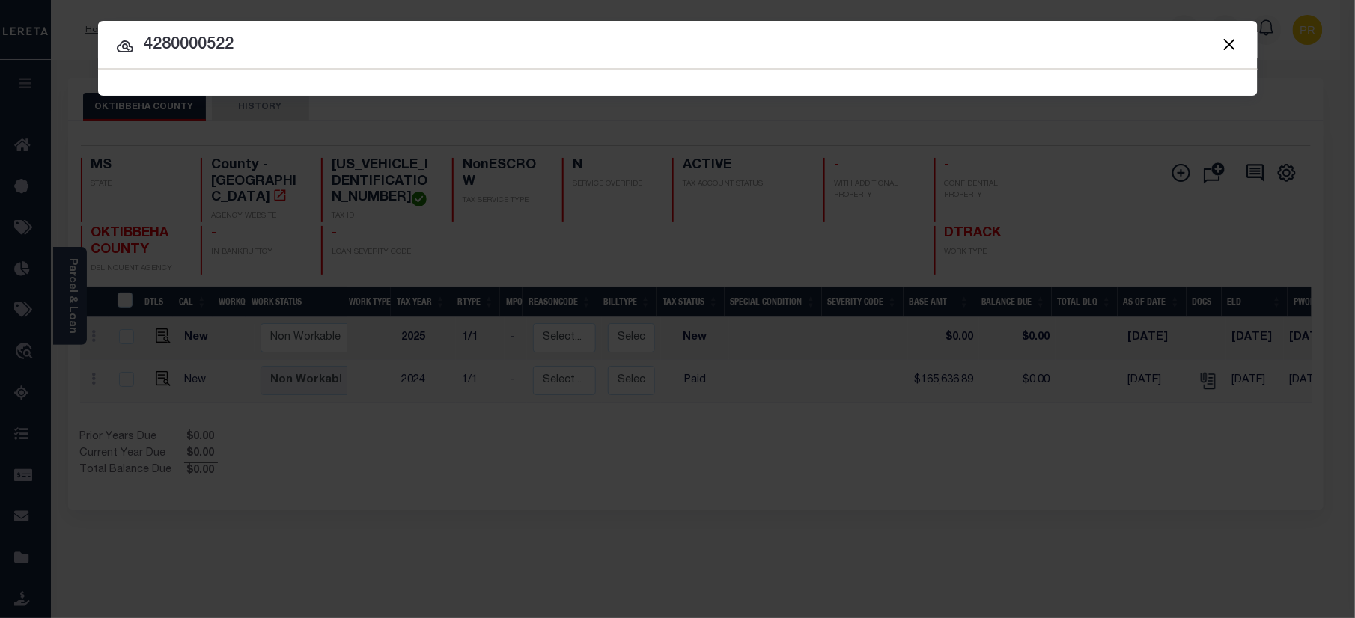
type input "4280000522"
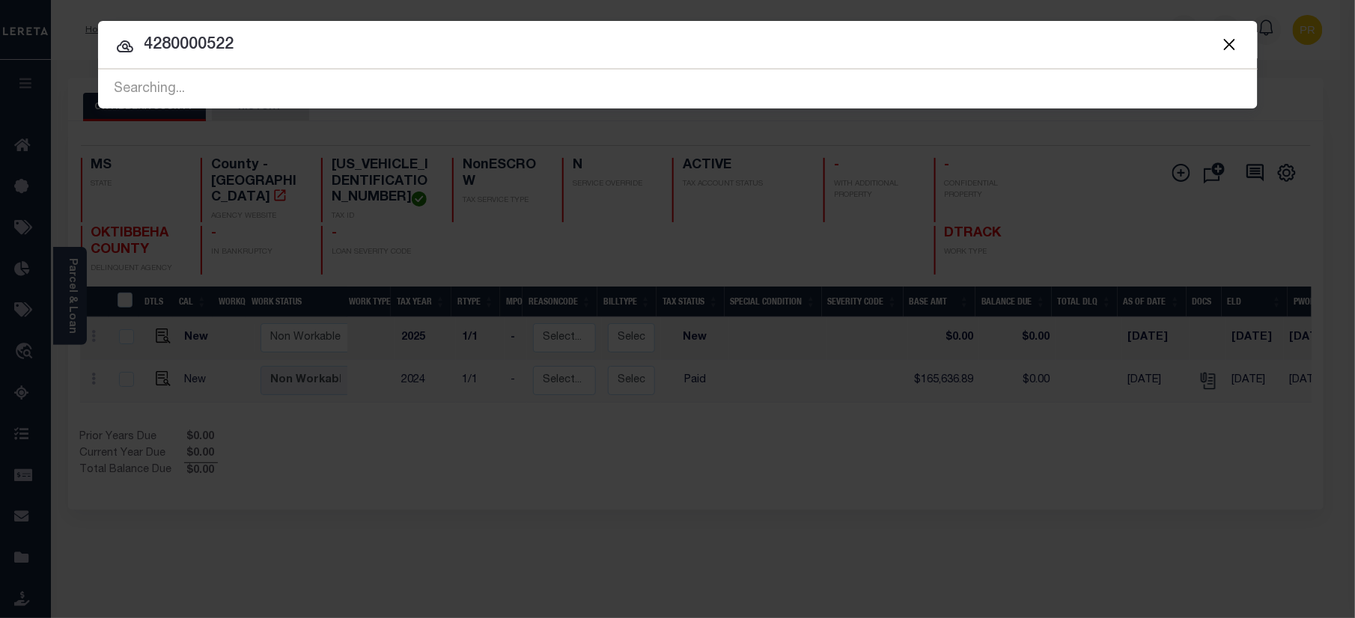
click at [1115, 49] on input "4280000522" at bounding box center [678, 45] width 1160 height 26
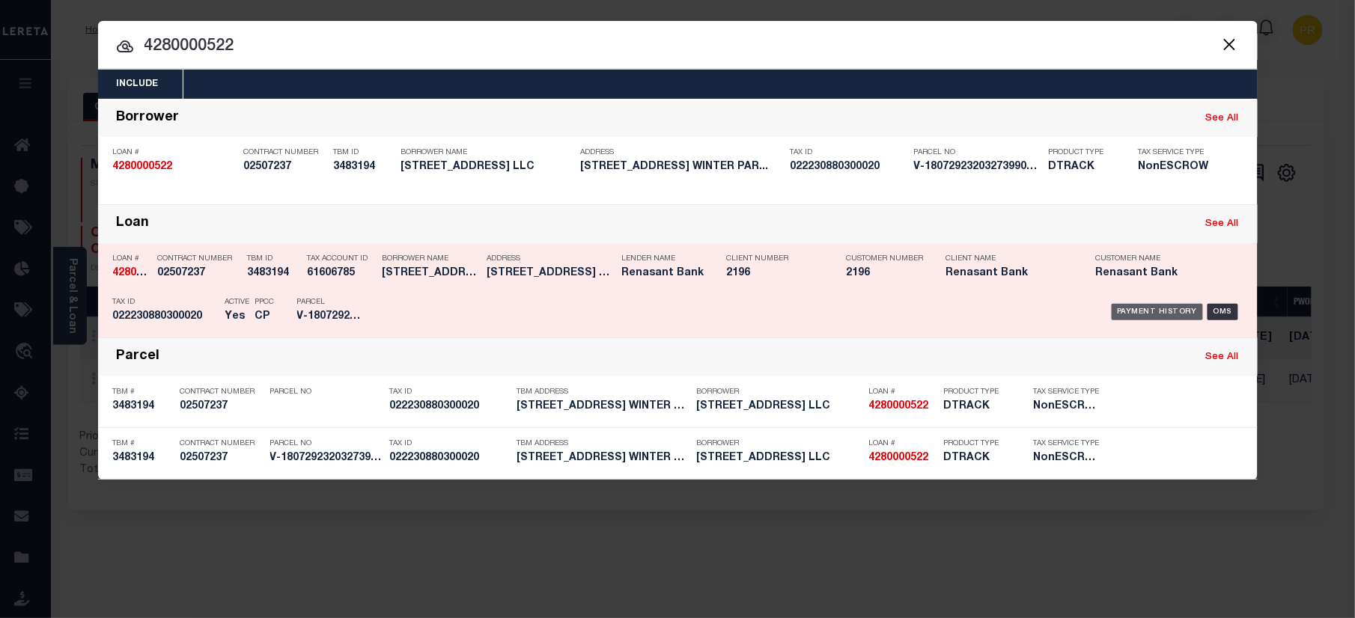
drag, startPoint x: 1118, startPoint y: 309, endPoint x: 1298, endPoint y: 369, distance: 190.1
click at [1118, 311] on div "Payment History" at bounding box center [1158, 312] width 92 height 16
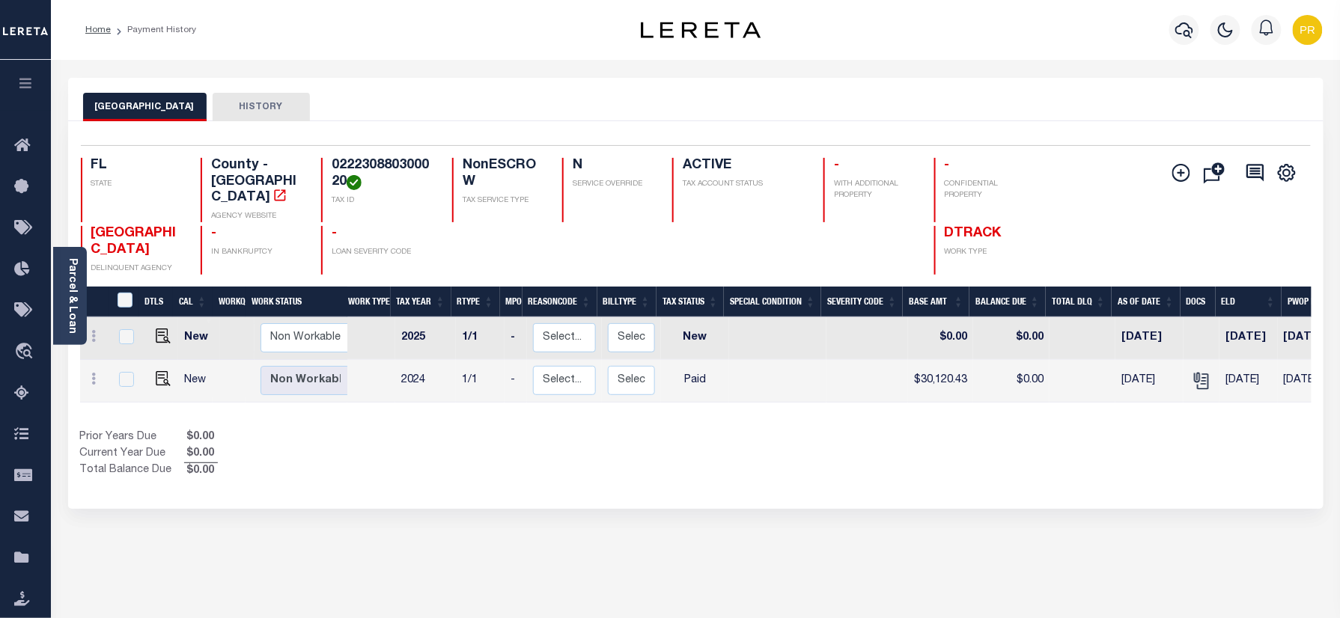
click at [564, 117] on div "ORANGE COUNTY HISTORY" at bounding box center [695, 107] width 1225 height 28
click at [162, 373] on img "" at bounding box center [163, 378] width 15 height 15
checkbox input "true"
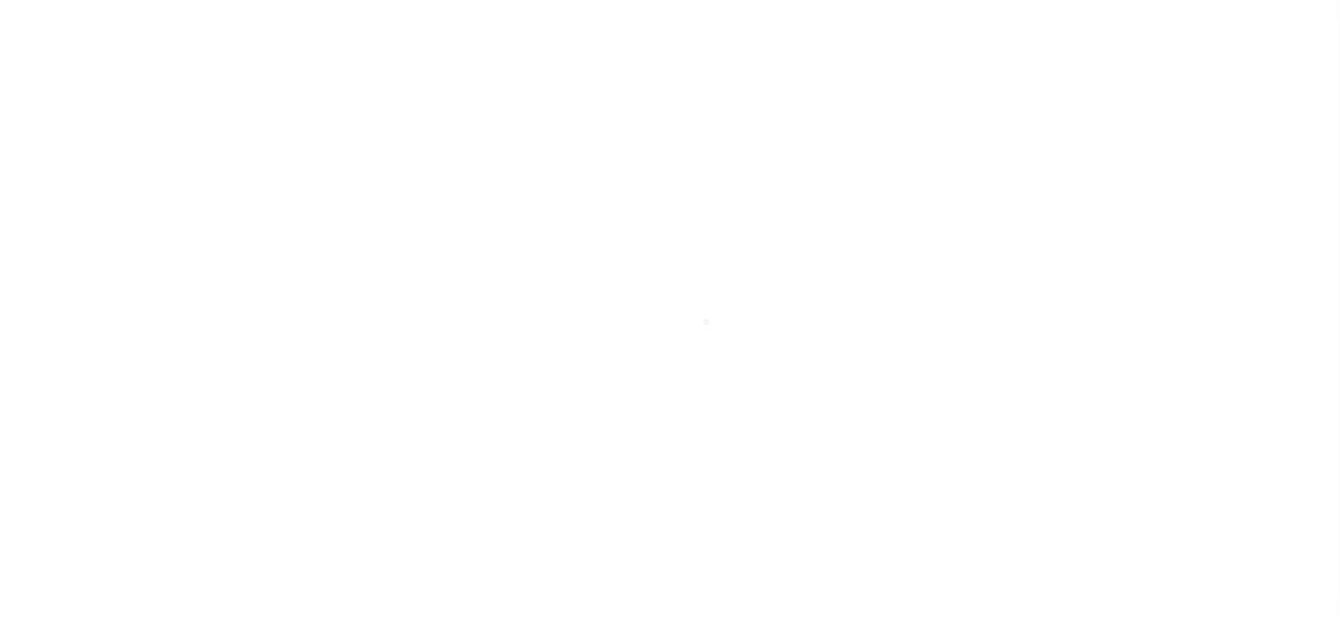
select select "PYD"
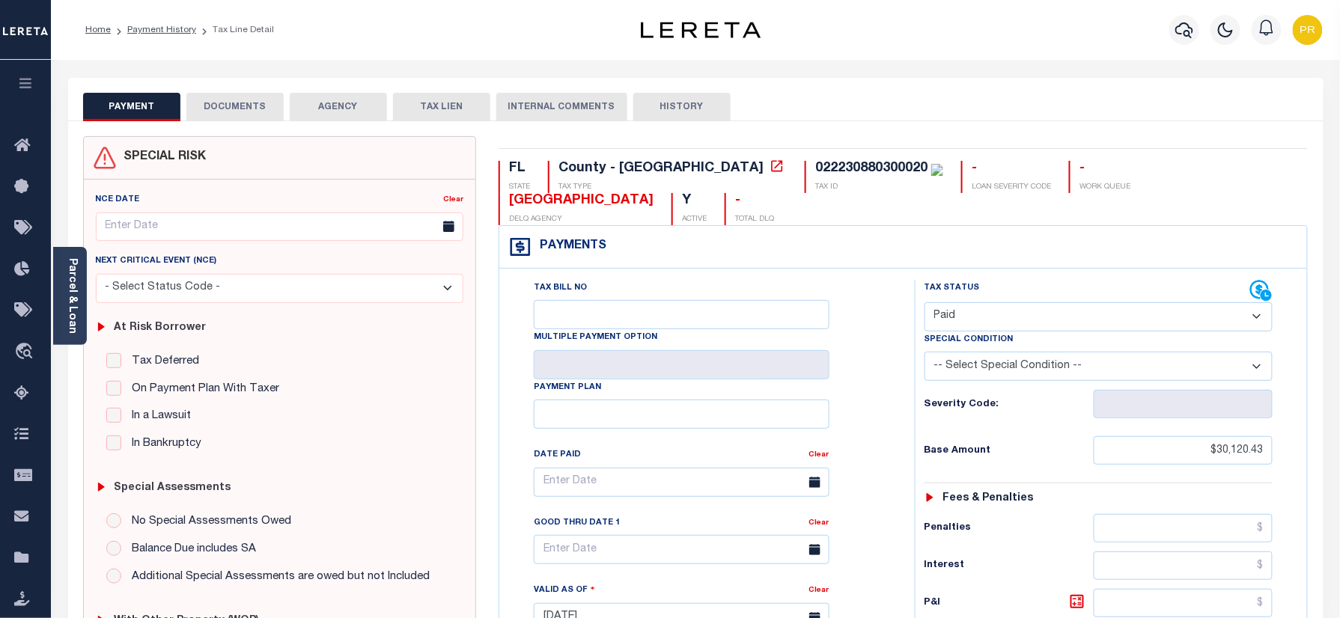
click at [977, 96] on div "PAYMENT DOCUMENTS AGENCY DELINQUENT PAYEE TAX LIEN HISTORY" at bounding box center [695, 107] width 1225 height 28
click at [926, 120] on div "PAYMENT DOCUMENTS AGENCY DELINQUENT PAYEE TAX LIEN HISTORY" at bounding box center [695, 107] width 1225 height 28
click at [253, 97] on button "DOCUMENTS" at bounding box center [234, 107] width 97 height 28
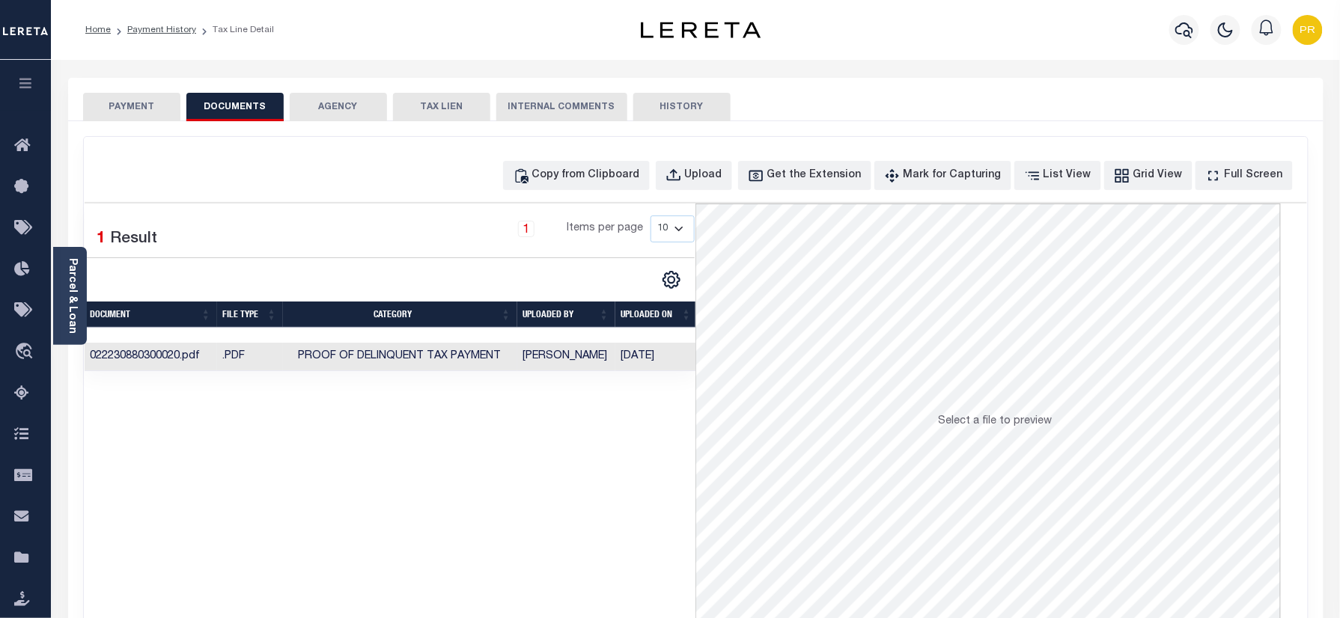
click at [537, 365] on td "Yashaswini Jain" at bounding box center [566, 357] width 98 height 29
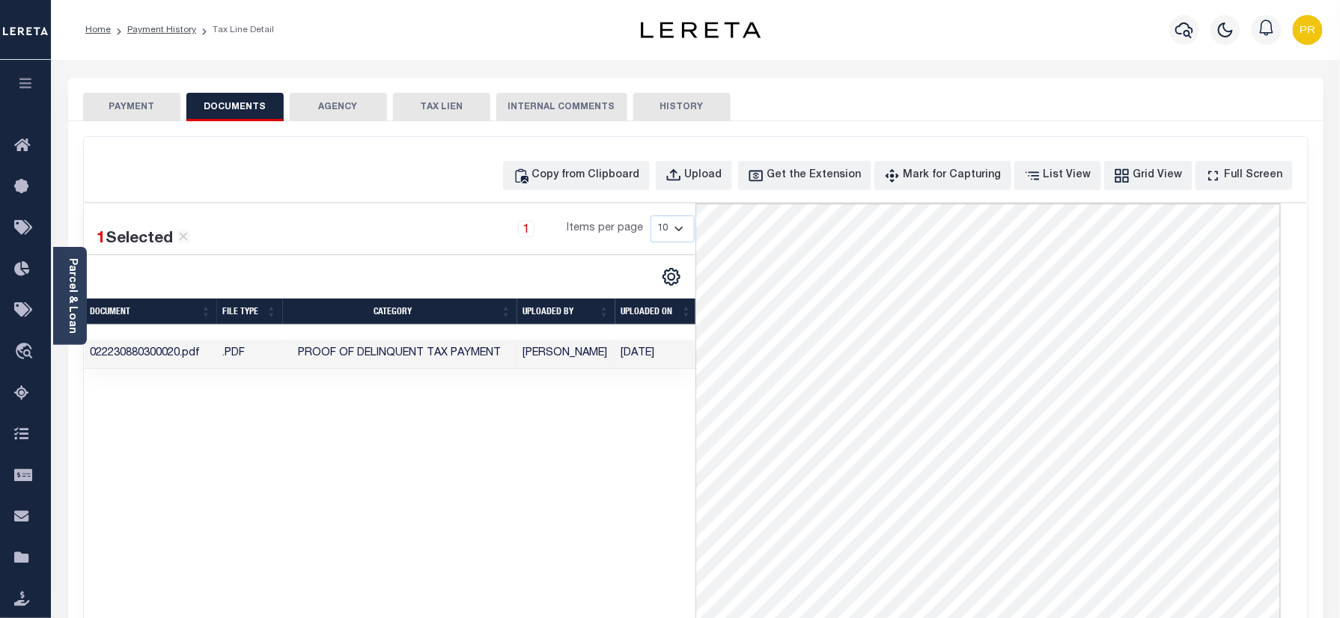
click at [138, 112] on button "PAYMENT" at bounding box center [131, 107] width 97 height 28
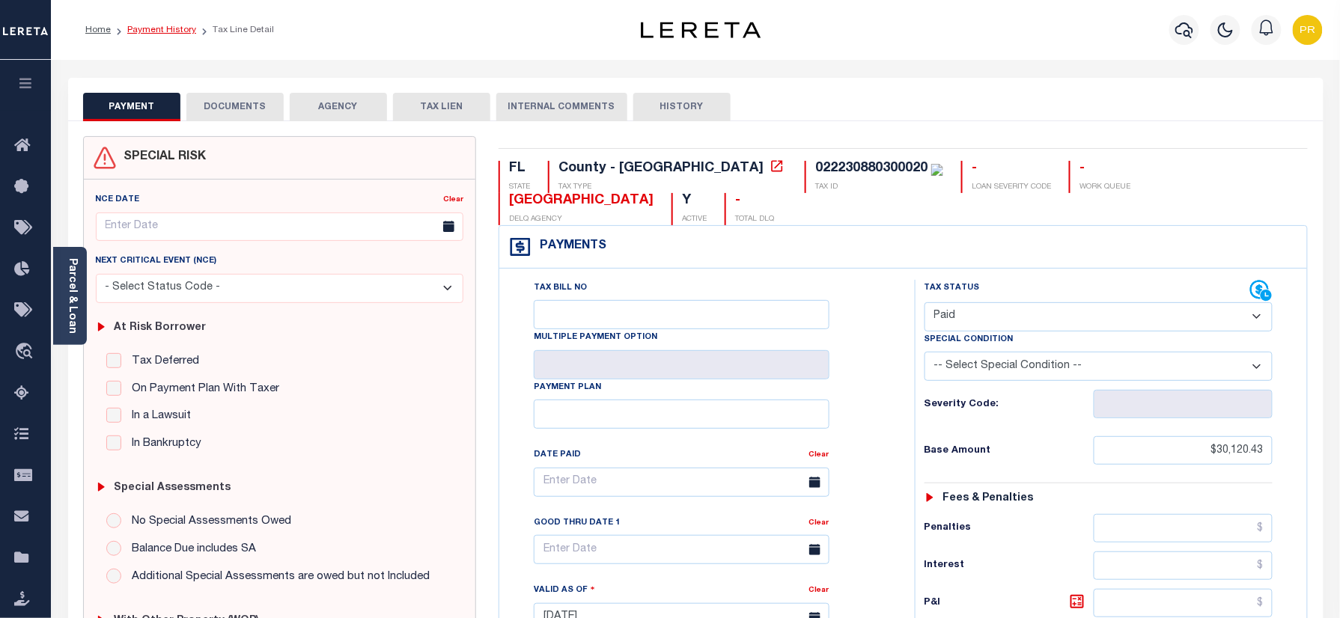
click at [171, 25] on link "Payment History" at bounding box center [161, 29] width 69 height 9
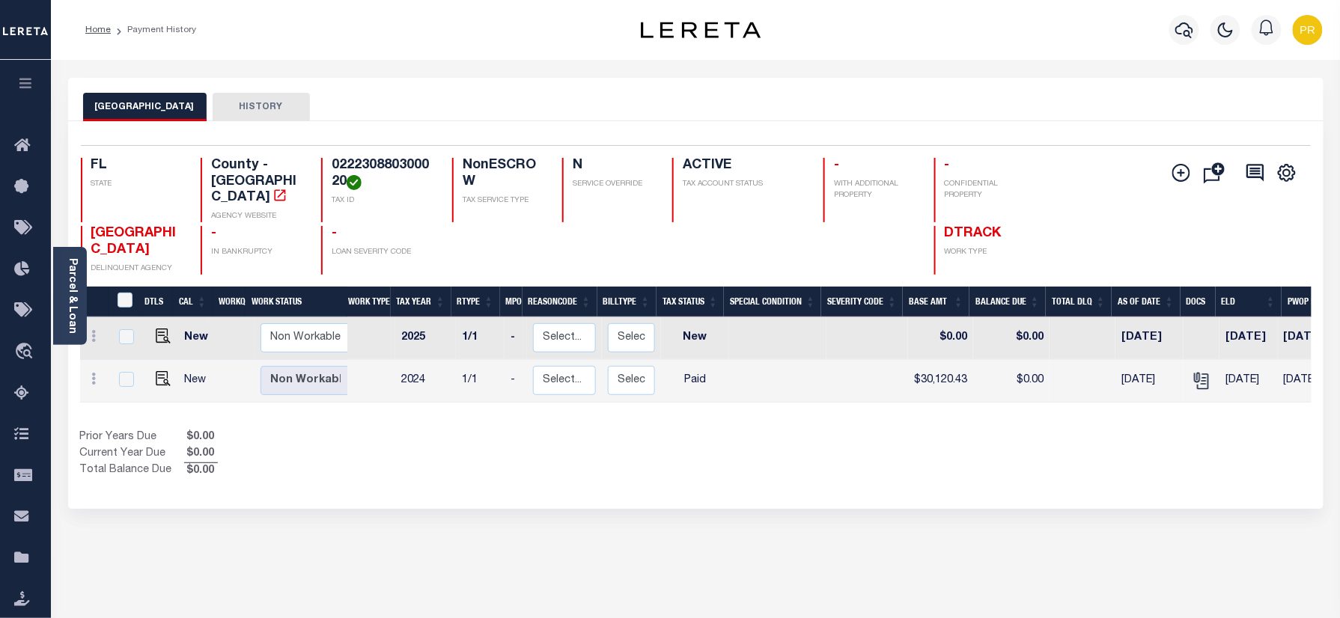
click at [1307, 28] on img "button" at bounding box center [1308, 30] width 30 height 30
click at [1259, 109] on span "Sign out" at bounding box center [1249, 106] width 43 height 10
